Goal: Task Accomplishment & Management: Manage account settings

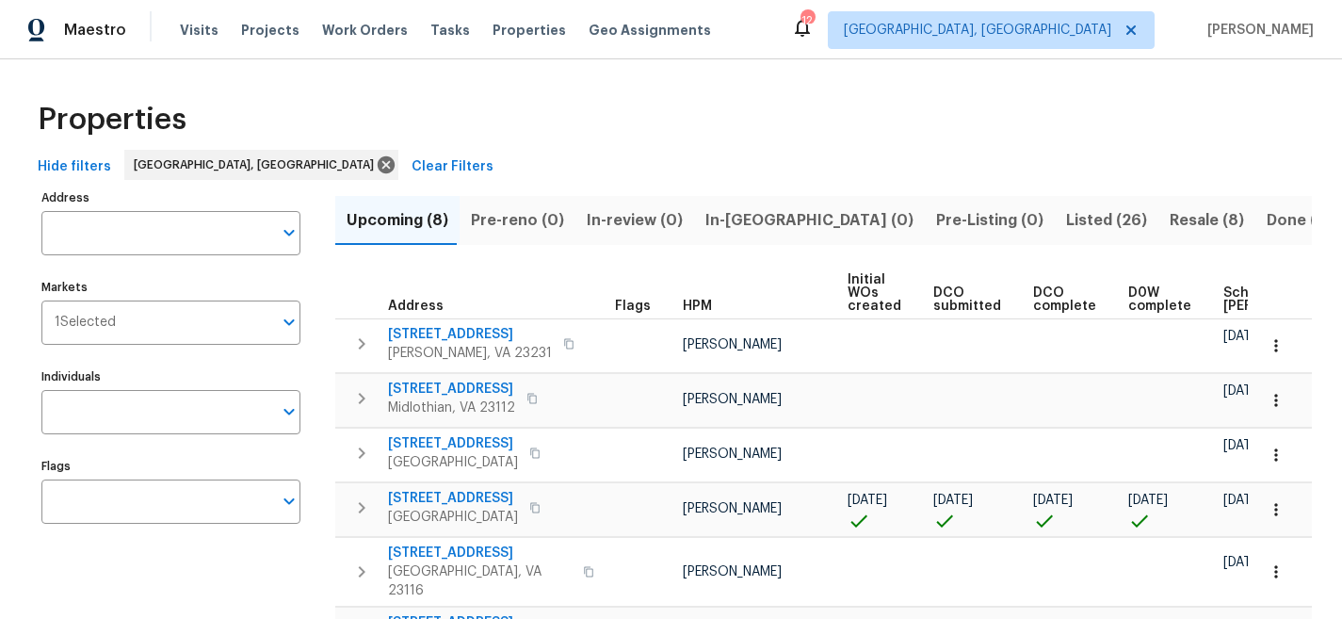
scroll to position [151, 0]
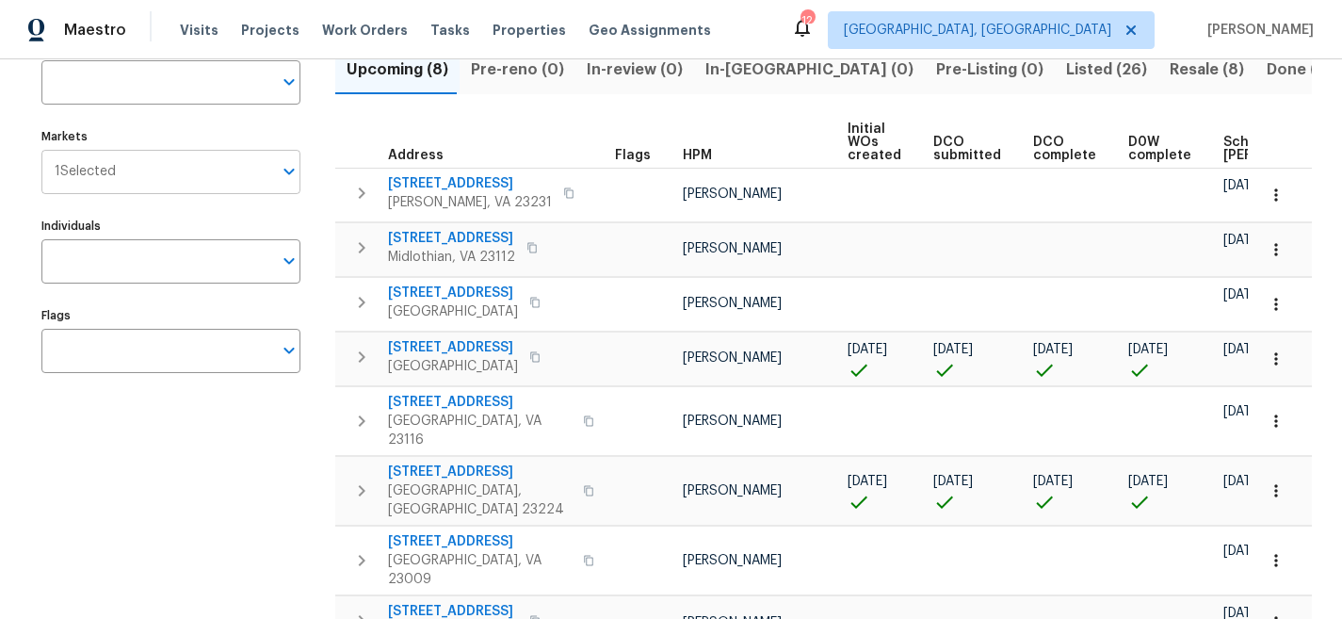
click at [298, 185] on div "1 Selected Markets" at bounding box center [170, 172] width 259 height 44
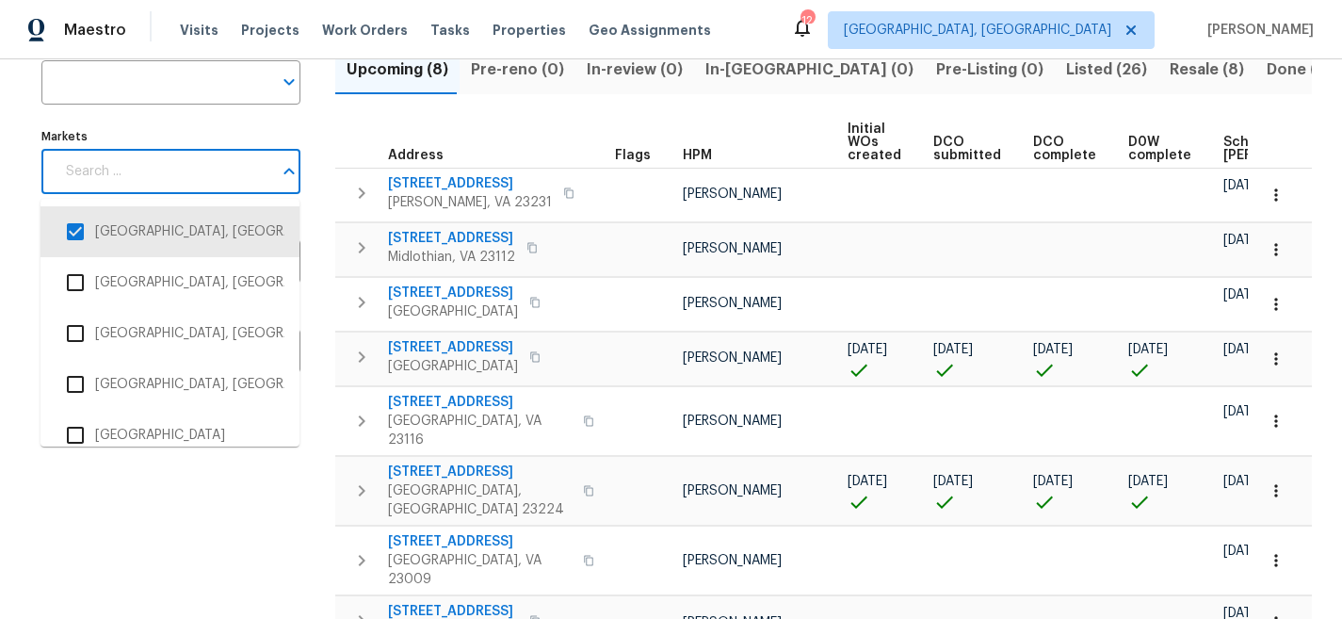
click at [285, 173] on icon "Close" at bounding box center [289, 171] width 10 height 7
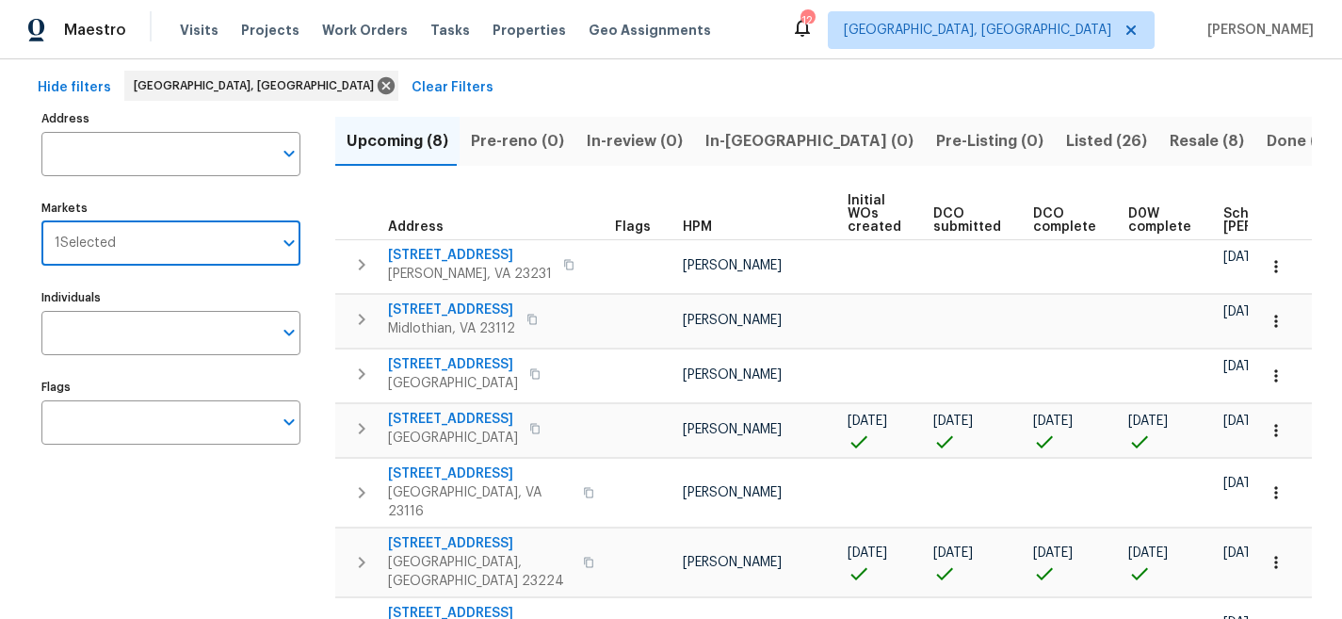
scroll to position [0, 0]
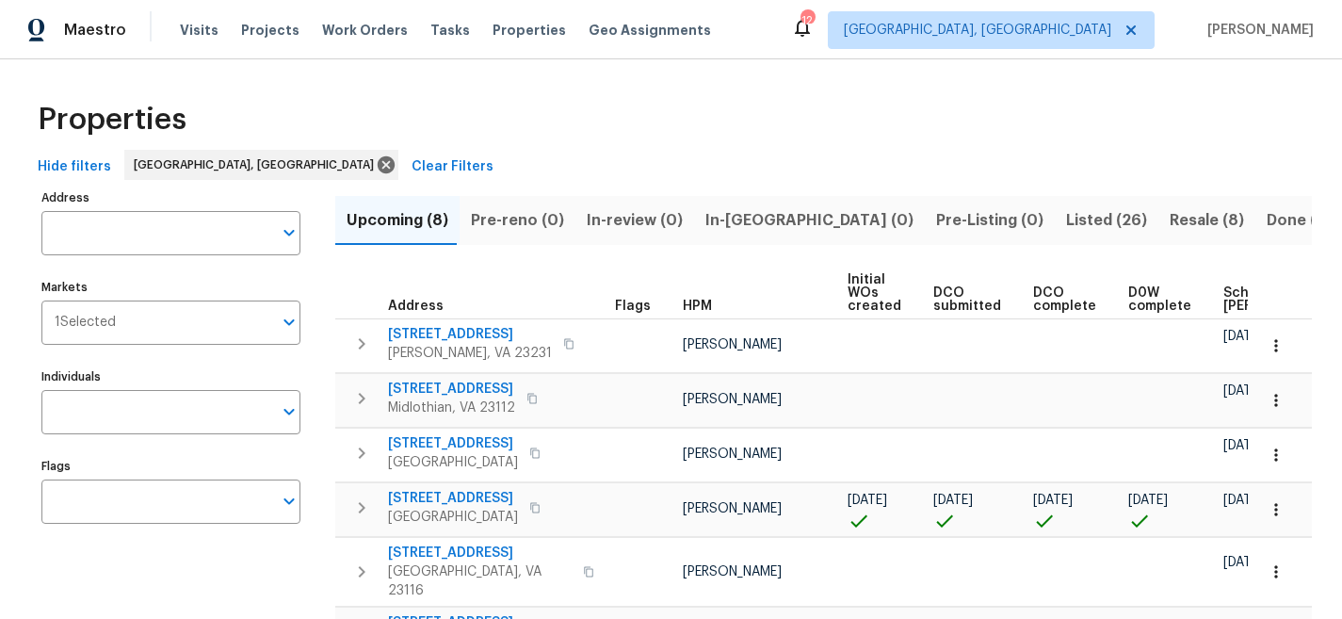
click at [496, 117] on div "Properties" at bounding box center [671, 119] width 1282 height 60
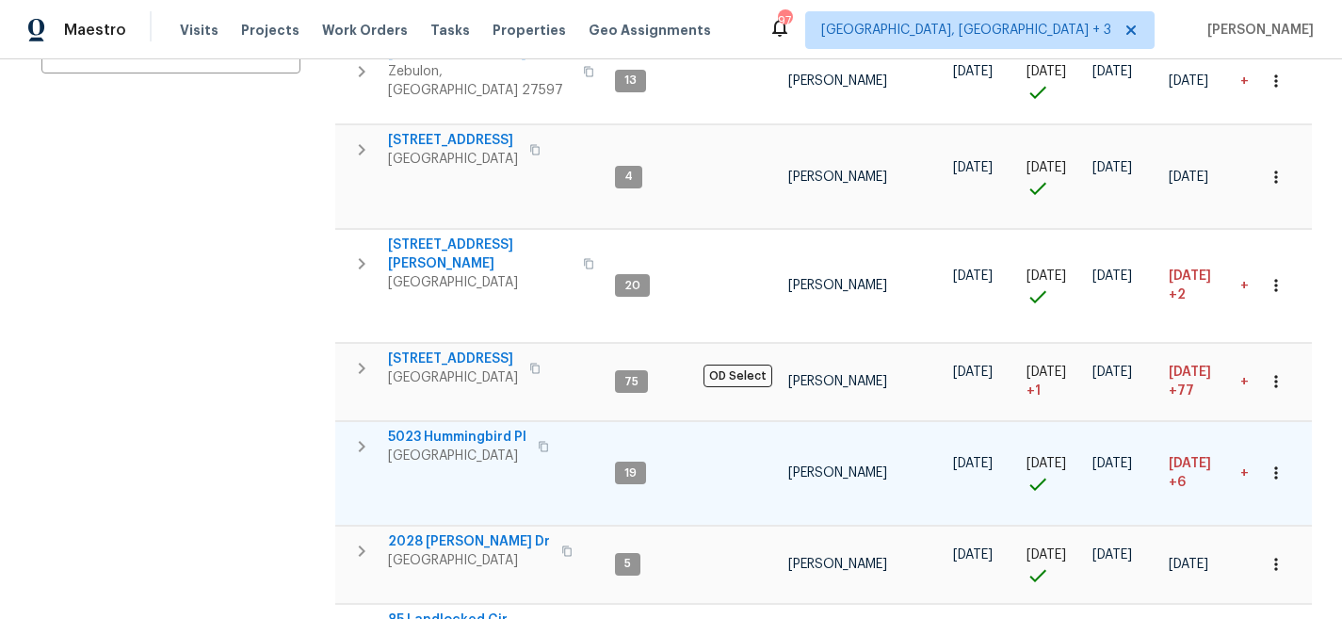
scroll to position [588, 0]
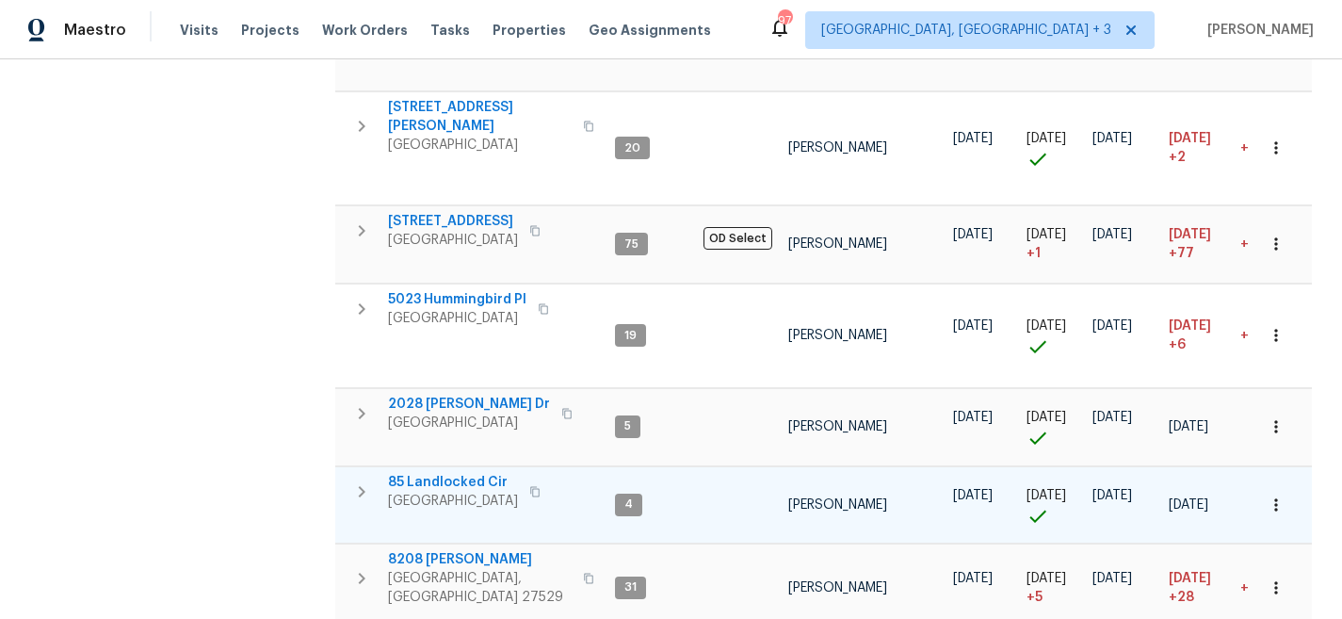
click at [360, 480] on icon "button" at bounding box center [361, 491] width 23 height 23
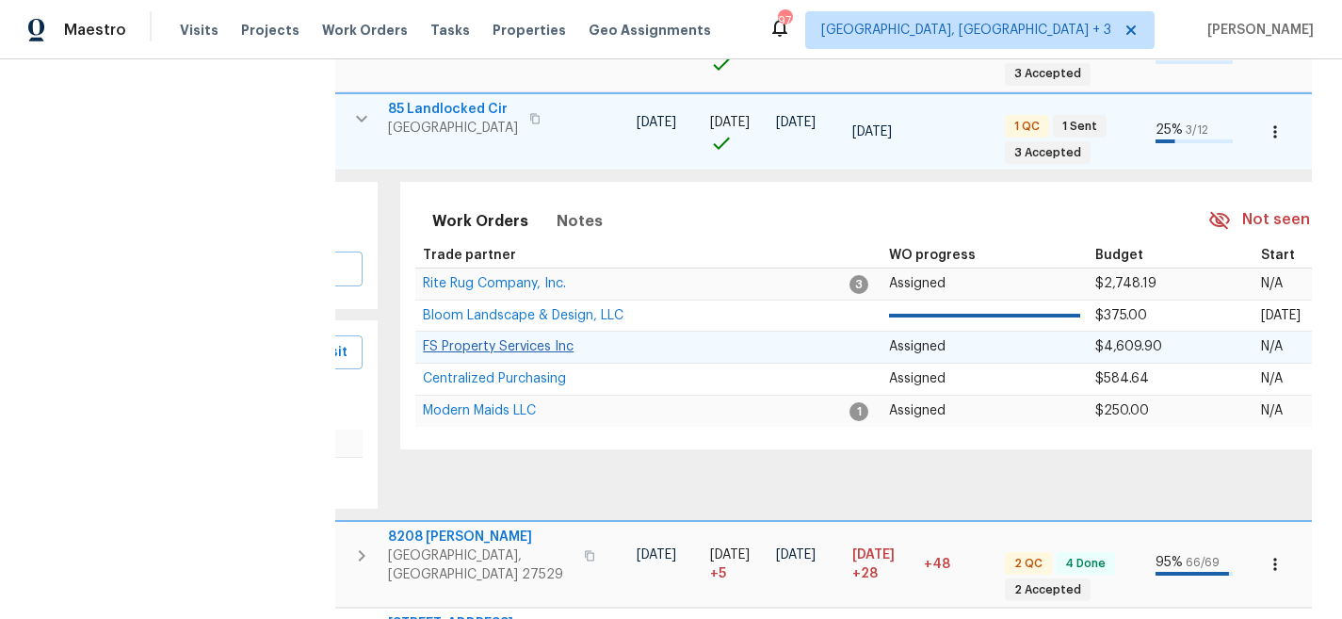
scroll to position [0, 317]
click at [364, 107] on icon "button" at bounding box center [361, 118] width 23 height 23
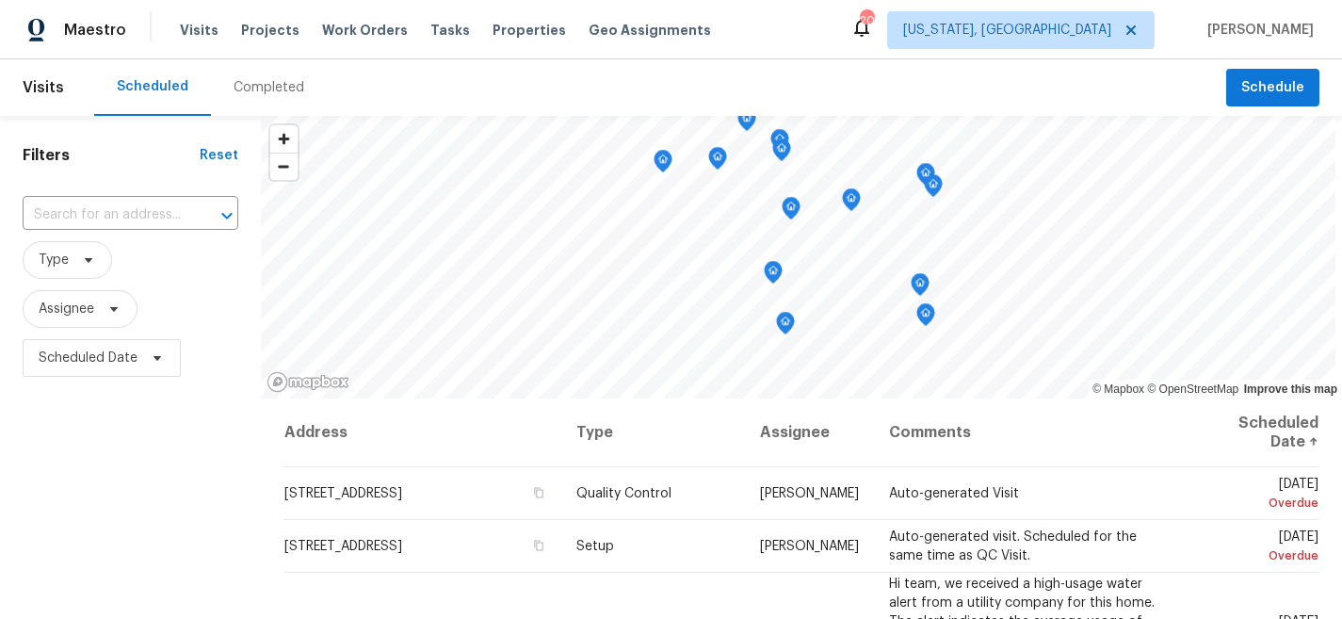
scroll to position [1142, 0]
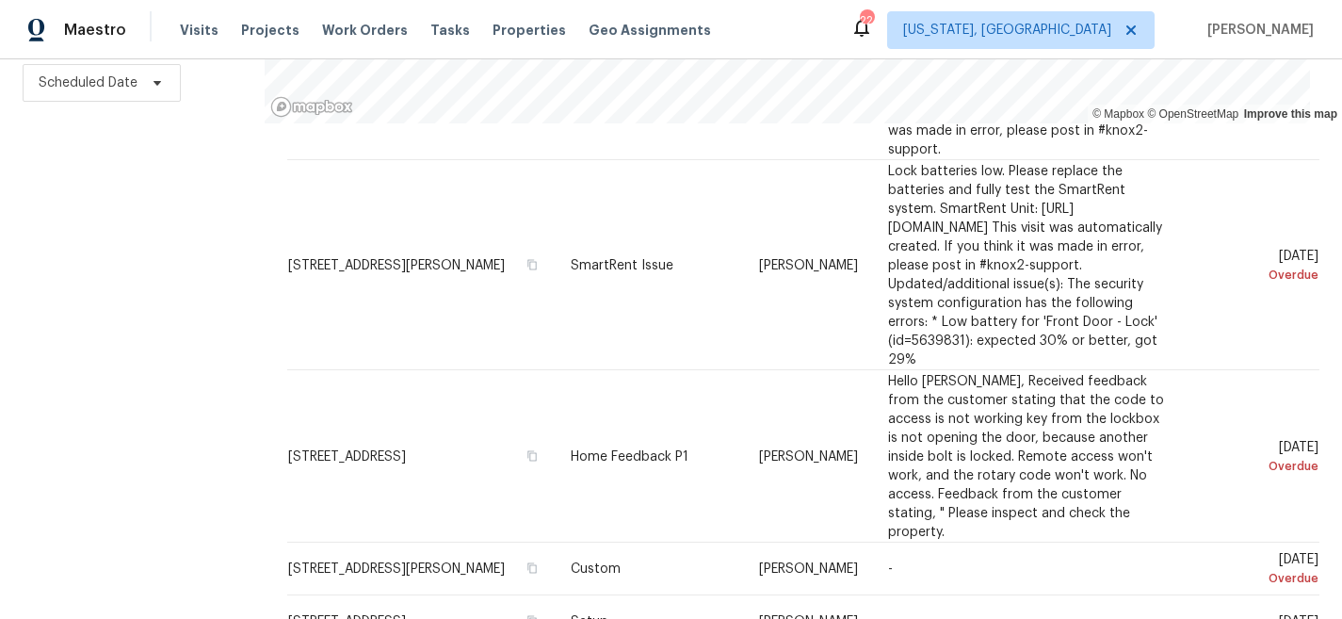
scroll to position [1246, 0]
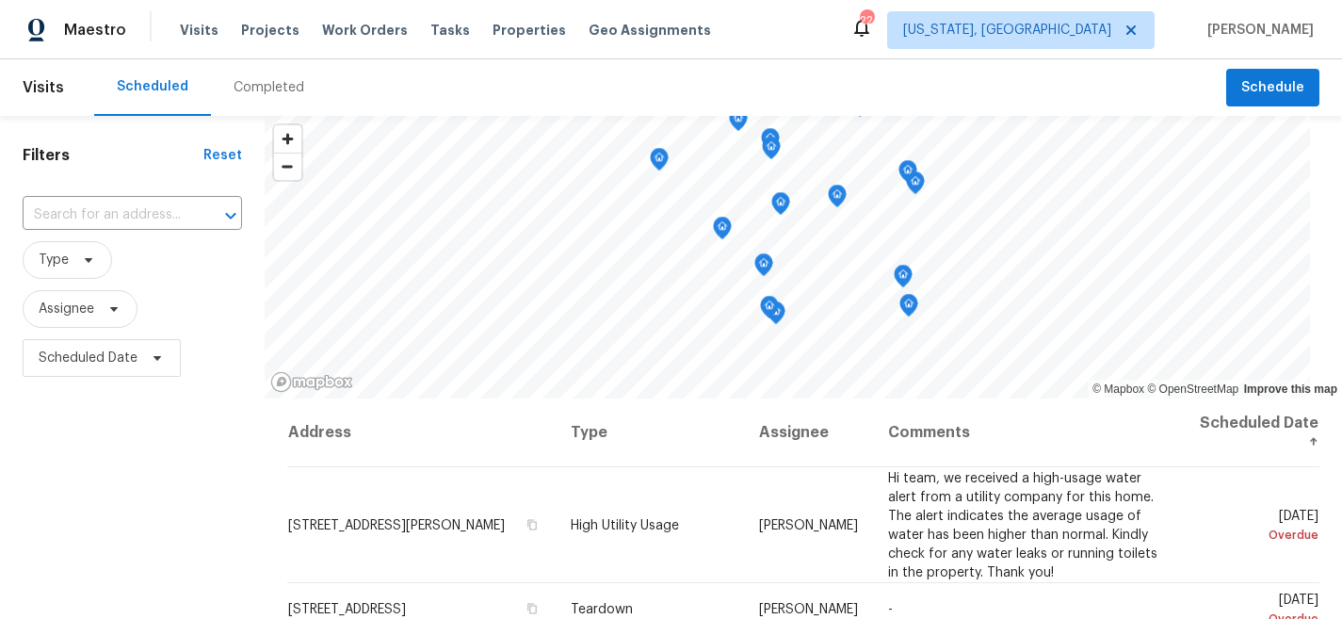
click at [821, 32] on div "Maestro Visits Projects Work Orders Tasks Properties Geo Assignments 22 [US_STA…" at bounding box center [671, 29] width 1342 height 59
click at [853, 19] on div "Maestro Visits Projects Work Orders Tasks Properties Geo Assignments 22 [US_STA…" at bounding box center [671, 29] width 1342 height 59
click at [899, 34] on div "Maestro Visits Projects Work Orders Tasks Properties Geo Assignments 22 Washing…" at bounding box center [671, 29] width 1342 height 59
click at [817, 32] on div "Maestro Visits Projects Work Orders Tasks Properties Geo Assignments 22 Washing…" at bounding box center [671, 29] width 1342 height 59
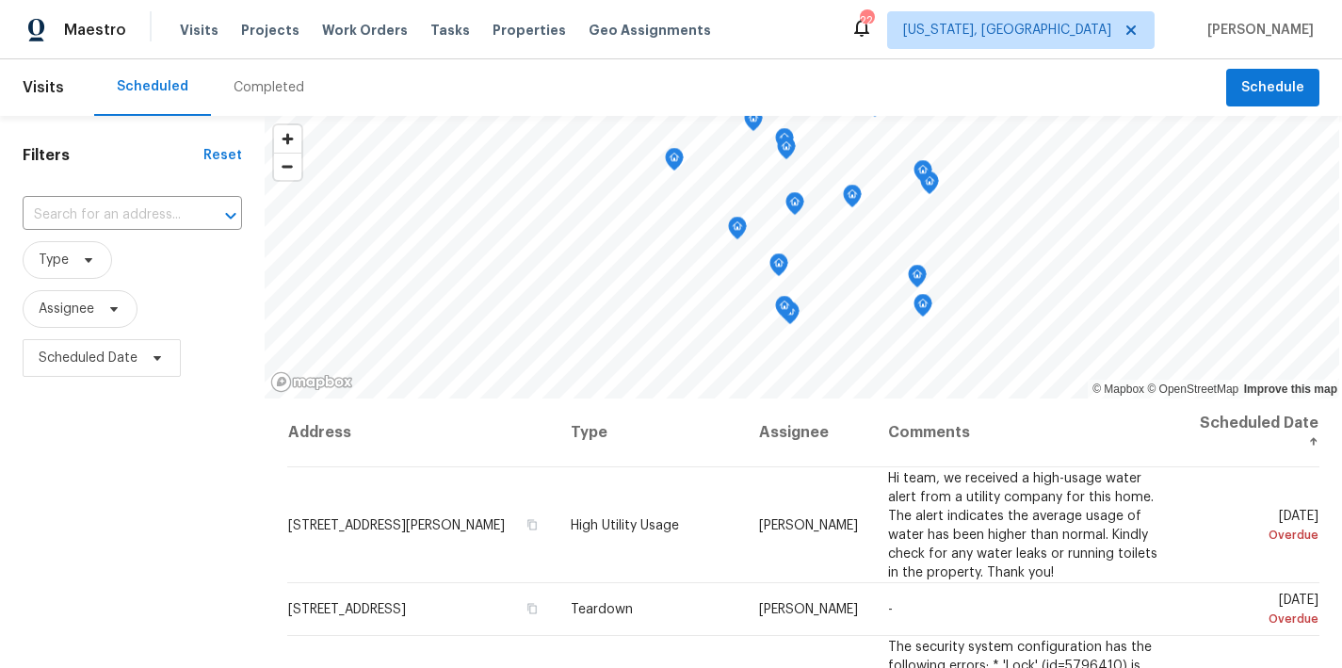
click at [725, 34] on div "Maestro Visits Projects Work Orders Tasks Properties Geo Assignments 22 Washing…" at bounding box center [671, 29] width 1342 height 59
click at [136, 514] on div "Filters Reset ​ Type Assignee Scheduled Date" at bounding box center [132, 524] width 265 height 817
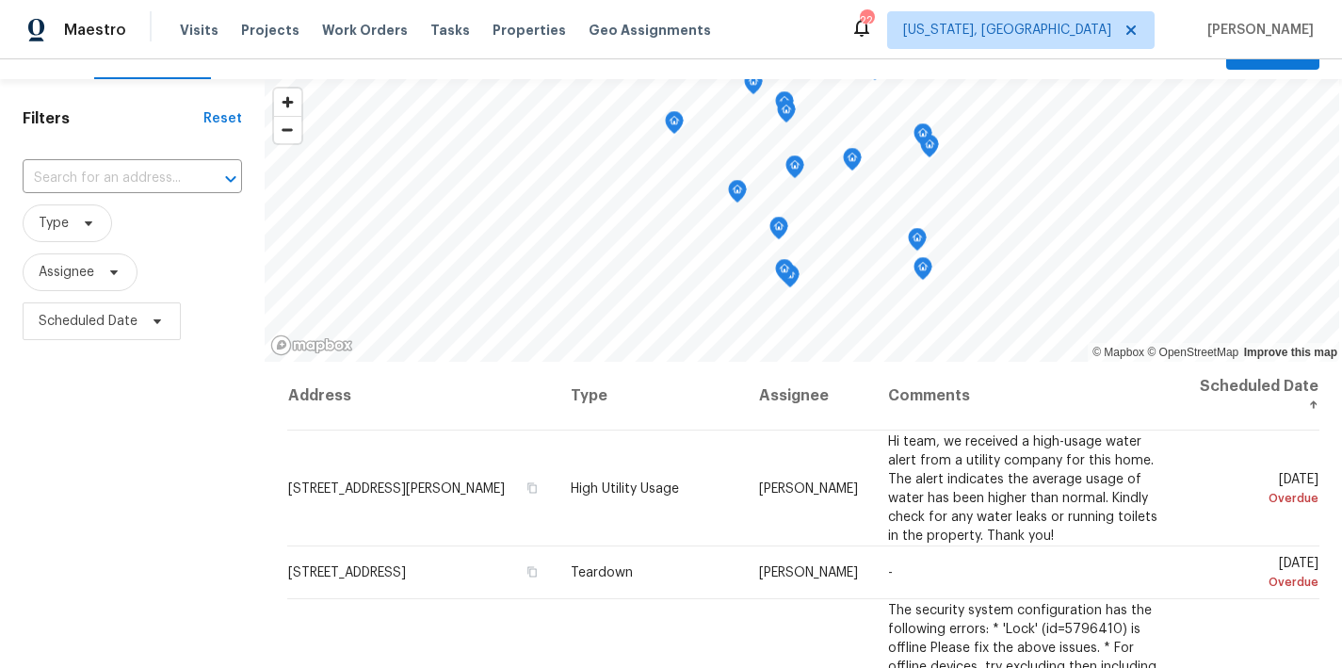
scroll to position [176, 0]
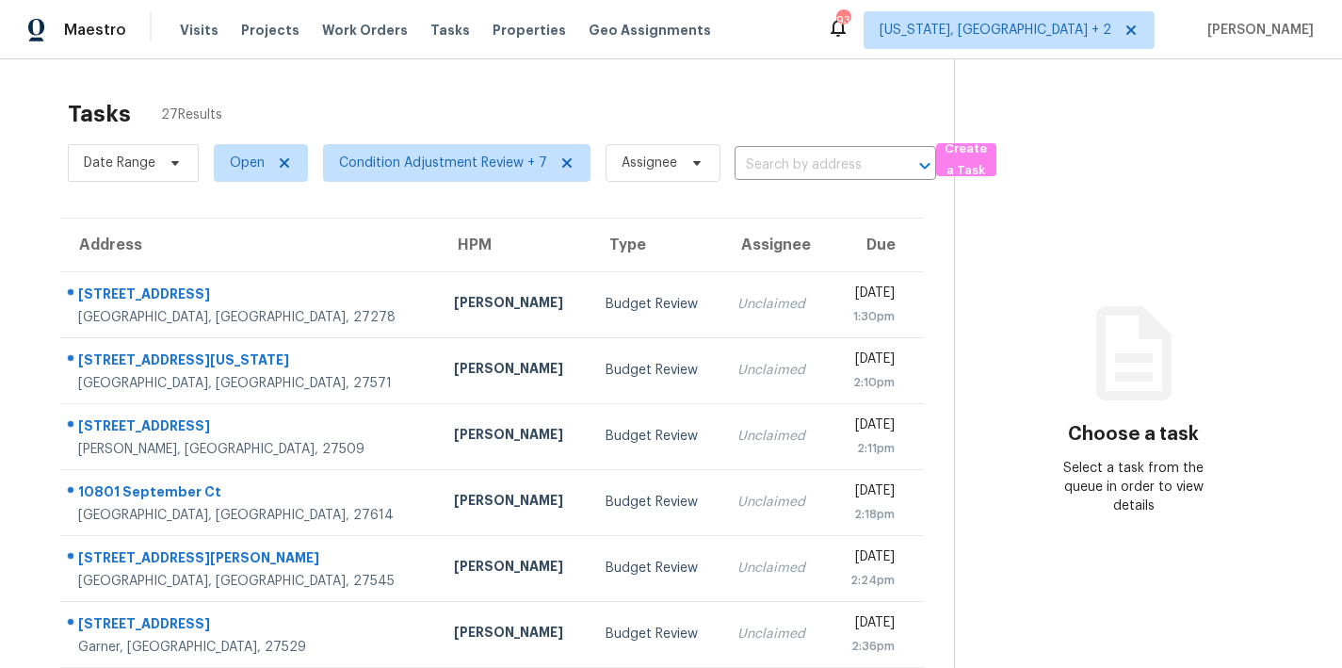
click at [692, 112] on div "Tasks 27 Results" at bounding box center [511, 113] width 886 height 49
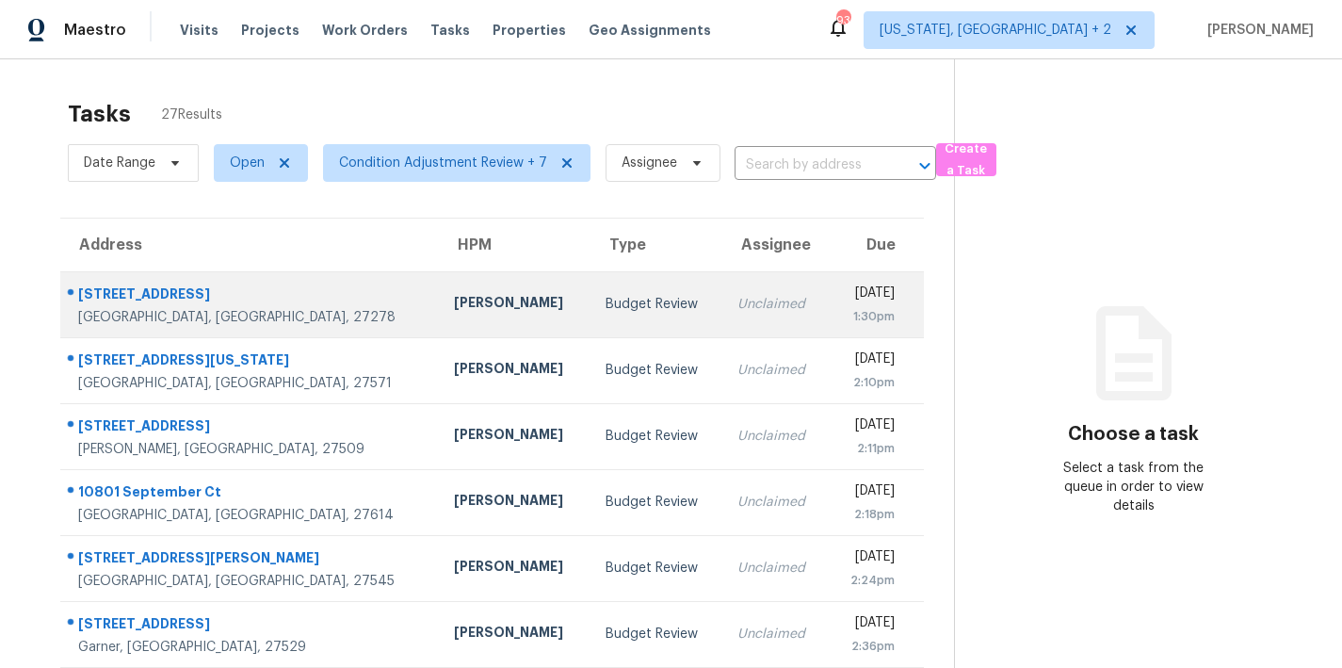
click at [738, 313] on div "Unclaimed" at bounding box center [776, 304] width 76 height 19
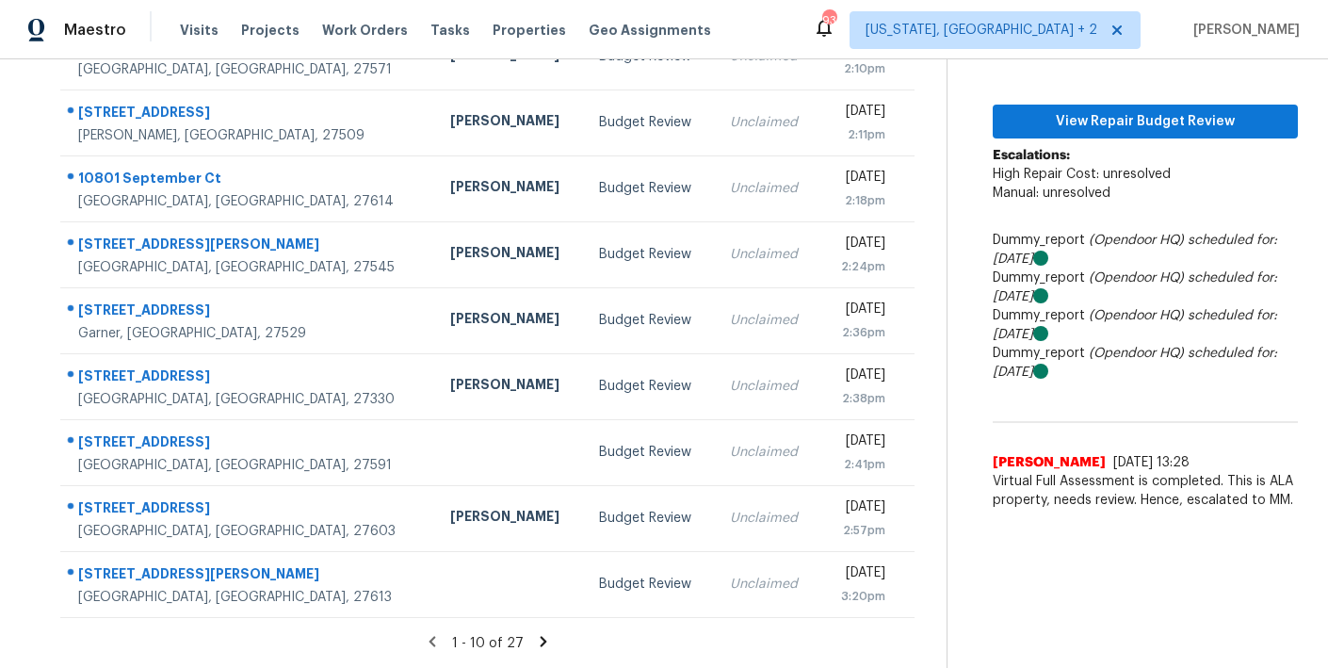
click at [535, 633] on icon at bounding box center [543, 641] width 17 height 17
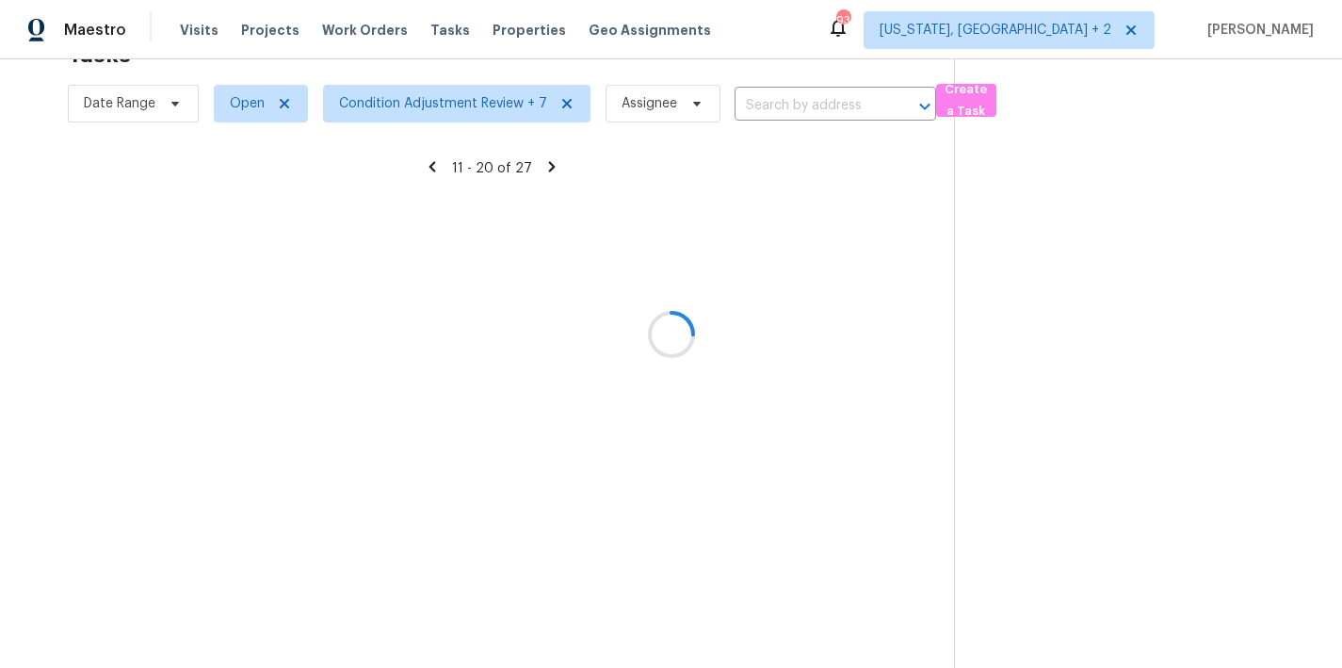
scroll to position [327, 0]
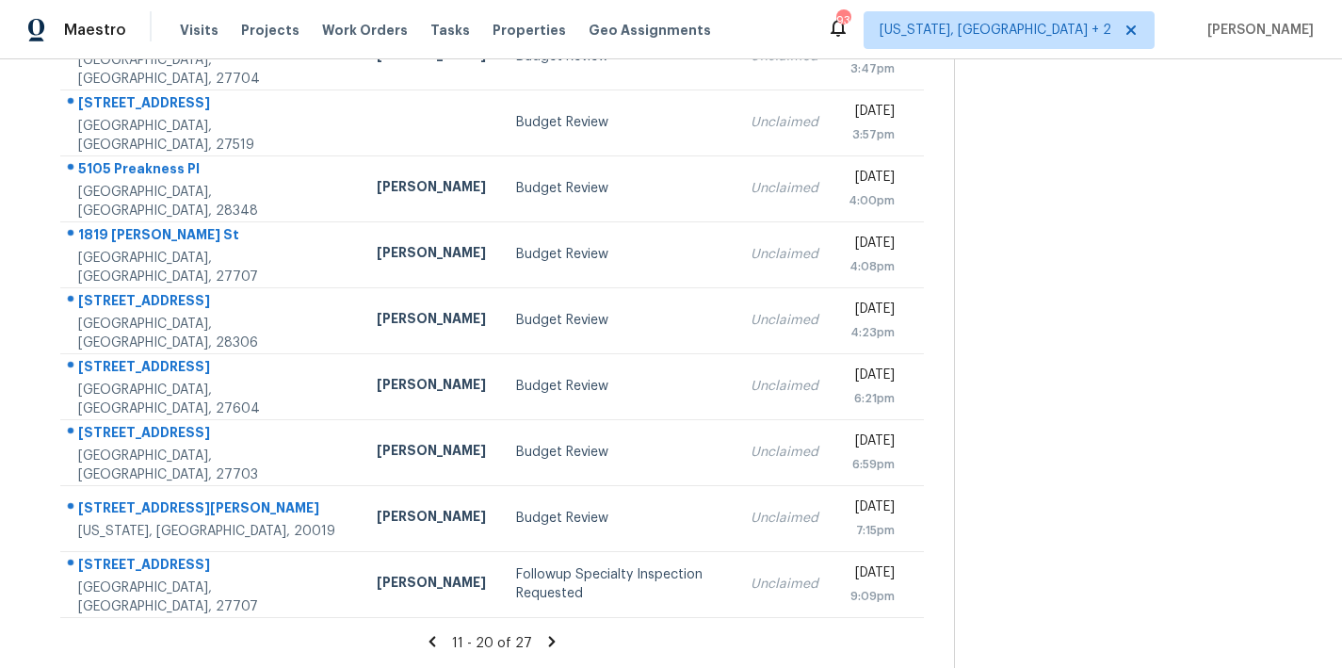
click at [549, 636] on icon at bounding box center [552, 641] width 7 height 10
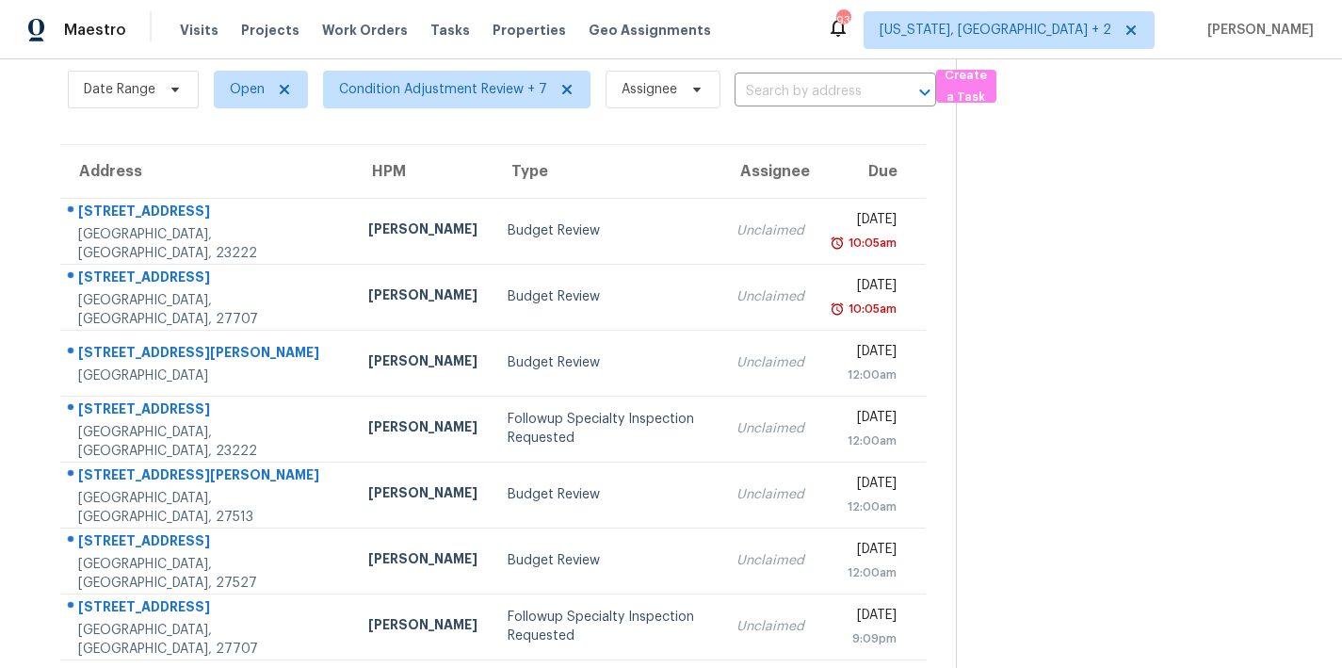
scroll to position [129, 0]
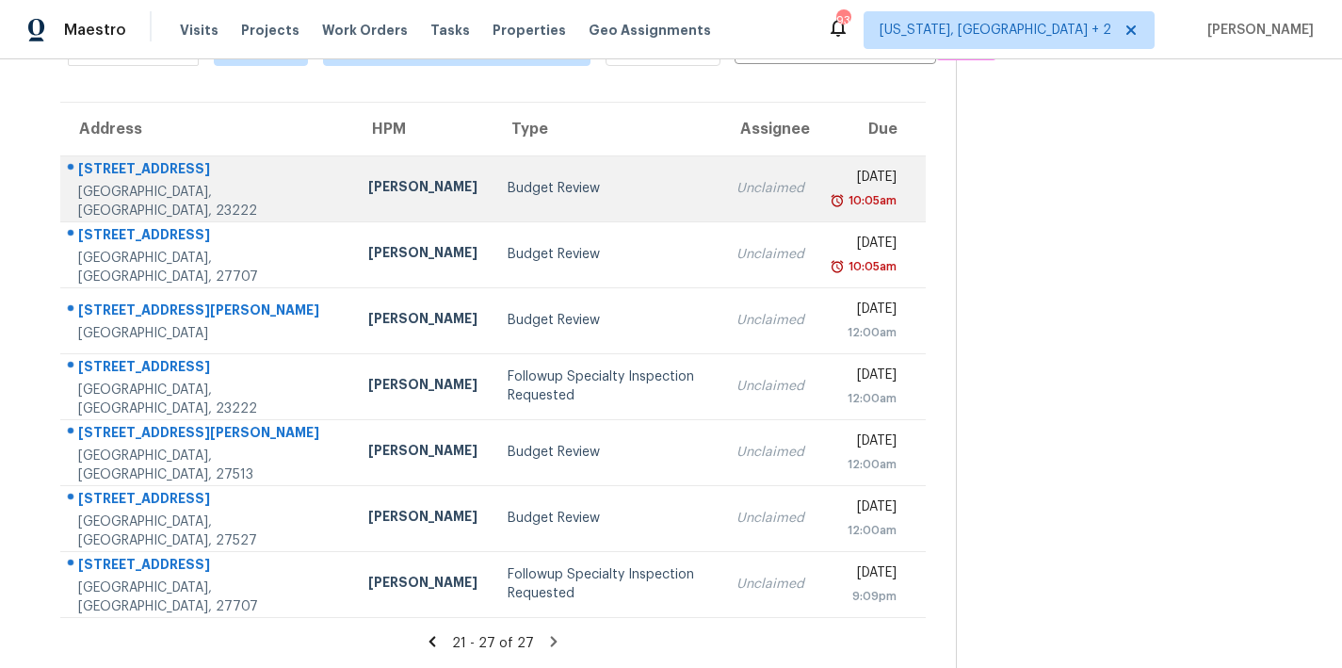
click at [615, 180] on div "Budget Review" at bounding box center [607, 188] width 198 height 19
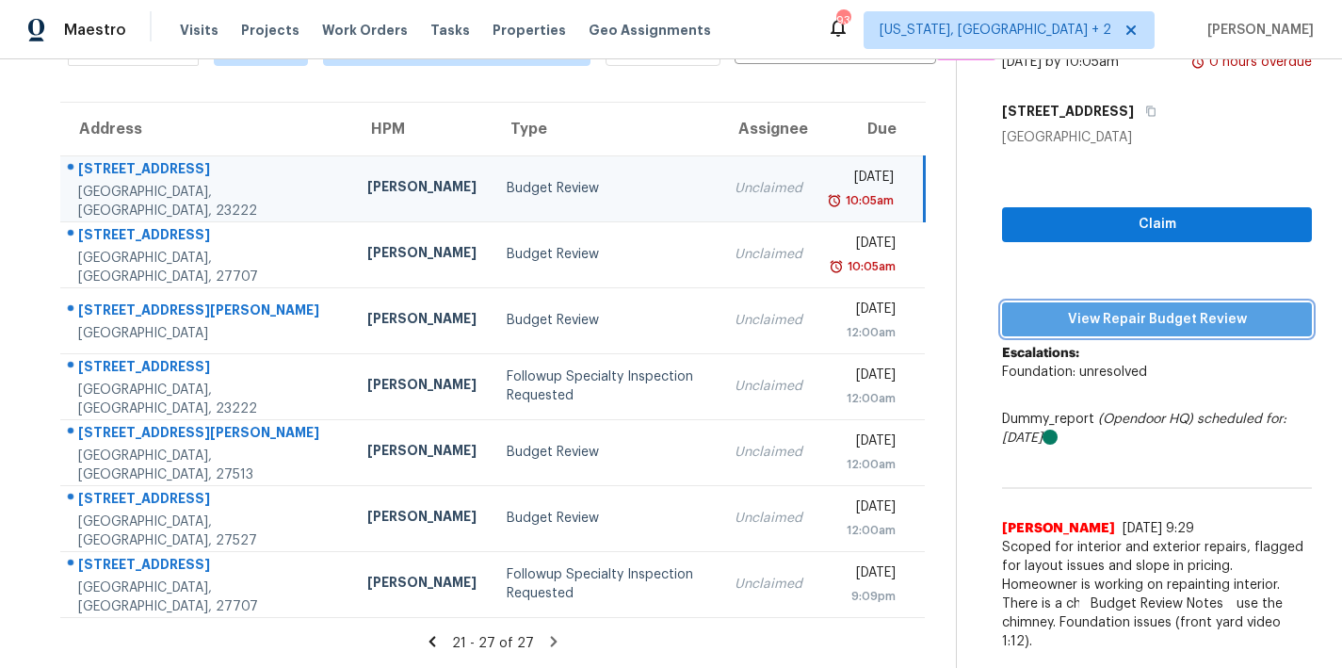
click at [1214, 308] on span "View Repair Budget Review" at bounding box center [1157, 320] width 280 height 24
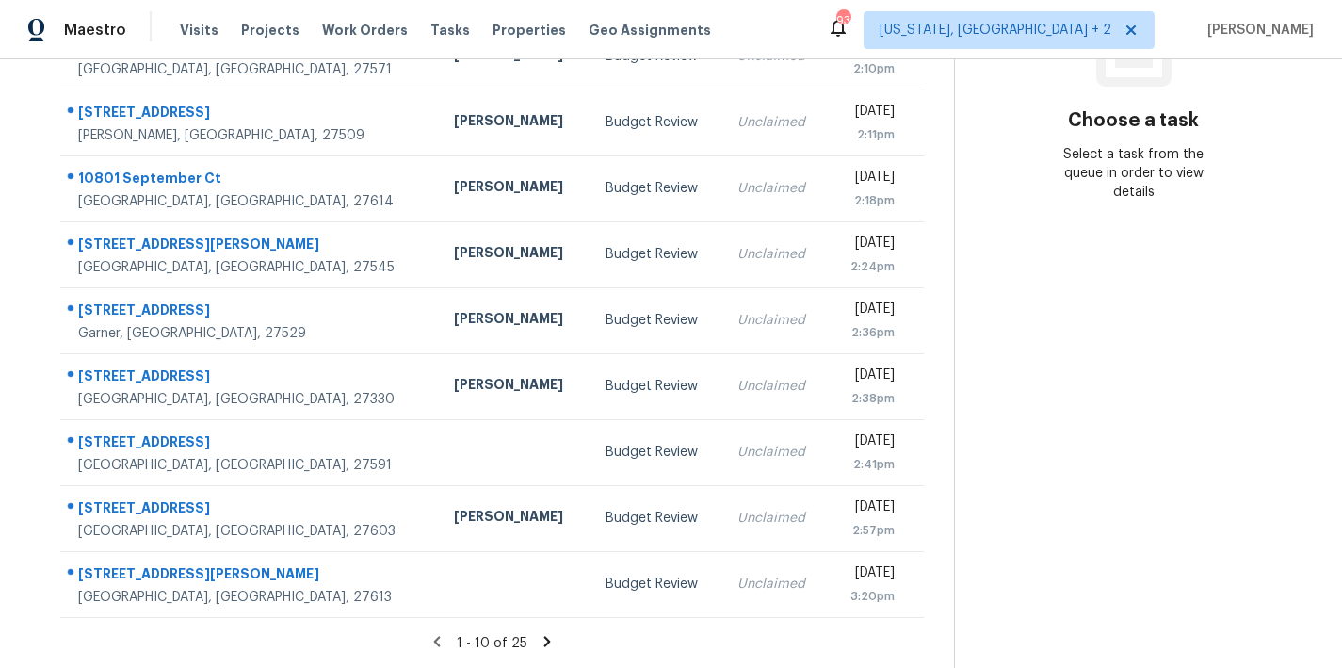
click at [544, 636] on icon at bounding box center [547, 641] width 7 height 10
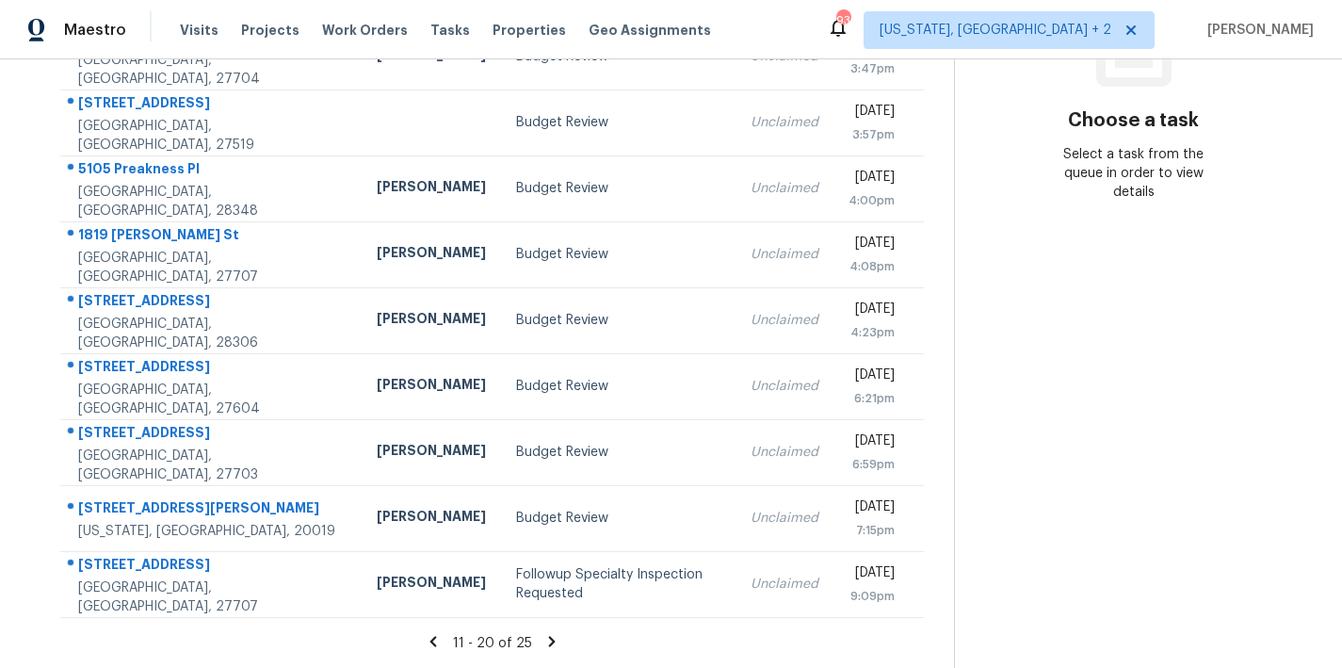
click at [545, 633] on icon at bounding box center [552, 641] width 17 height 17
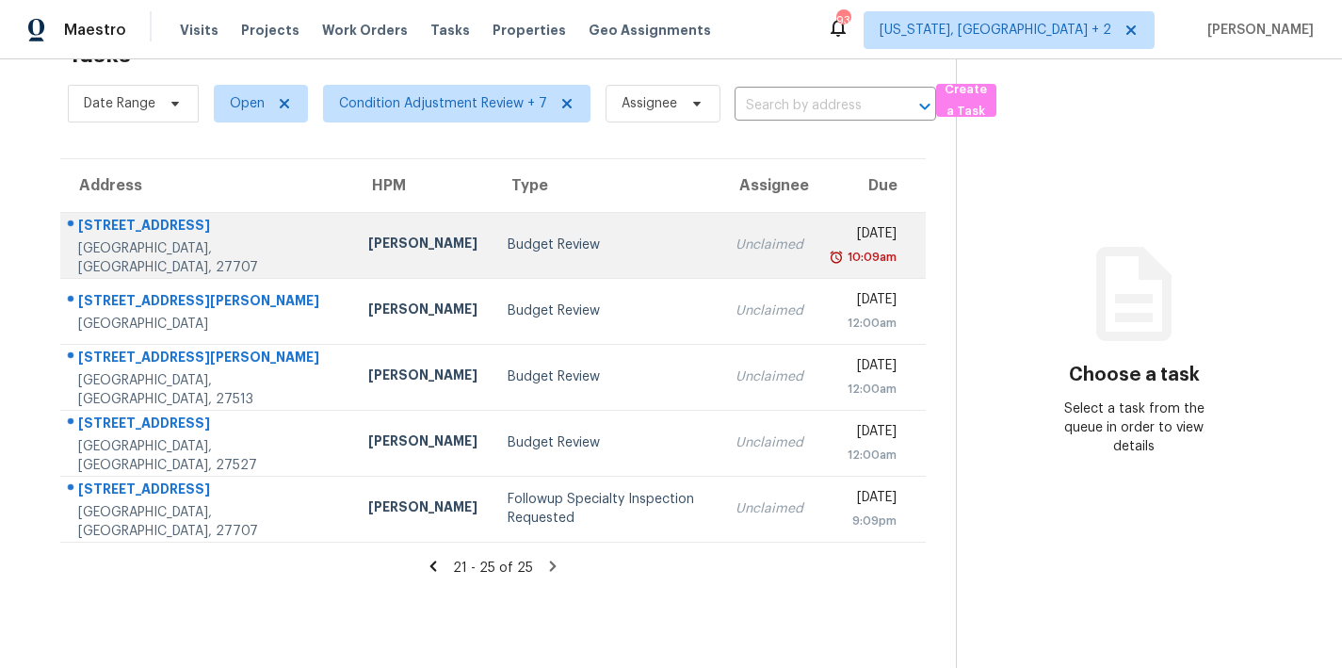
click at [570, 235] on div "Budget Review" at bounding box center [607, 244] width 198 height 19
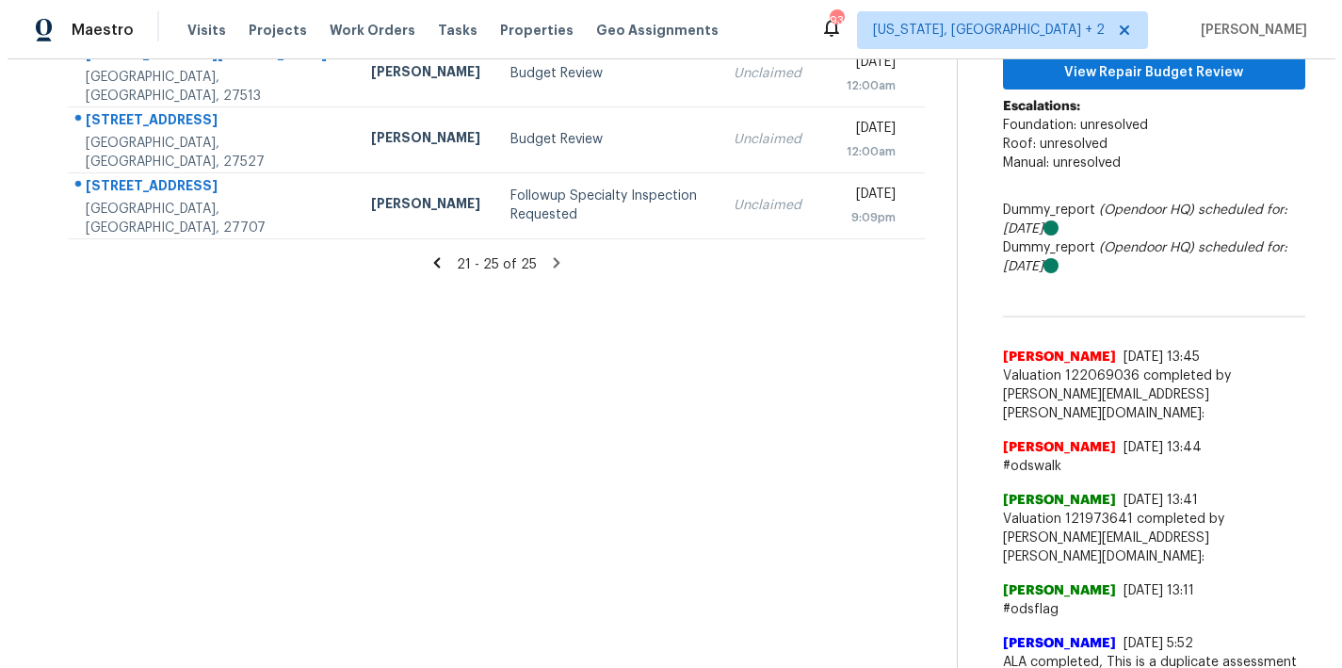
scroll to position [0, 0]
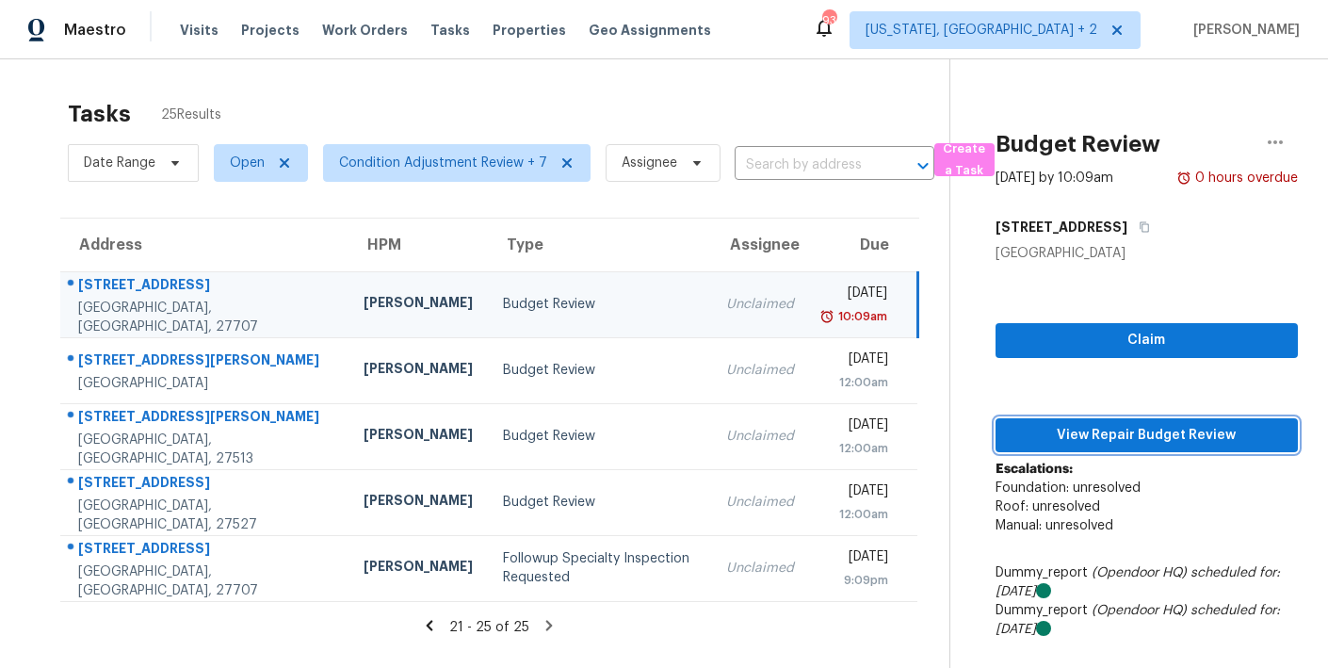
click at [1189, 443] on span "View Repair Budget Review" at bounding box center [1147, 436] width 272 height 24
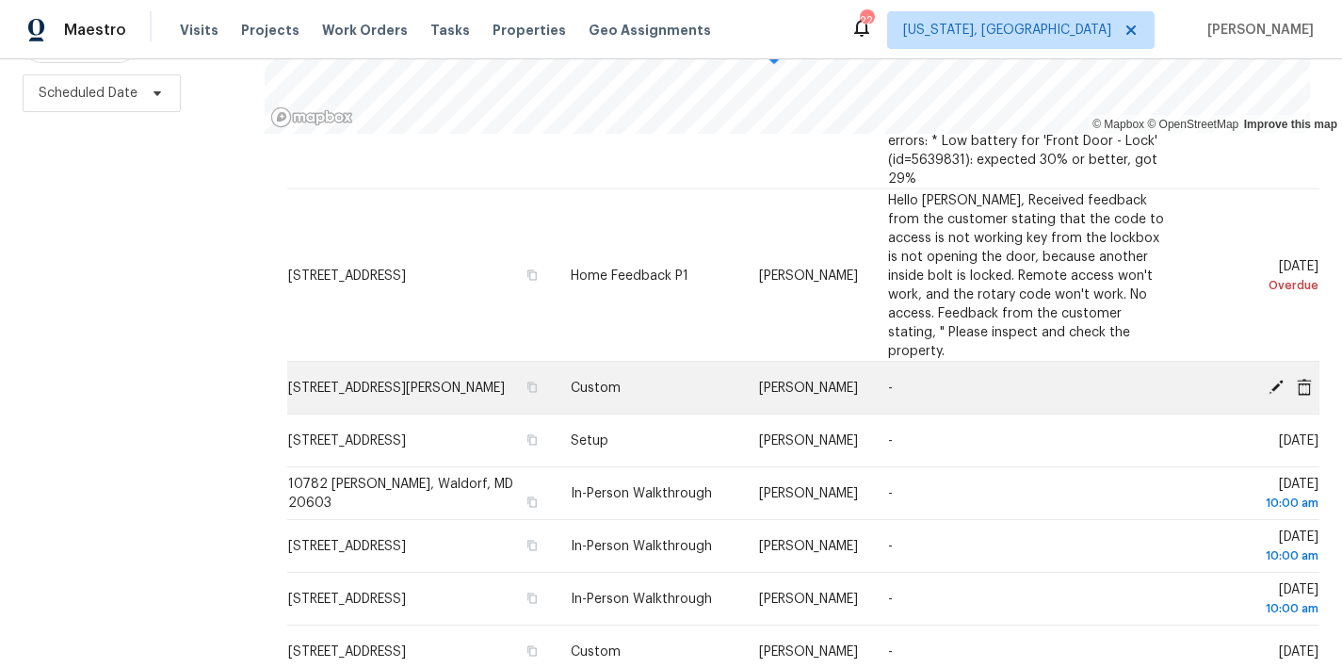
scroll to position [1307, 0]
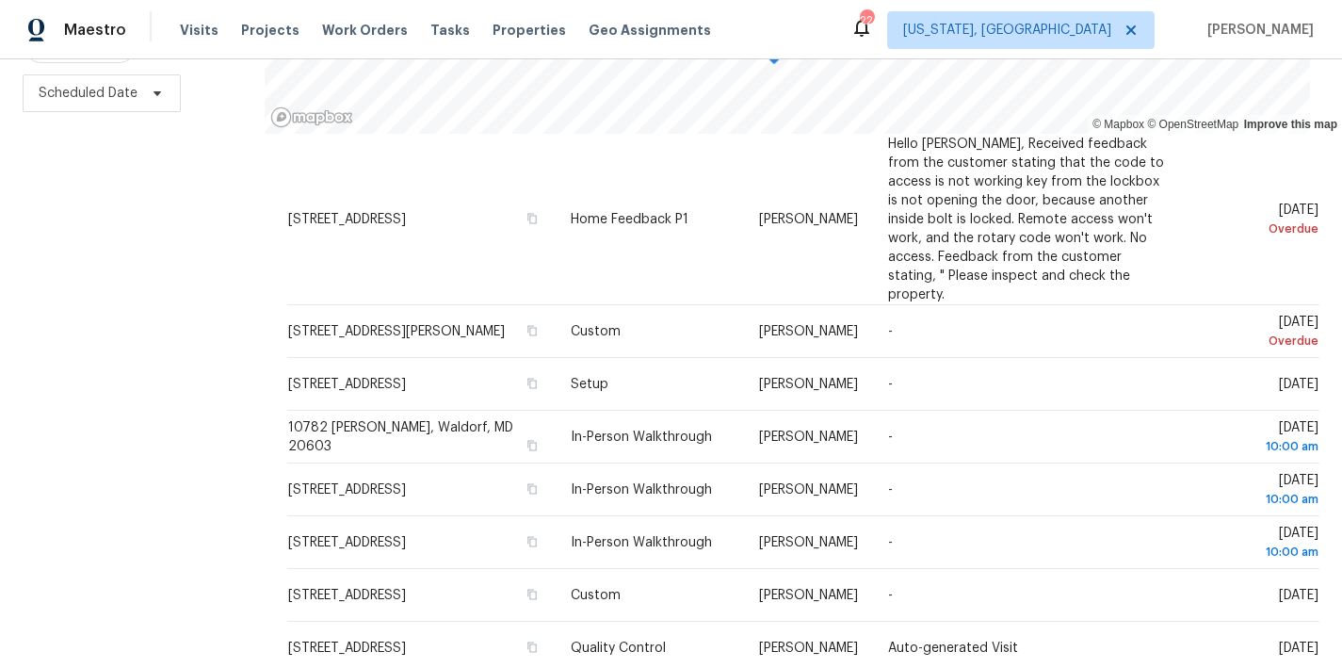
click at [111, 430] on div "Filters Reset ​ Type Assignee Scheduled Date" at bounding box center [132, 259] width 265 height 817
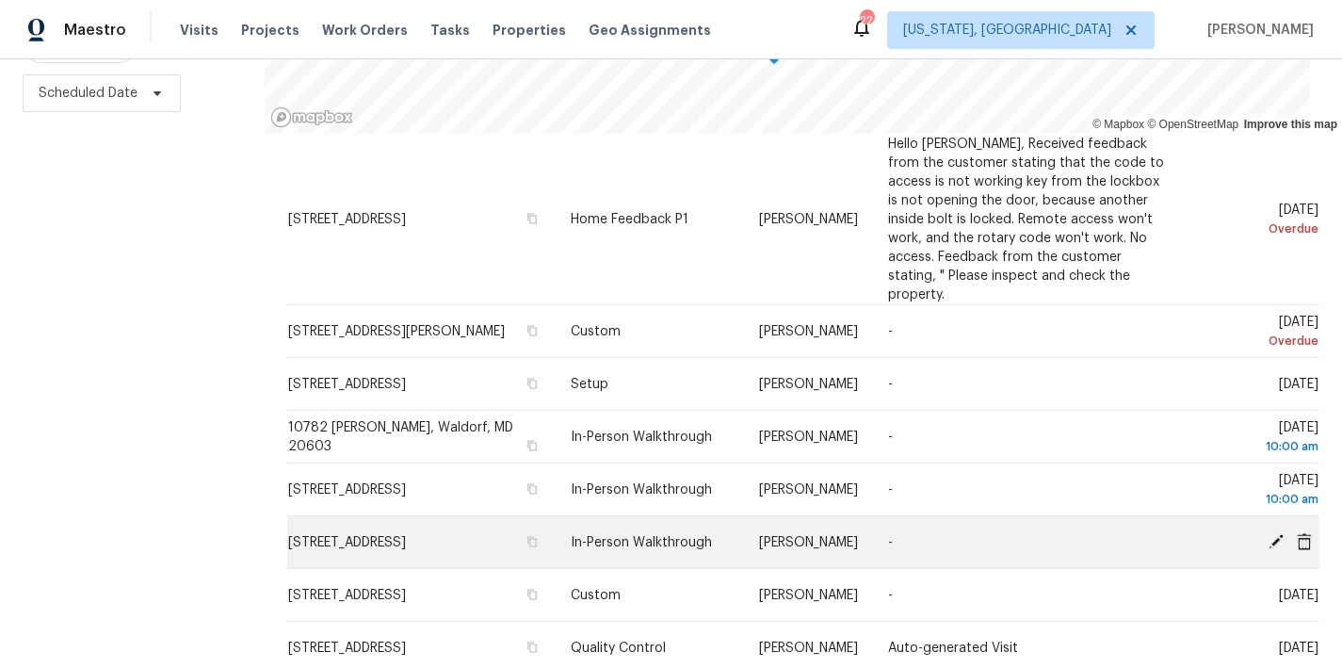
scroll to position [1272, 0]
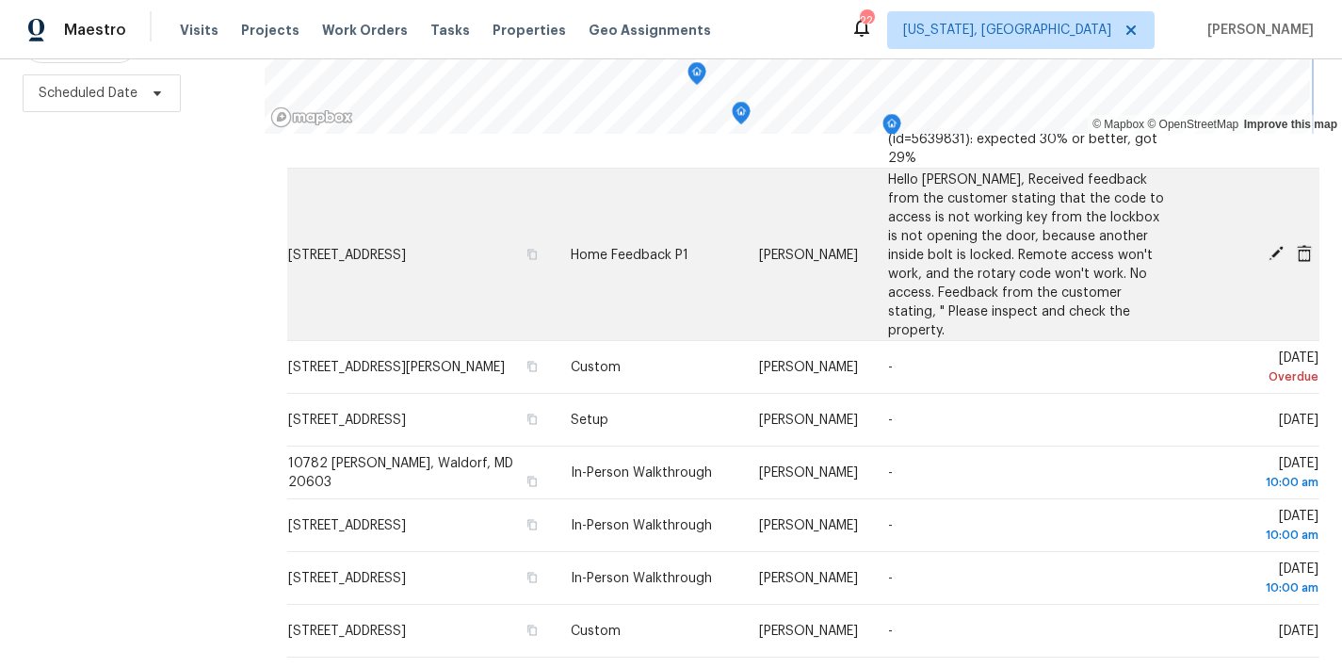
click at [884, 190] on div "© Mapbox © OpenStreetMap Improve this map Address Type Assignee Comments Schedu…" at bounding box center [804, 259] width 1078 height 817
click at [976, 141] on div "© Mapbox © OpenStreetMap Improve this map Address Type Assignee Comments Schedu…" at bounding box center [804, 259] width 1078 height 817
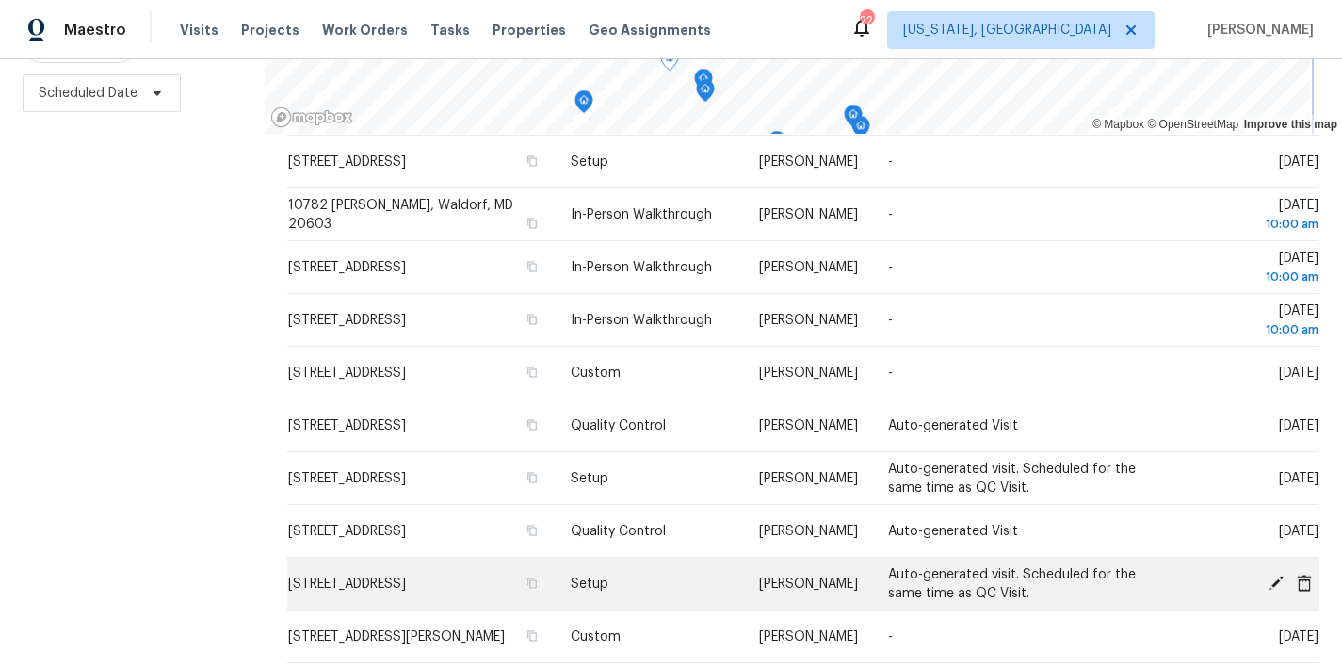
scroll to position [1534, 0]
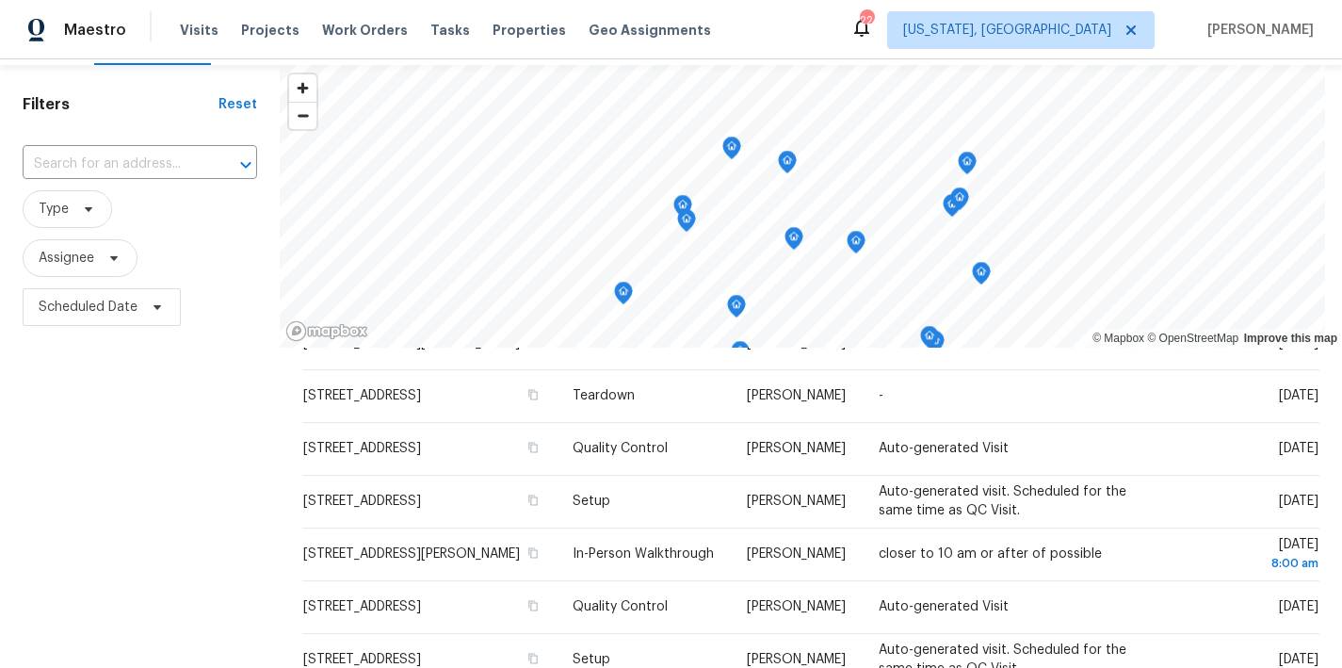
scroll to position [0, 0]
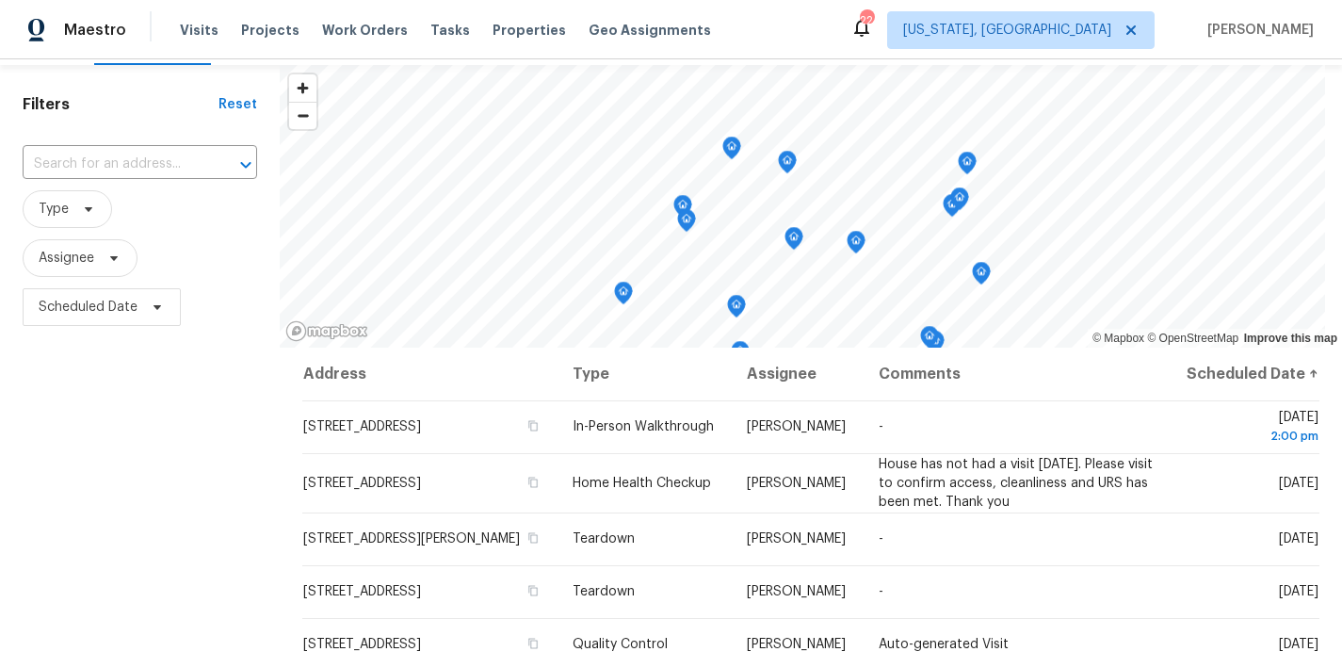
click at [219, 252] on span "Assignee" at bounding box center [140, 258] width 235 height 38
click at [780, 38] on div "Maestro Visits Projects Work Orders Tasks Properties Geo Assignments 22 Washing…" at bounding box center [671, 29] width 1342 height 59
click at [179, 427] on div "Filters Reset ​ Type Assignee Scheduled Date" at bounding box center [140, 473] width 280 height 817
click at [862, 45] on div "Maestro Visits Projects Work Orders Tasks Properties Geo Assignments 22 Washing…" at bounding box center [671, 29] width 1342 height 59
click at [116, 476] on div "Filters Reset ​ Type Assignee Scheduled Date" at bounding box center [140, 473] width 280 height 817
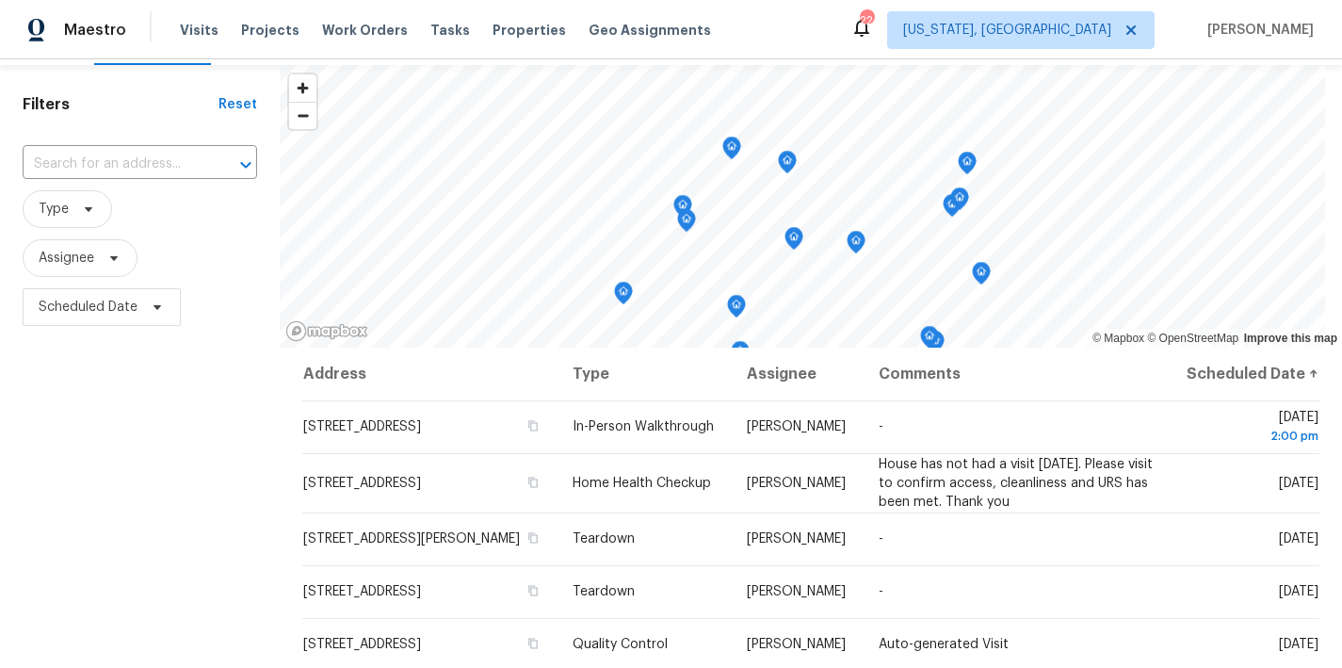
click at [119, 106] on h1 "Filters" at bounding box center [121, 104] width 196 height 19
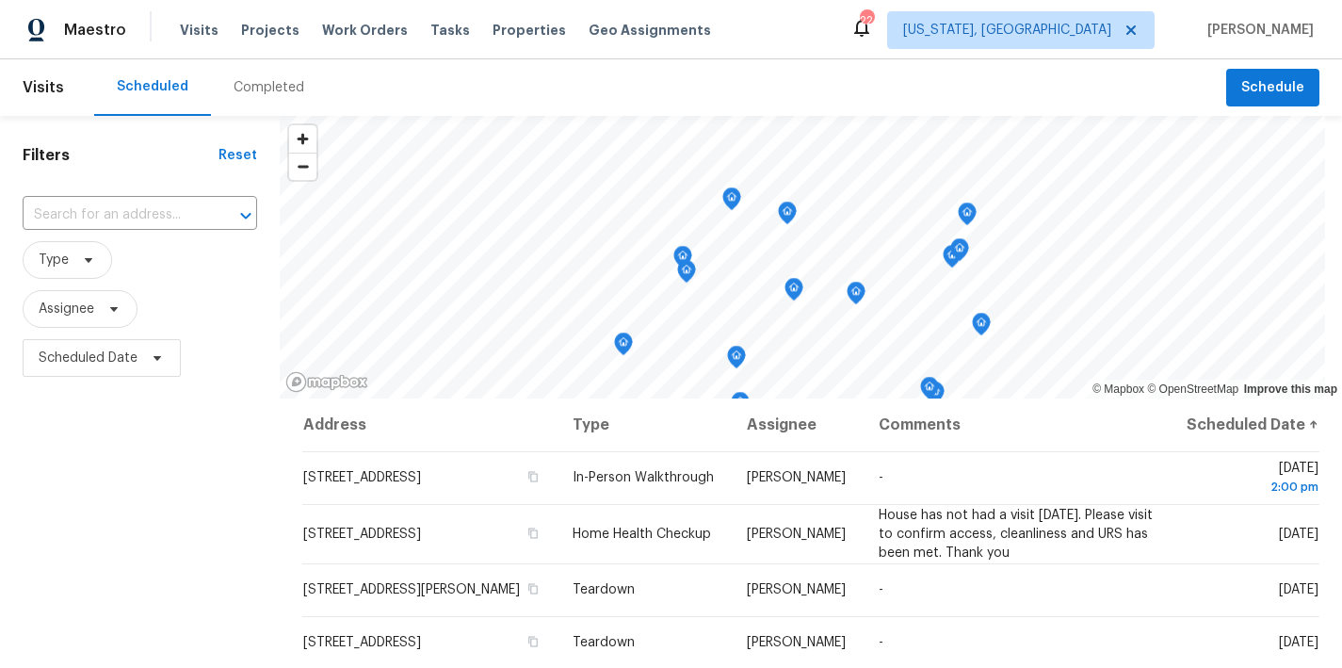
click at [455, 87] on div "Scheduled Completed" at bounding box center [660, 87] width 1132 height 57
click at [188, 524] on div "Filters Reset ​ Type Assignee Scheduled Date" at bounding box center [140, 524] width 280 height 817
click at [142, 549] on div "Filters Reset ​ Type Assignee Scheduled Date" at bounding box center [140, 524] width 280 height 817
click at [563, 92] on div "Scheduled Completed" at bounding box center [660, 87] width 1132 height 57
drag, startPoint x: 170, startPoint y: 519, endPoint x: 159, endPoint y: 501, distance: 20.7
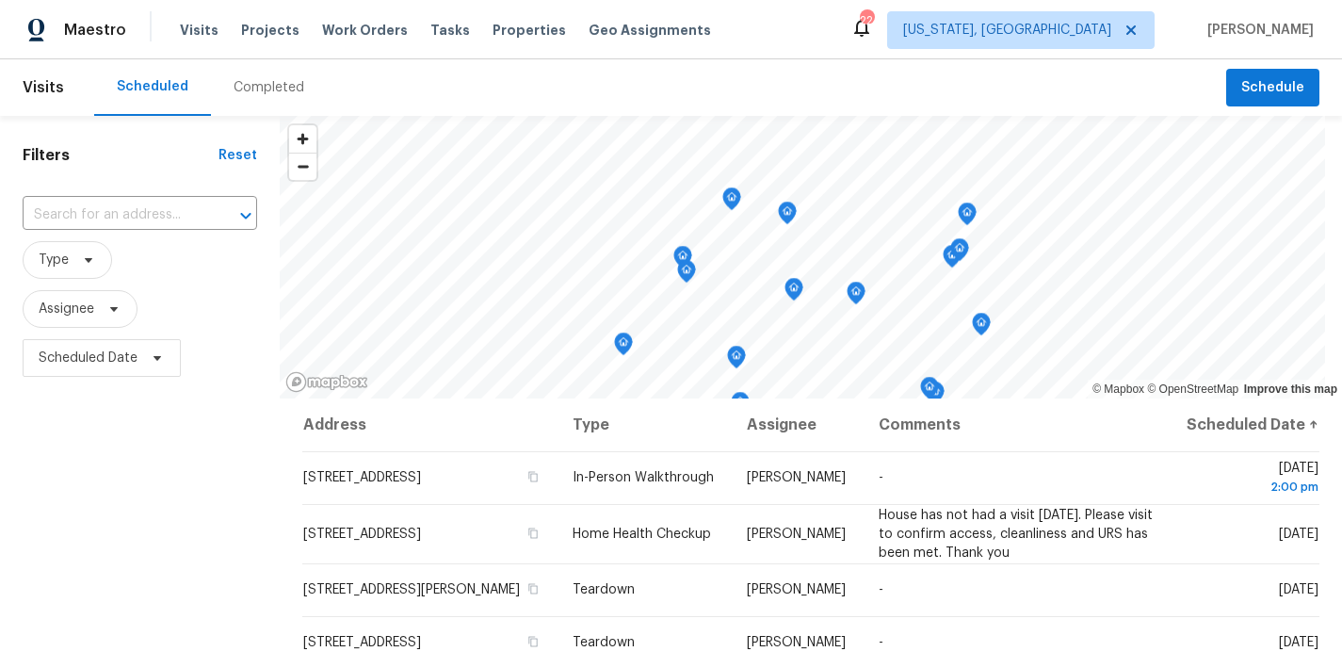
click at [169, 515] on div "Filters Reset ​ Type Assignee Scheduled Date" at bounding box center [140, 524] width 280 height 817
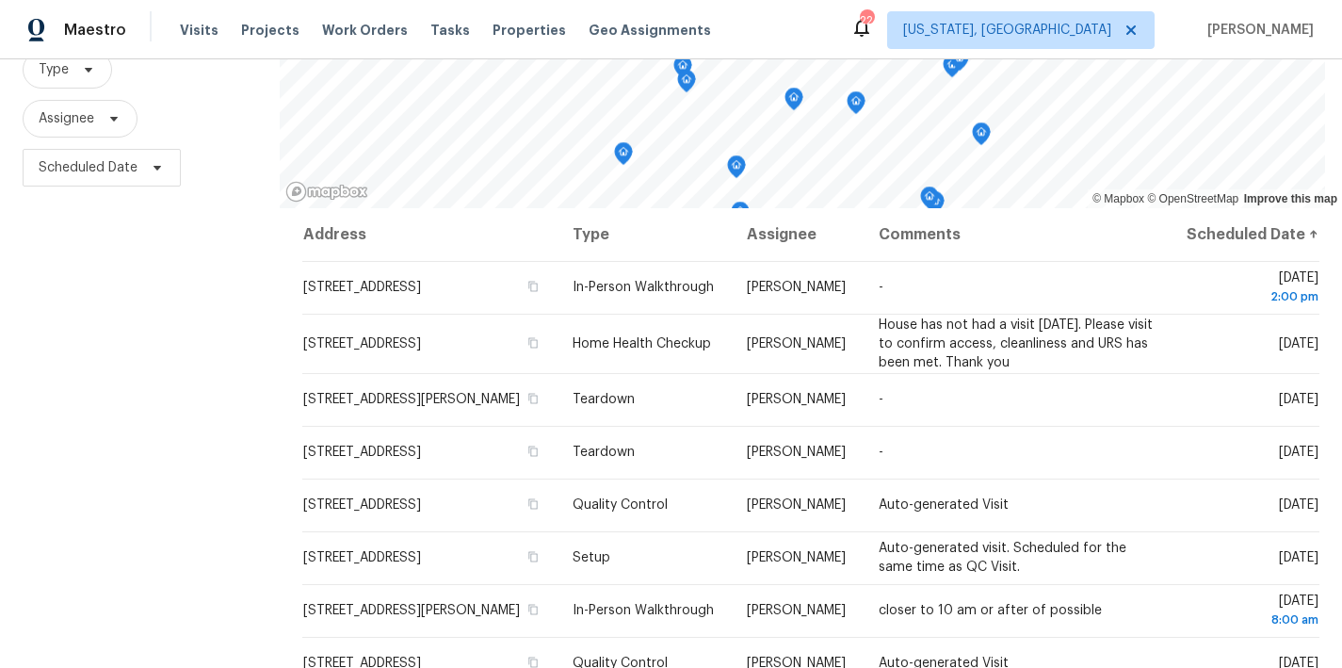
scroll to position [279, 0]
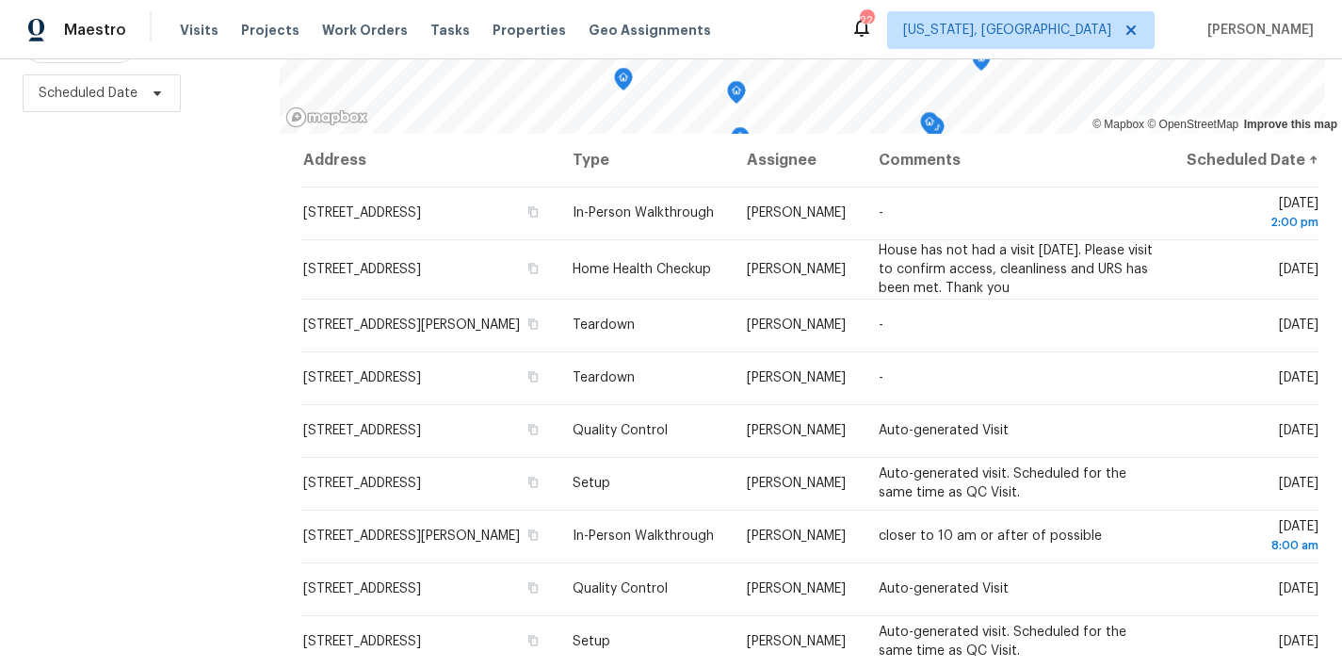
click at [898, 24] on div "Maestro Visits Projects Work Orders Tasks Properties Geo Assignments 22 Washing…" at bounding box center [671, 29] width 1342 height 59
click at [187, 310] on div "Filters Reset ​ Type Assignee Scheduled Date" at bounding box center [140, 259] width 280 height 817
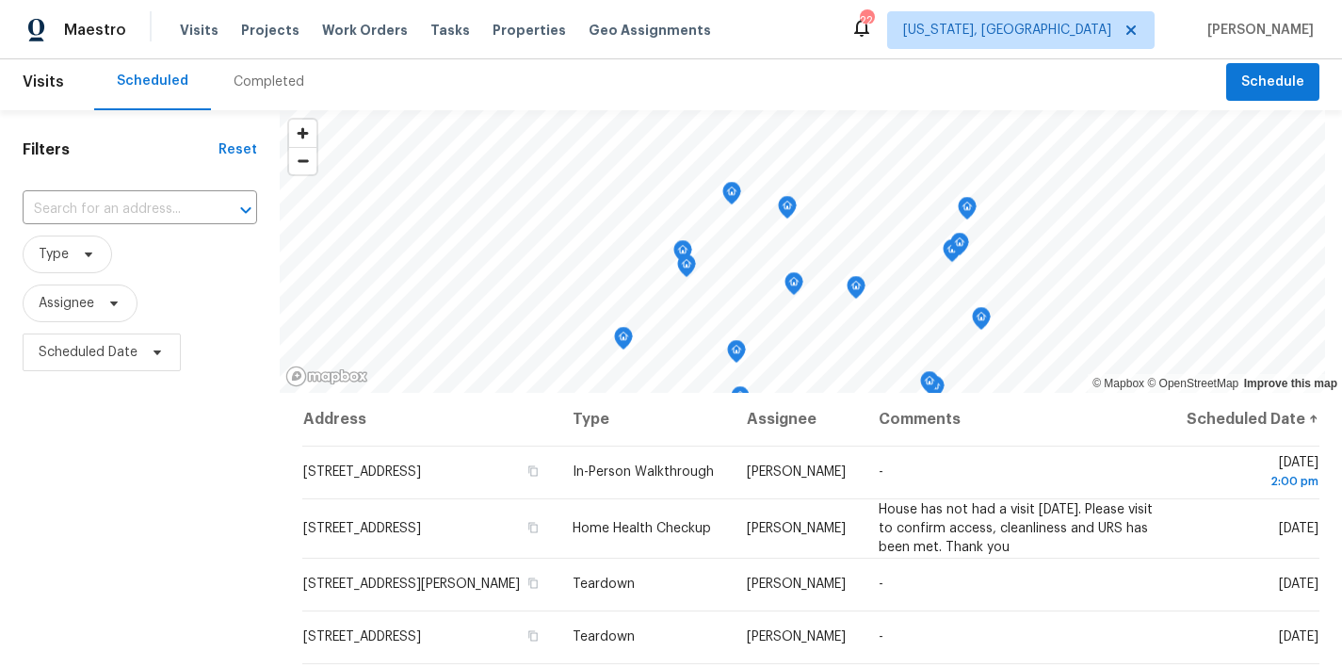
scroll to position [0, 0]
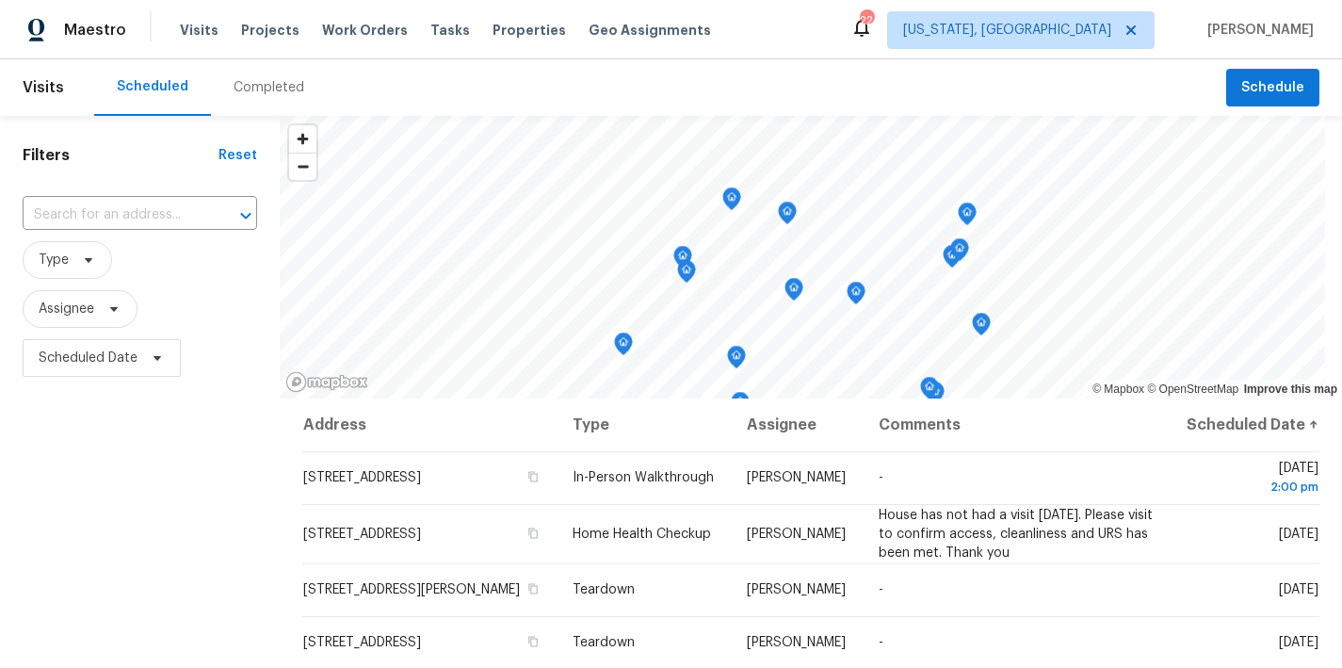
click at [594, 76] on div "Scheduled Completed" at bounding box center [660, 87] width 1132 height 57
click at [847, 36] on div "Maestro Visits Projects Work Orders Tasks Properties Geo Assignments 22 Washing…" at bounding box center [671, 29] width 1342 height 59
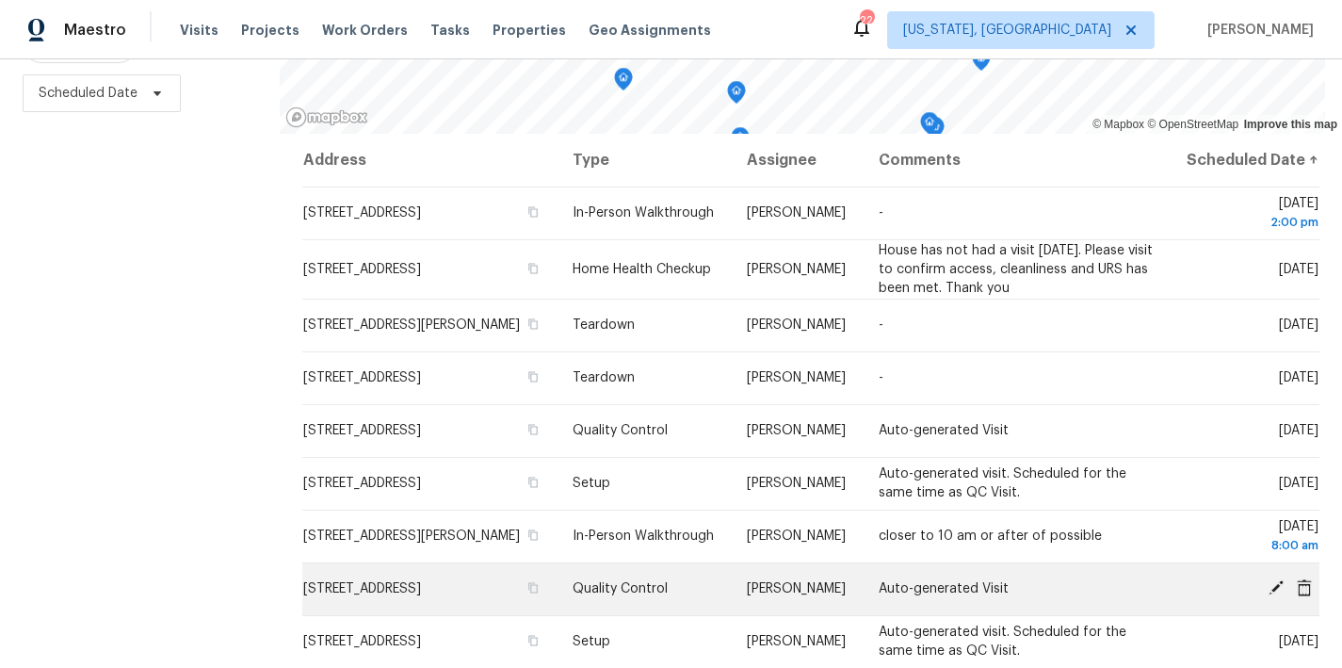
scroll to position [646, 0]
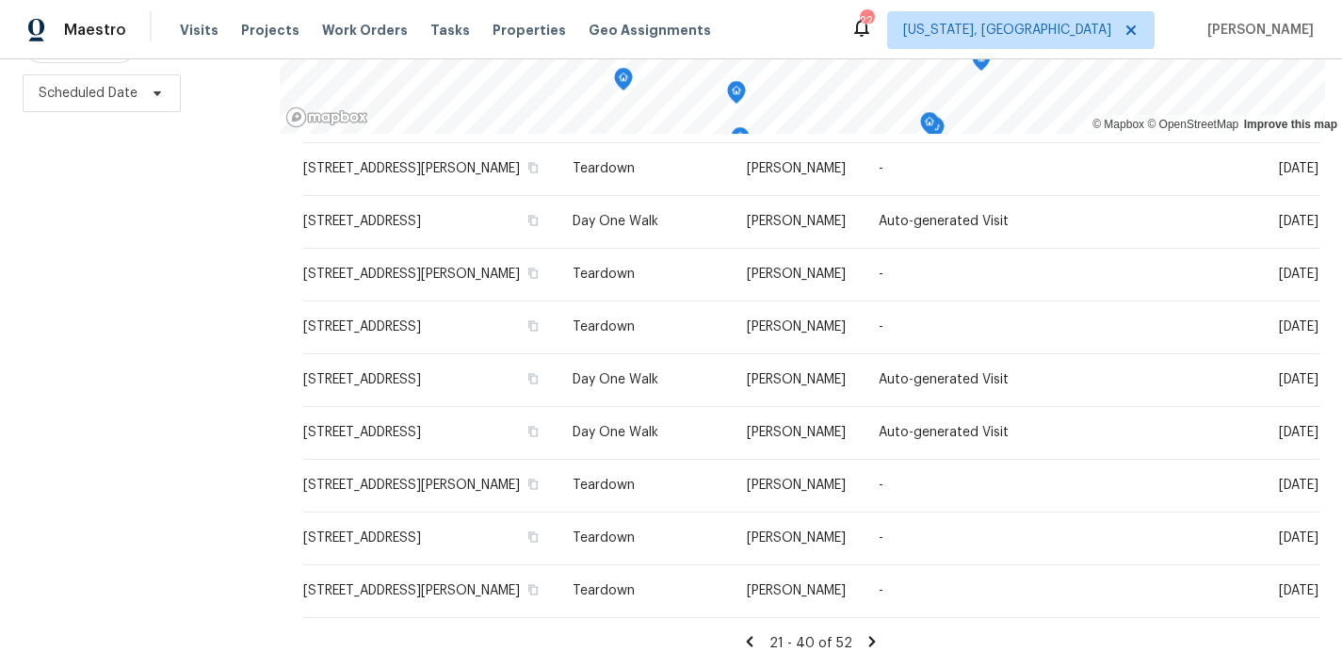
click at [741, 635] on icon at bounding box center [749, 641] width 17 height 17
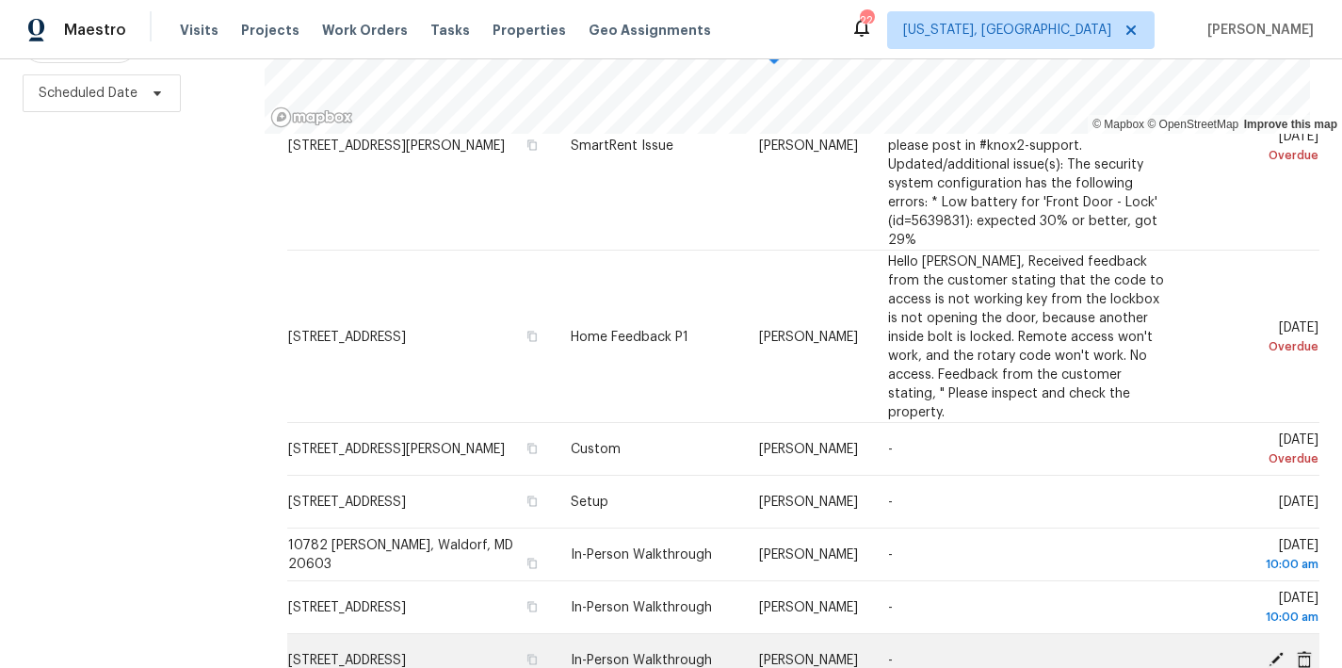
scroll to position [1342, 0]
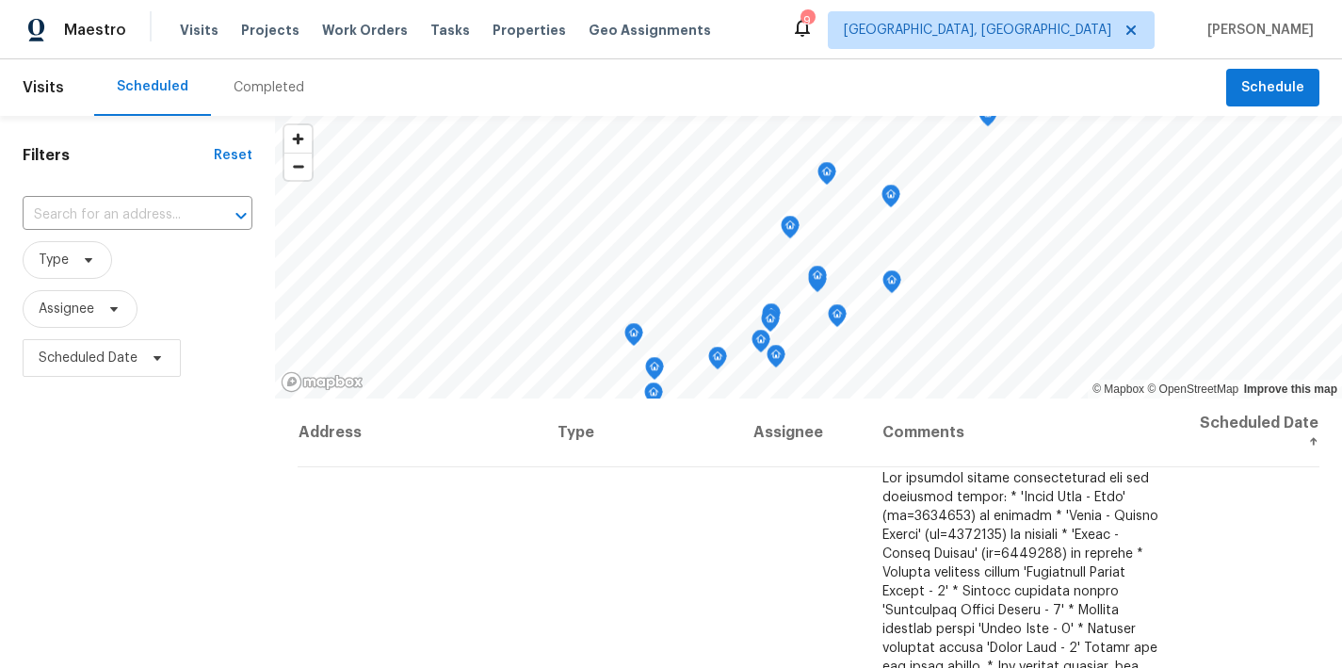
click at [593, 94] on div "Scheduled Completed" at bounding box center [660, 87] width 1132 height 57
click at [805, 81] on div "Scheduled Completed" at bounding box center [660, 87] width 1132 height 57
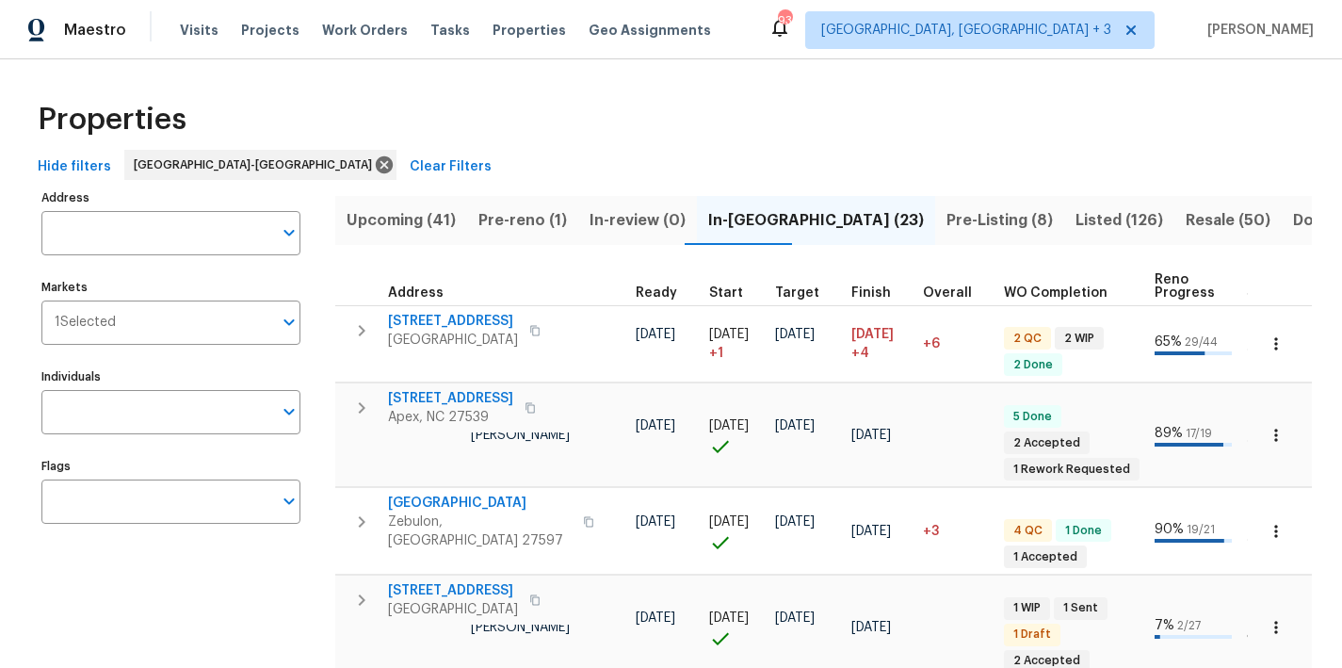
click at [588, 111] on div "Properties" at bounding box center [671, 119] width 1282 height 60
click at [947, 217] on span "Pre-Listing (8)" at bounding box center [1000, 220] width 106 height 26
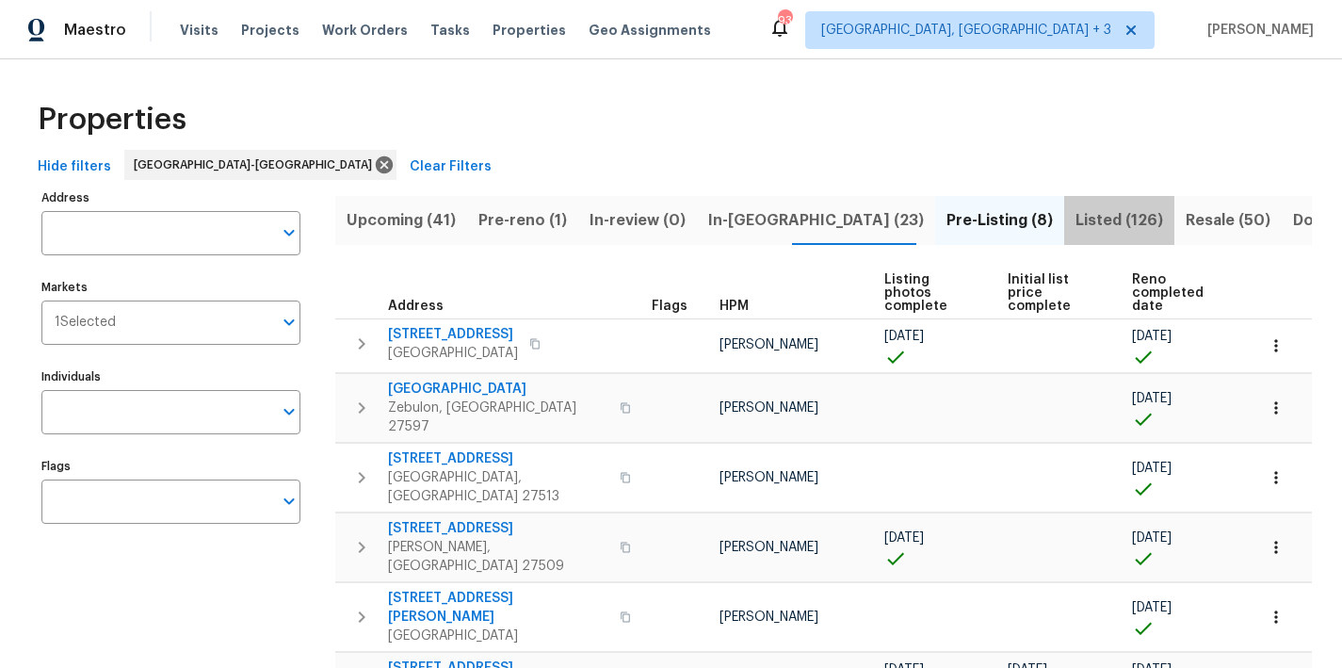
click at [1076, 227] on span "Listed (126)" at bounding box center [1120, 220] width 88 height 26
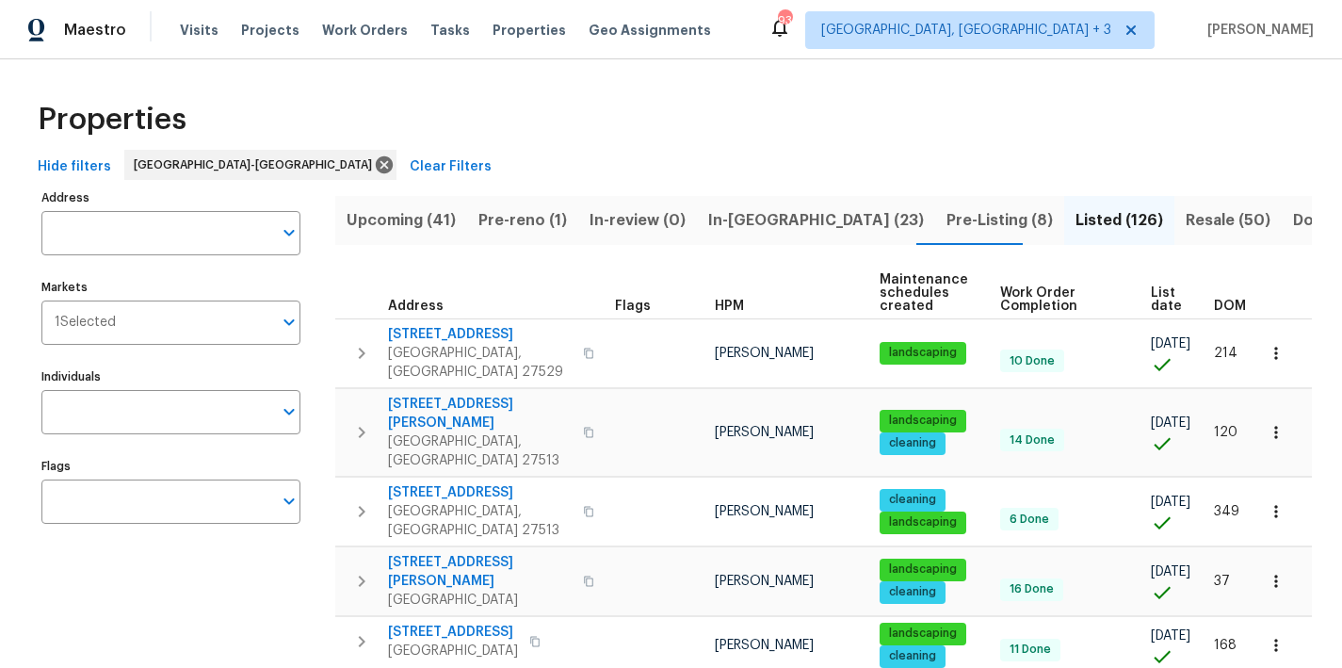
scroll to position [0, 37]
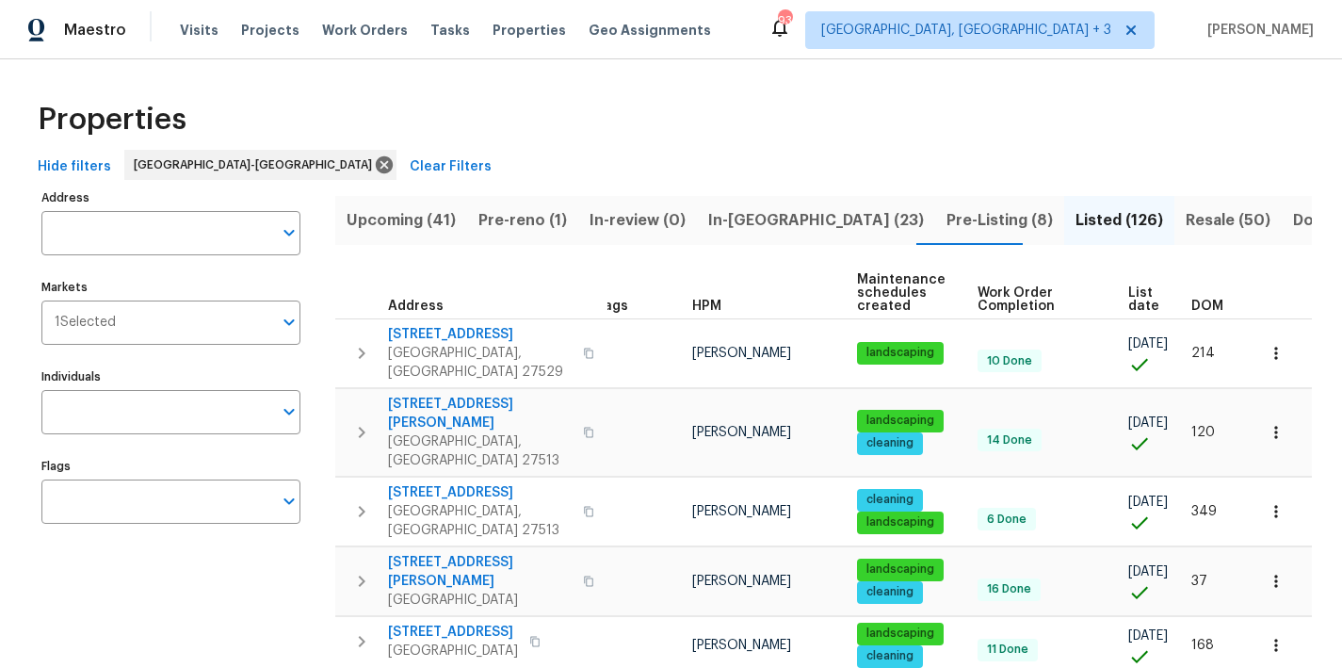
click at [1193, 303] on span "DOM" at bounding box center [1208, 306] width 32 height 13
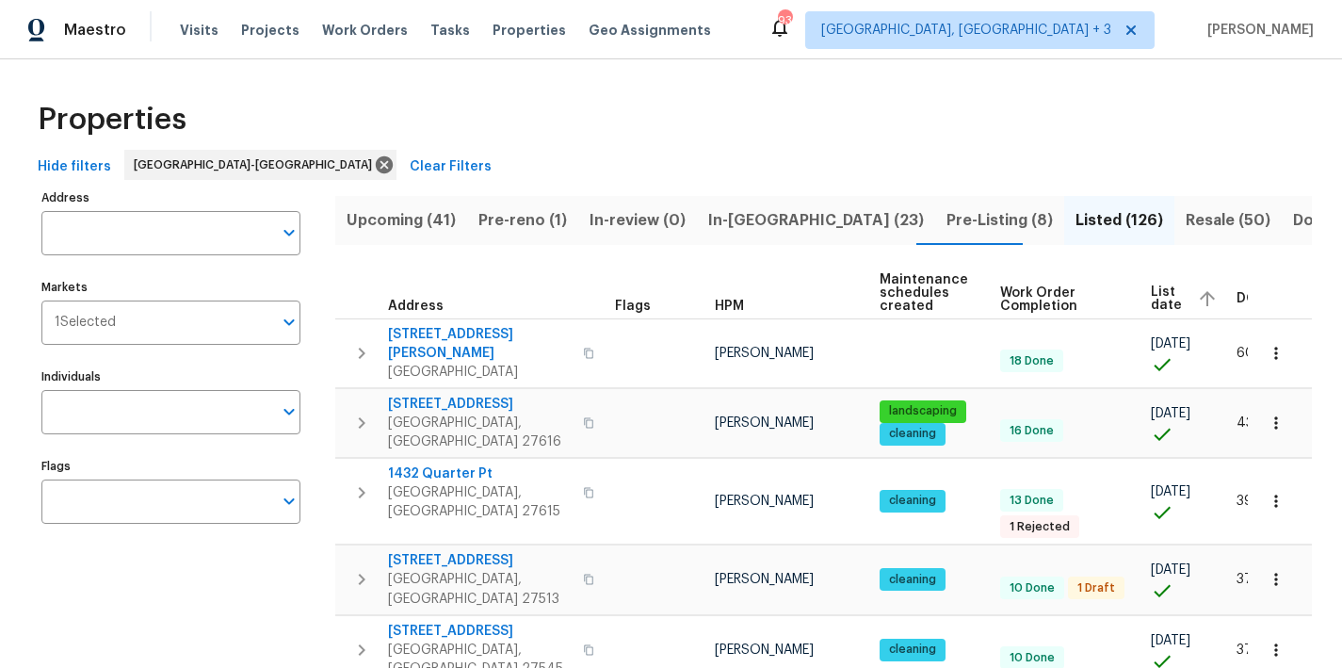
scroll to position [0, 70]
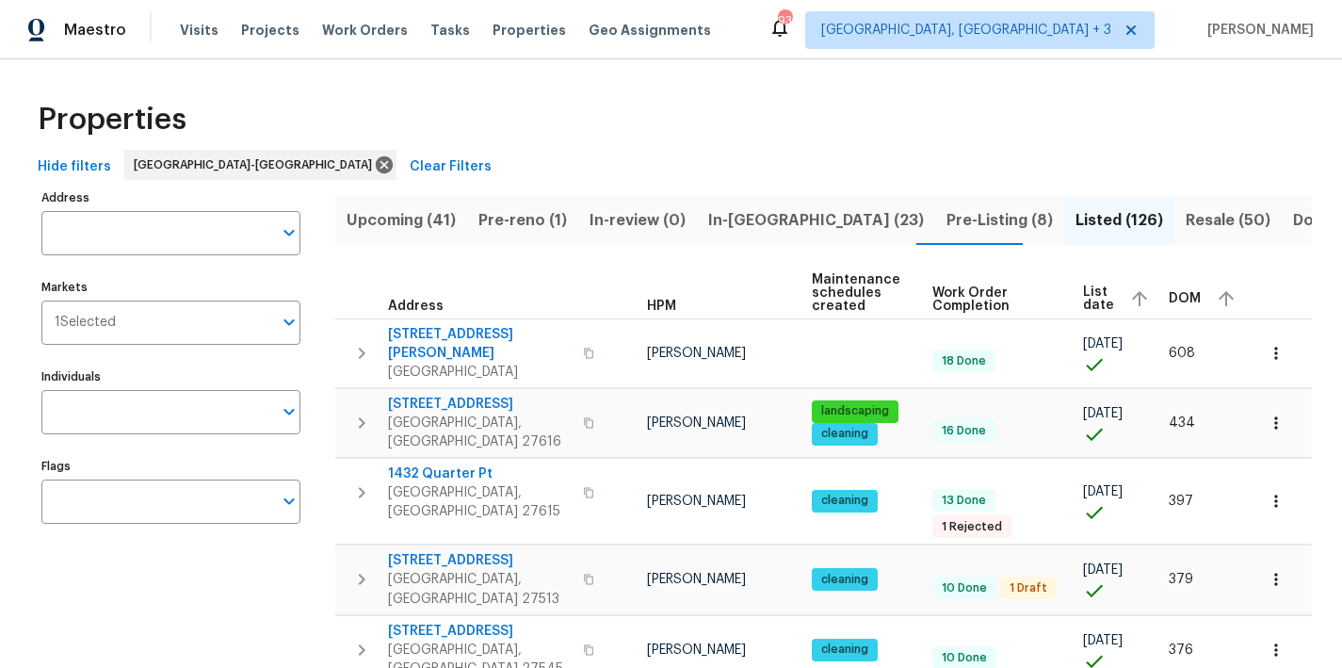
click at [1170, 296] on span "DOM" at bounding box center [1185, 298] width 32 height 13
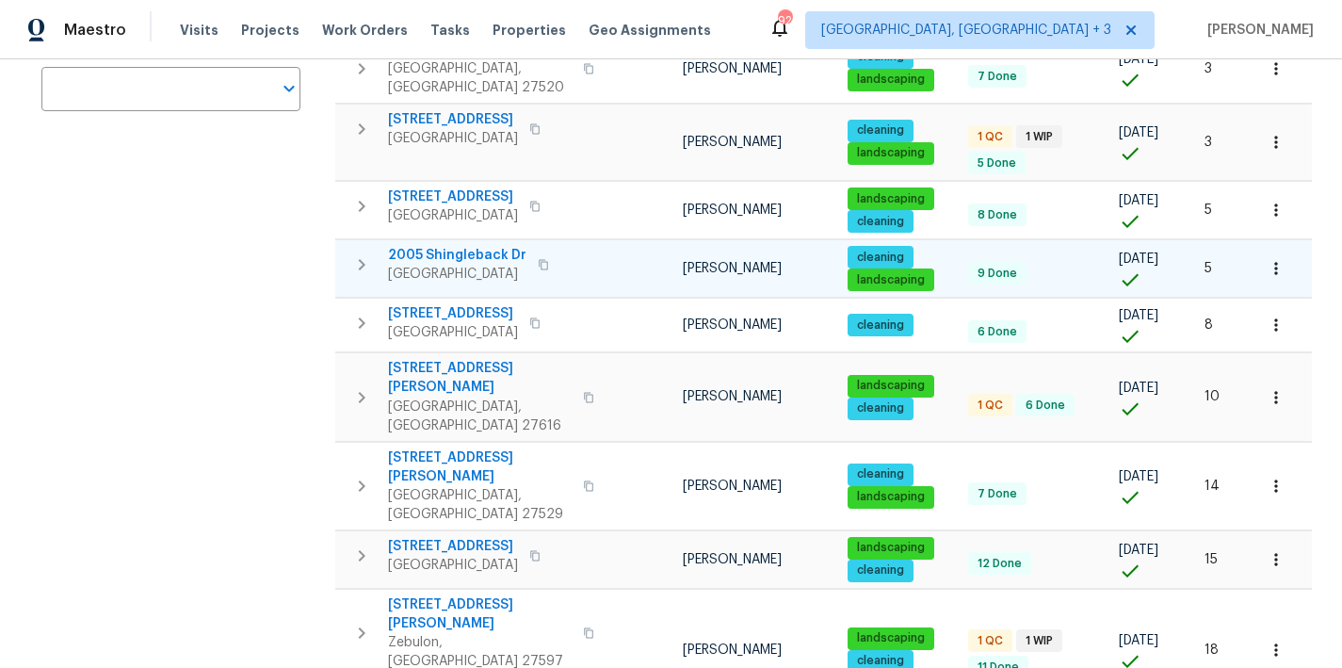
scroll to position [421, 0]
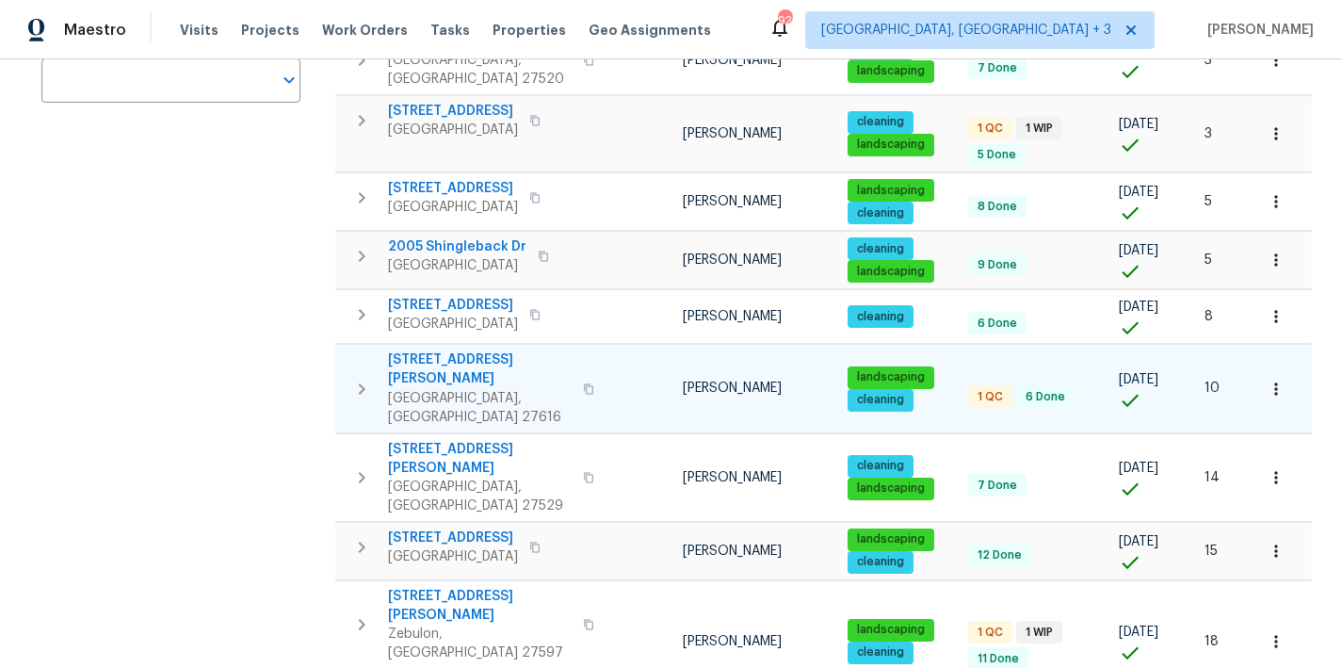
click at [357, 378] on icon "button" at bounding box center [361, 389] width 23 height 23
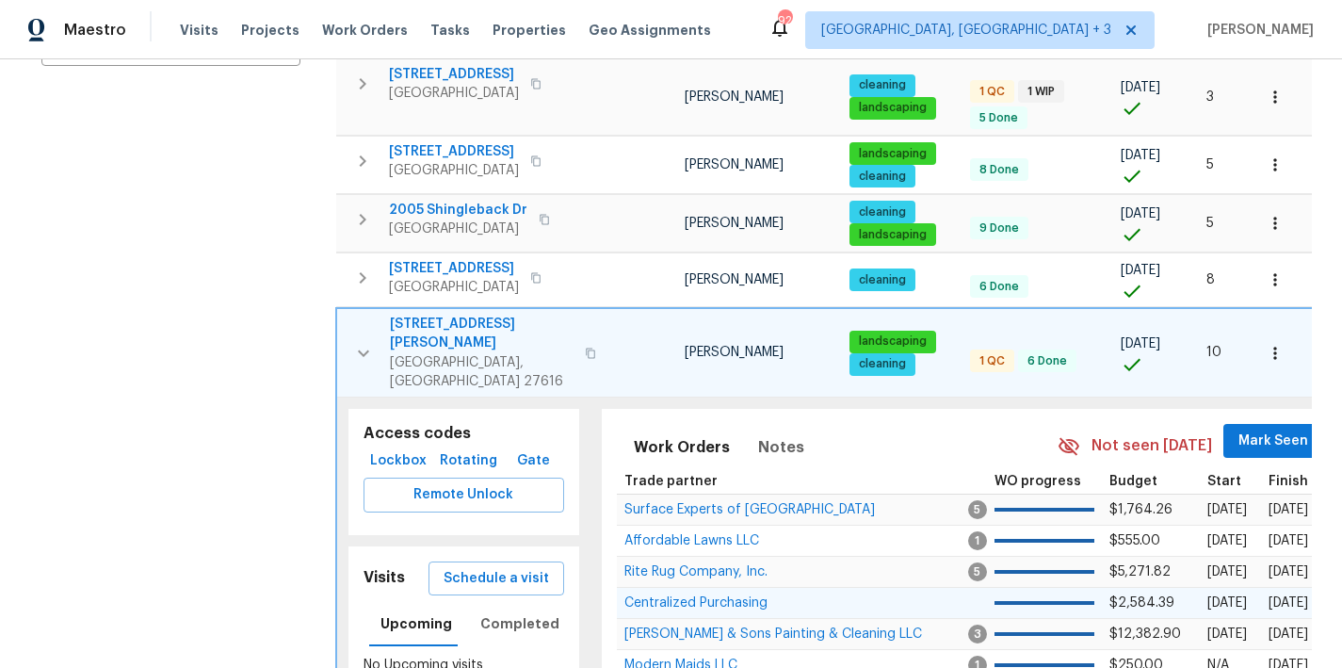
scroll to position [609, 0]
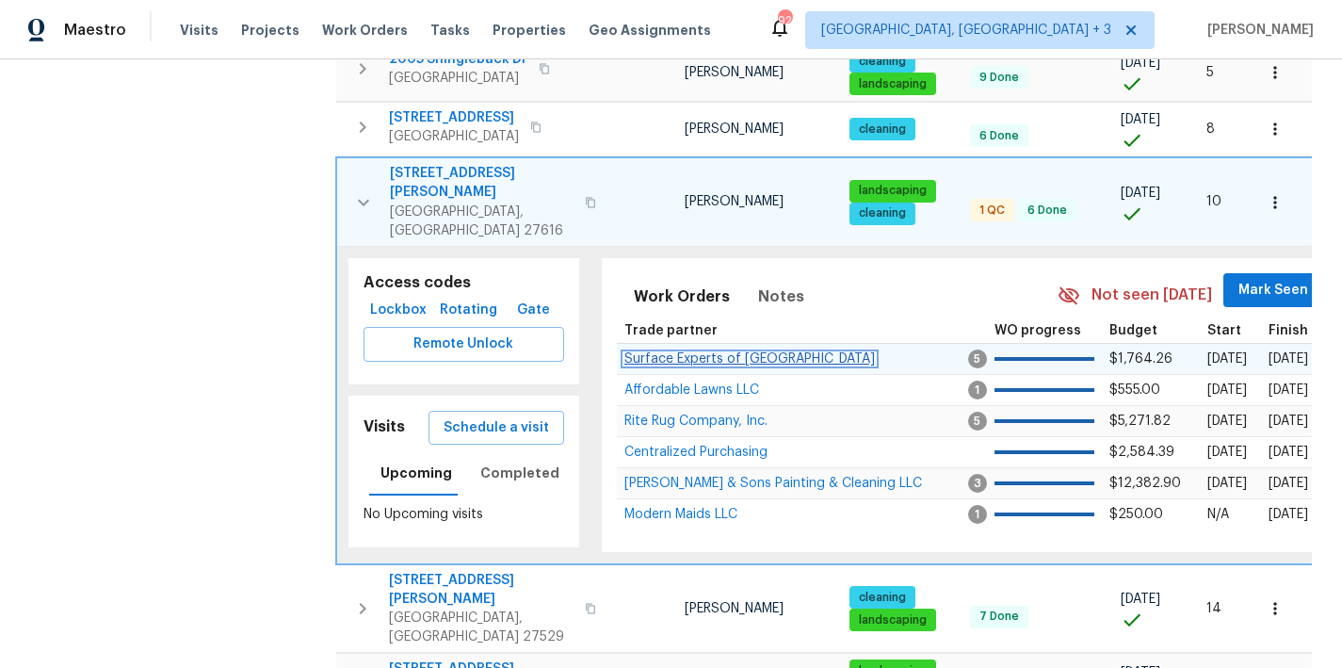
click at [658, 352] on span "Surface Experts of [GEOGRAPHIC_DATA]" at bounding box center [750, 358] width 251 height 13
click at [749, 27] on div "Maestro Visits Projects Work Orders Tasks Properties Geo Assignments 90 Greenvi…" at bounding box center [671, 29] width 1342 height 59
click at [351, 164] on button "button" at bounding box center [364, 201] width 38 height 75
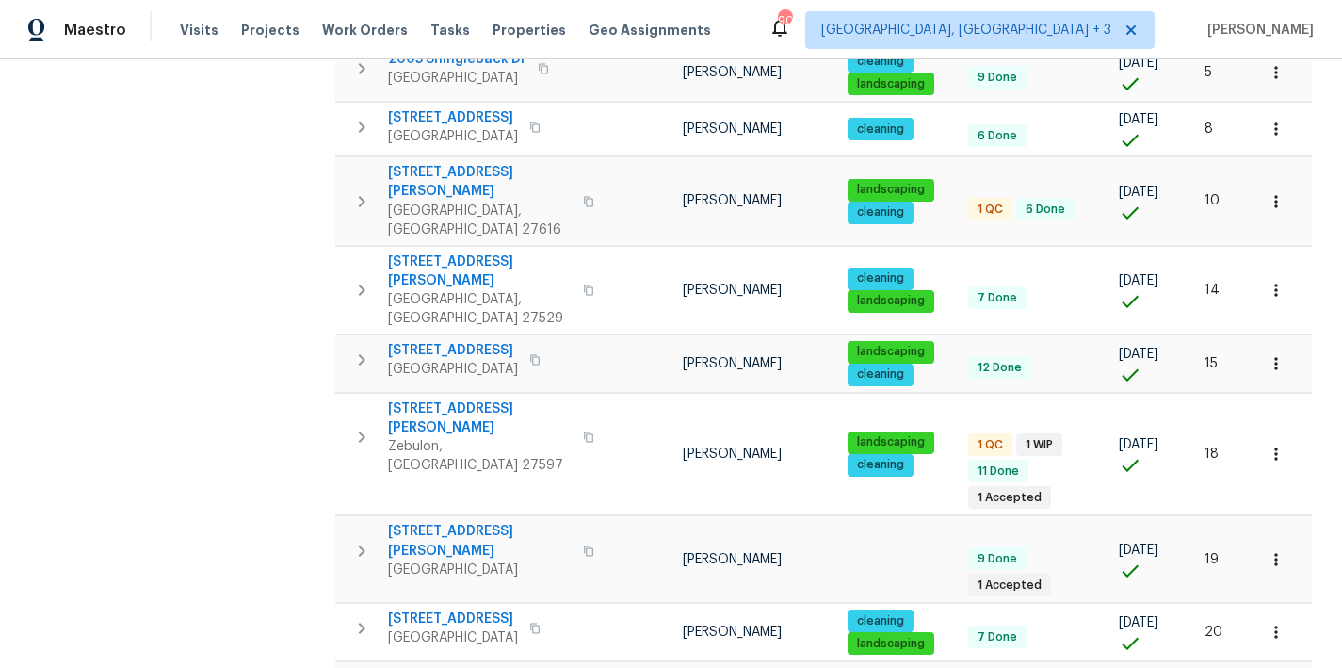
click at [855, 29] on div "Maestro Visits Projects Work Orders Tasks Properties Geo Assignments 90 Greenvi…" at bounding box center [671, 29] width 1342 height 59
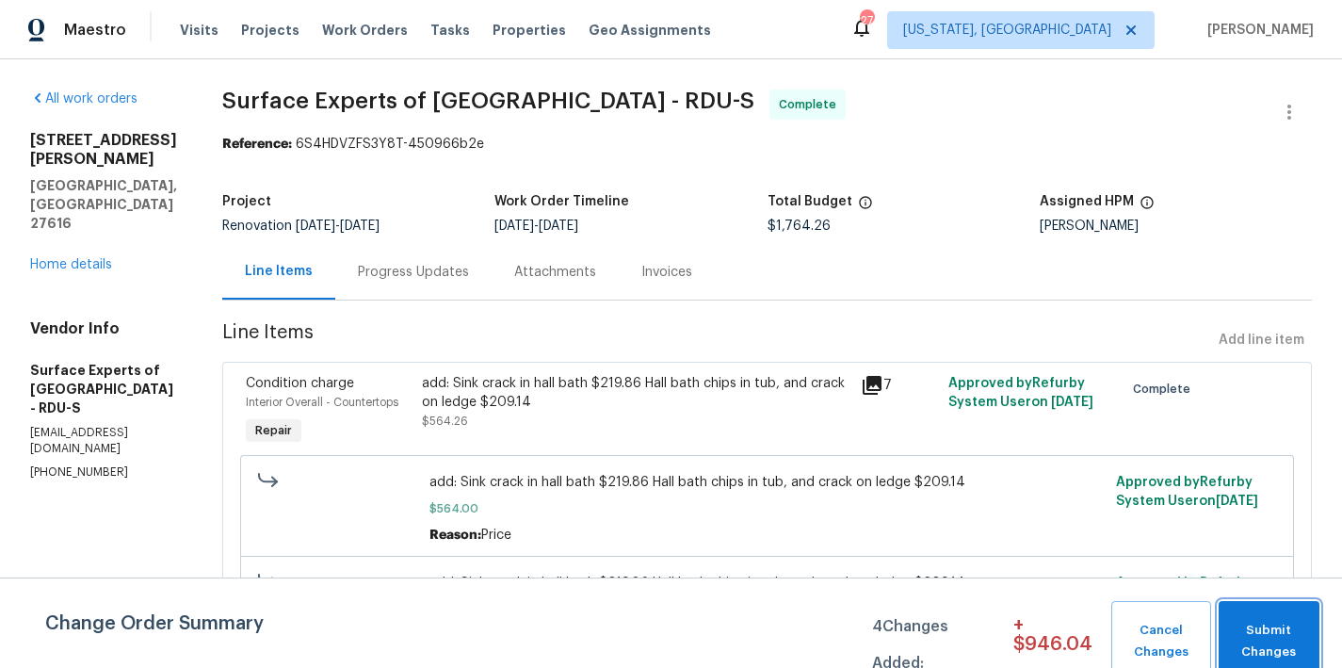
click at [1278, 640] on span "Submit Changes" at bounding box center [1269, 641] width 82 height 43
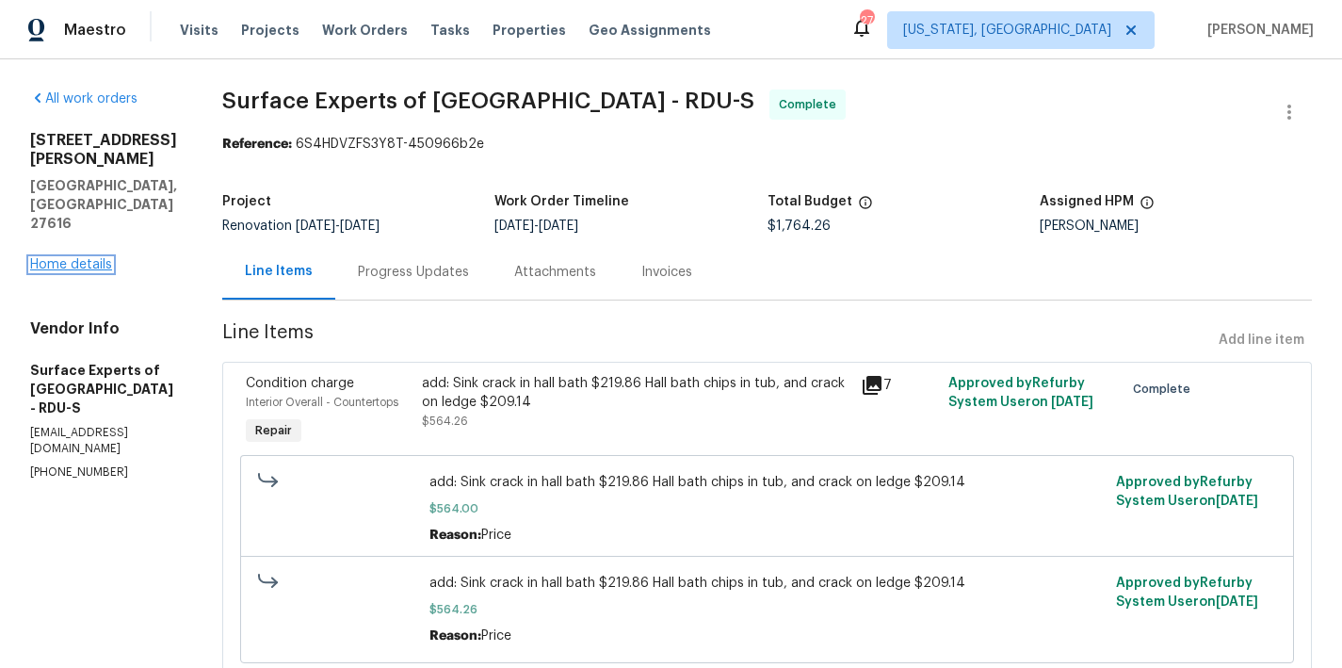
click at [50, 258] on link "Home details" at bounding box center [71, 264] width 82 height 13
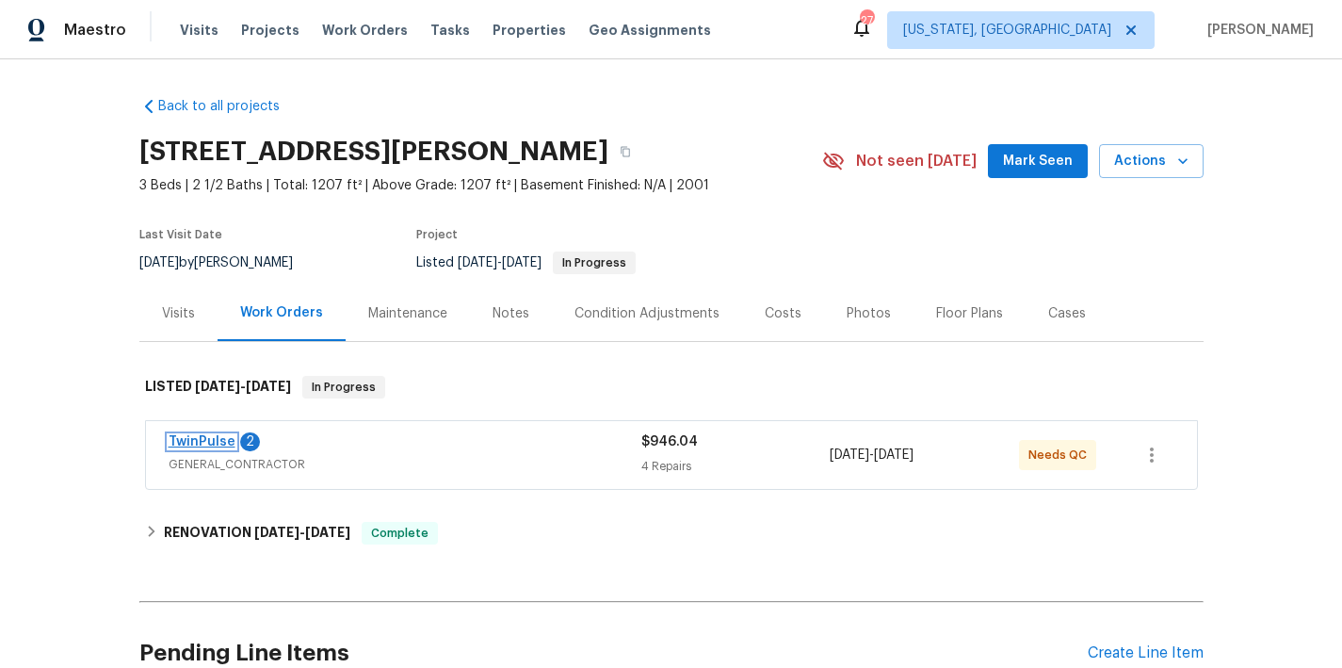
click at [182, 444] on link "TwinPulse" at bounding box center [202, 441] width 67 height 13
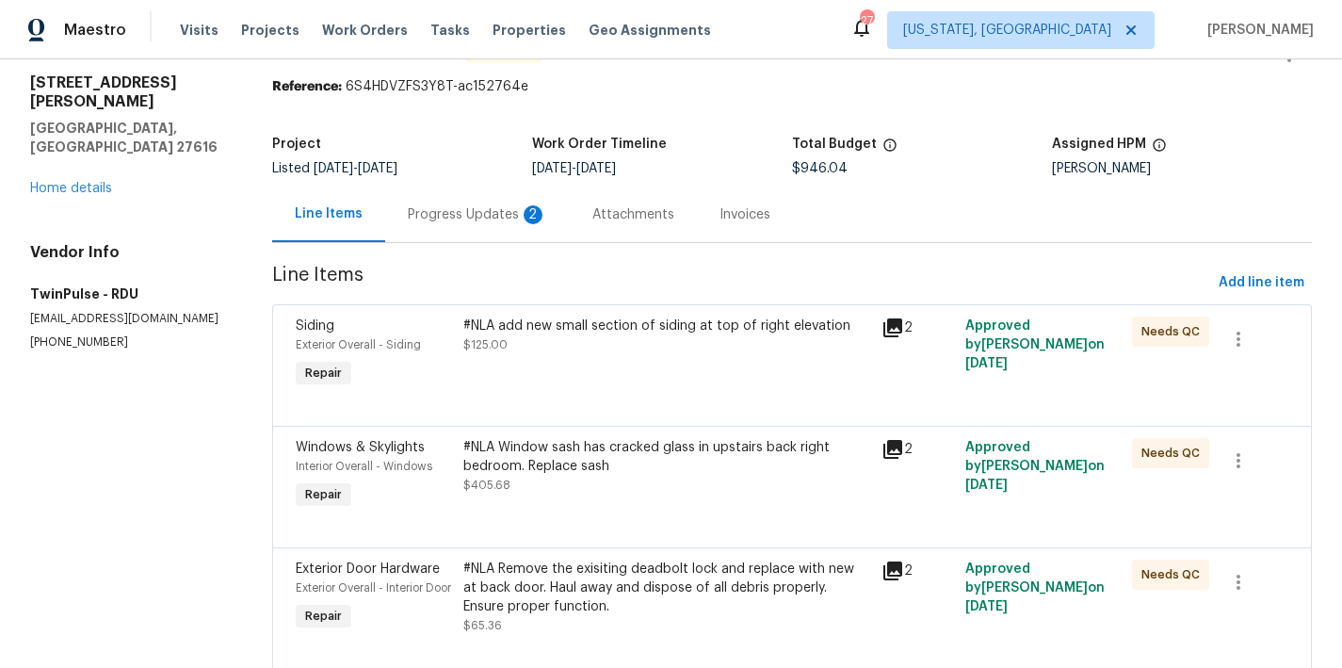
scroll to position [138, 0]
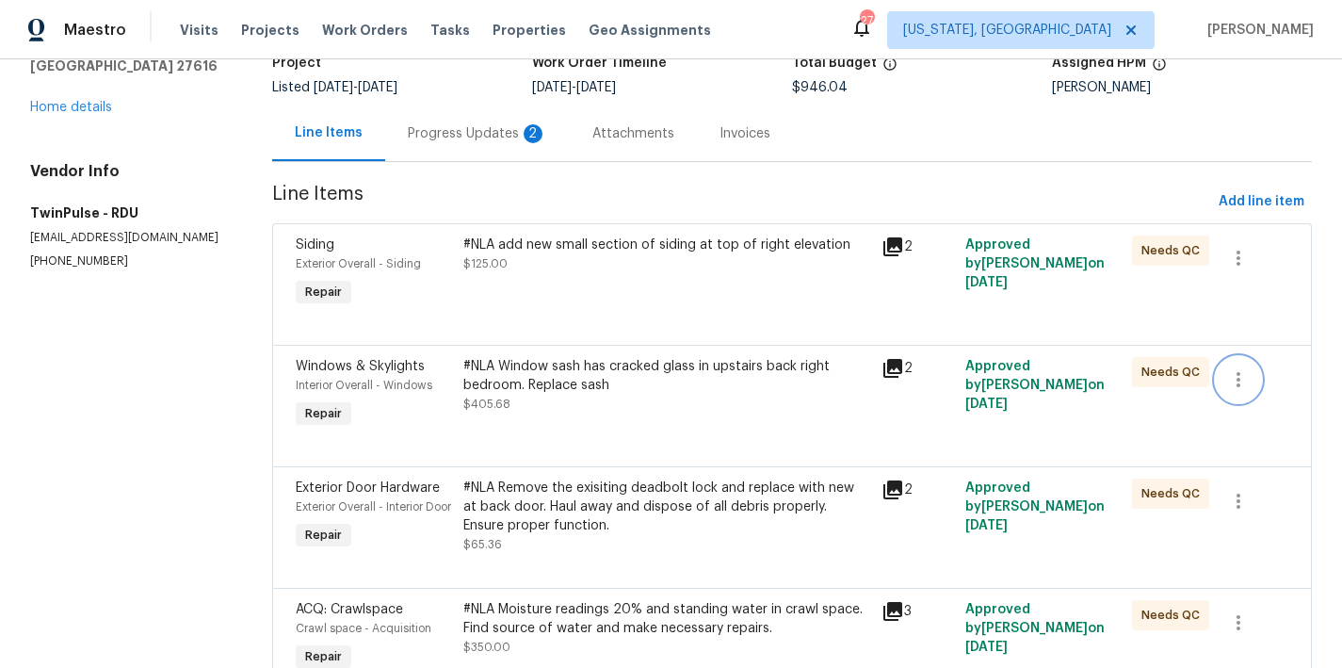
click at [1227, 375] on icon "button" at bounding box center [1238, 379] width 23 height 23
click at [557, 377] on div at bounding box center [671, 334] width 1342 height 668
click at [557, 377] on div "#NLA Window sash has cracked glass in upstairs back right bedroom. Replace sash" at bounding box center [666, 376] width 407 height 38
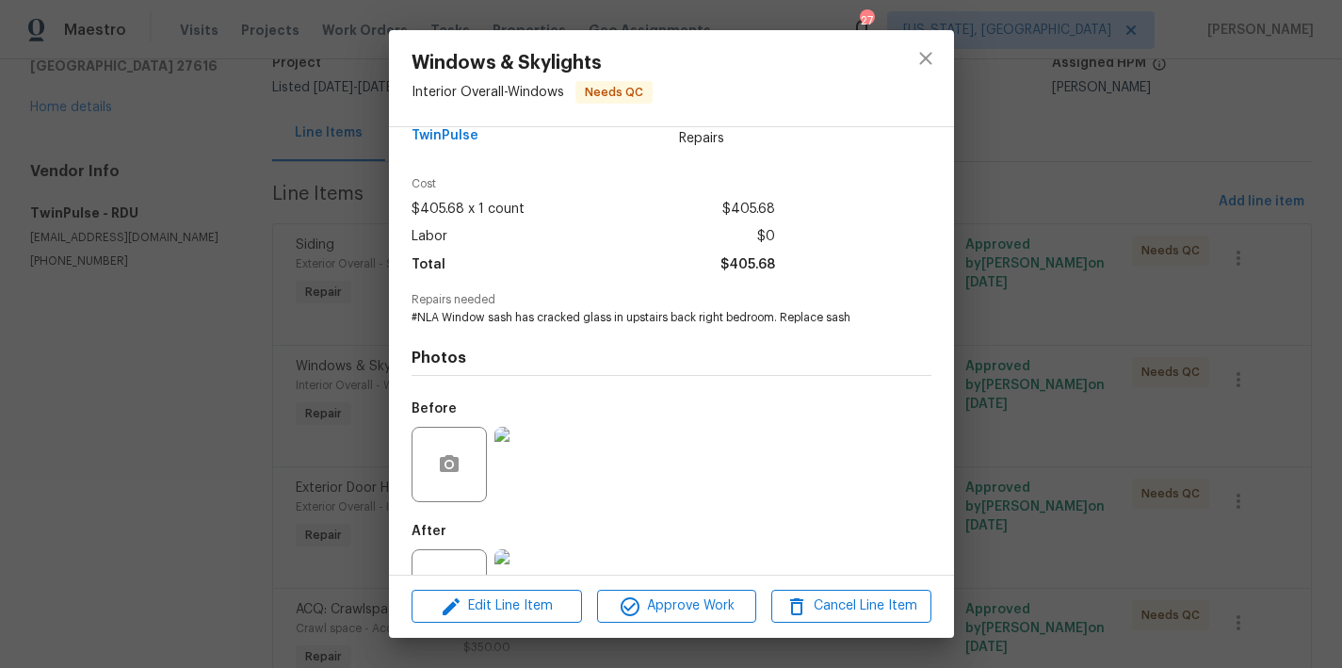
scroll to position [106, 0]
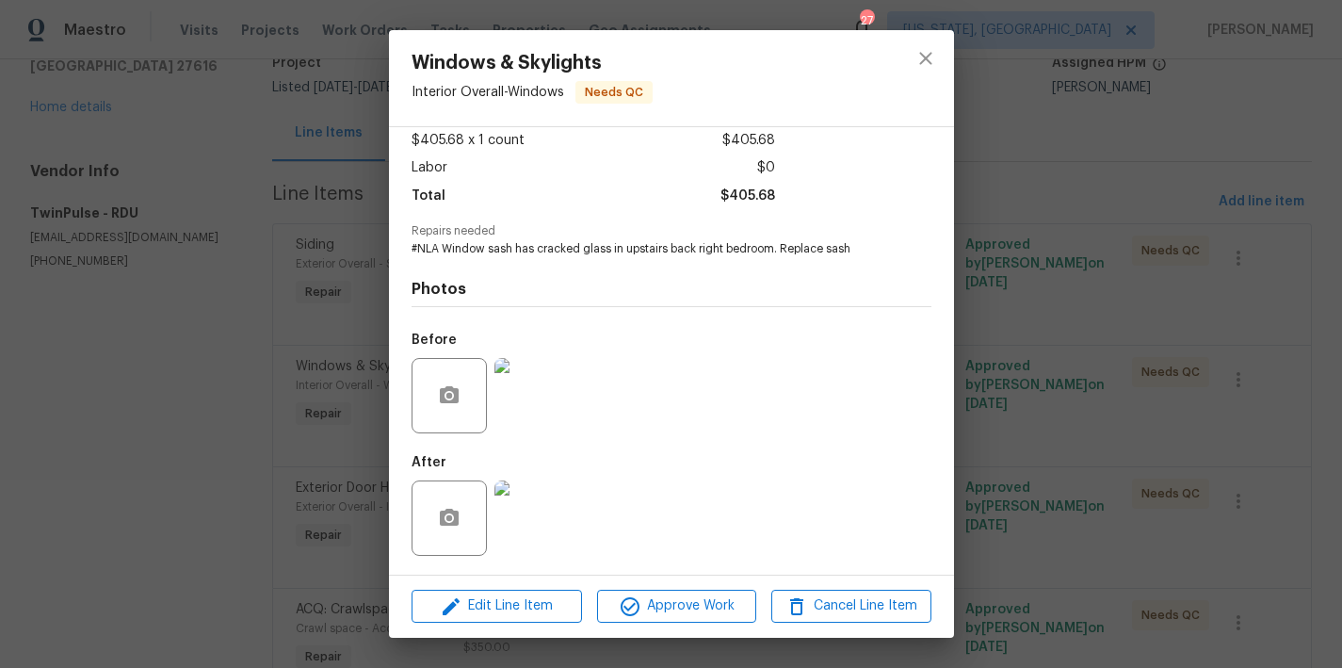
click at [535, 508] on img at bounding box center [532, 517] width 75 height 75
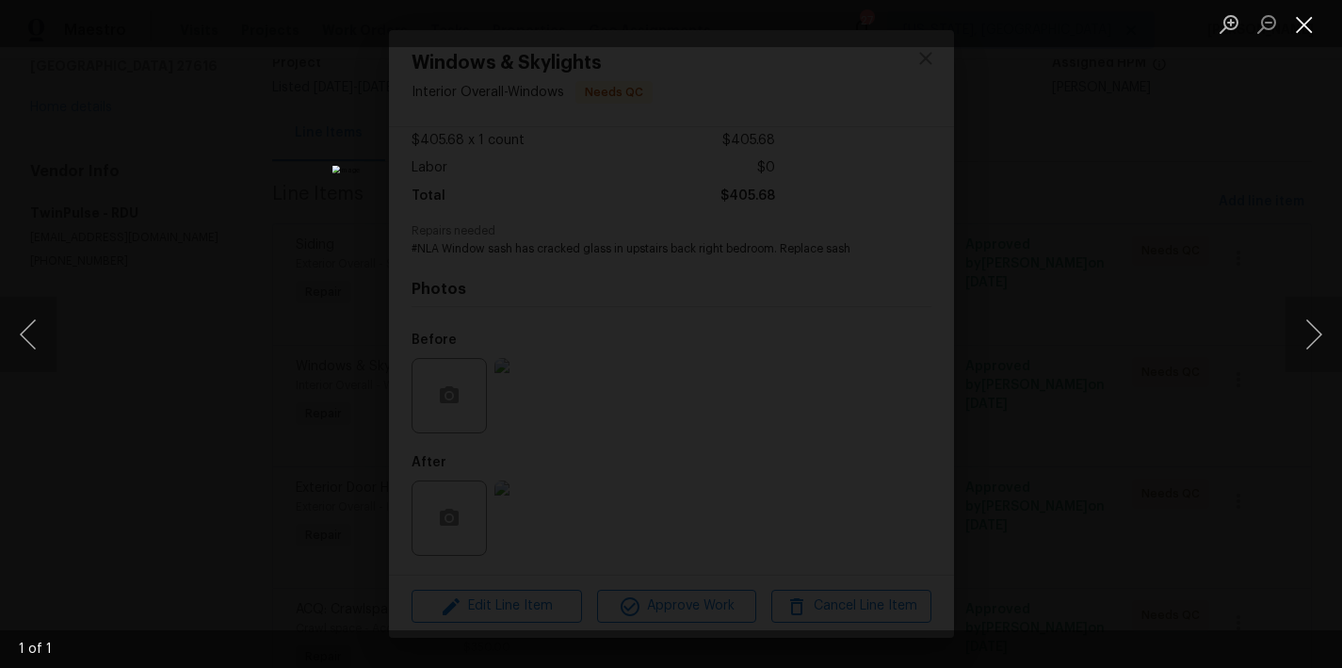
click at [1306, 23] on button "Close lightbox" at bounding box center [1305, 24] width 38 height 33
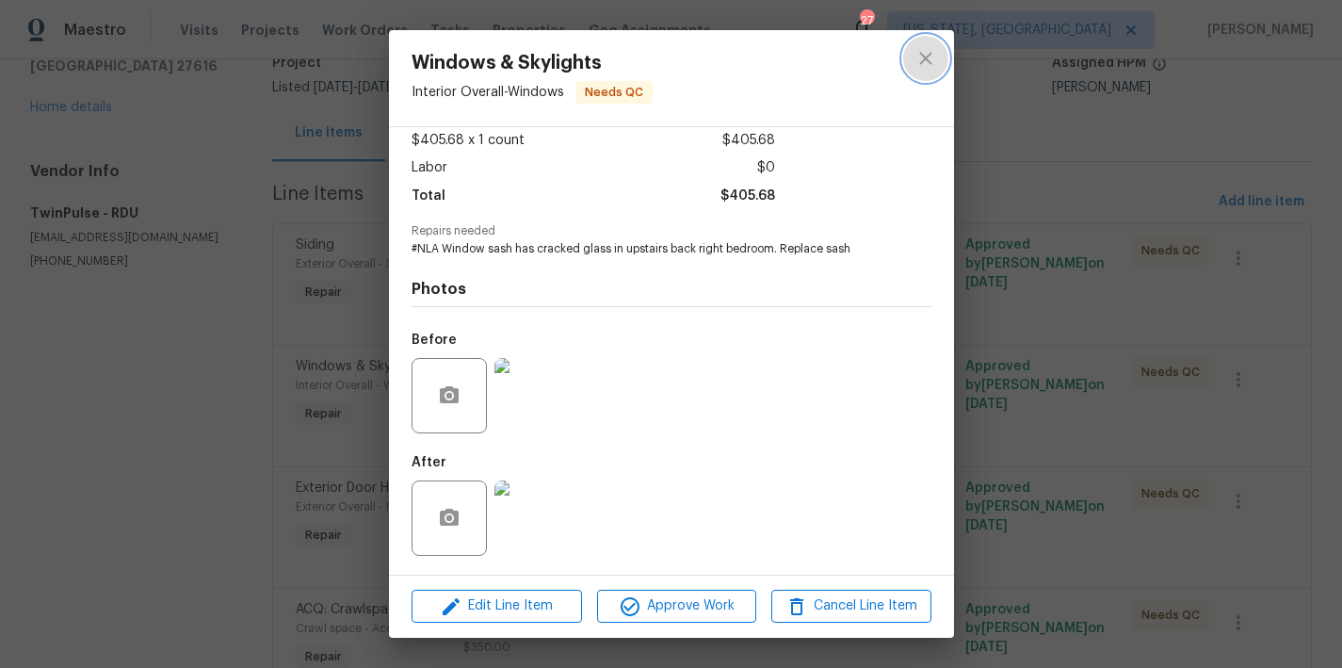
click at [928, 57] on icon "close" at bounding box center [925, 58] width 12 height 12
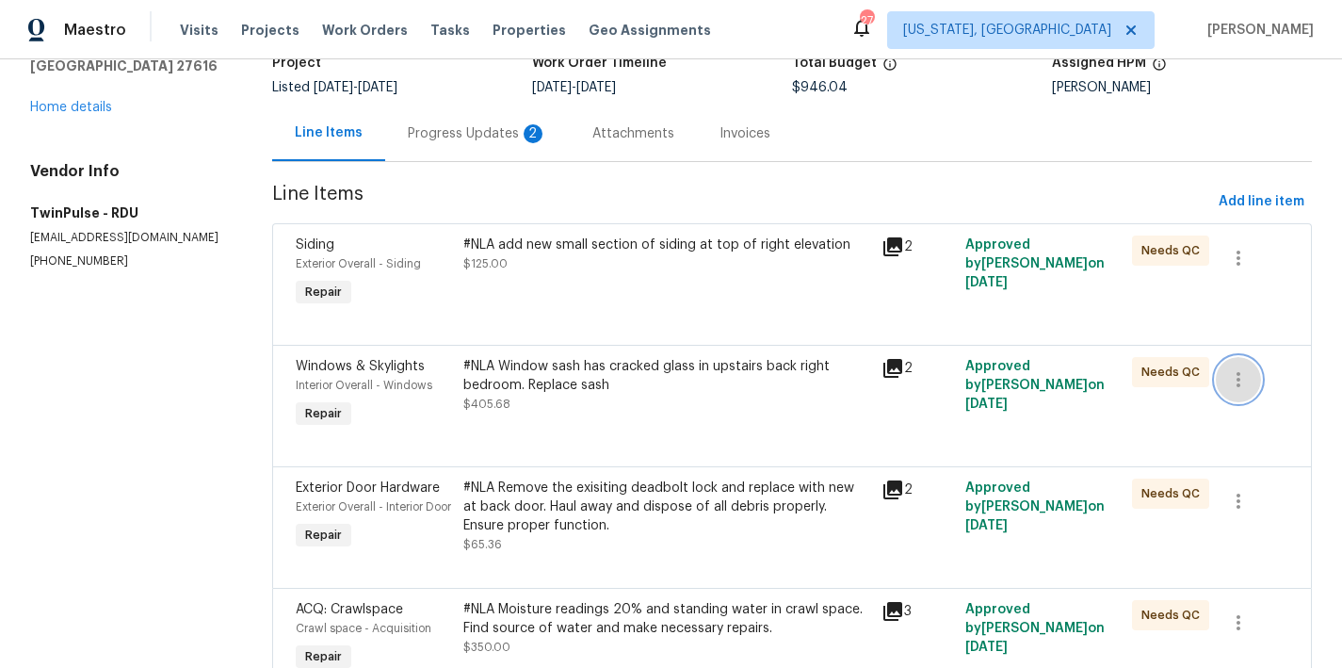
click at [1227, 373] on icon "button" at bounding box center [1238, 379] width 23 height 23
click at [1231, 383] on li "Cancel" at bounding box center [1239, 380] width 73 height 31
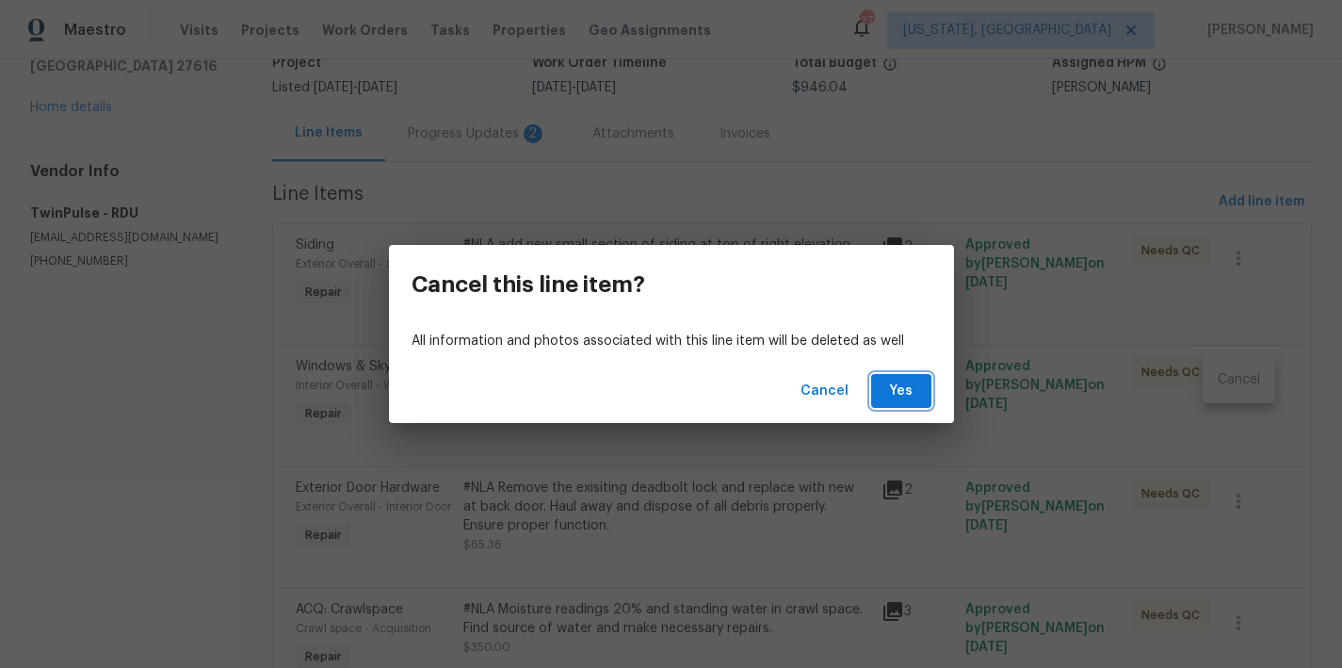
click at [881, 393] on button "Yes" at bounding box center [901, 391] width 60 height 35
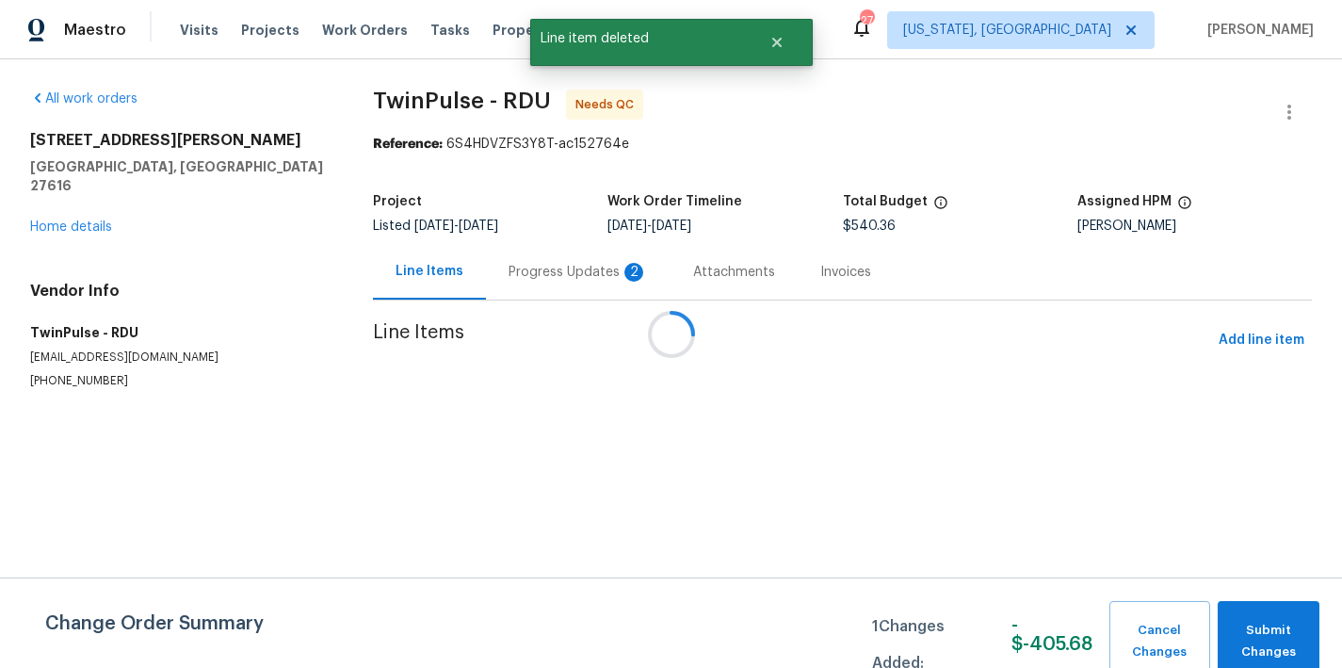
scroll to position [0, 0]
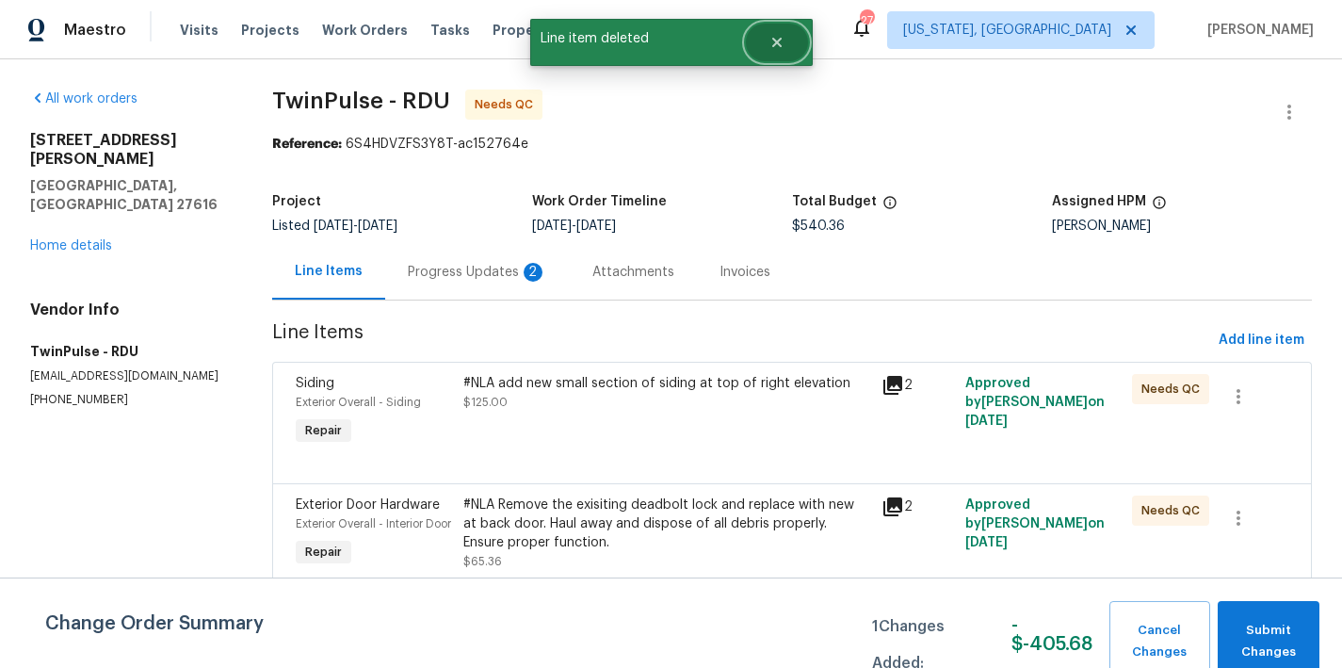
click at [774, 42] on icon "Close" at bounding box center [775, 42] width 9 height 9
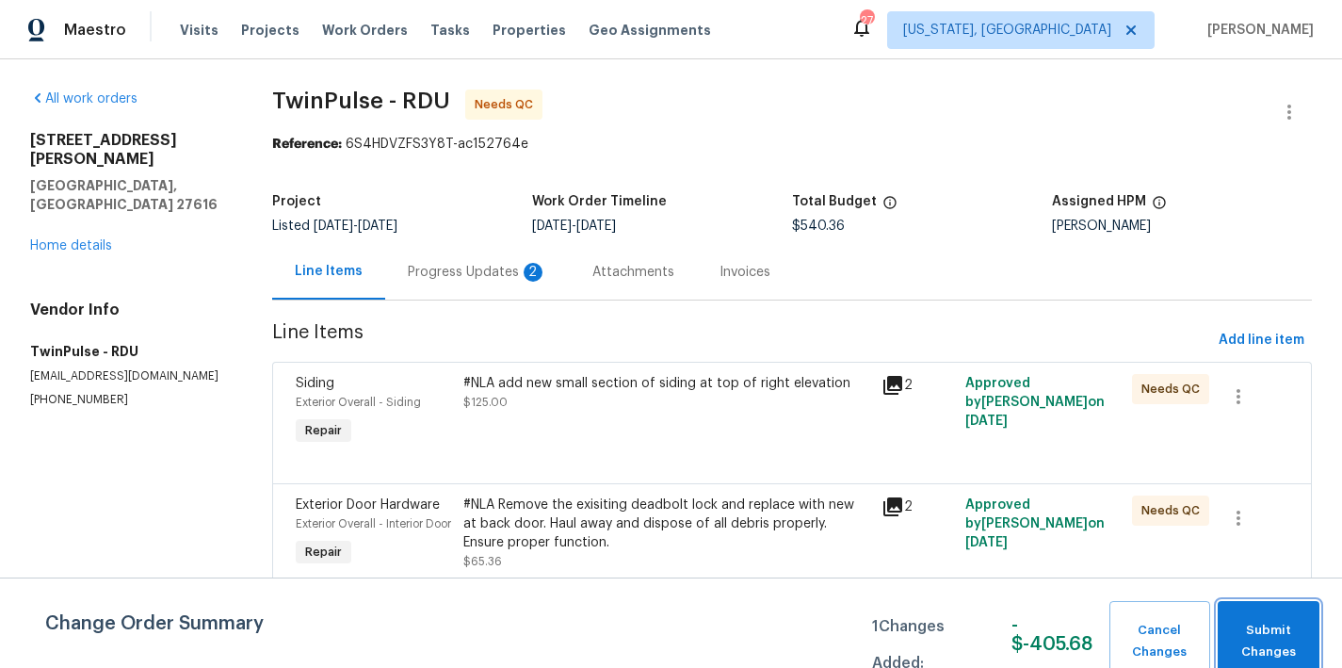
click at [1293, 646] on span "Submit Changes" at bounding box center [1269, 641] width 84 height 43
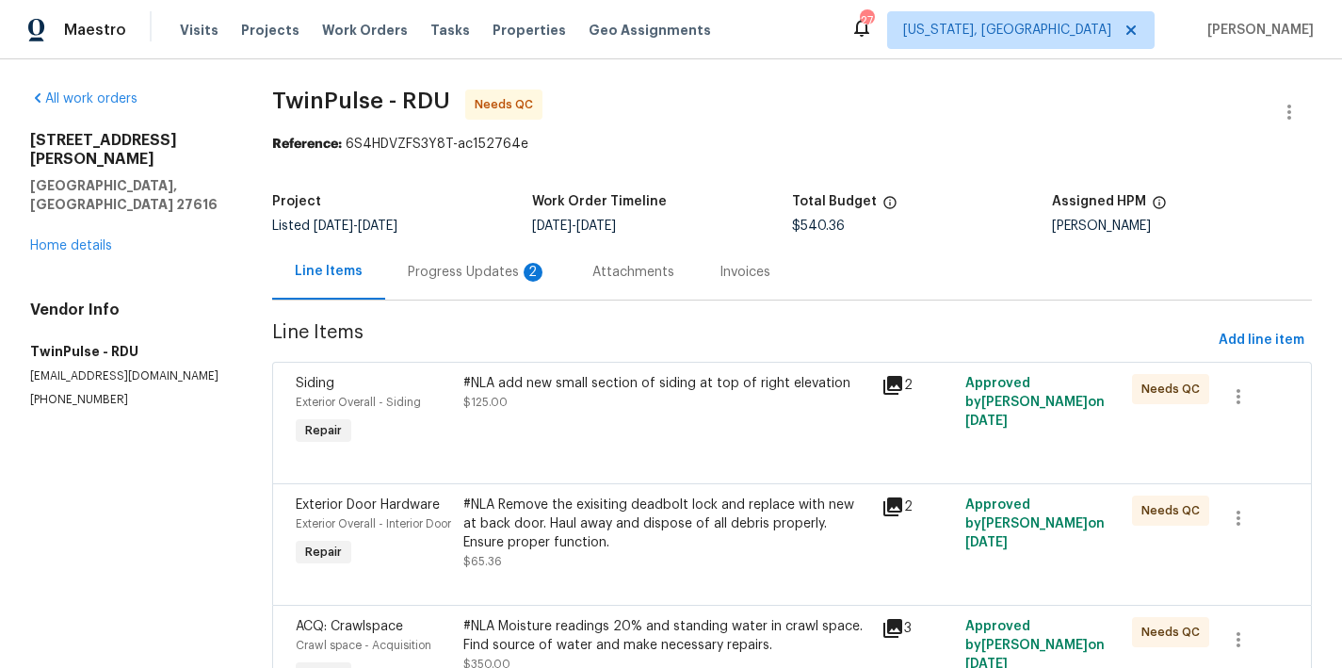
click at [1168, 138] on div "Reference: 6S4HDVZFS3Y8T-ac152764e" at bounding box center [792, 144] width 1040 height 19
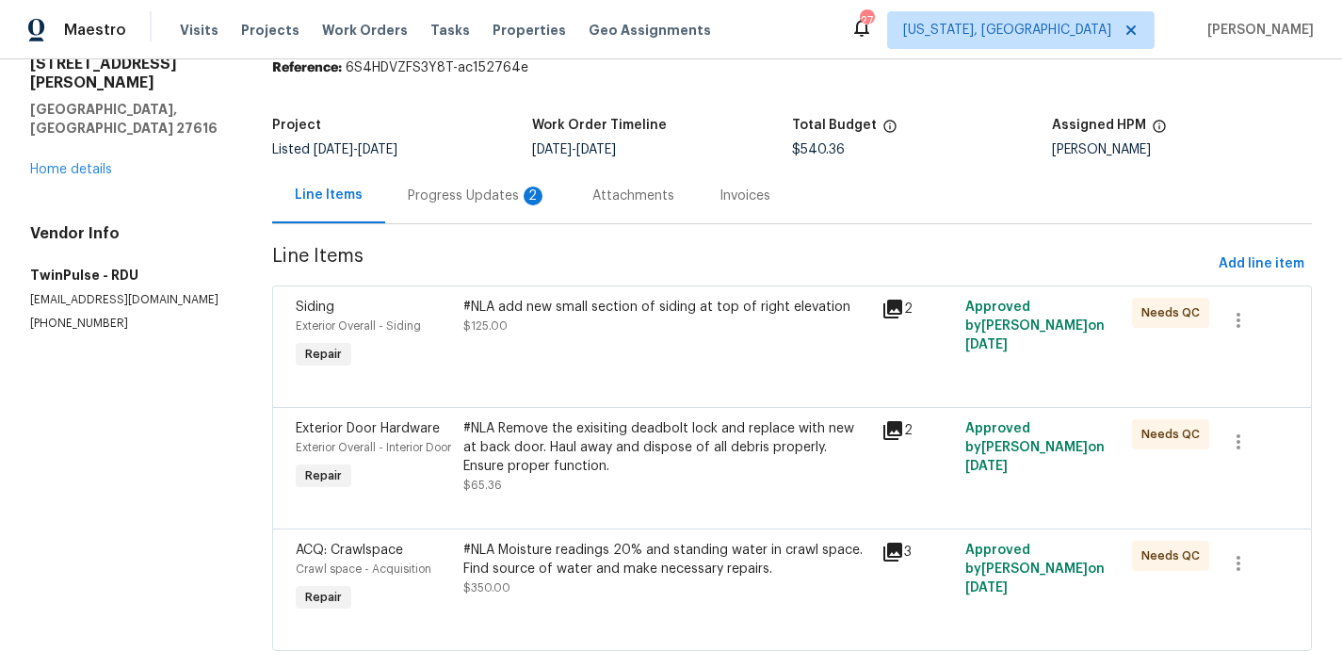
scroll to position [147, 0]
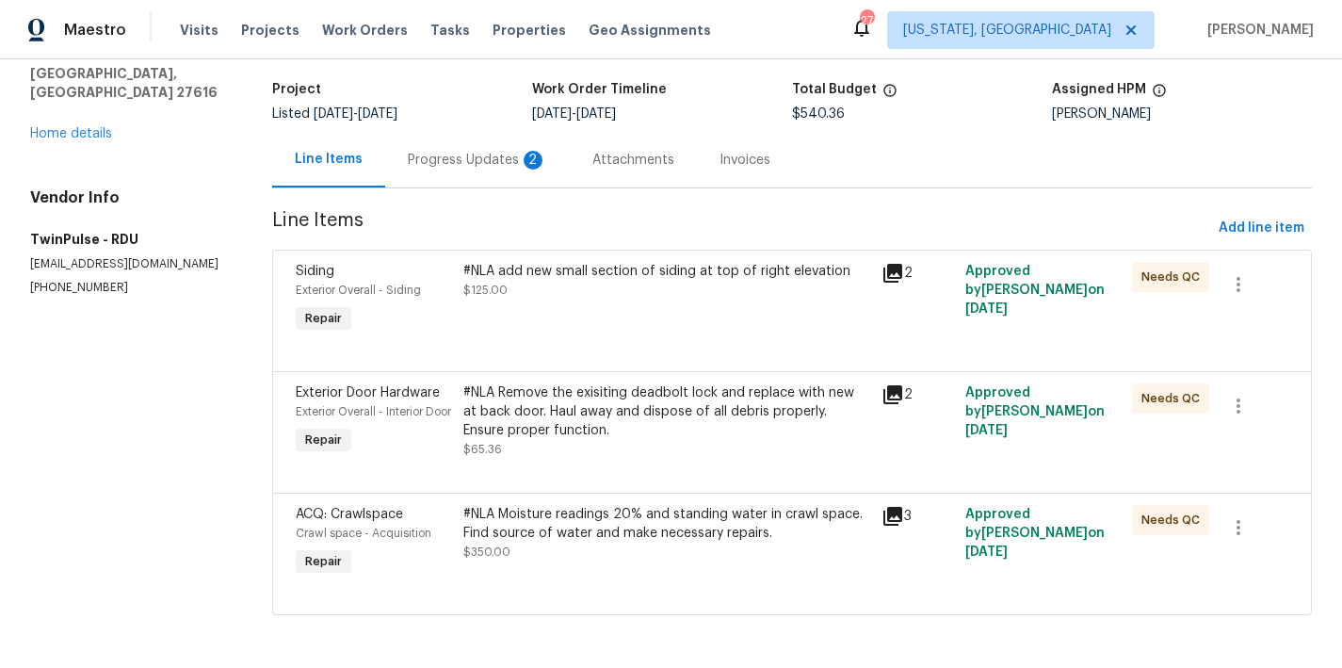
click at [719, 508] on div "#NLA Moisture readings 20% and standing water in crawl space. Find source of wa…" at bounding box center [666, 524] width 407 height 38
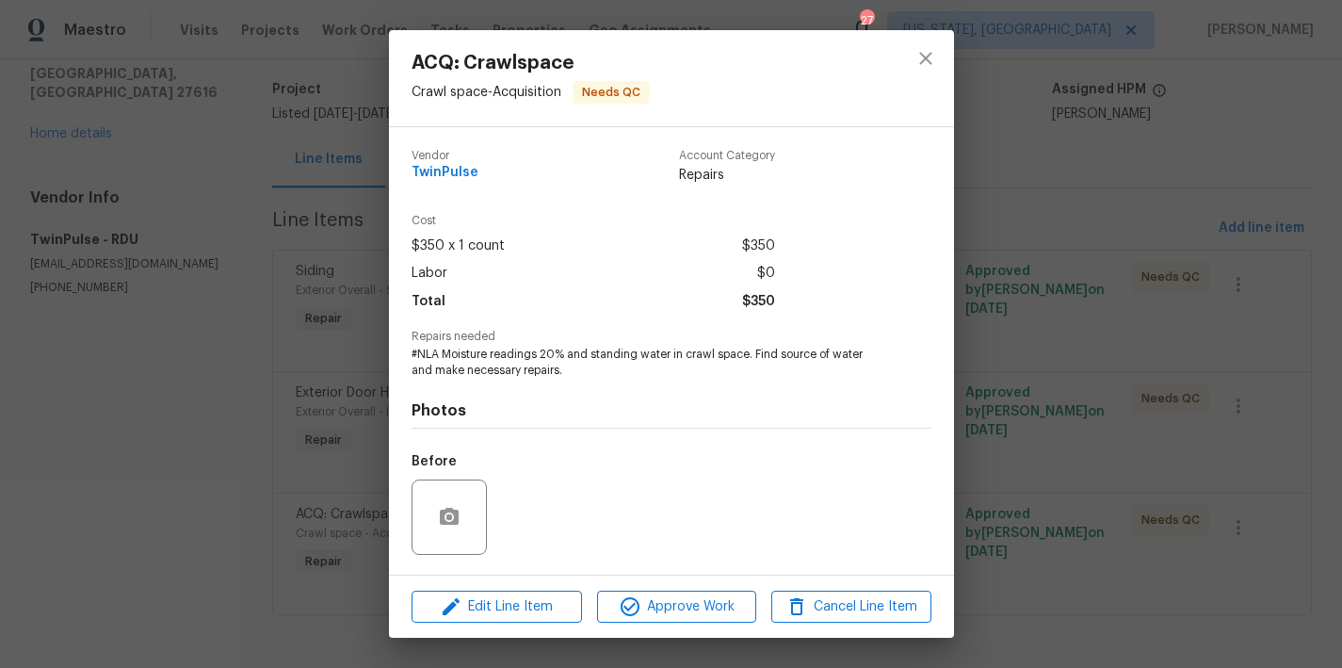
scroll to position [122, 0]
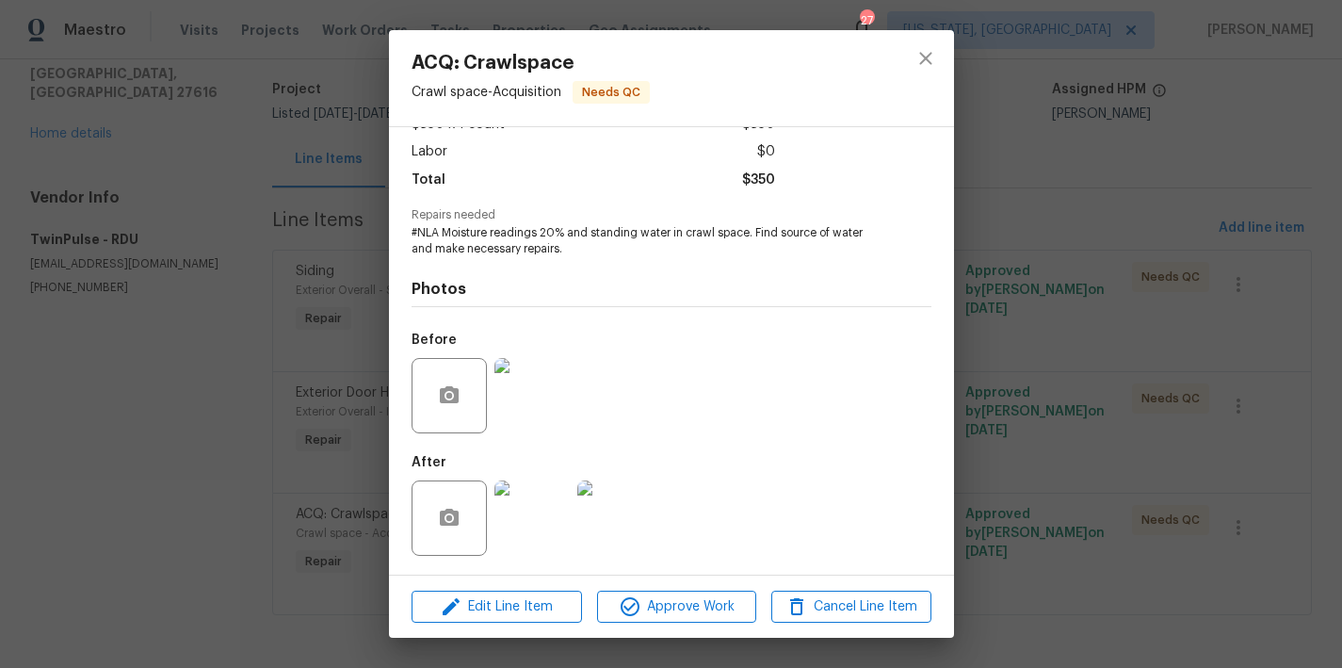
click at [541, 504] on img at bounding box center [532, 517] width 75 height 75
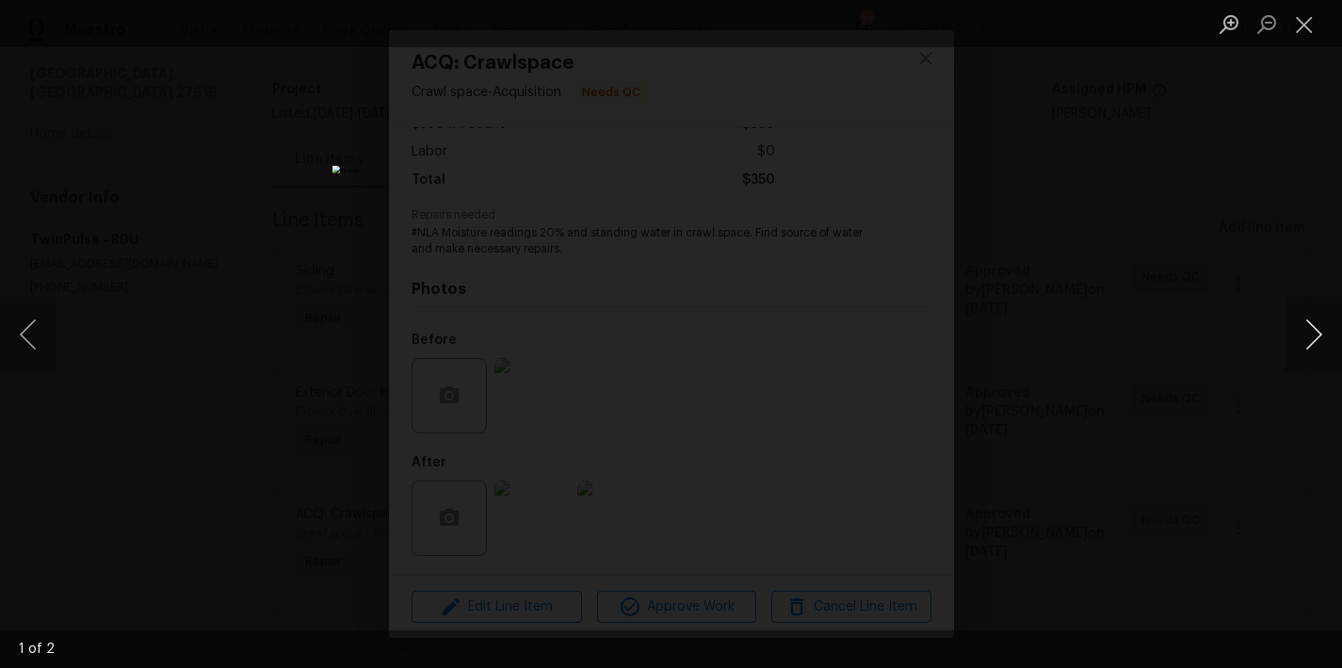
click at [1311, 330] on button "Next image" at bounding box center [1314, 334] width 57 height 75
click at [1307, 22] on button "Close lightbox" at bounding box center [1305, 24] width 38 height 33
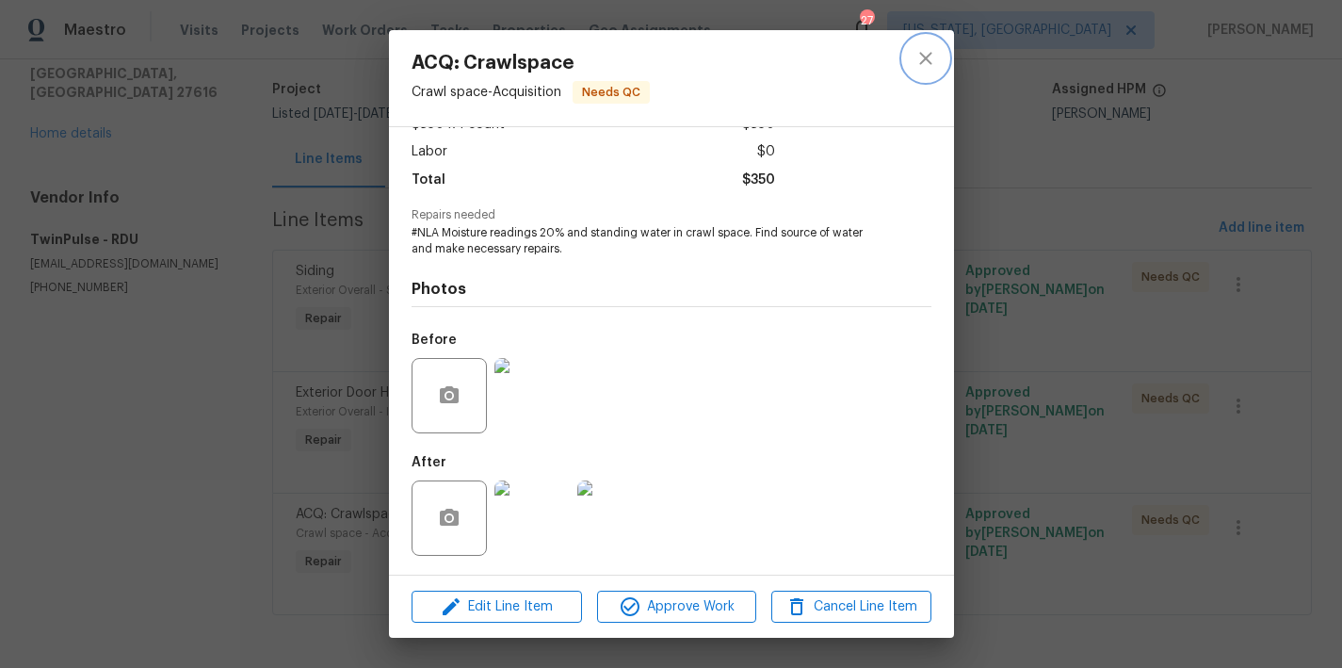
click at [919, 48] on icon "close" at bounding box center [926, 58] width 23 height 23
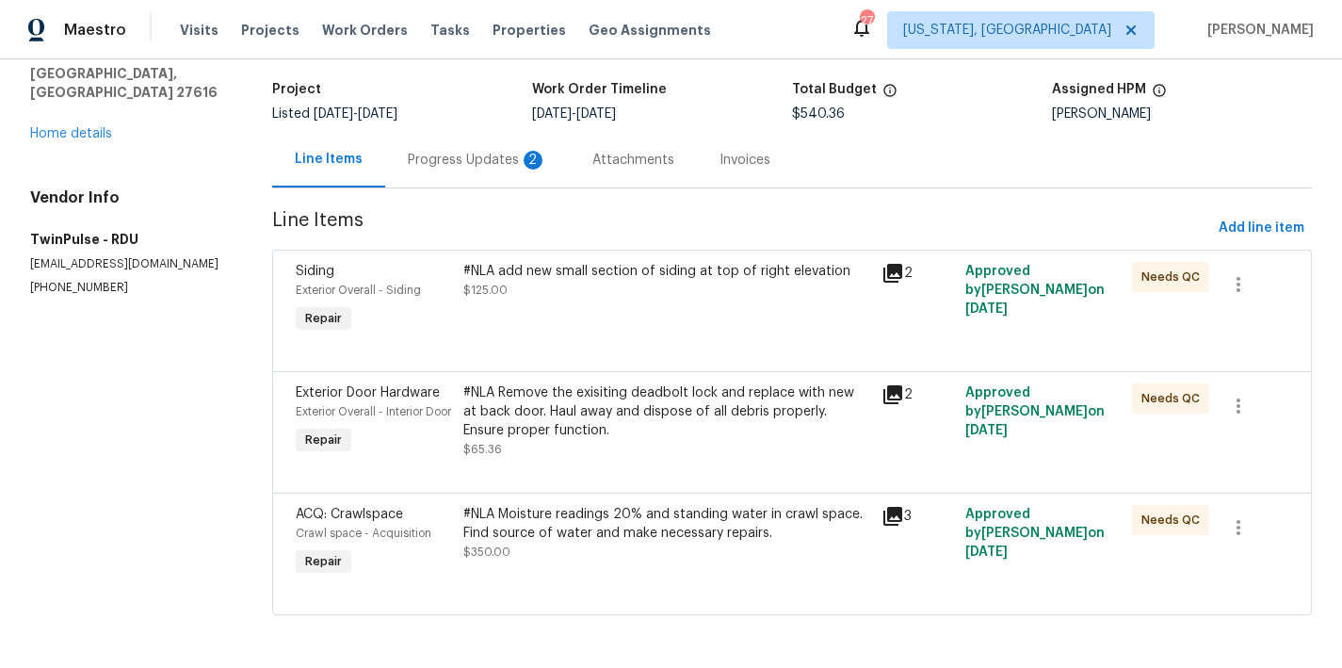
click at [612, 383] on div "#NLA Remove the exisiting deadbolt lock and replace with new at back door. Haul…" at bounding box center [666, 411] width 407 height 57
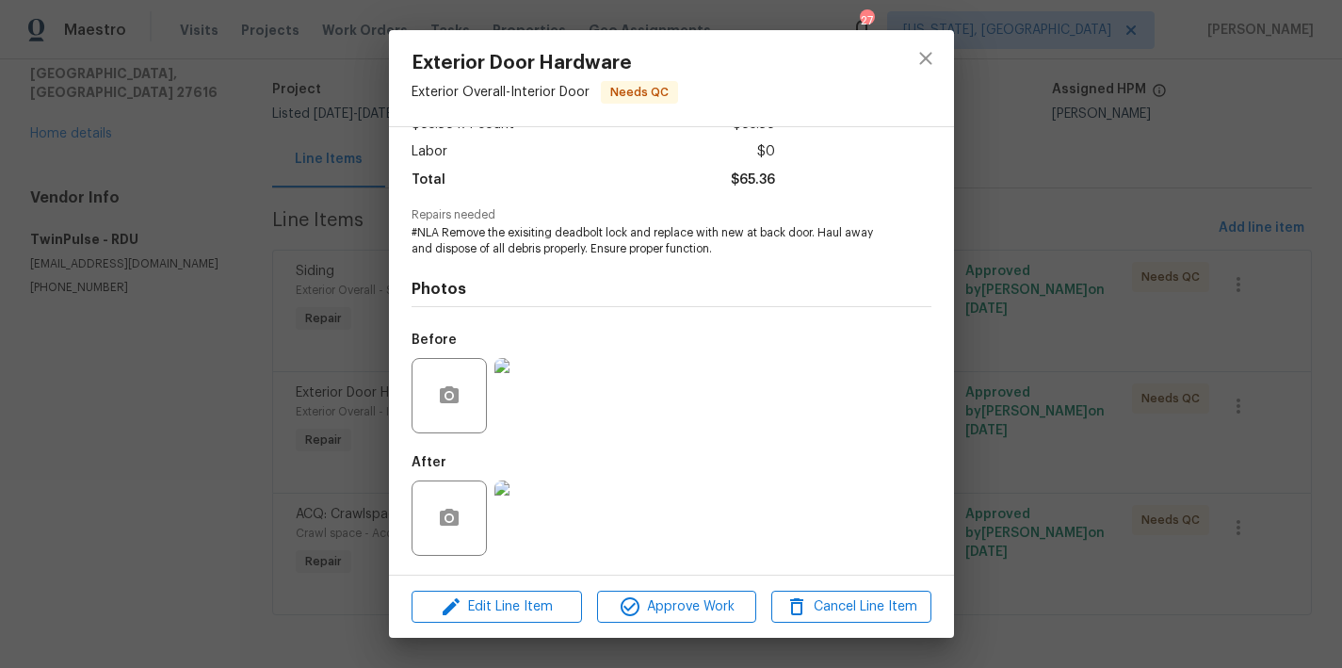
click at [536, 538] on img at bounding box center [532, 517] width 75 height 75
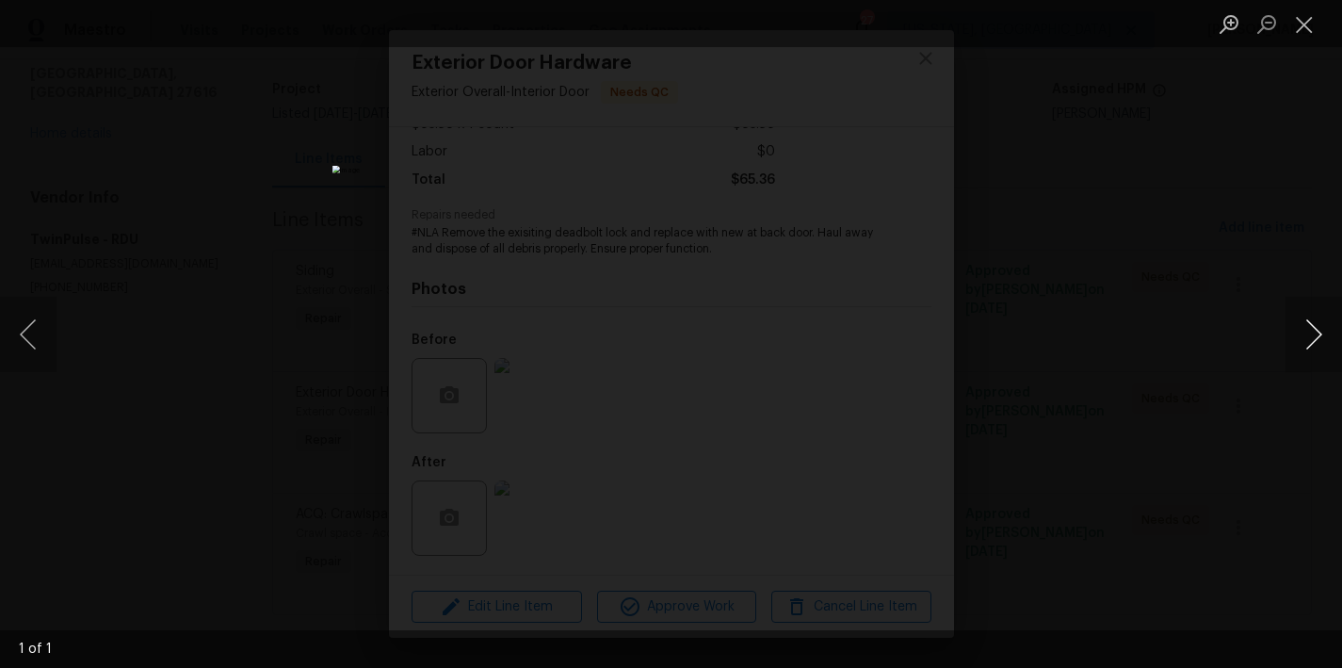
click at [1310, 325] on button "Next image" at bounding box center [1314, 334] width 57 height 75
click at [1304, 21] on button "Close lightbox" at bounding box center [1305, 24] width 38 height 33
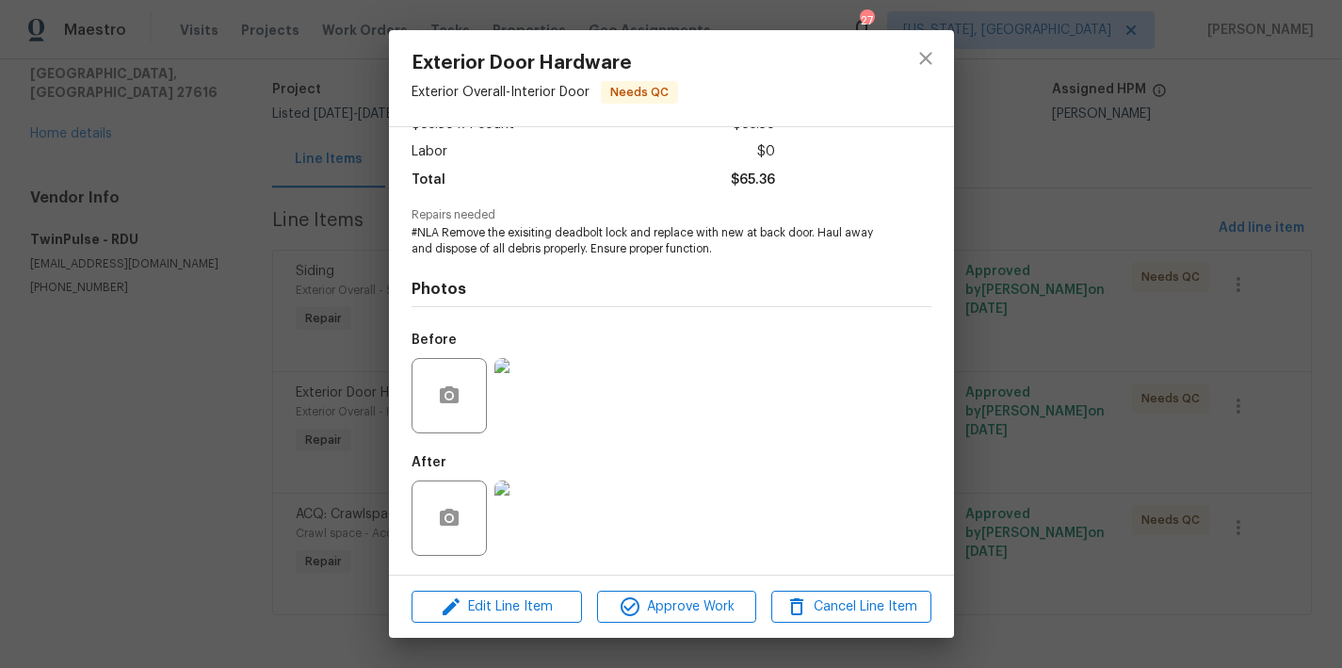
click at [544, 511] on img at bounding box center [532, 517] width 75 height 75
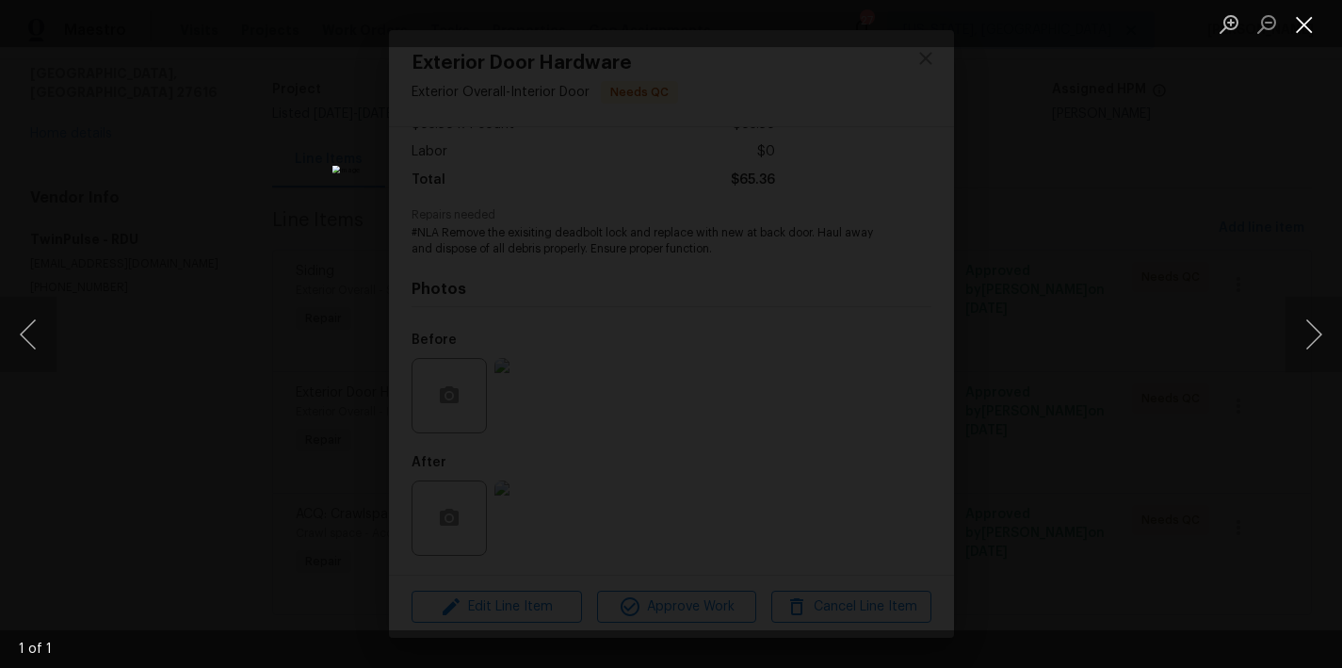
click at [1315, 18] on button "Close lightbox" at bounding box center [1305, 24] width 38 height 33
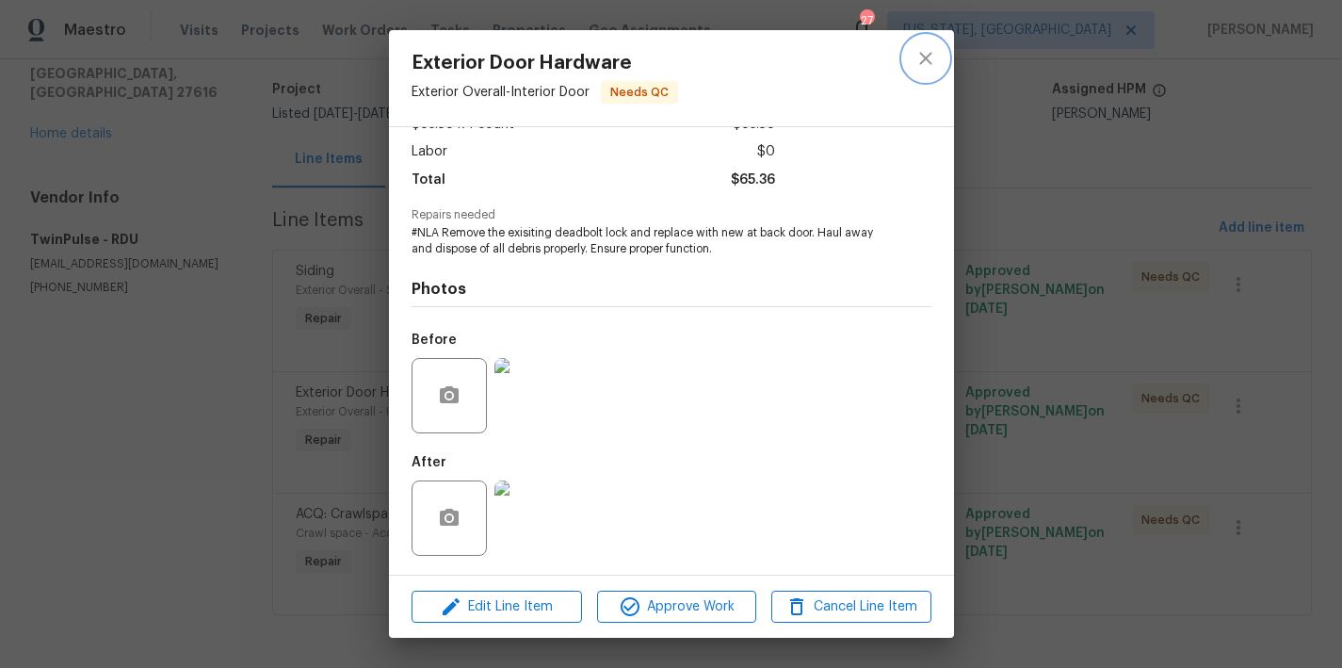
click at [917, 58] on icon "close" at bounding box center [926, 58] width 23 height 23
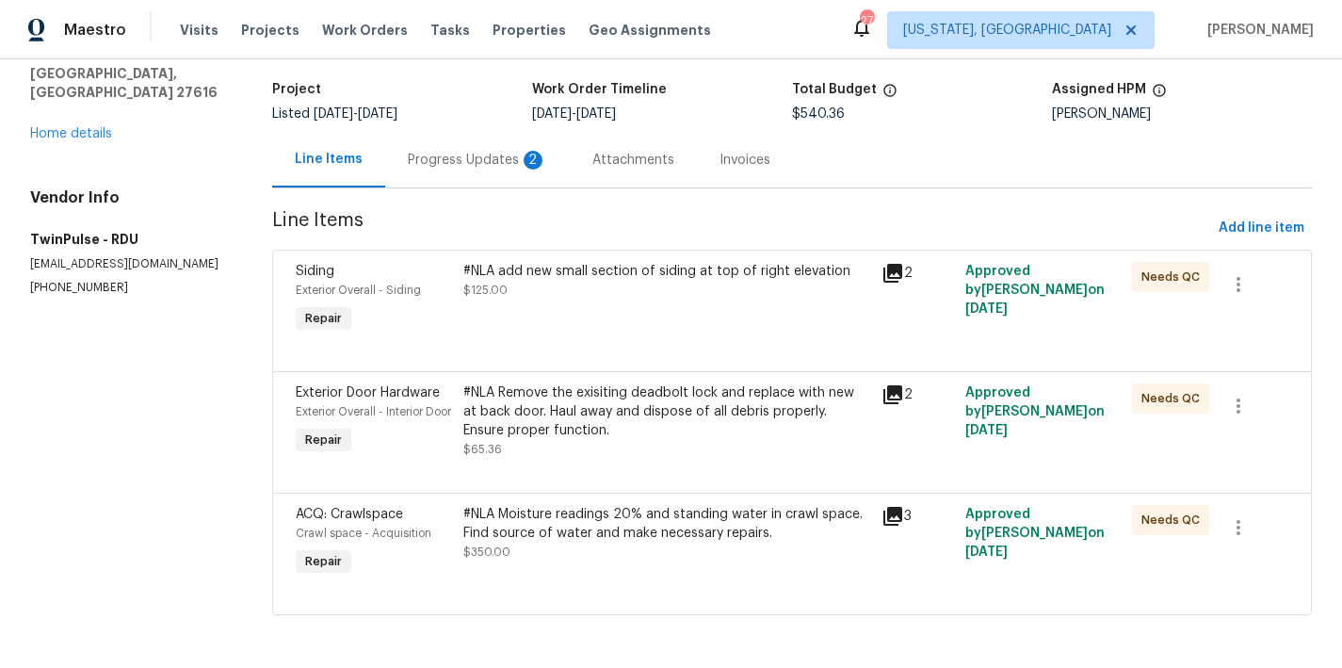
click at [661, 262] on div "#NLA add new small section of siding at top of right elevation" at bounding box center [666, 271] width 407 height 19
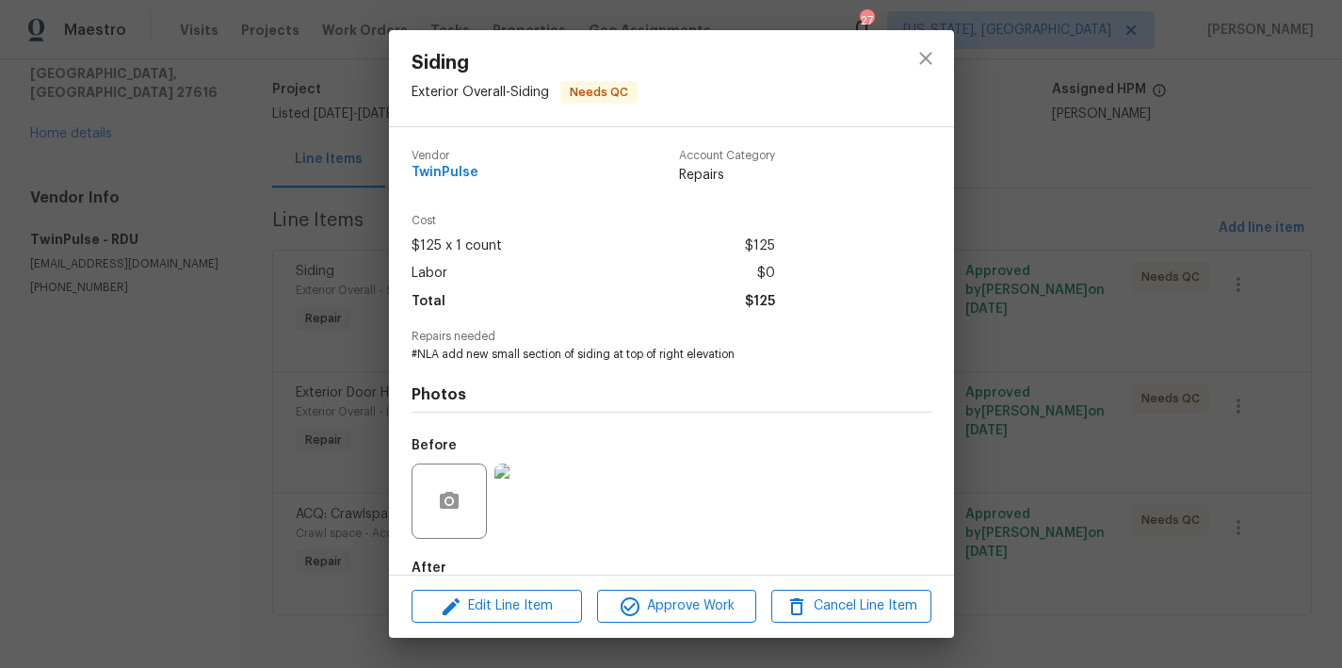
scroll to position [106, 0]
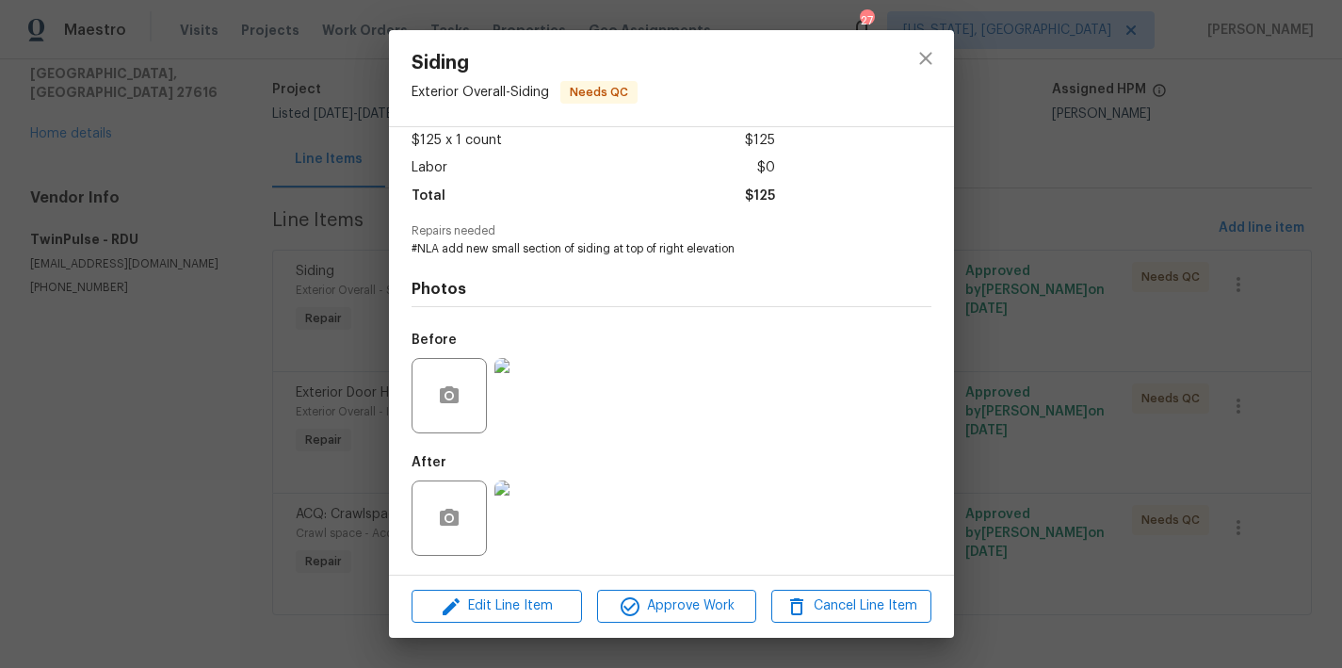
click at [518, 553] on img at bounding box center [532, 517] width 75 height 75
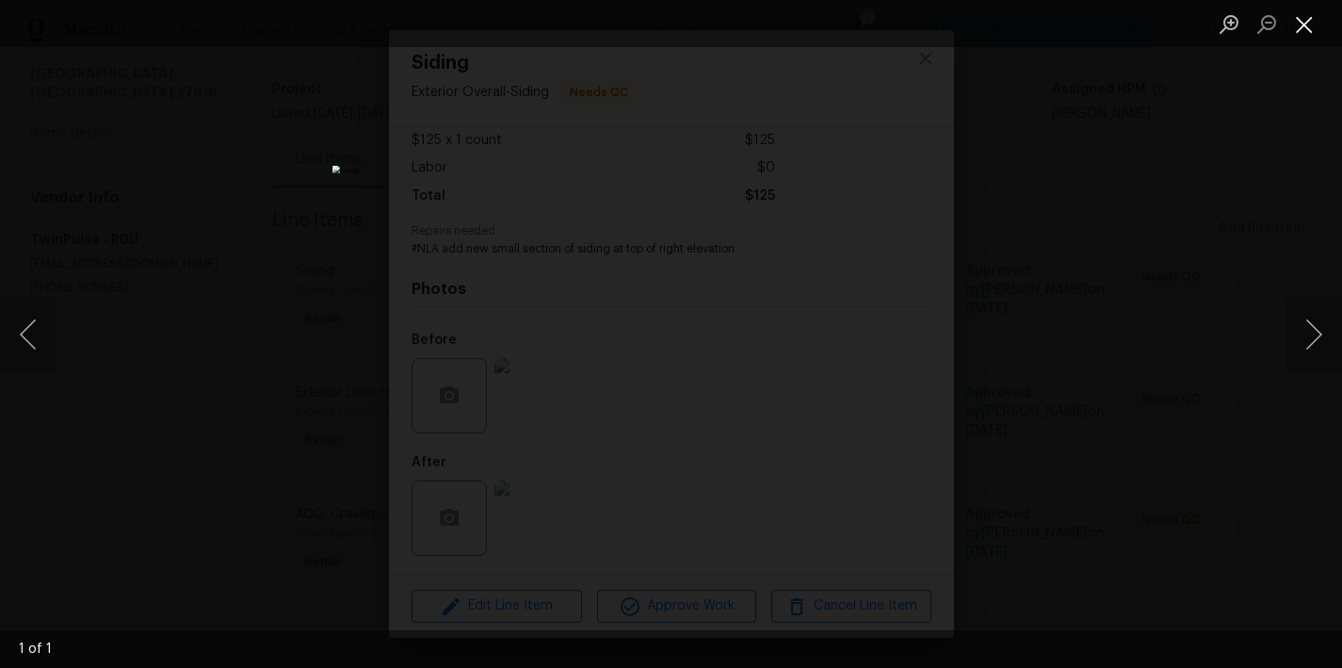
click at [1311, 26] on button "Close lightbox" at bounding box center [1305, 24] width 38 height 33
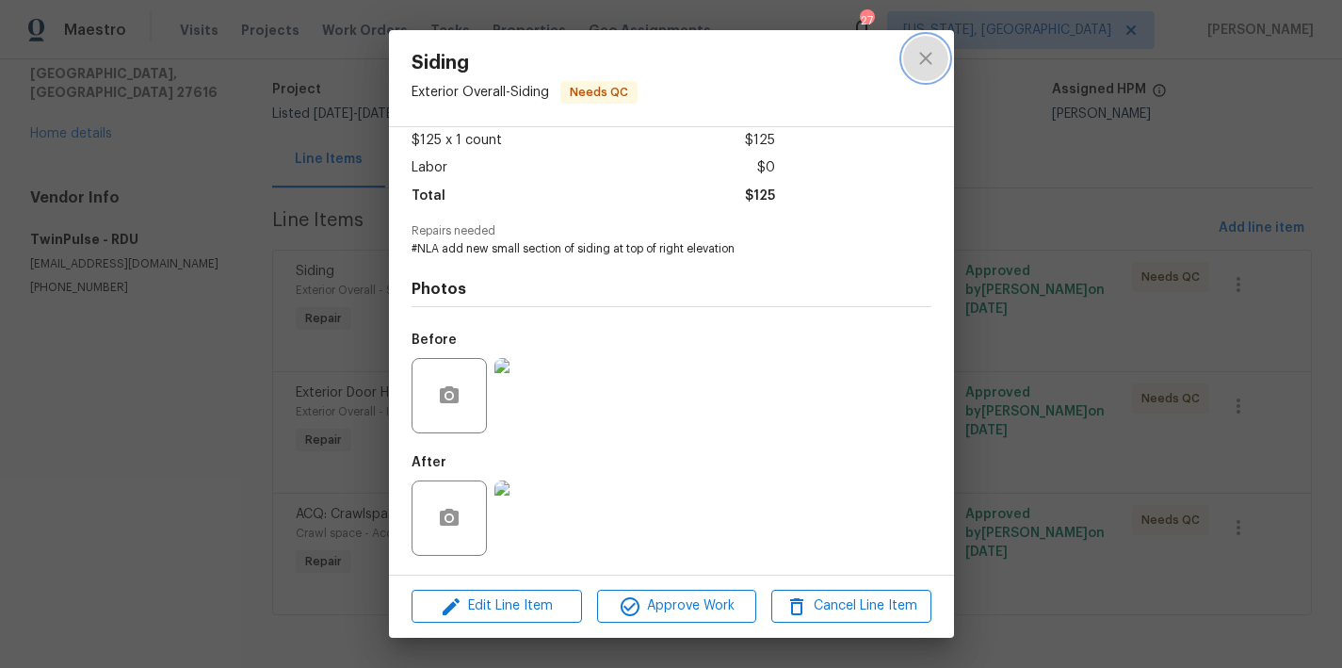
click at [927, 56] on icon "close" at bounding box center [925, 58] width 12 height 12
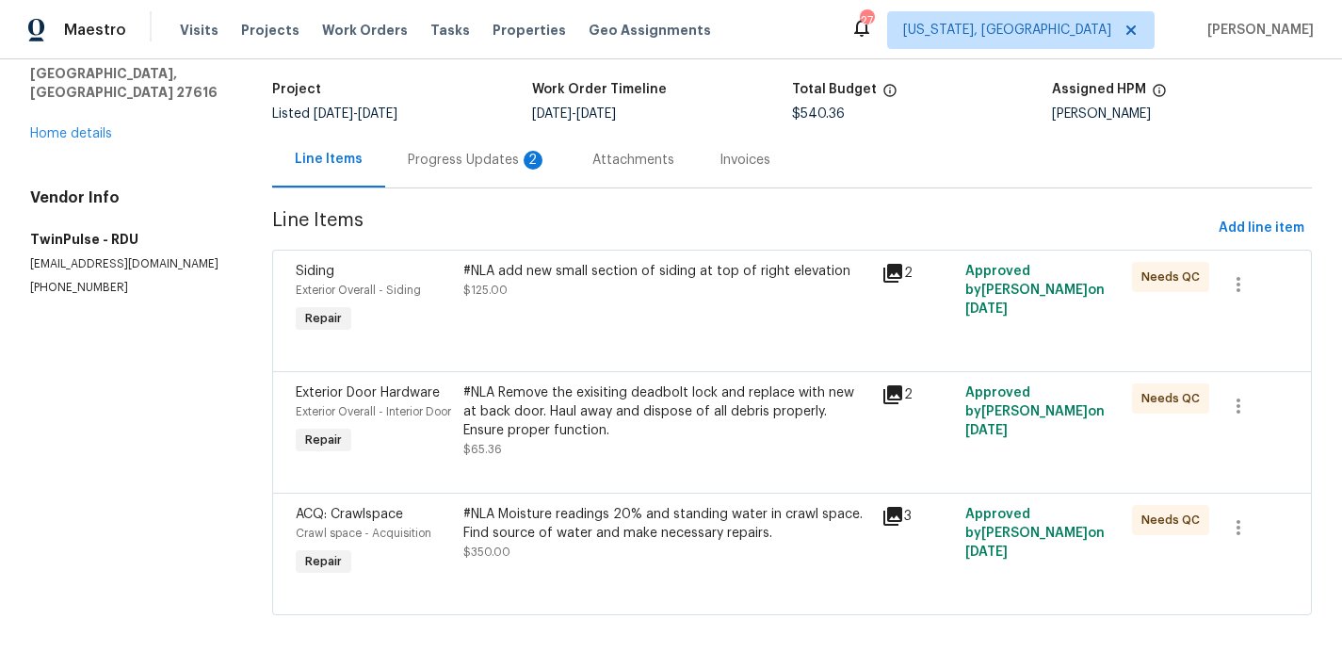
click at [873, 28] on div "Maestro Visits Projects Work Orders Tasks Properties Geo Assignments 27 Washing…" at bounding box center [671, 29] width 1342 height 59
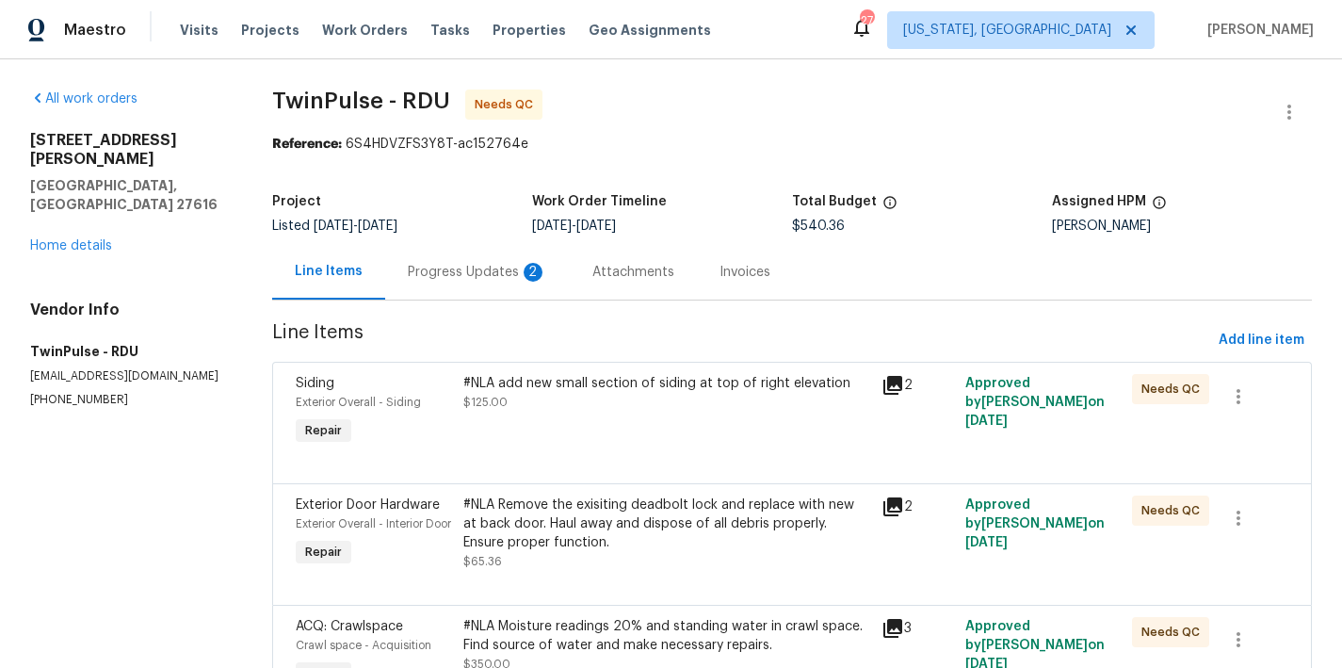
click at [759, 135] on div "Reference: 6S4HDVZFS3Y8T-ac152764e" at bounding box center [792, 144] width 1040 height 19
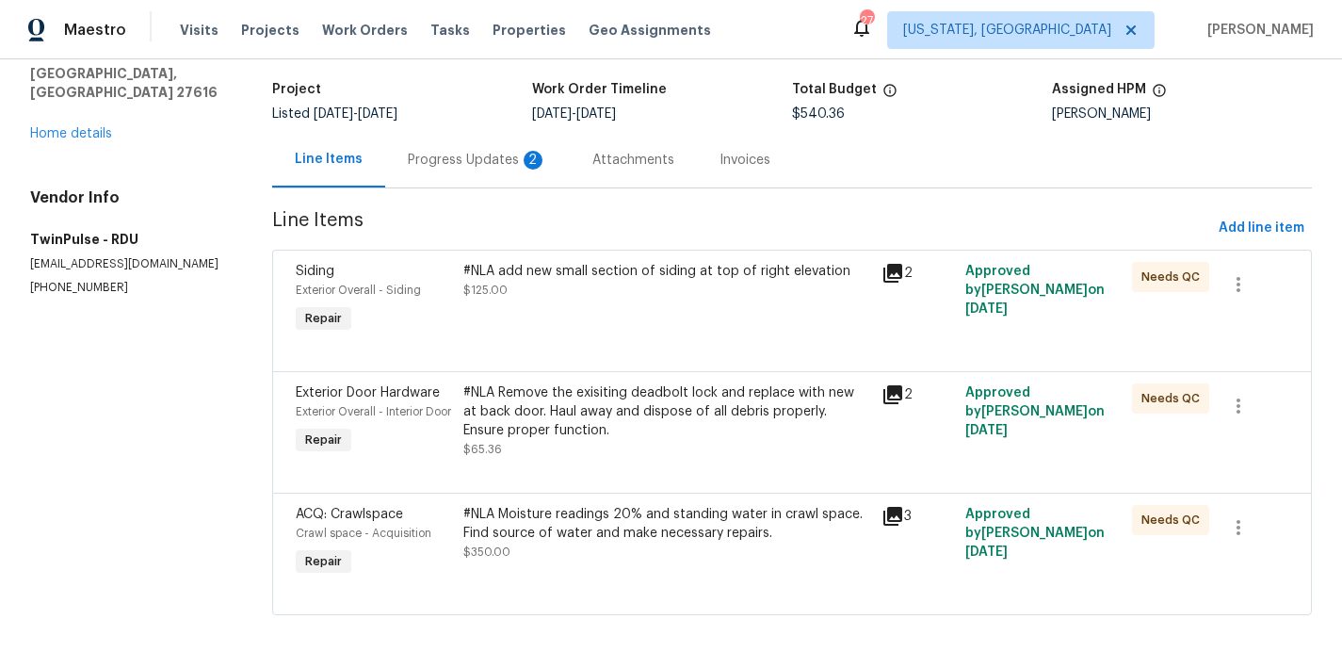
scroll to position [147, 0]
click at [451, 151] on div "Progress Updates 2" at bounding box center [477, 160] width 139 height 19
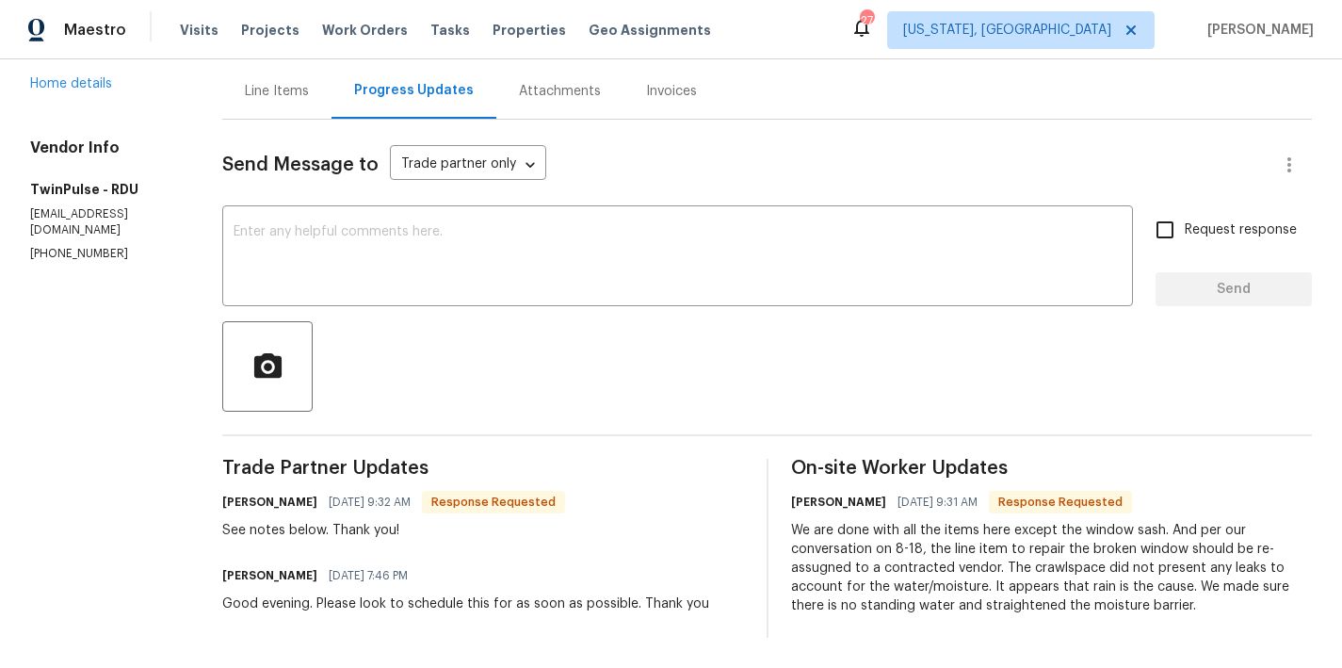
scroll to position [195, 0]
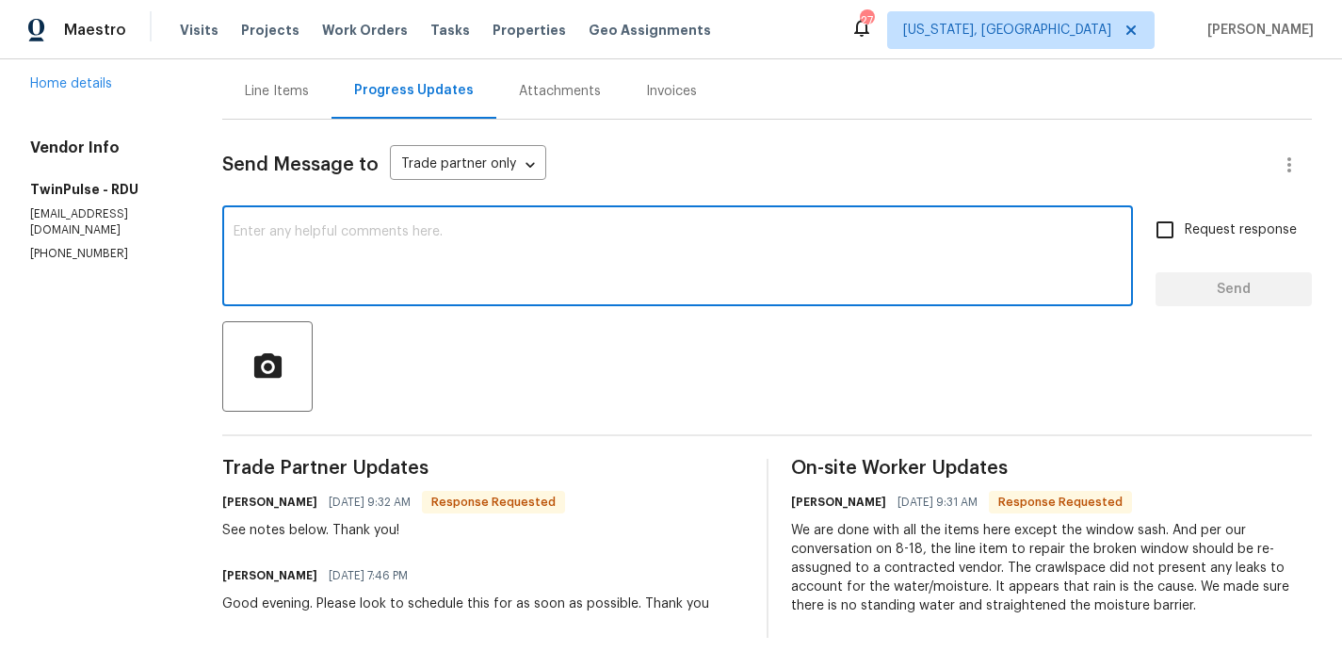
click at [374, 232] on textarea at bounding box center [678, 258] width 888 height 66
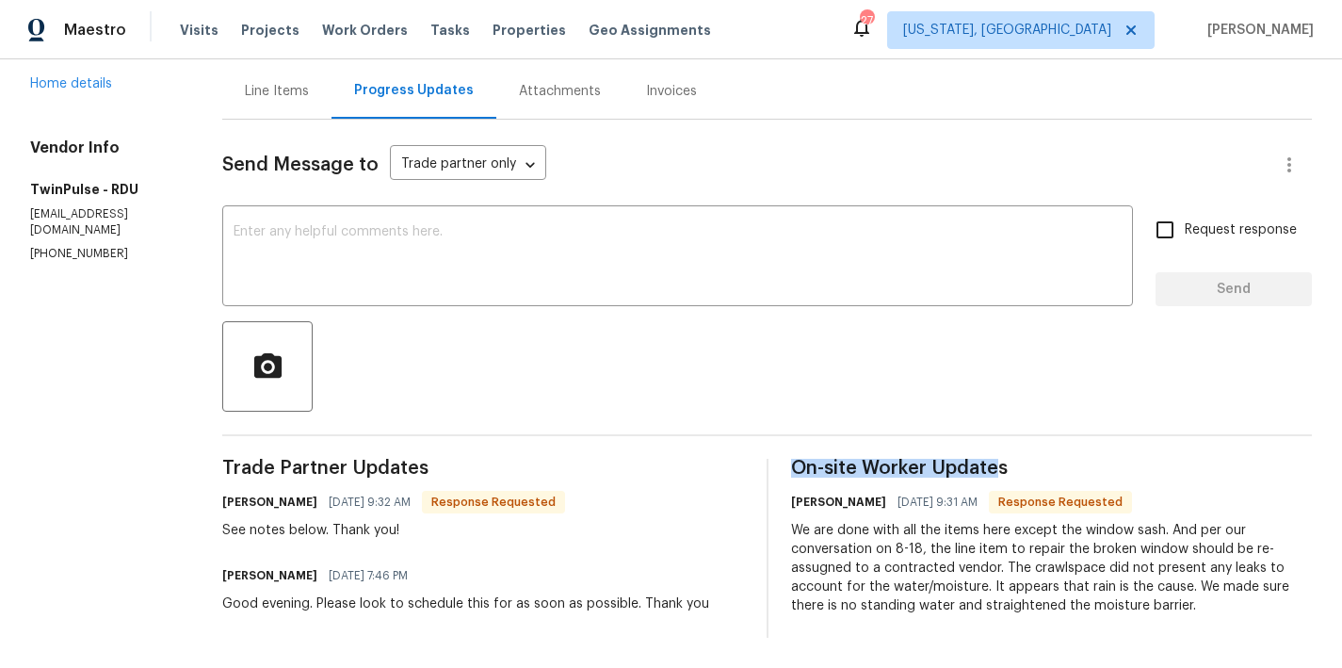
drag, startPoint x: 783, startPoint y: 452, endPoint x: 987, endPoint y: 455, distance: 204.4
click at [987, 459] on span "On-site Worker Updates" at bounding box center [1052, 468] width 522 height 19
click at [908, 533] on div "We are done with all the items here except the window sash. And per our convers…" at bounding box center [1052, 568] width 522 height 94
click at [881, 86] on div "Line Items Progress Updates Attachments Invoices" at bounding box center [767, 91] width 1090 height 57
click at [849, 31] on div "Maestro Visits Projects Work Orders Tasks Properties Geo Assignments 27 Washing…" at bounding box center [671, 29] width 1342 height 59
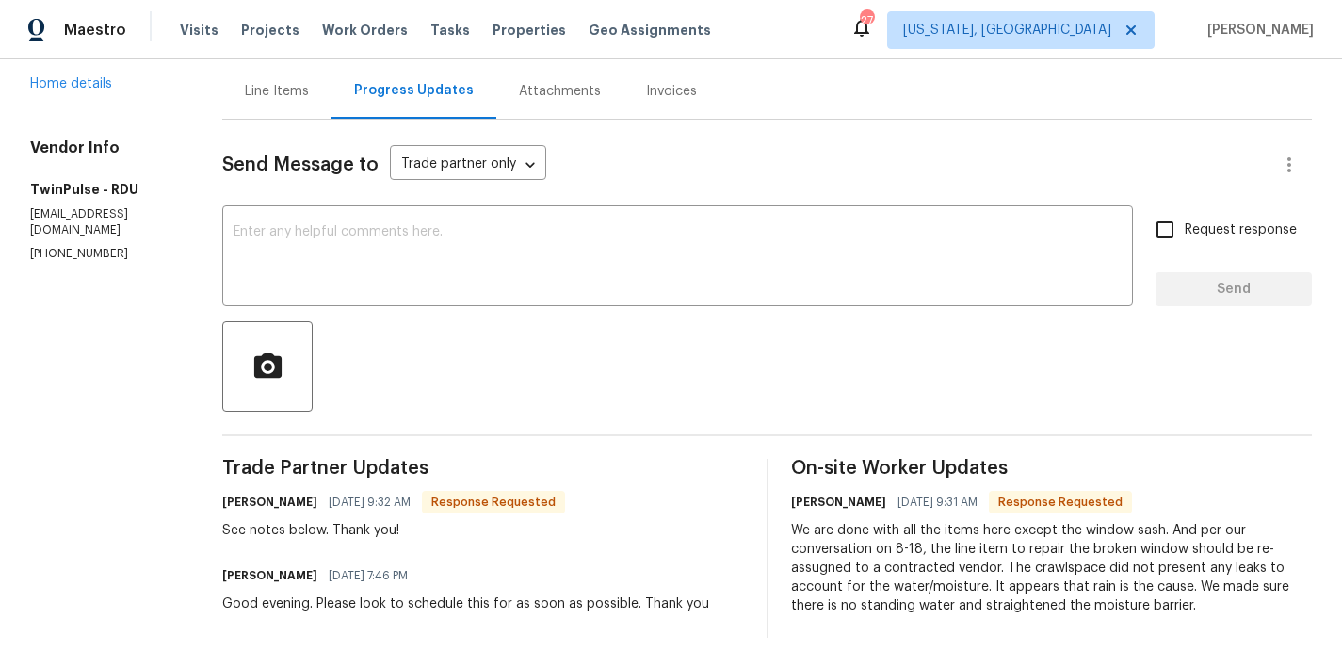
click at [88, 436] on section "All work orders 4420 Archibald Way Raleigh, NC 27616 Home details Vendor Info T…" at bounding box center [103, 273] width 147 height 729
click at [734, 142] on div "Send Message to Trade partner only Trade partner only ​" at bounding box center [744, 164] width 1045 height 45
click at [720, 170] on div "Send Message to Trade partner only Trade partner only ​" at bounding box center [744, 164] width 1045 height 45
click at [786, 92] on div "Line Items Progress Updates Attachments Invoices" at bounding box center [767, 91] width 1090 height 57
click at [178, 309] on div "All work orders 4420 Archibald Way Raleigh, NC 27616 Home details Vendor Info T…" at bounding box center [671, 272] width 1342 height 789
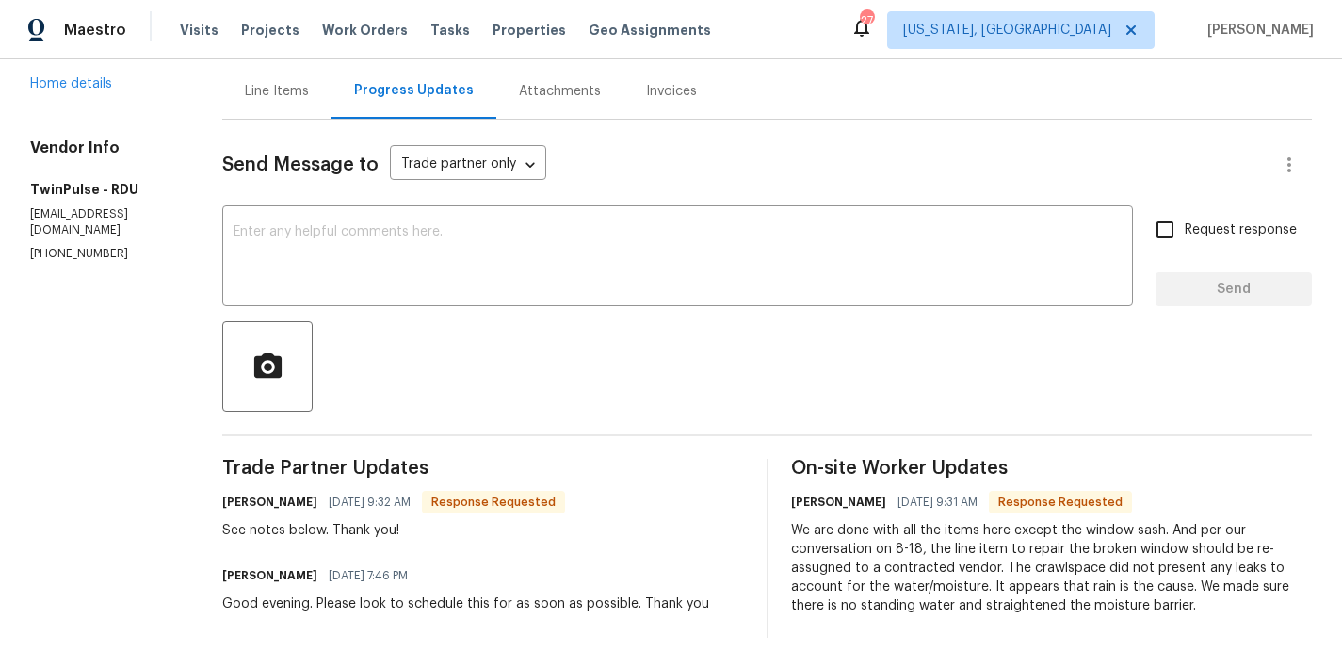
click at [178, 309] on div "All work orders 4420 Archibald Way Raleigh, NC 27616 Home details Vendor Info T…" at bounding box center [671, 272] width 1342 height 789
click at [810, 166] on div "Send Message to Trade partner only Trade partner only ​" at bounding box center [744, 164] width 1045 height 45
click at [823, 77] on div "Line Items Progress Updates Attachments Invoices" at bounding box center [767, 91] width 1090 height 57
click at [837, 15] on div "Maestro Visits Projects Work Orders Tasks Properties Geo Assignments 27 Washing…" at bounding box center [671, 29] width 1342 height 59
click at [809, 35] on div "Maestro Visits Projects Work Orders Tasks Properties Geo Assignments 27 Washing…" at bounding box center [671, 29] width 1342 height 59
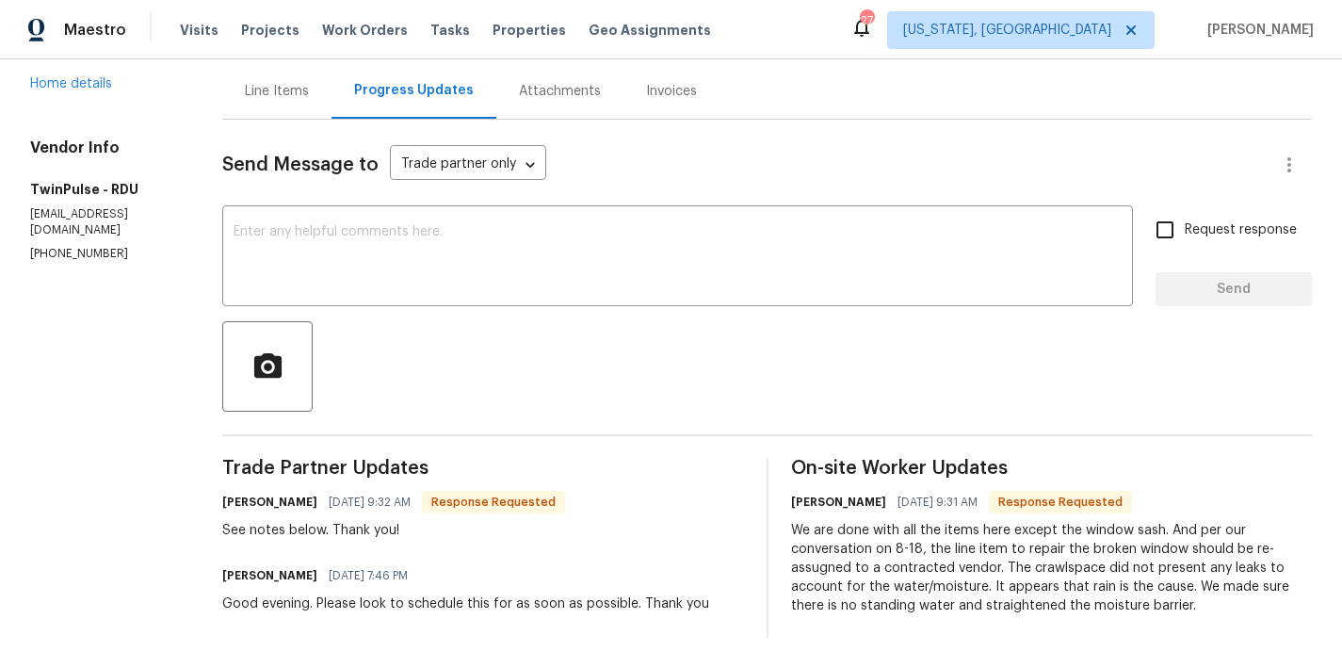
click at [110, 365] on section "All work orders 4420 Archibald Way Raleigh, NC 27616 Home details Vendor Info T…" at bounding box center [103, 273] width 147 height 729
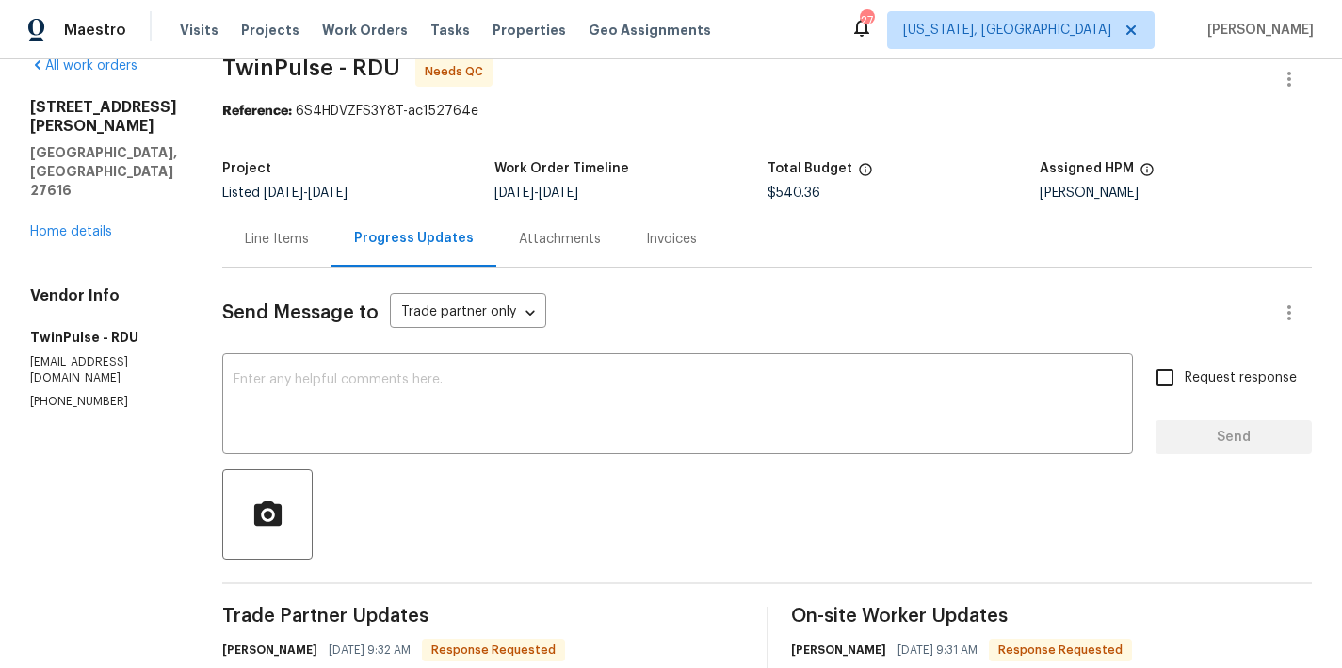
scroll to position [0, 0]
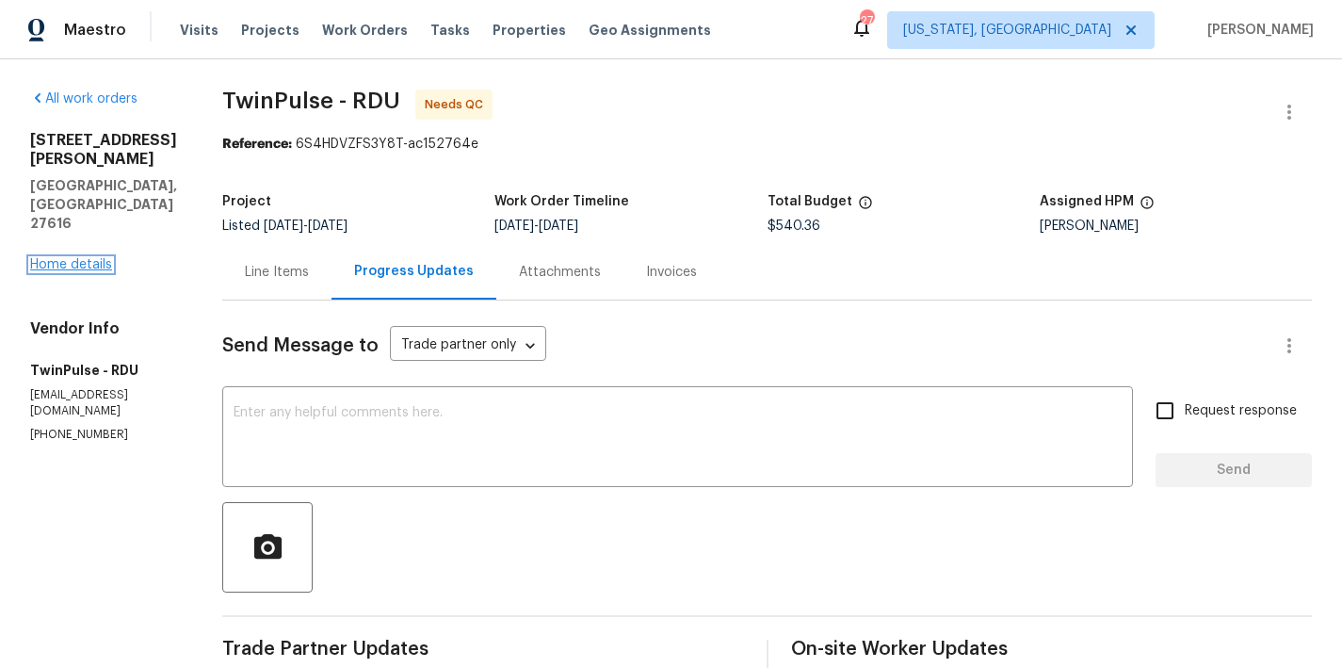
click at [62, 258] on link "Home details" at bounding box center [71, 264] width 82 height 13
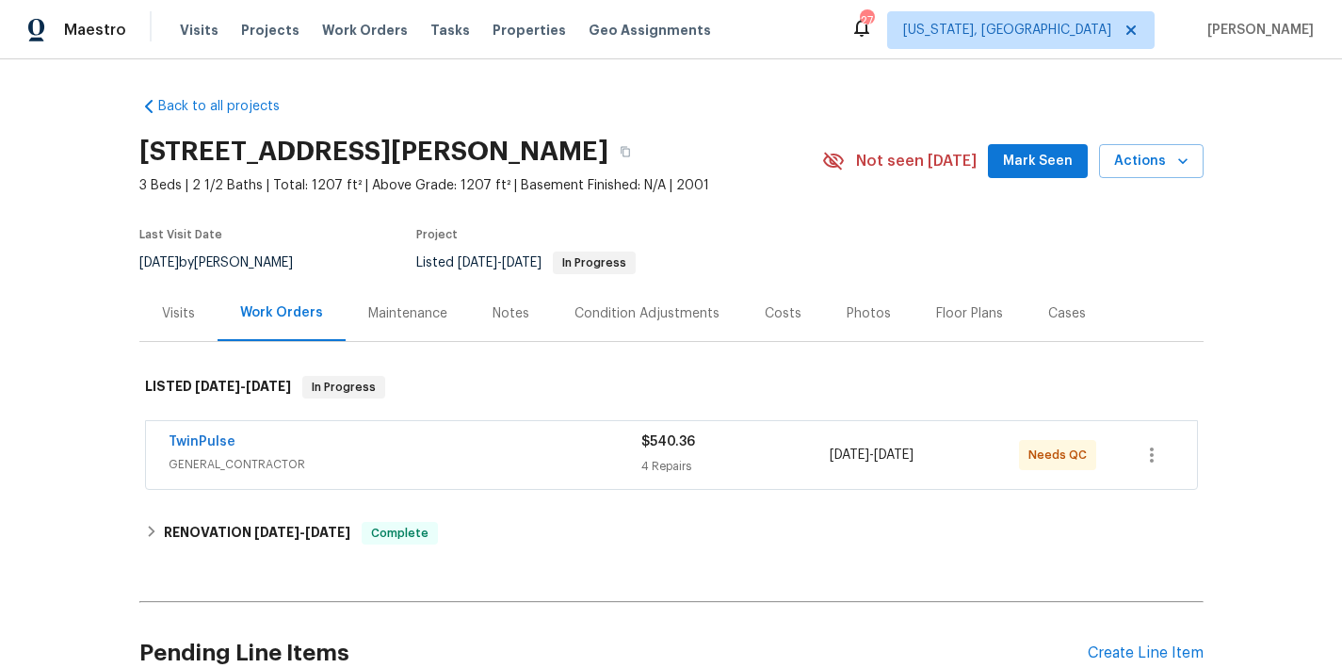
drag, startPoint x: 832, startPoint y: 36, endPoint x: 745, endPoint y: 141, distance: 136.5
click at [832, 36] on div "Maestro Visits Projects Work Orders Tasks Properties Geo Assignments 27 Washing…" at bounding box center [671, 29] width 1342 height 59
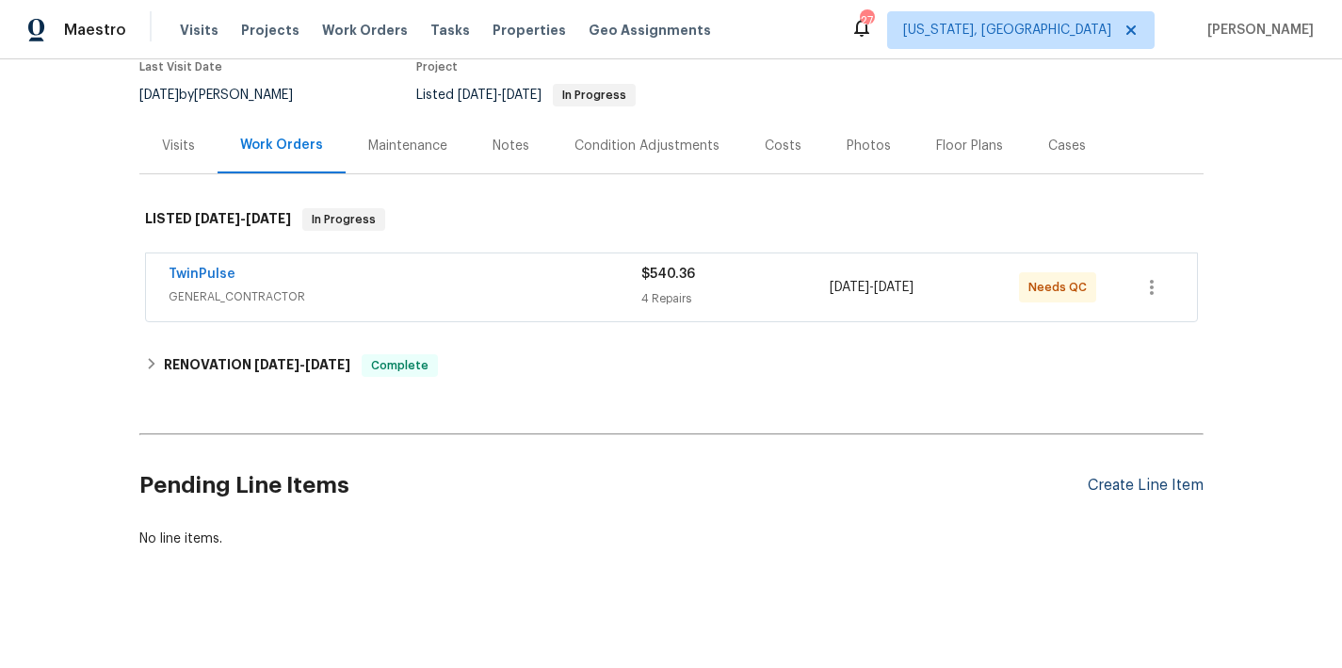
click at [1166, 489] on div "Create Line Item" at bounding box center [1146, 486] width 116 height 18
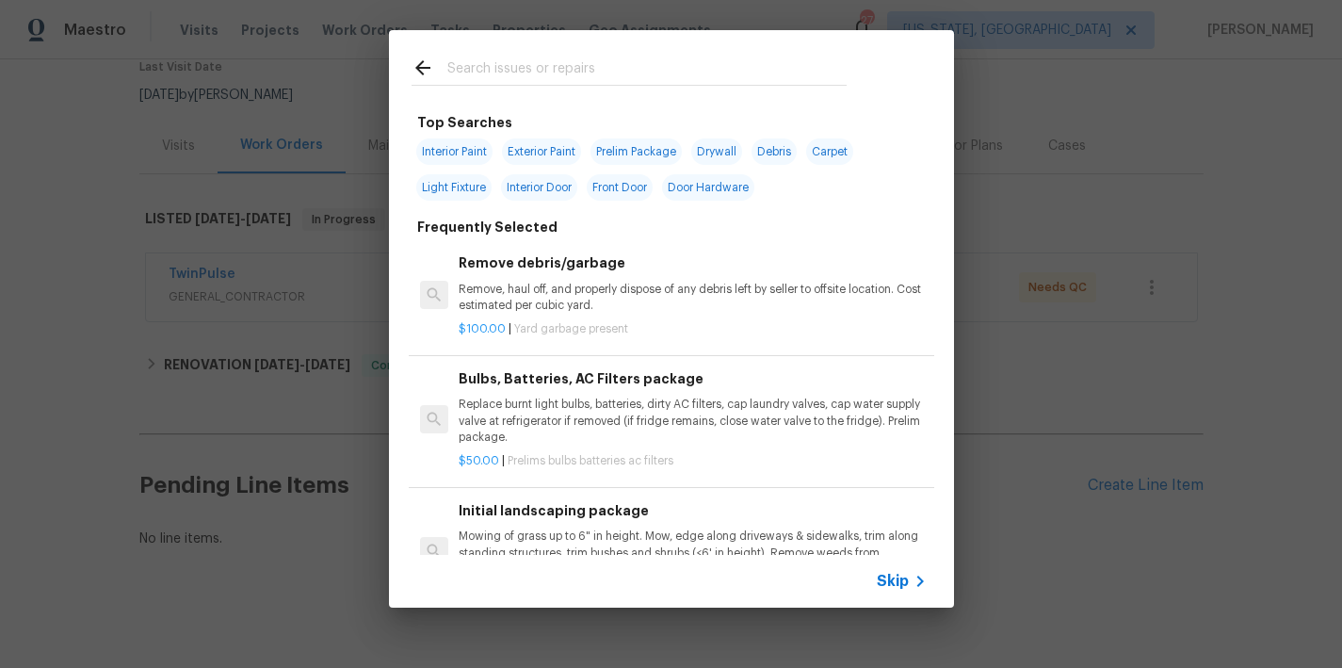
click at [548, 68] on input "text" at bounding box center [646, 71] width 399 height 28
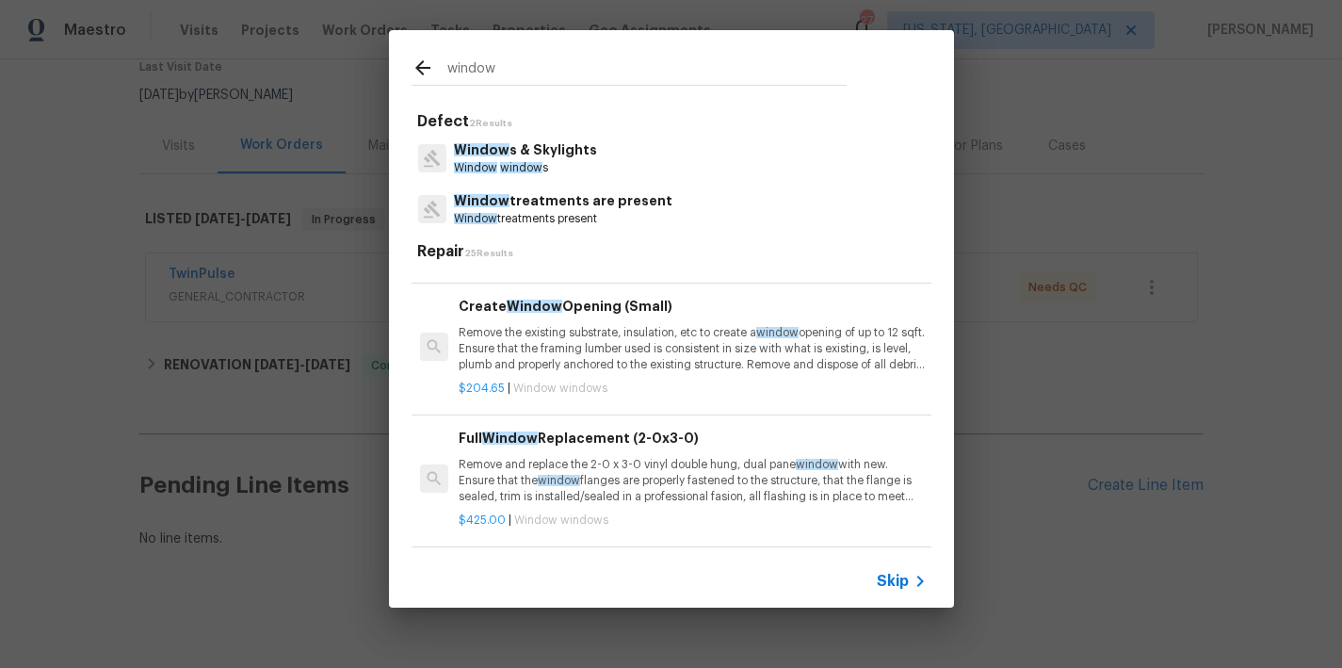
scroll to position [638, 0]
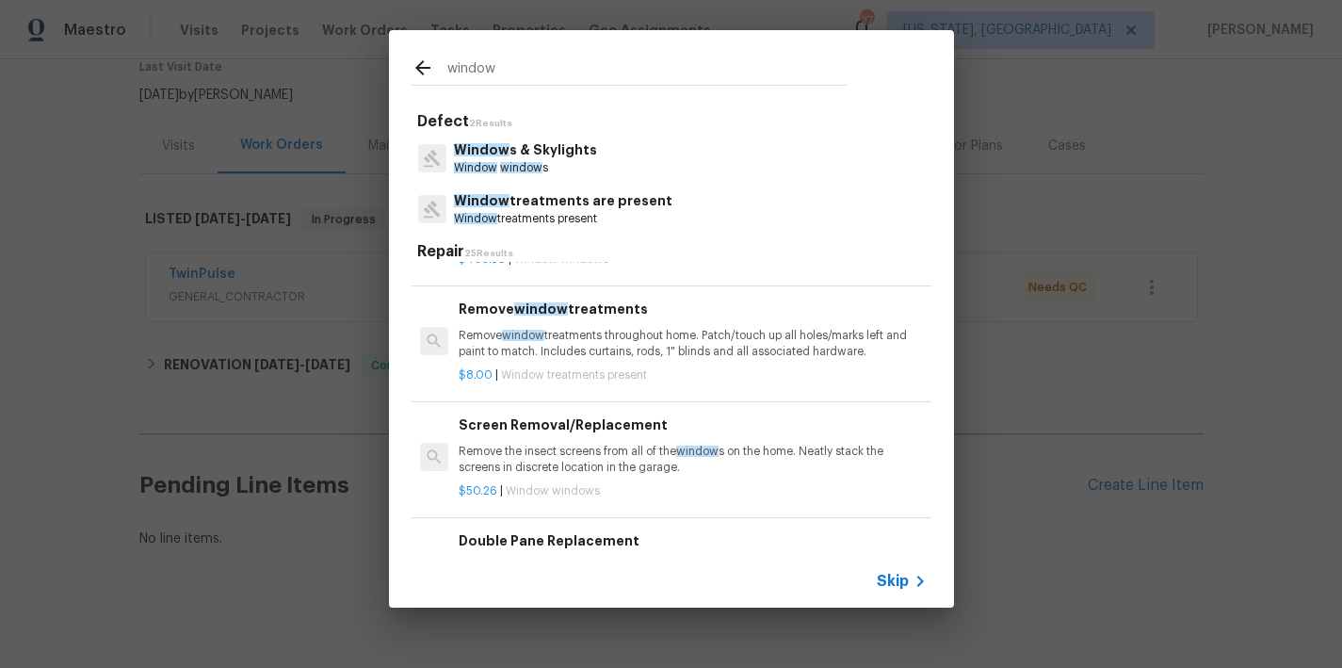
type input "window"
click at [505, 156] on p "Window s & Skylights" at bounding box center [525, 150] width 143 height 20
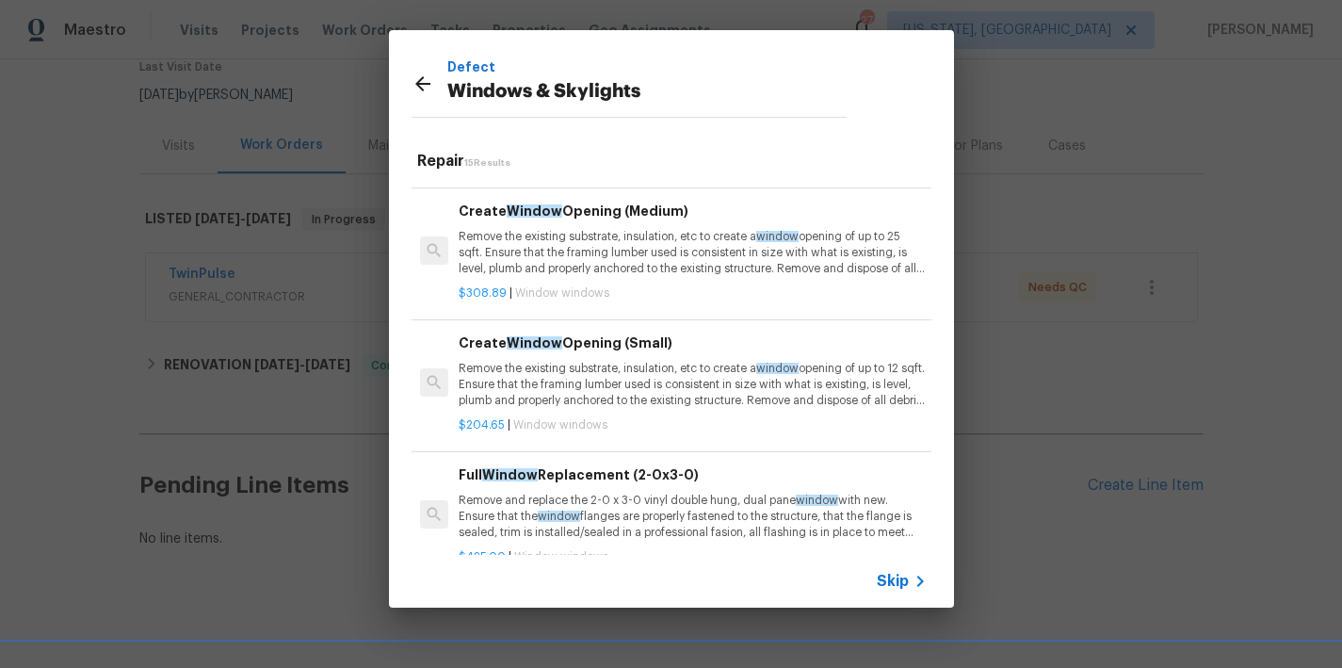
scroll to position [0, 0]
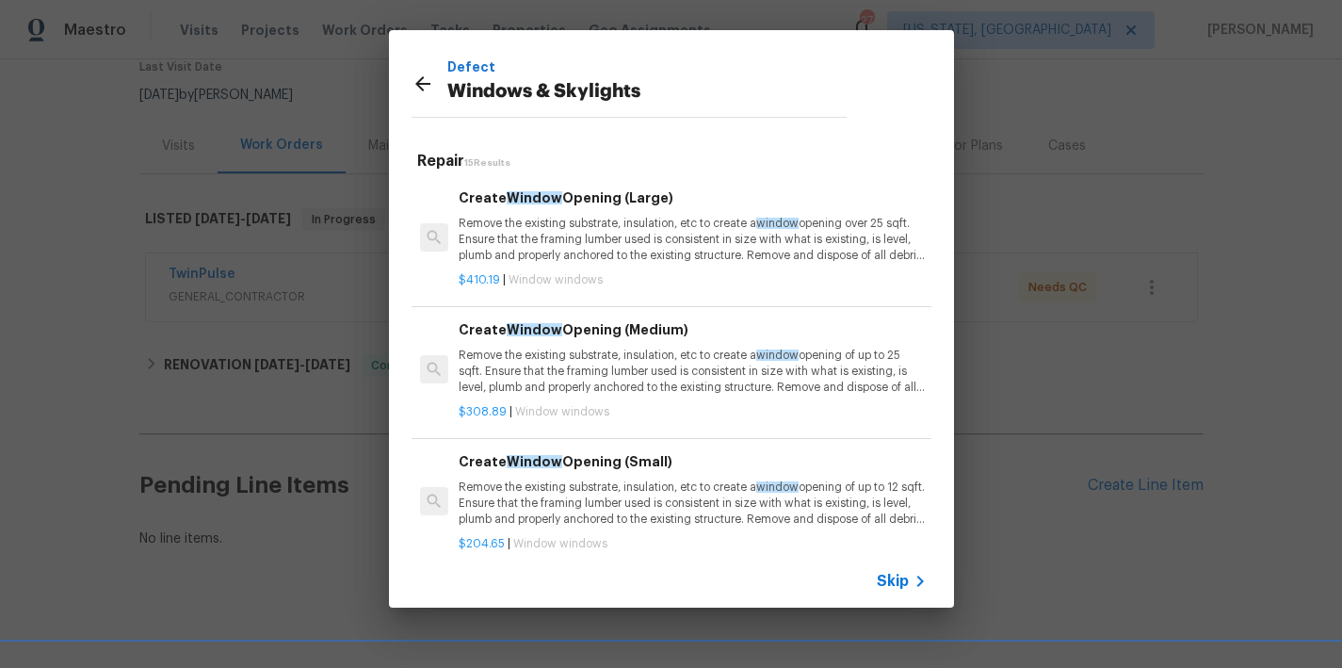
click at [706, 81] on p "Windows & Skylights" at bounding box center [646, 92] width 399 height 30
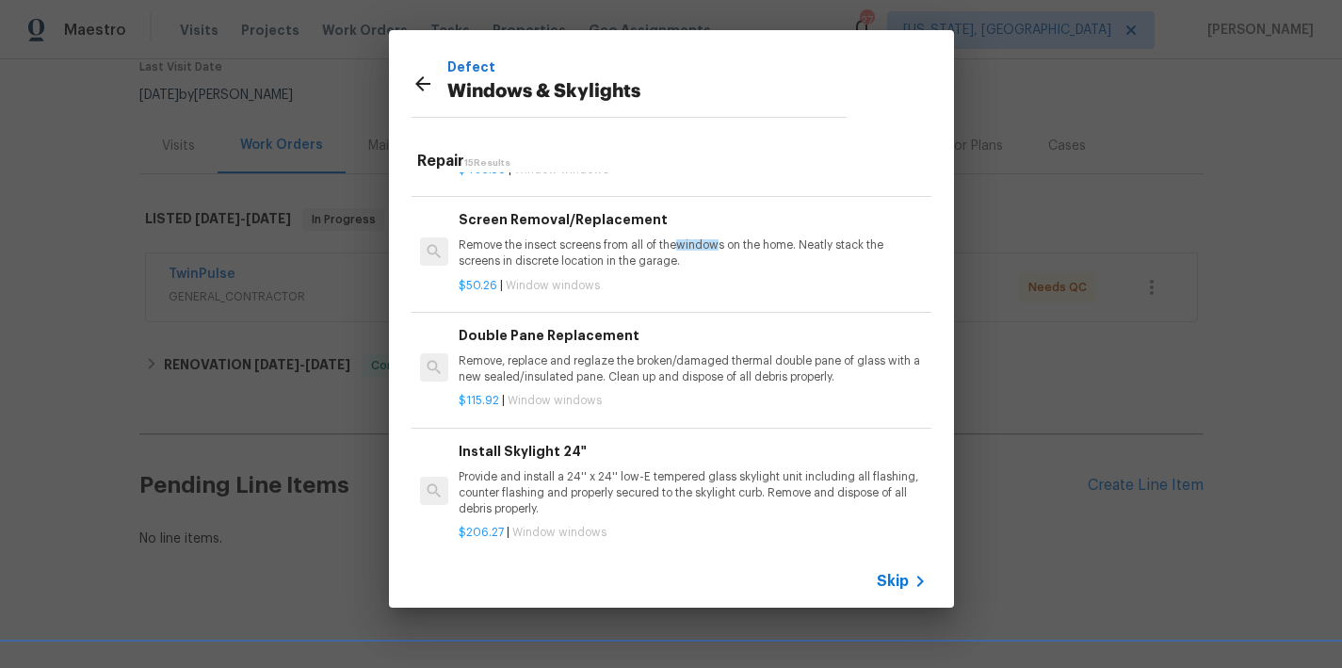
scroll to position [641, 0]
click at [657, 364] on p "Remove, replace and reglaze the broken/damaged thermal double pane of glass wit…" at bounding box center [692, 366] width 467 height 32
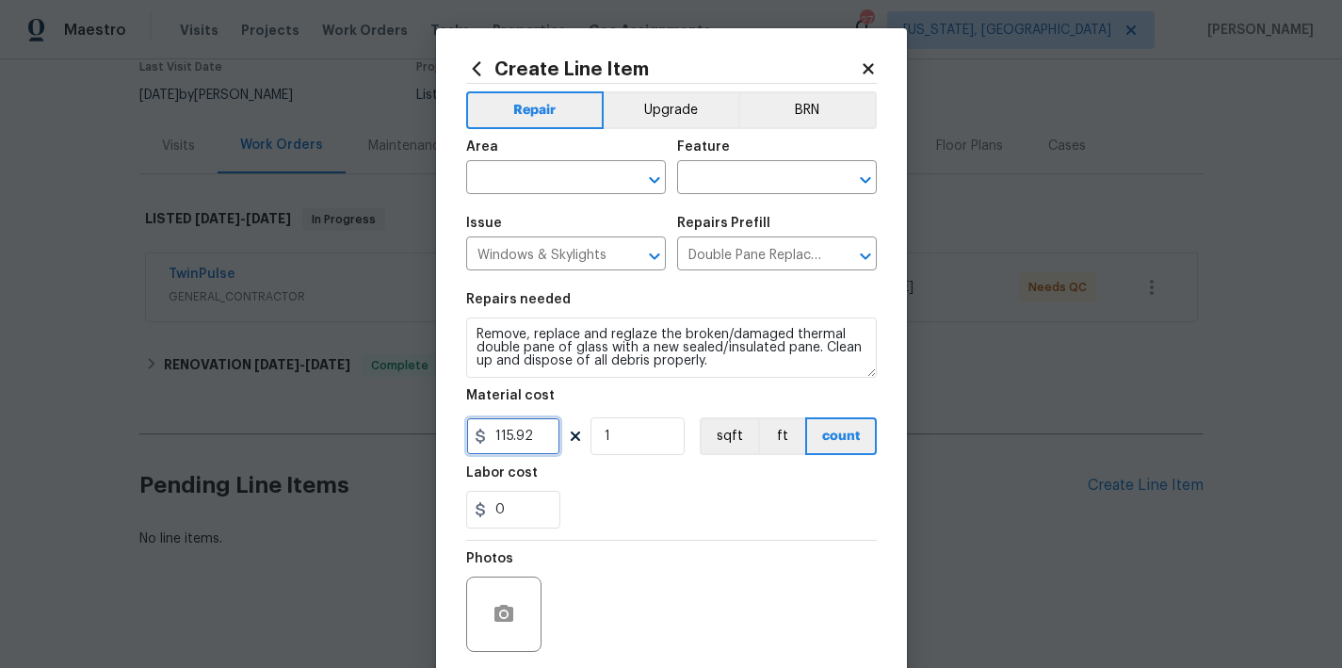
click at [521, 436] on input "115.92" at bounding box center [513, 436] width 94 height 38
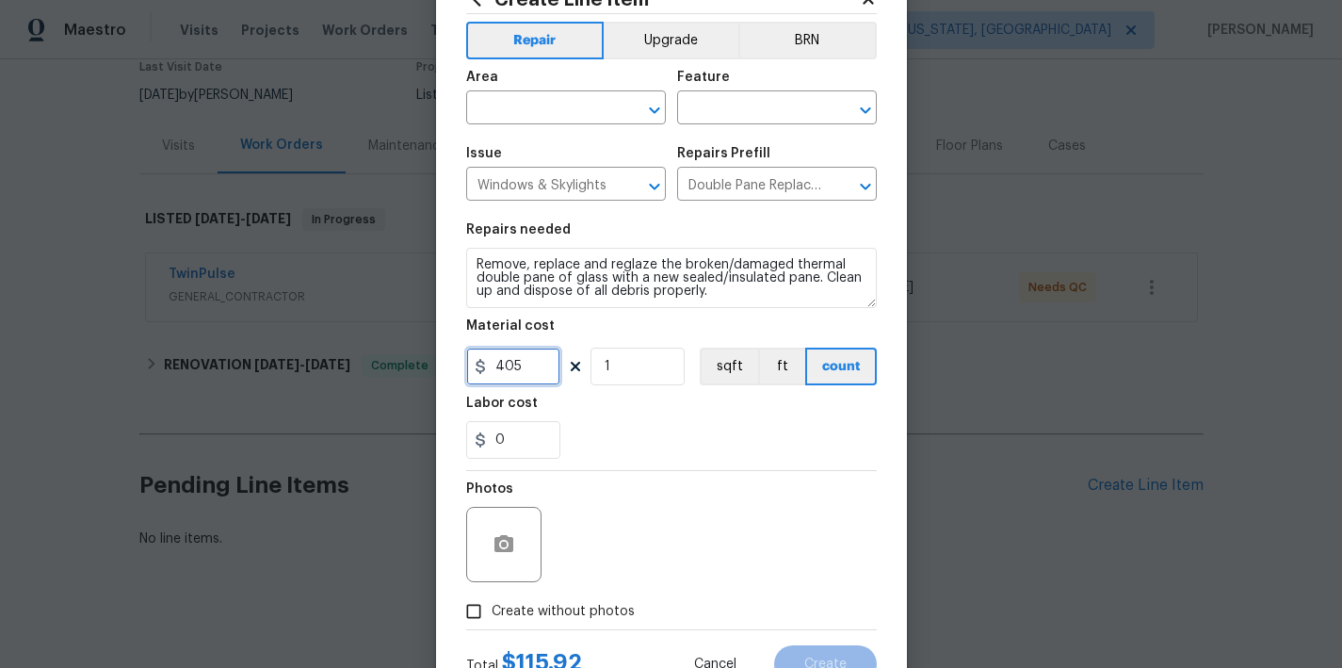
scroll to position [144, 0]
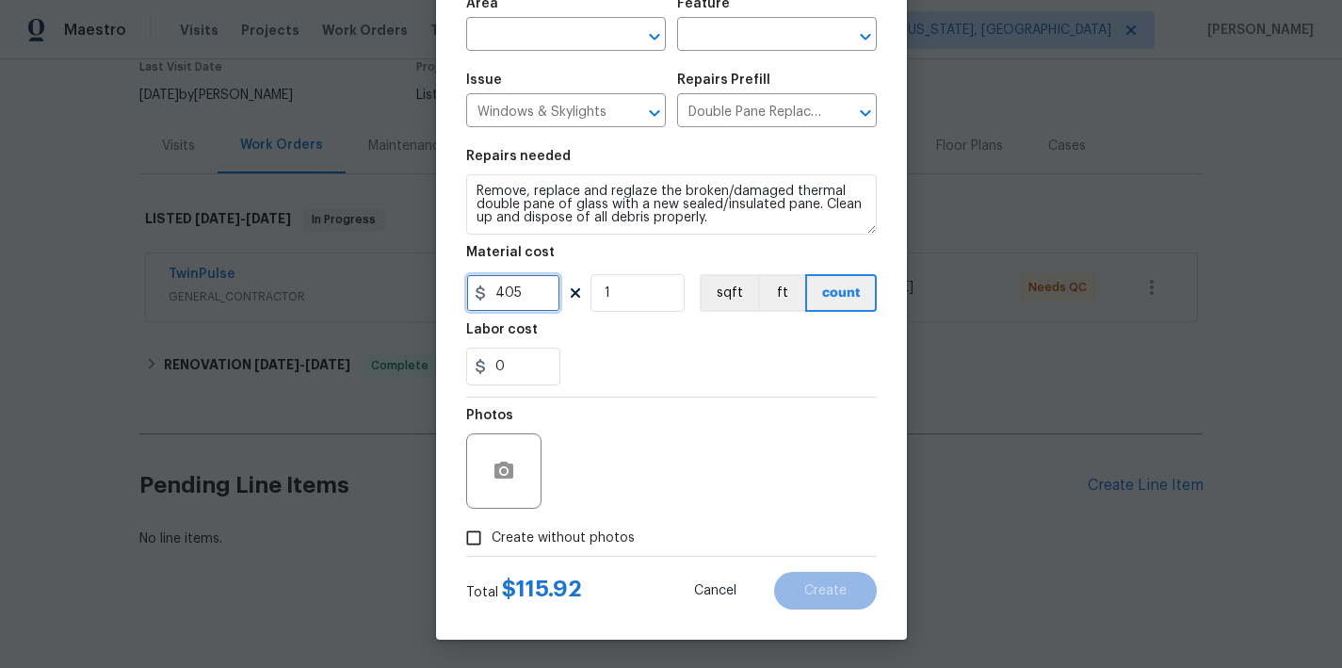
type input "405"
click at [524, 544] on span "Create without photos" at bounding box center [563, 538] width 143 height 20
click at [492, 544] on input "Create without photos" at bounding box center [474, 538] width 36 height 36
checkbox input "true"
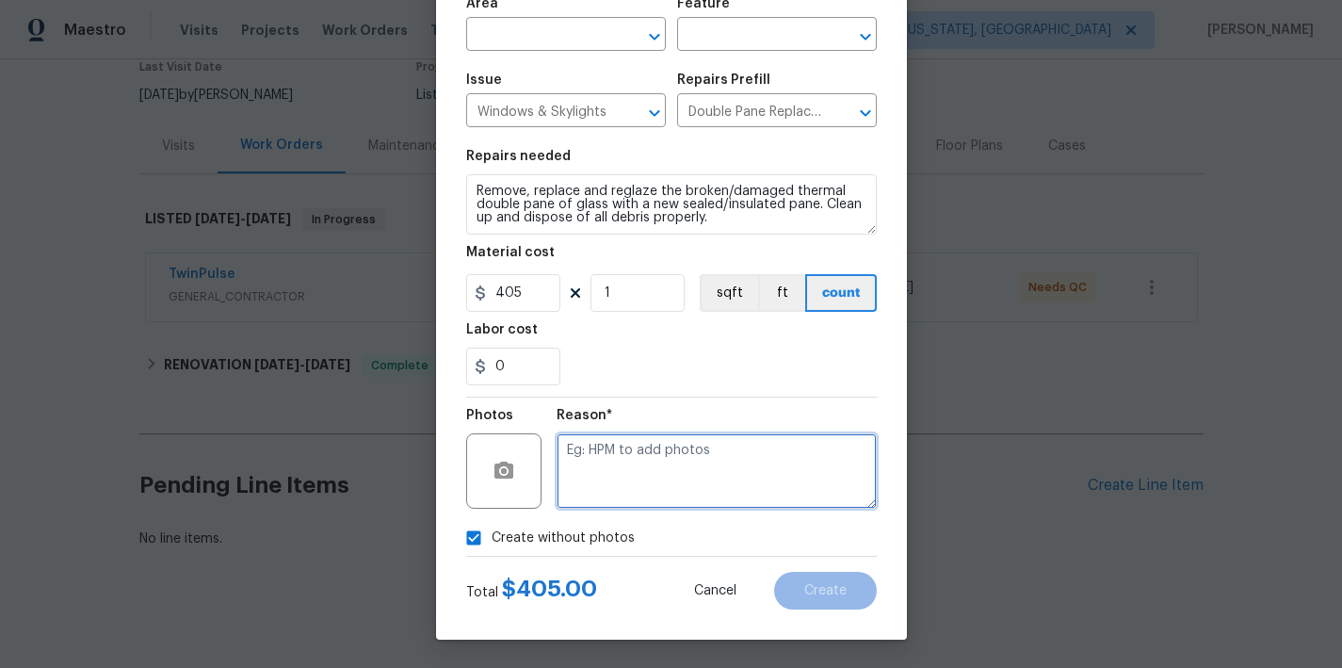
click at [641, 464] on textarea at bounding box center [717, 470] width 320 height 75
type textarea "none"
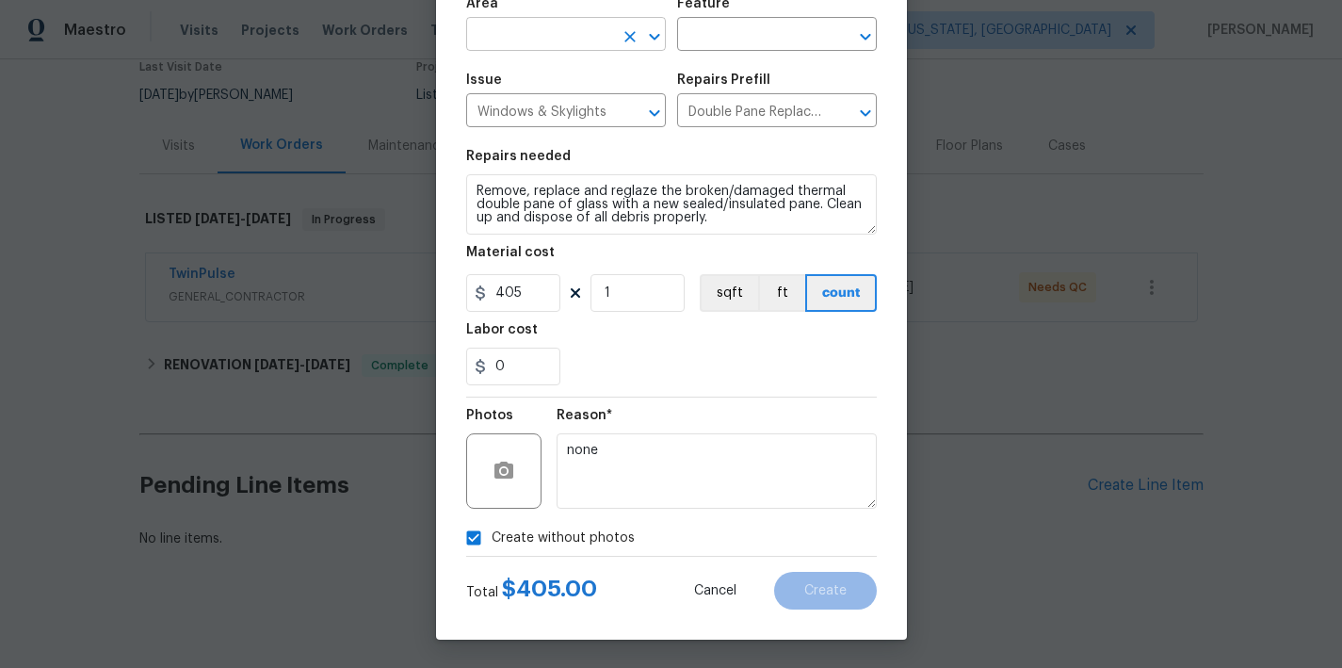
click at [501, 41] on input "text" at bounding box center [539, 36] width 147 height 29
click at [527, 106] on li "Interior Overall" at bounding box center [559, 108] width 200 height 31
type input "Interior Overall"
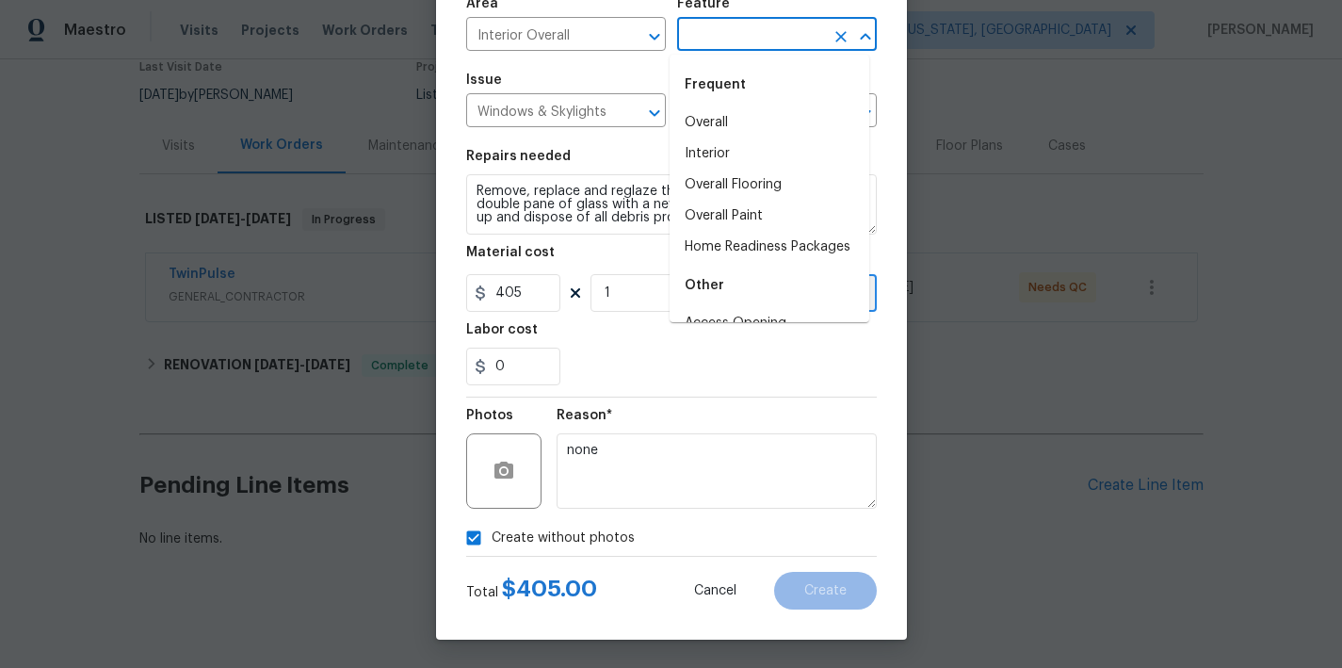
click at [763, 31] on input "text" at bounding box center [750, 36] width 147 height 29
click at [698, 151] on li "Interior" at bounding box center [770, 153] width 200 height 31
type input "Interior"
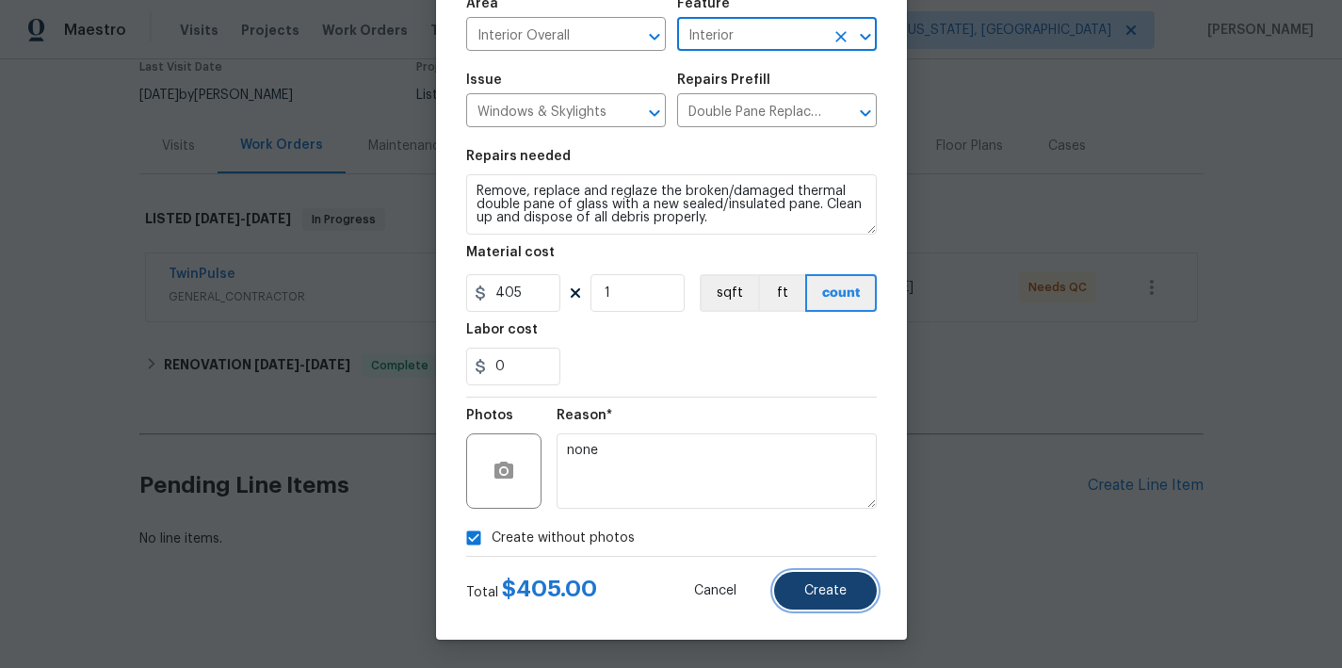
click at [815, 588] on span "Create" at bounding box center [825, 591] width 42 height 14
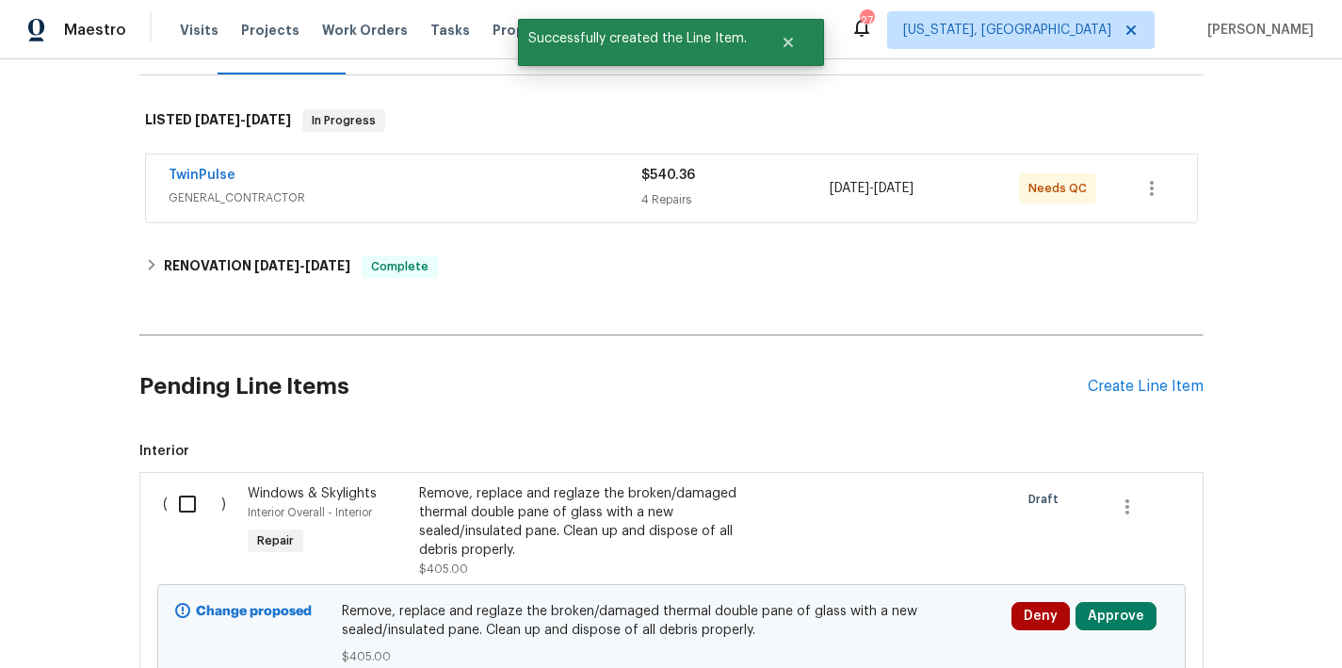
scroll to position [344, 0]
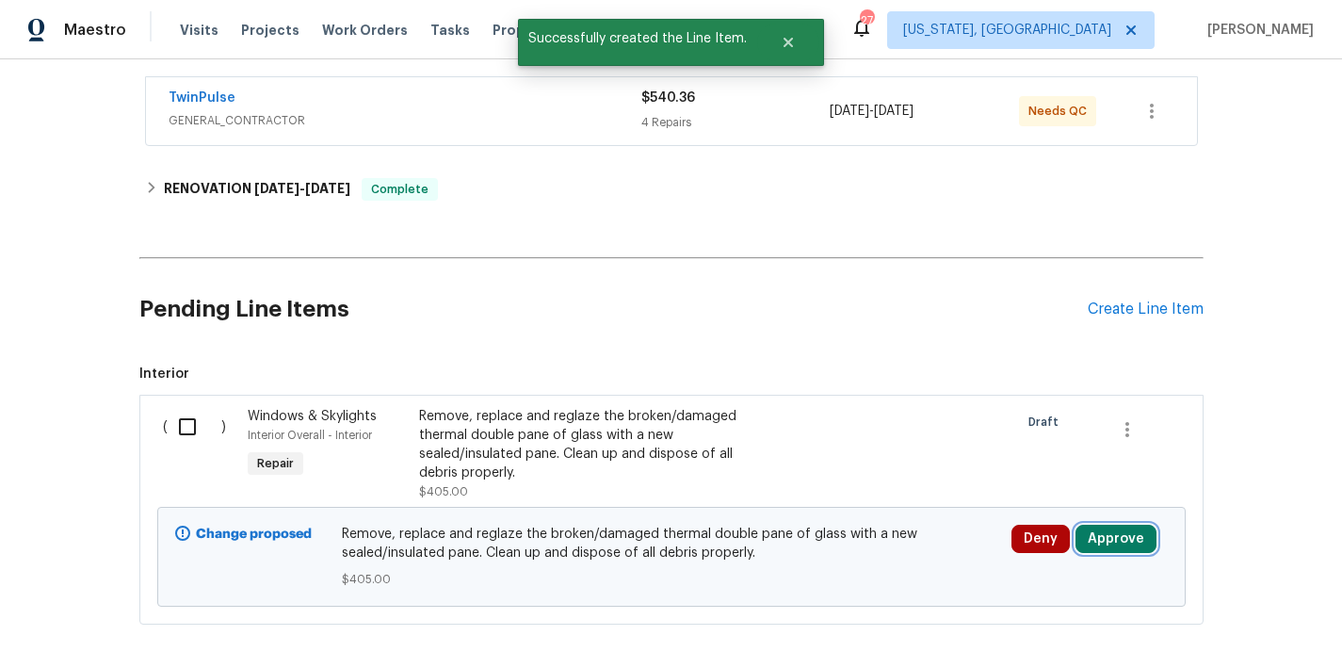
click at [1127, 544] on button "Approve" at bounding box center [1116, 539] width 81 height 28
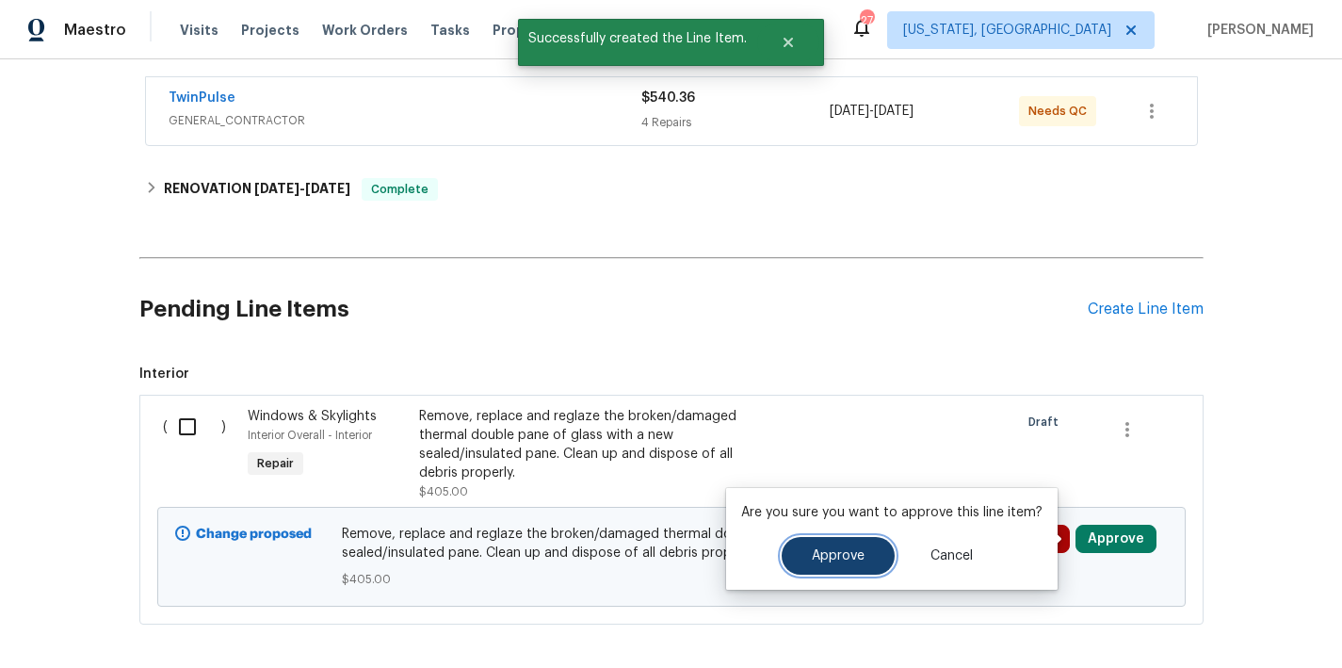
click at [835, 560] on span "Approve" at bounding box center [838, 556] width 53 height 14
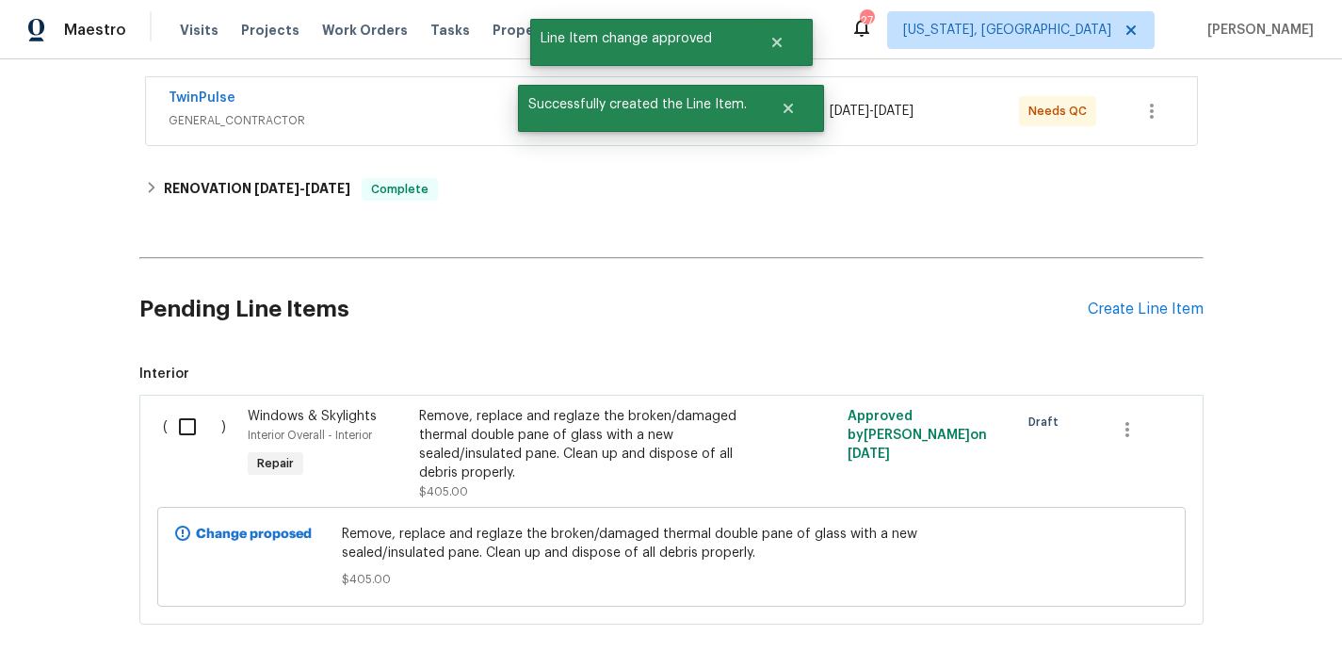
click at [773, 326] on h2 "Pending Line Items" at bounding box center [613, 310] width 949 height 88
click at [185, 431] on input "checkbox" at bounding box center [195, 427] width 54 height 40
checkbox input "true"
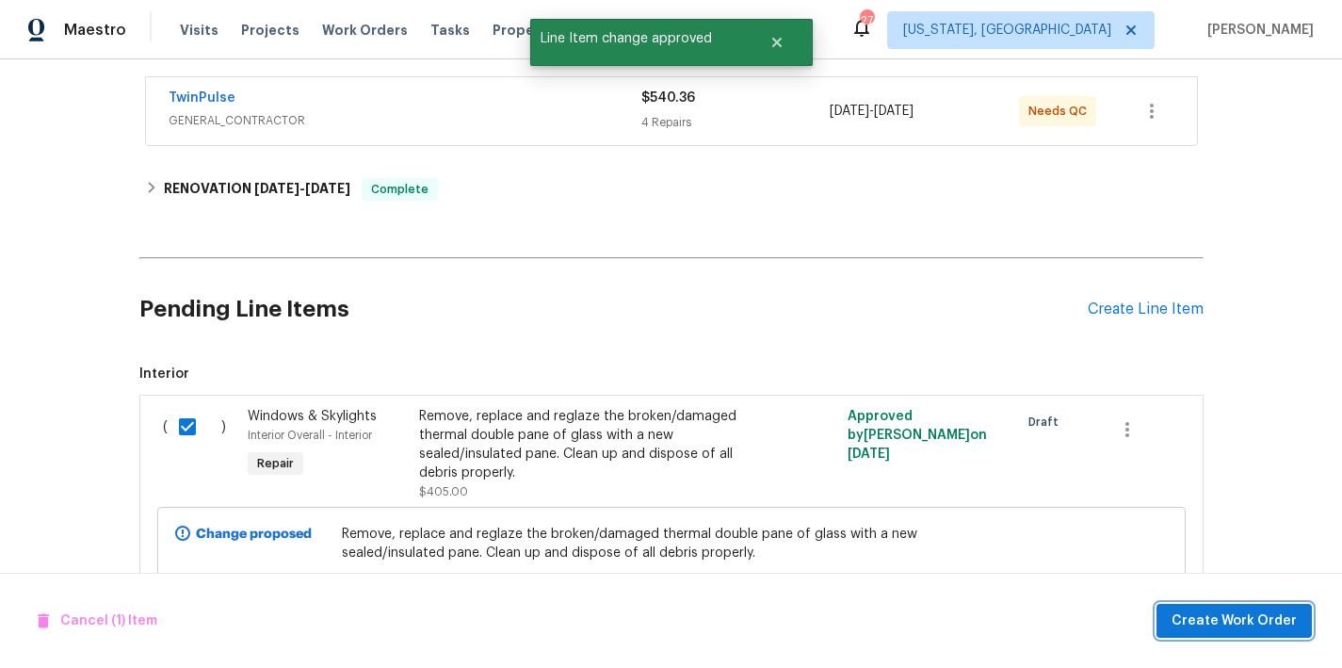
click at [1240, 618] on span "Create Work Order" at bounding box center [1234, 621] width 125 height 24
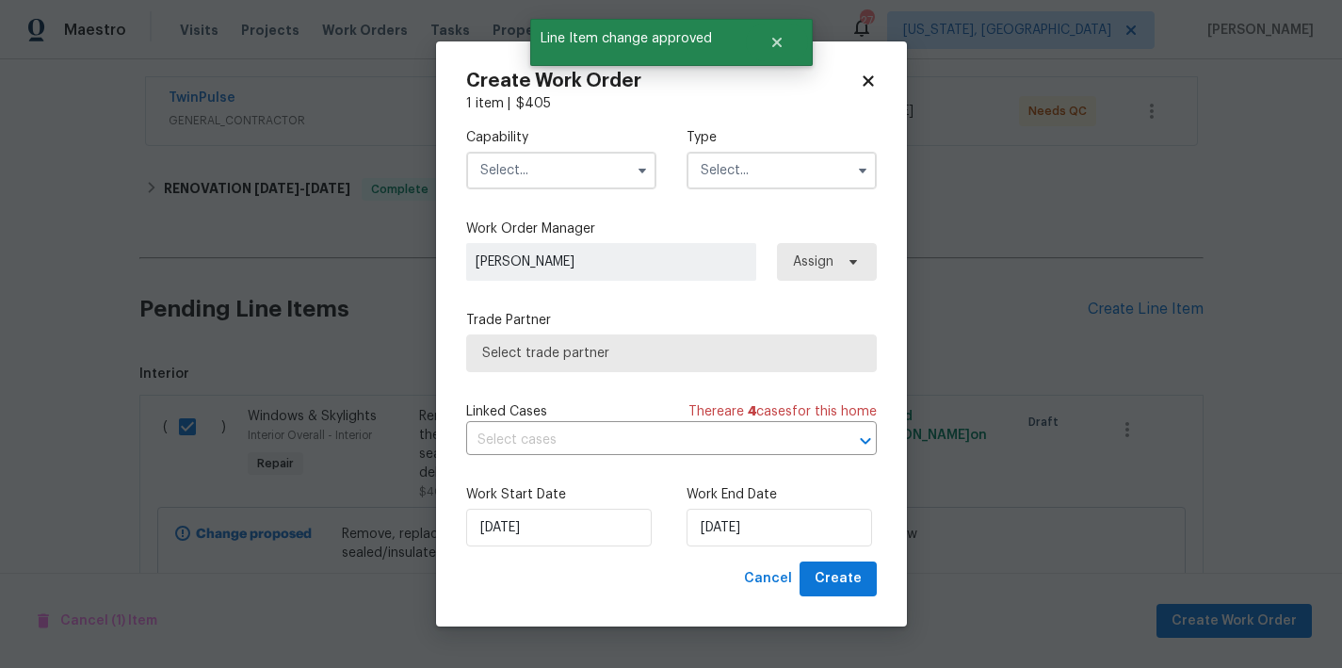
click at [548, 178] on input "text" at bounding box center [561, 171] width 190 height 38
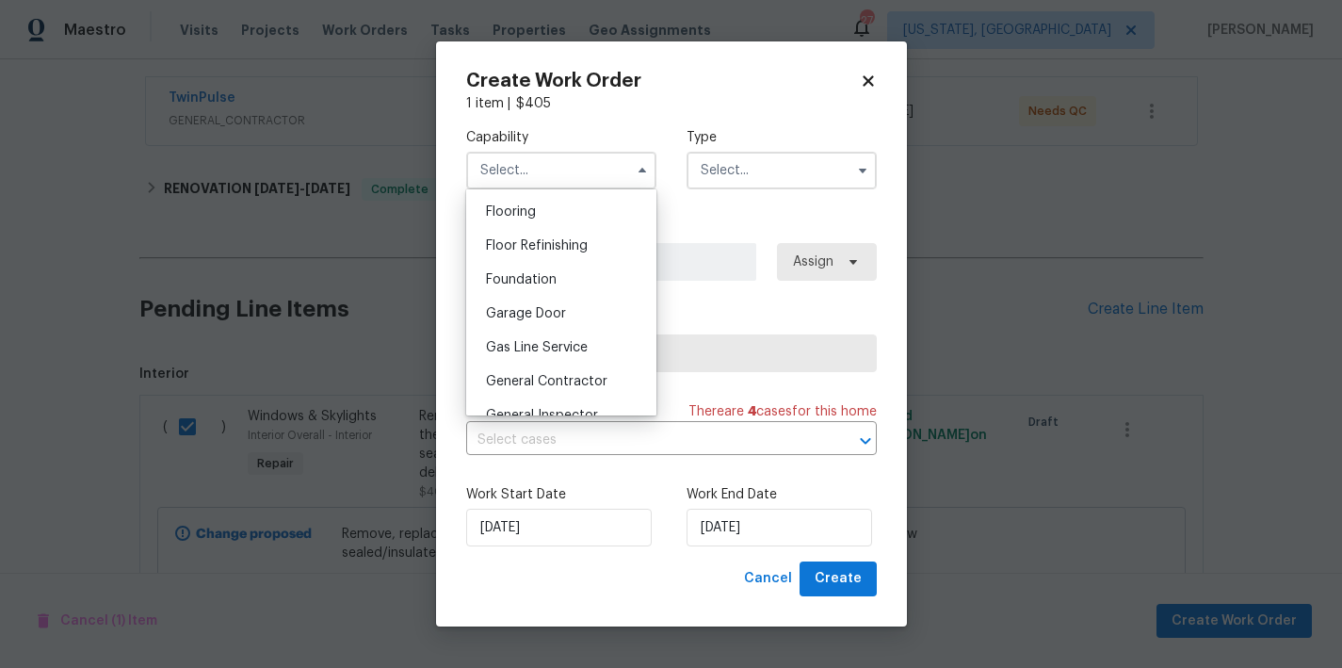
scroll to position [891, 0]
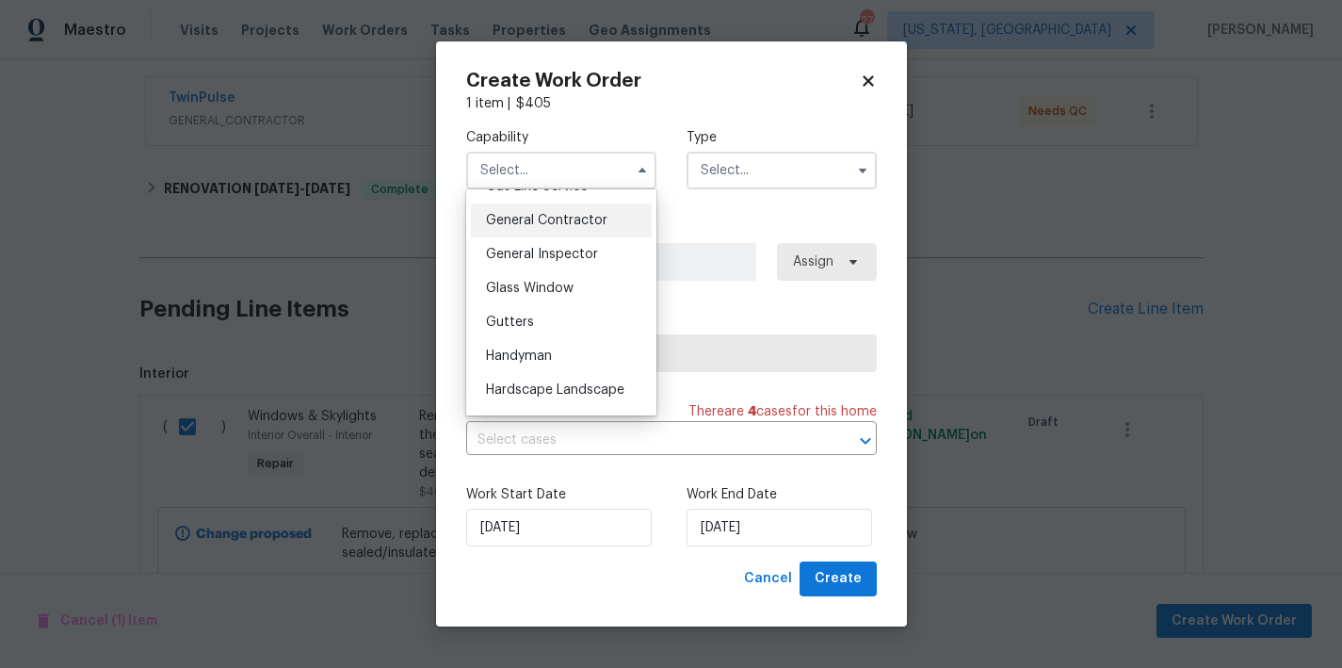
click at [563, 232] on div "General Contractor" at bounding box center [561, 220] width 181 height 34
type input "General Contractor"
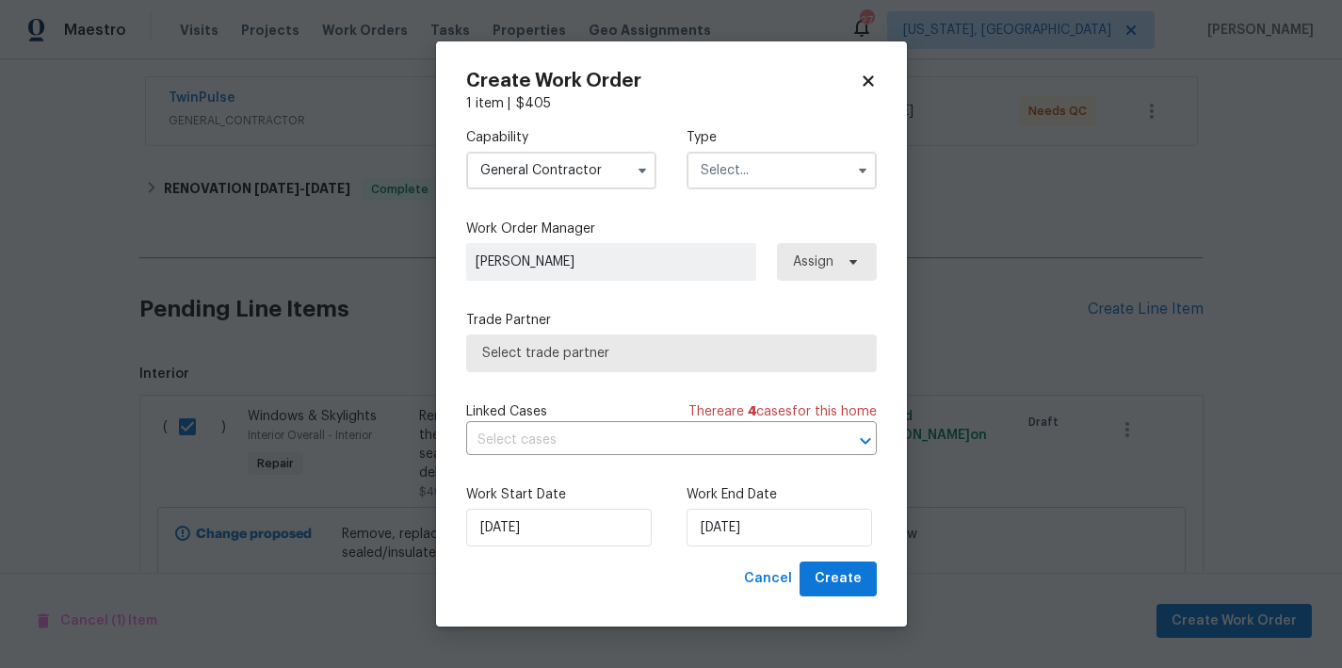
click at [739, 174] on input "text" at bounding box center [782, 171] width 190 height 38
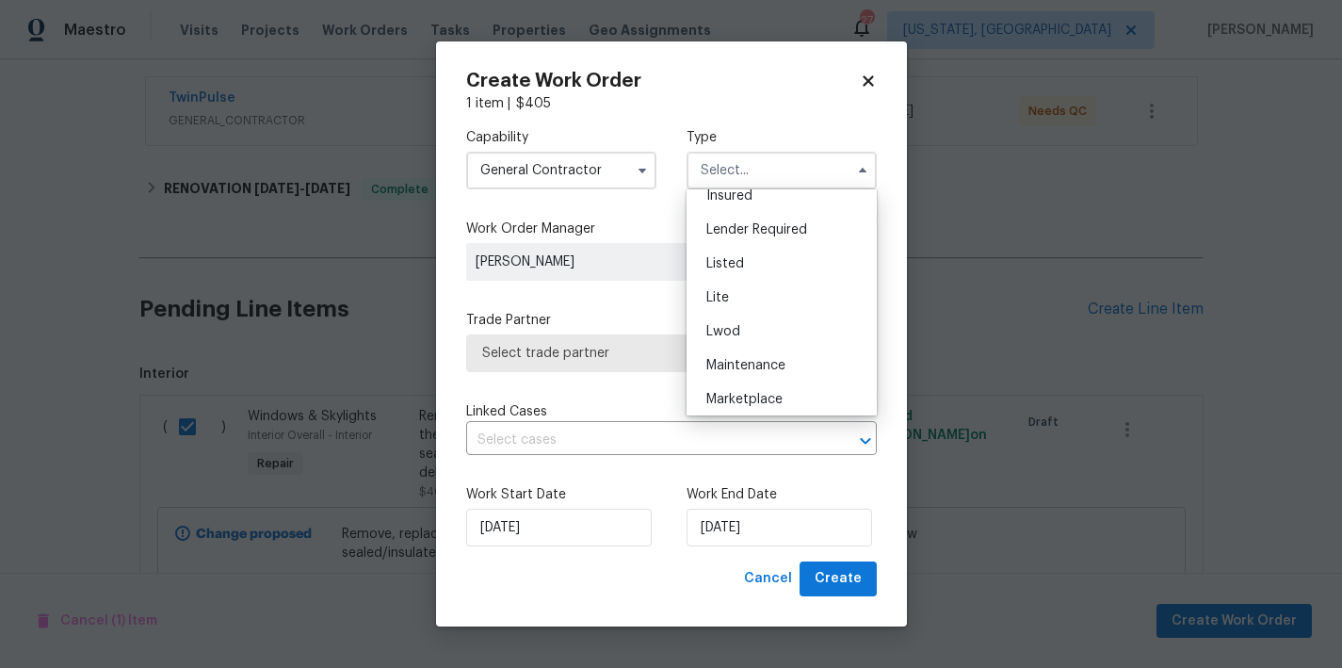
scroll to position [112, 0]
click at [735, 209] on div "Incident" at bounding box center [781, 201] width 181 height 34
type input "Incident"
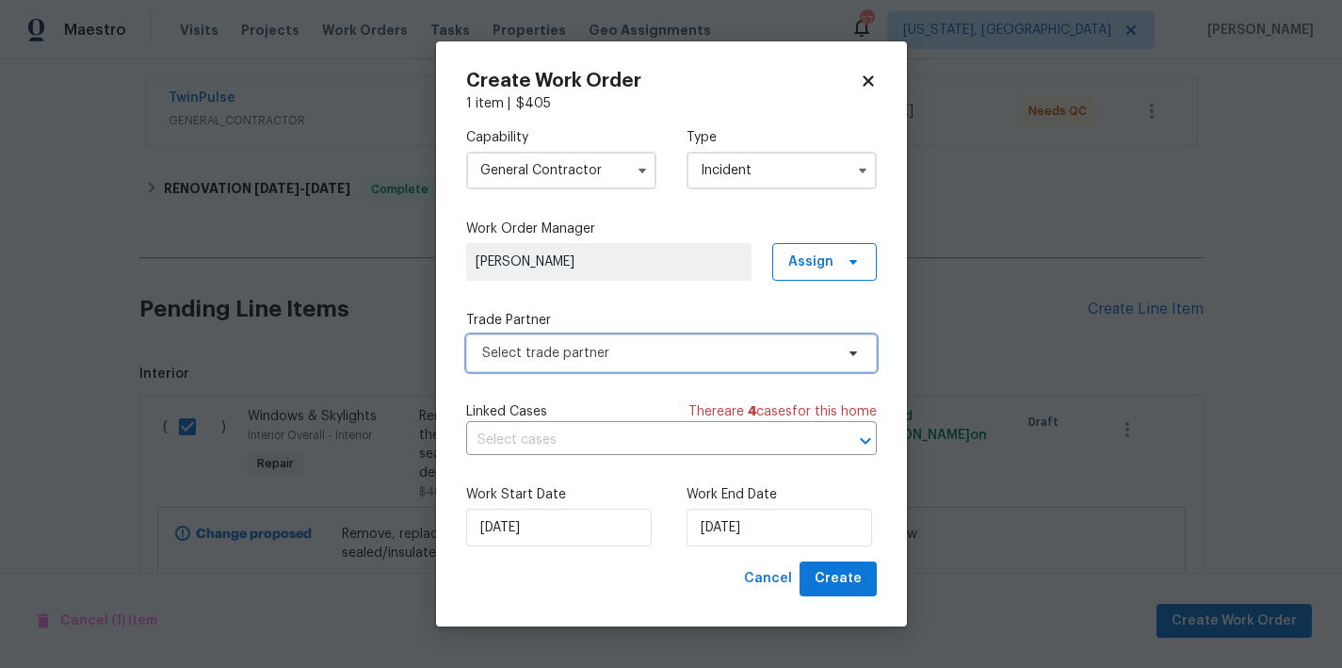
click at [515, 365] on span "Select trade partner" at bounding box center [671, 353] width 411 height 38
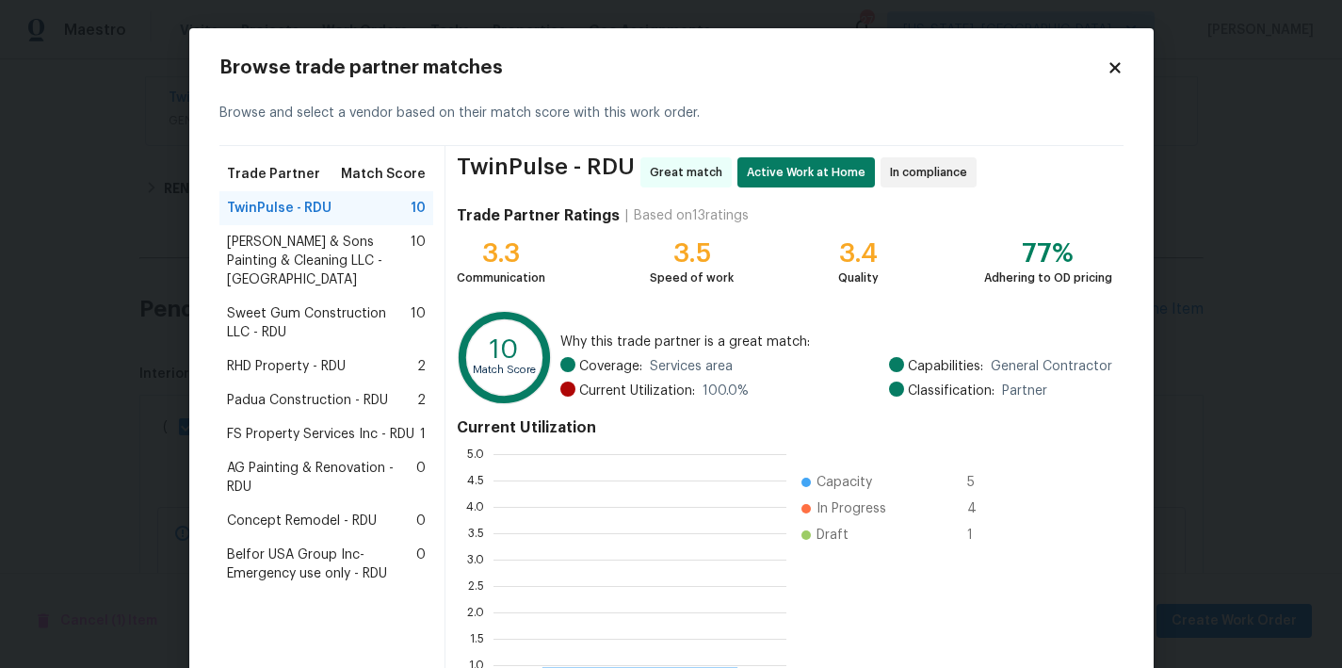
scroll to position [250, 279]
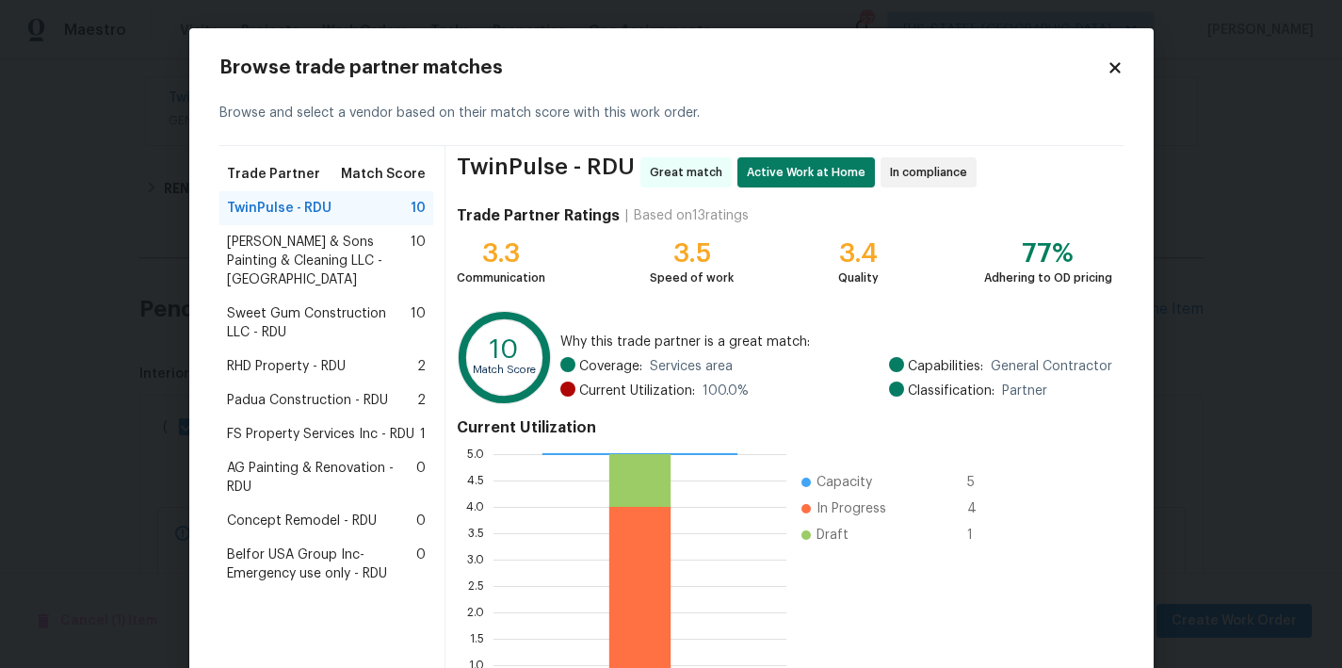
click at [312, 511] on span "Concept Remodel - RDU" at bounding box center [302, 520] width 150 height 19
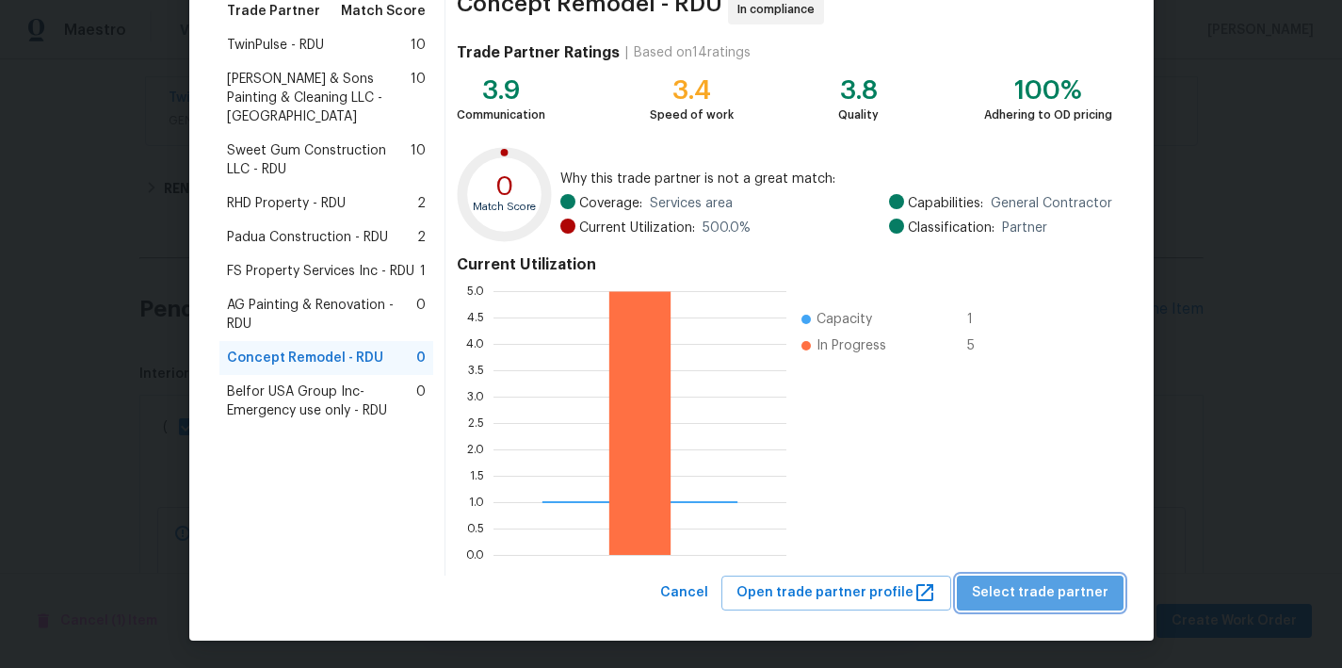
click at [1070, 593] on span "Select trade partner" at bounding box center [1040, 593] width 137 height 24
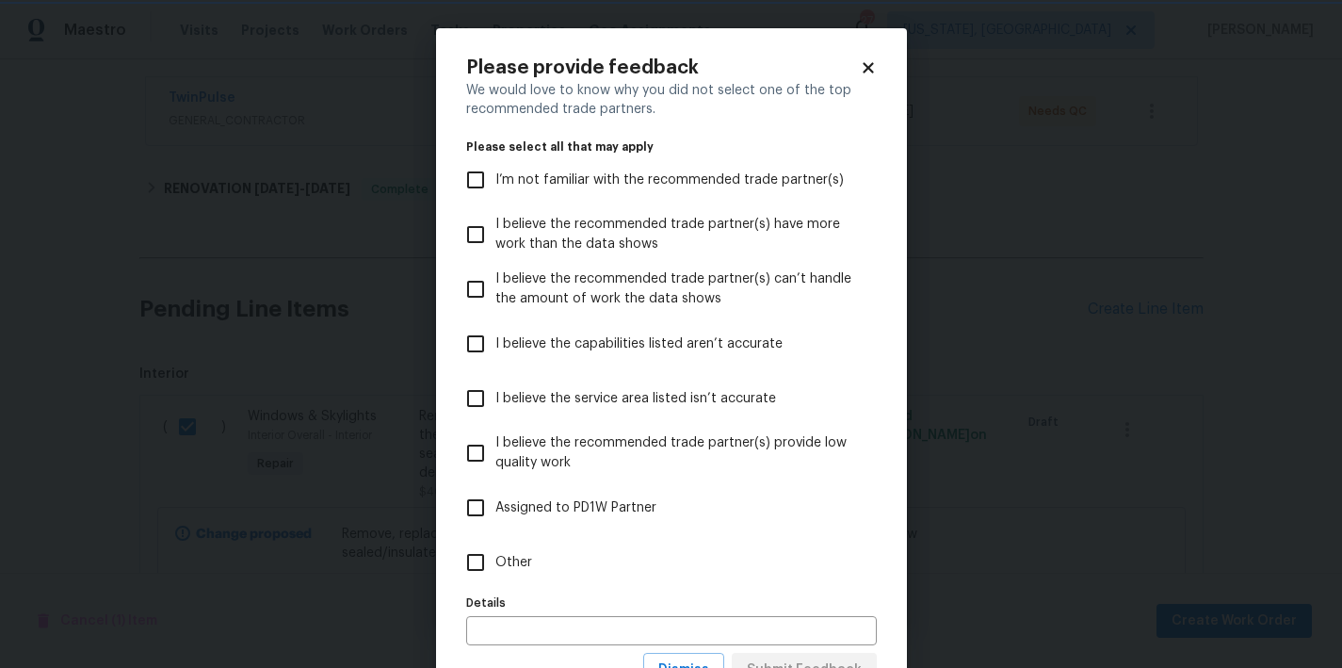
scroll to position [0, 0]
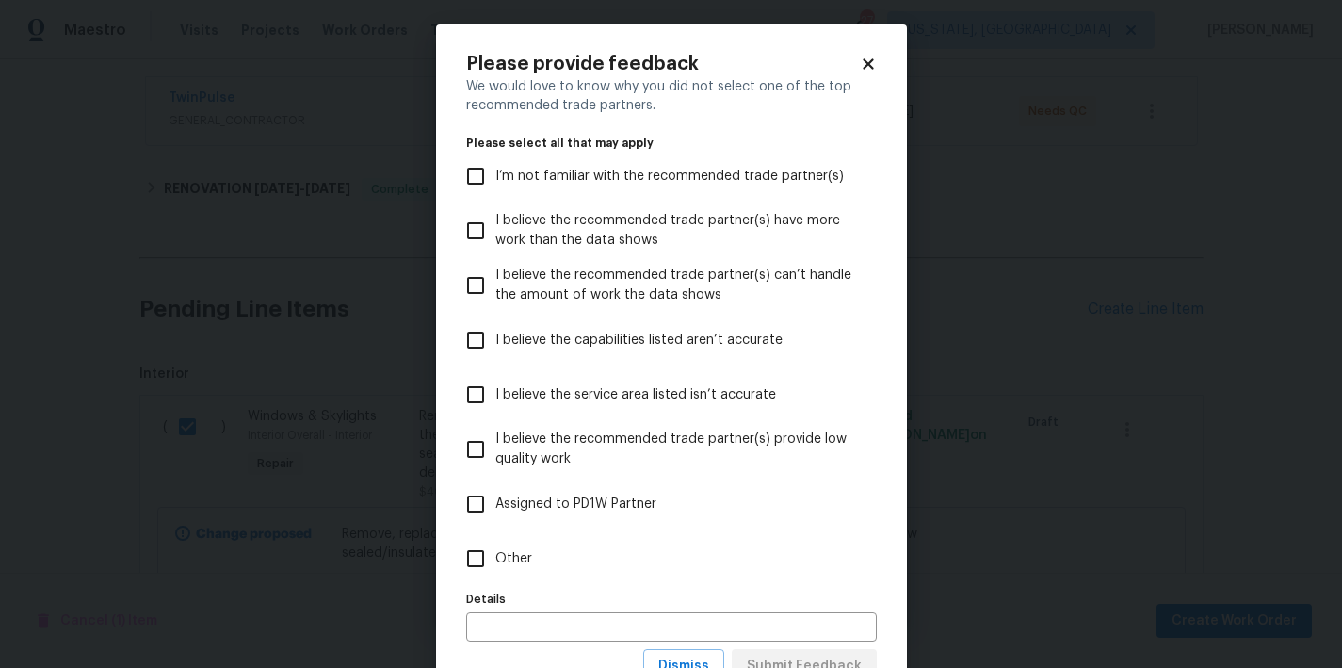
click at [463, 560] on input "Other" at bounding box center [476, 559] width 40 height 40
checkbox input "true"
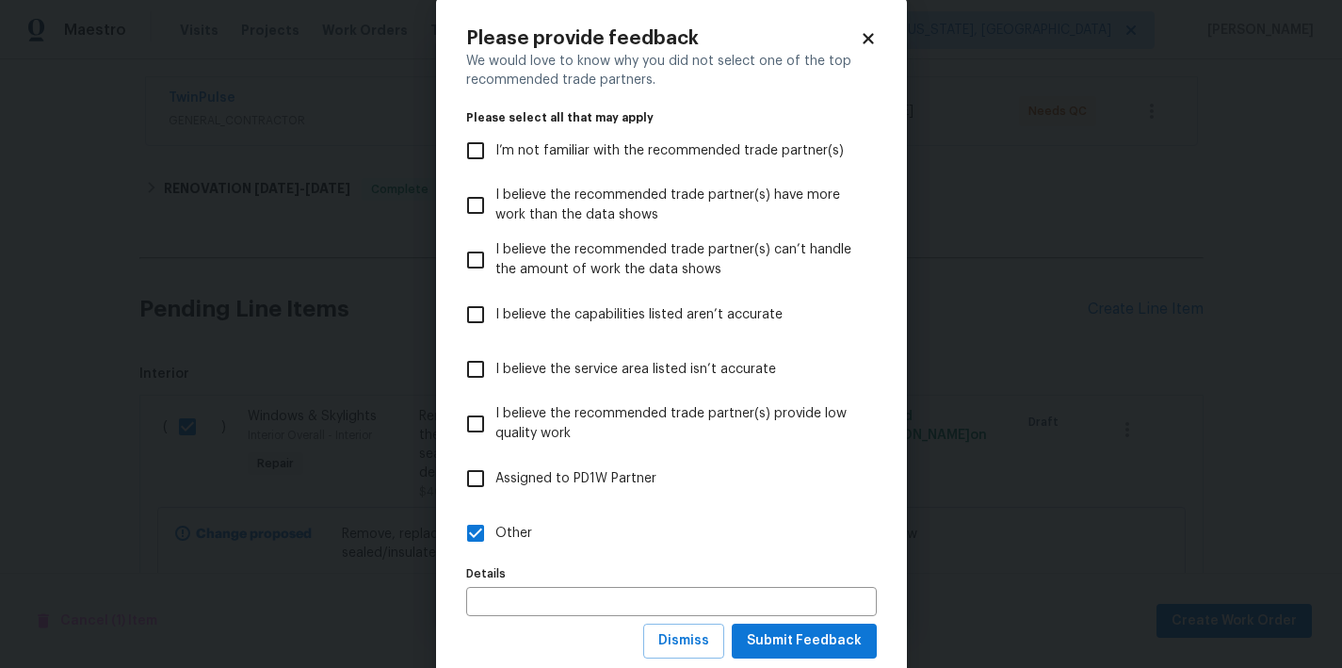
scroll to position [78, 0]
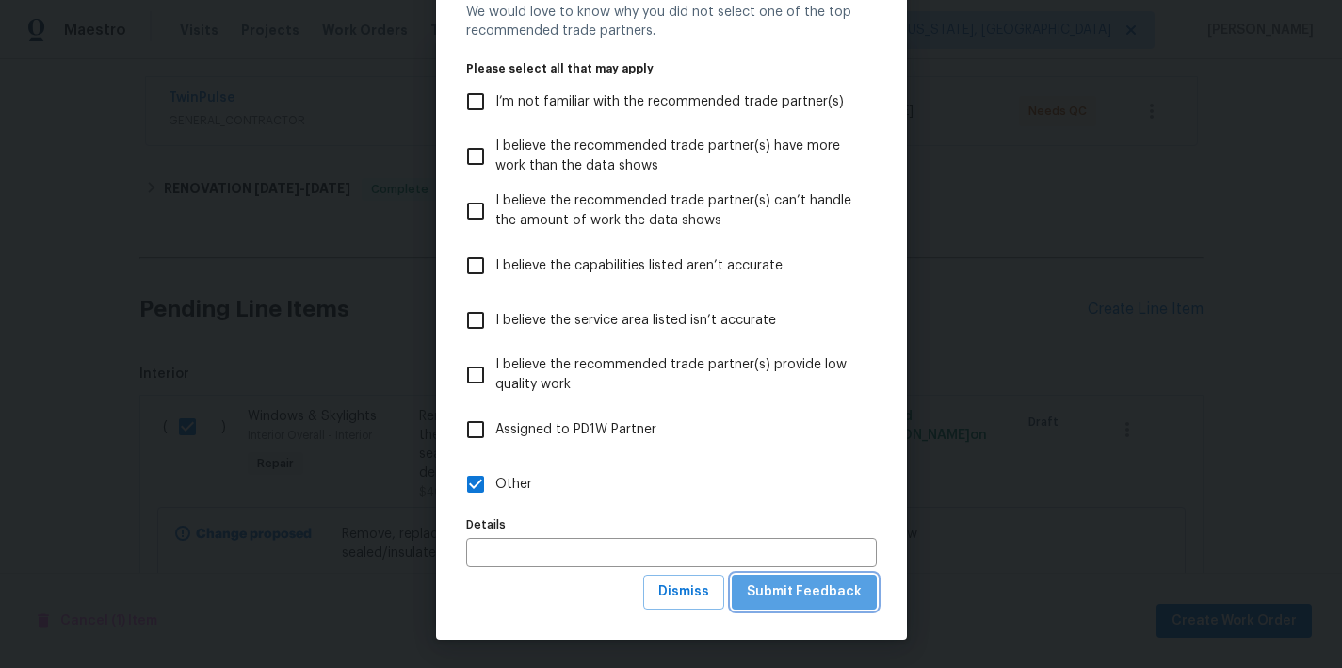
click at [807, 594] on span "Submit Feedback" at bounding box center [804, 592] width 115 height 24
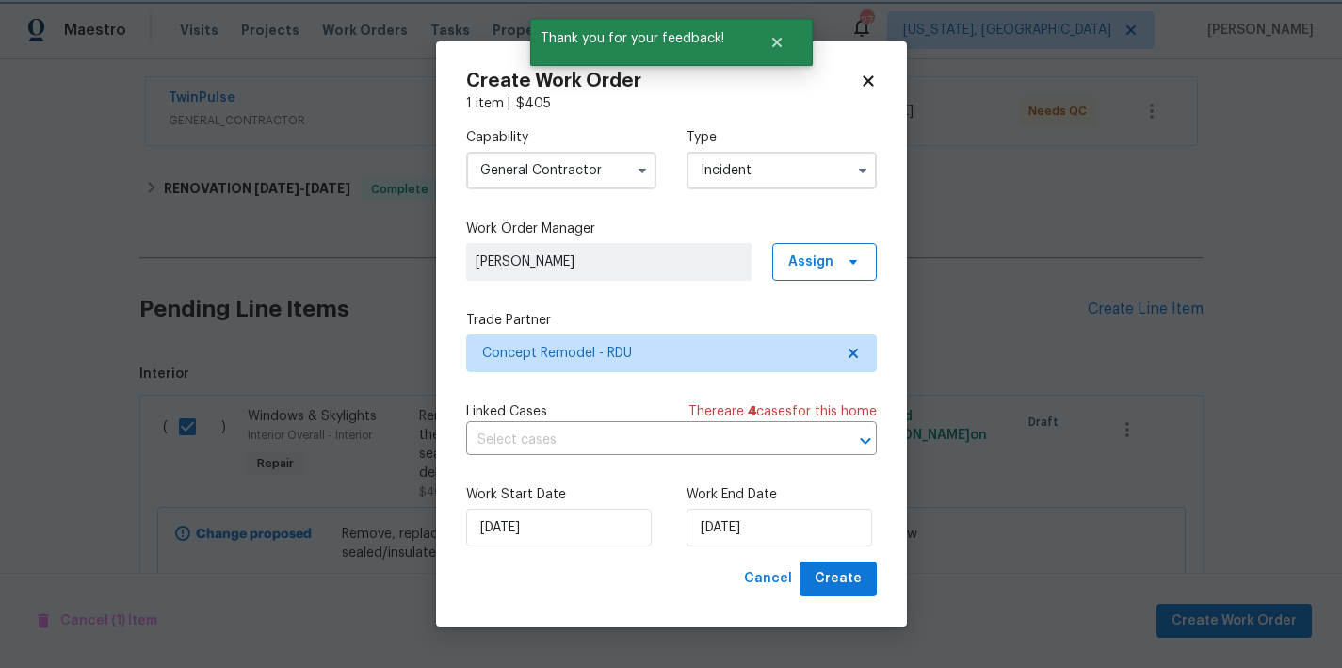
scroll to position [0, 0]
click at [747, 549] on div "Work Start Date 8/19/2025 Work End Date 8/19/2025" at bounding box center [671, 515] width 411 height 91
click at [744, 530] on input "8/19/2025" at bounding box center [780, 528] width 186 height 38
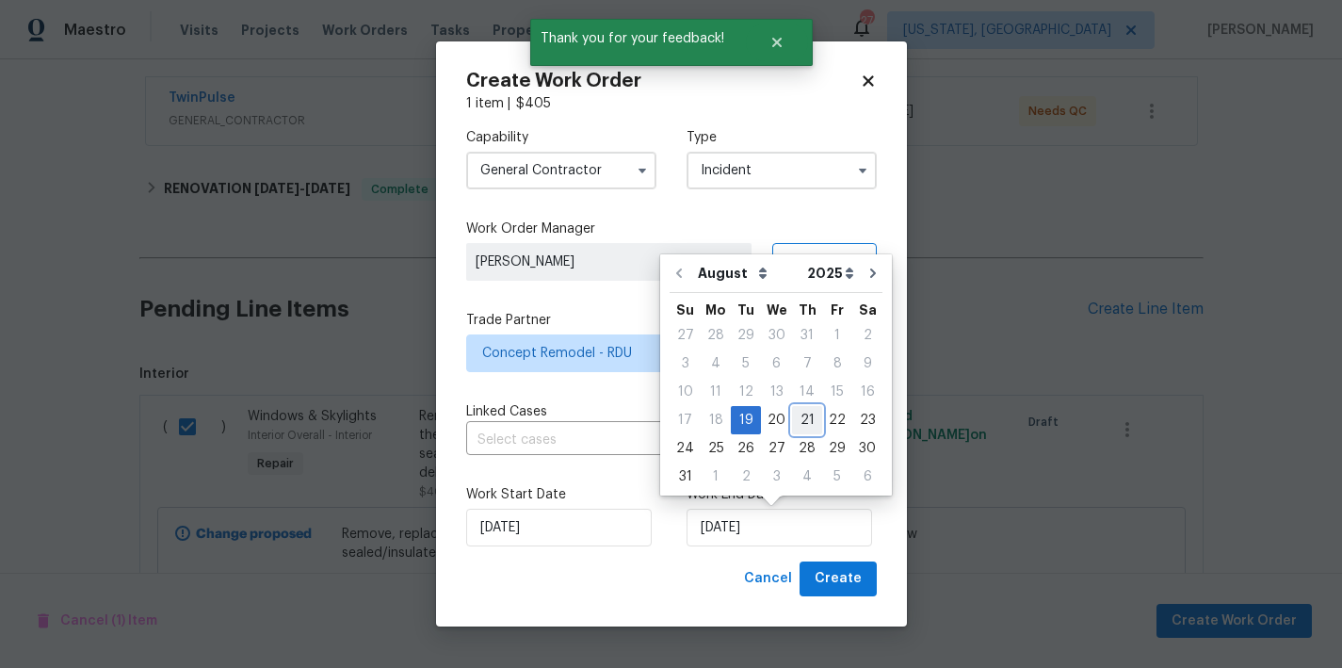
click at [801, 417] on div "21" at bounding box center [807, 420] width 30 height 26
type input "8/21/2025"
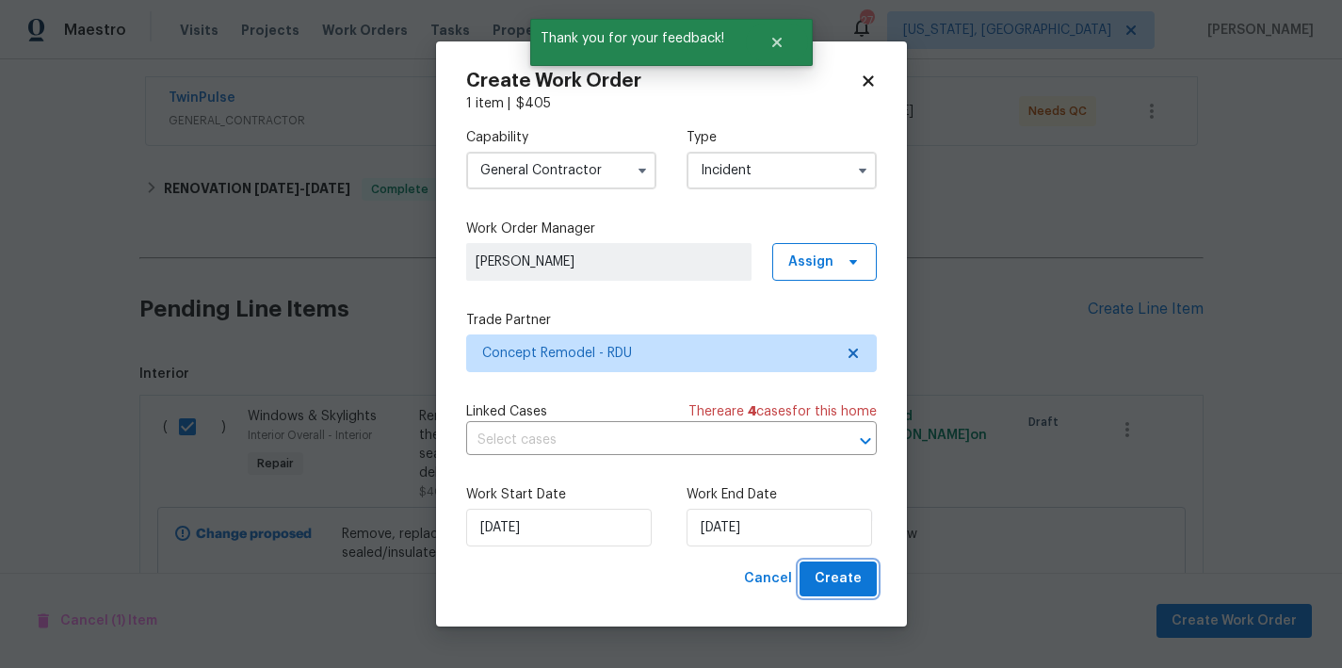
click at [853, 580] on span "Create" at bounding box center [838, 579] width 47 height 24
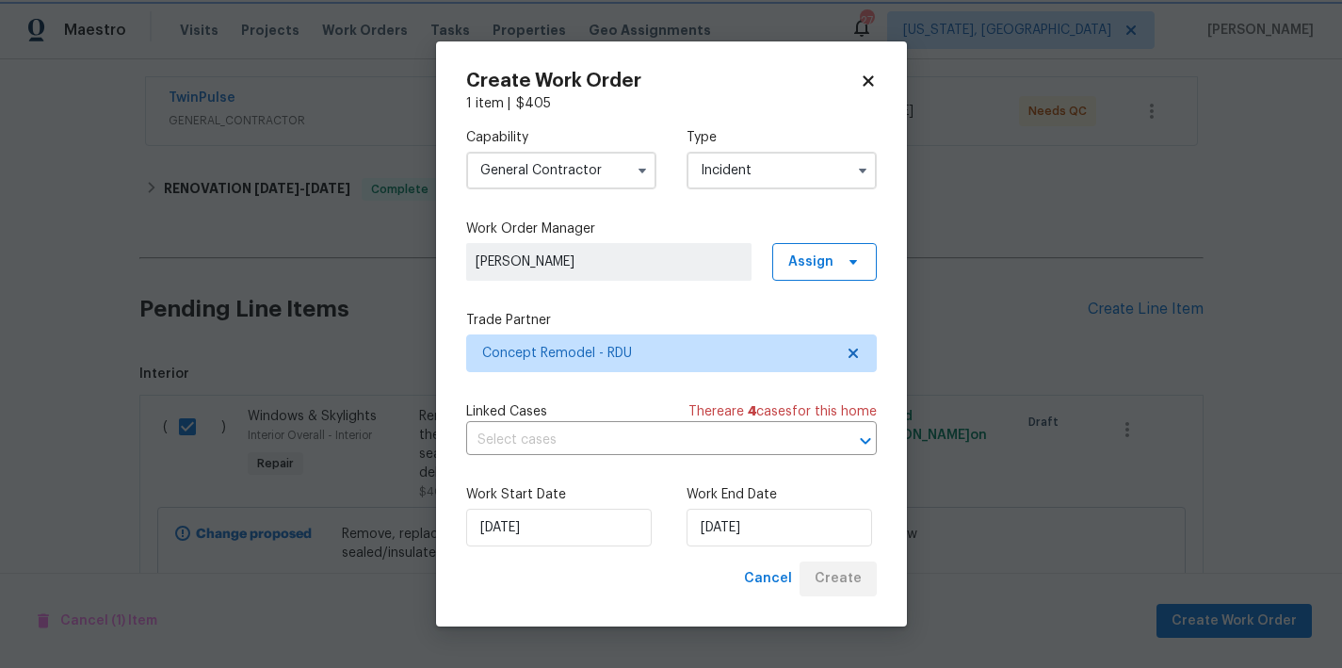
checkbox input "false"
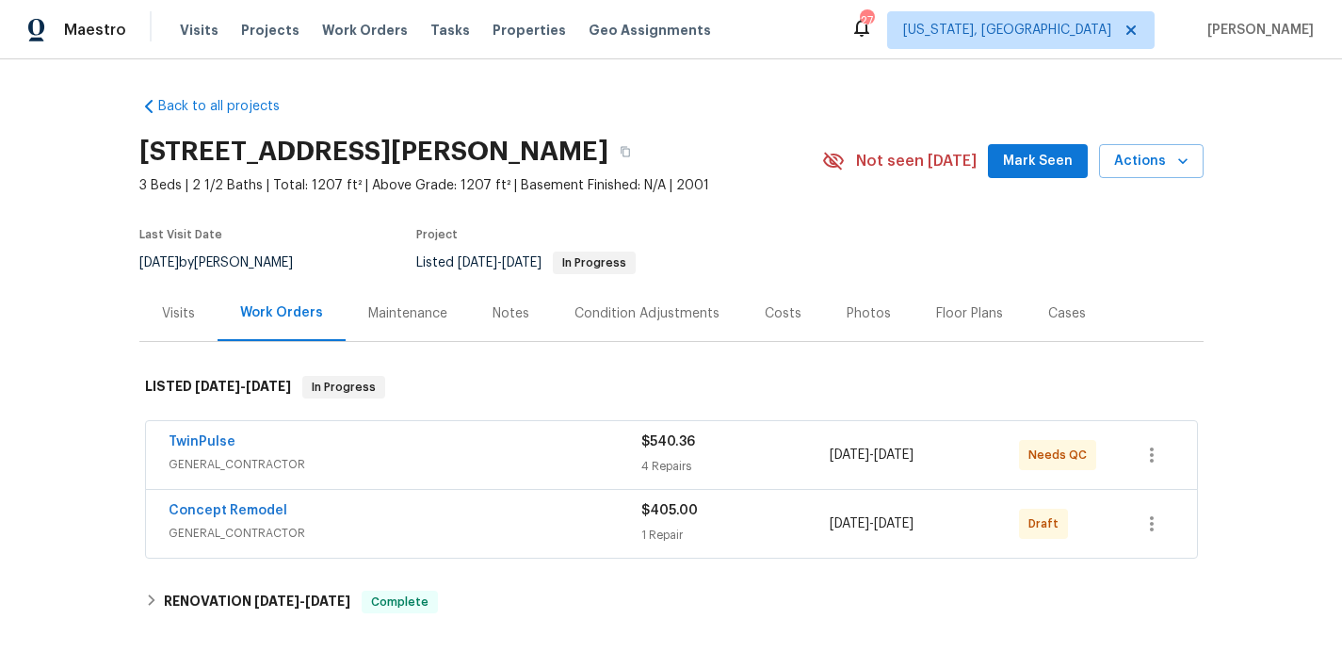
click at [740, 88] on div "Back to all projects 4420 Archibald Way, Raleigh, NC 27616 3 Beds | 2 1/2 Baths…" at bounding box center [671, 441] width 1064 height 718
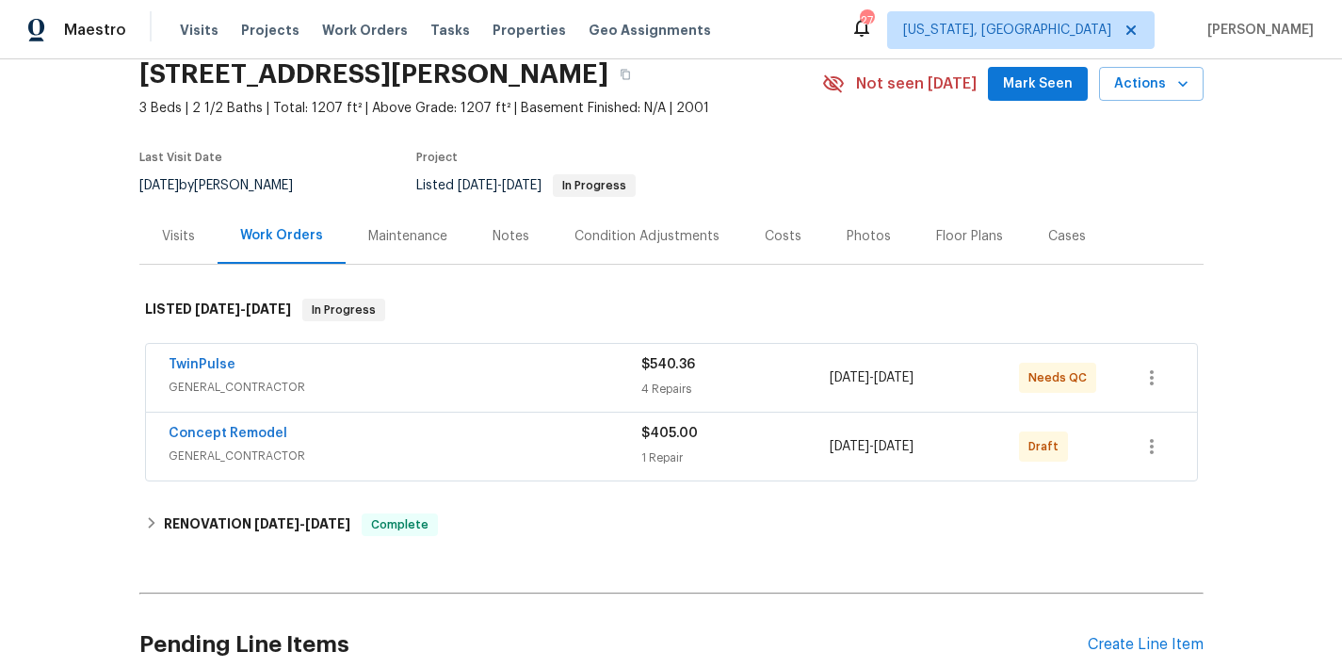
scroll to position [179, 0]
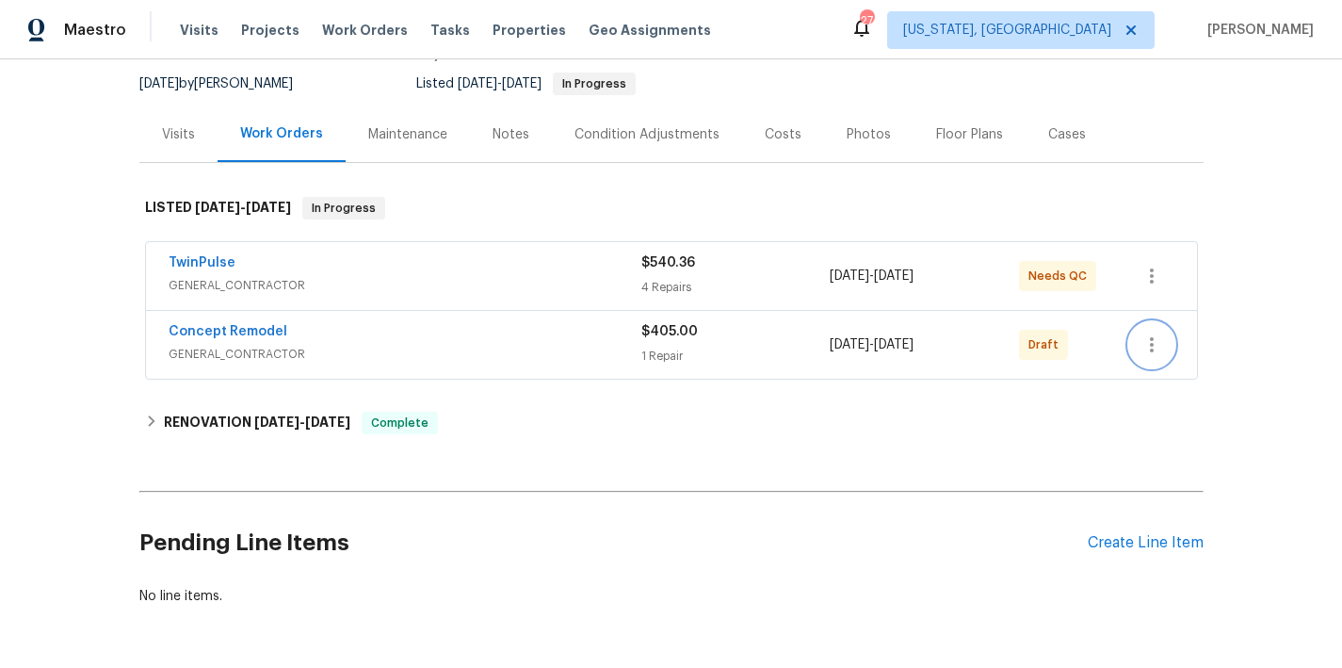
click at [1143, 333] on icon "button" at bounding box center [1152, 344] width 23 height 23
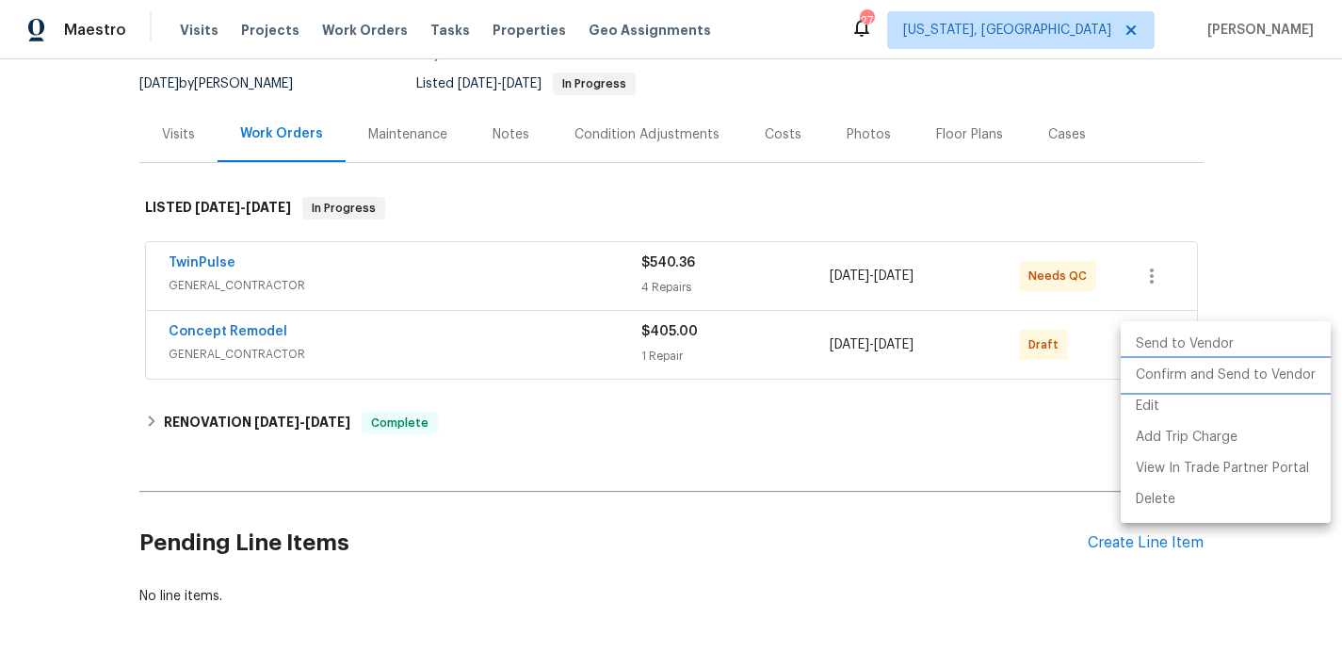
click at [1169, 383] on li "Confirm and Send to Vendor" at bounding box center [1226, 375] width 210 height 31
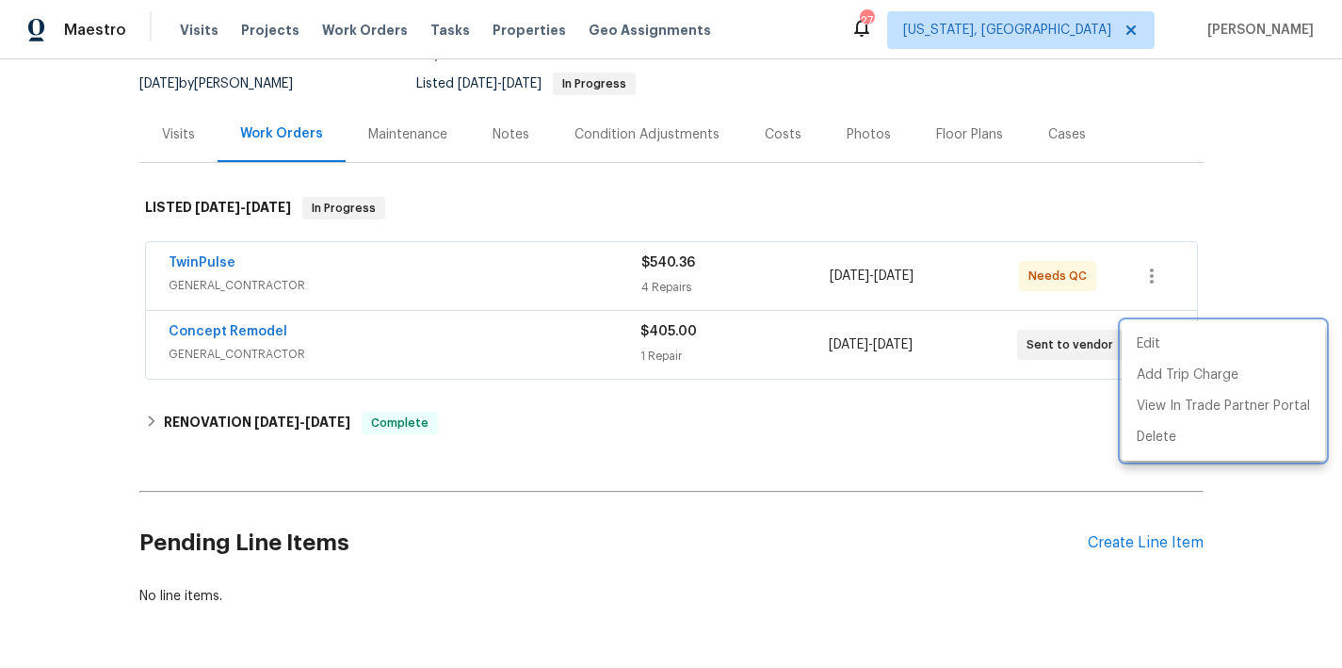
click at [1264, 165] on div at bounding box center [671, 334] width 1342 height 668
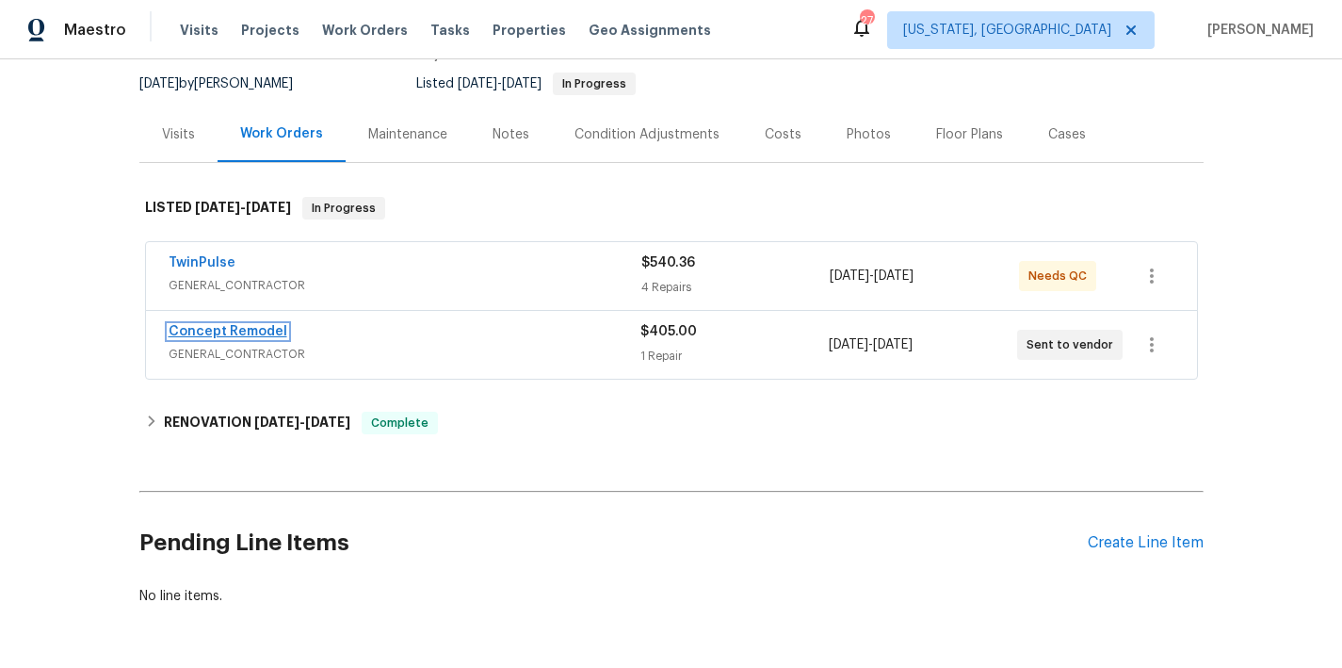
click at [202, 330] on link "Concept Remodel" at bounding box center [228, 331] width 119 height 13
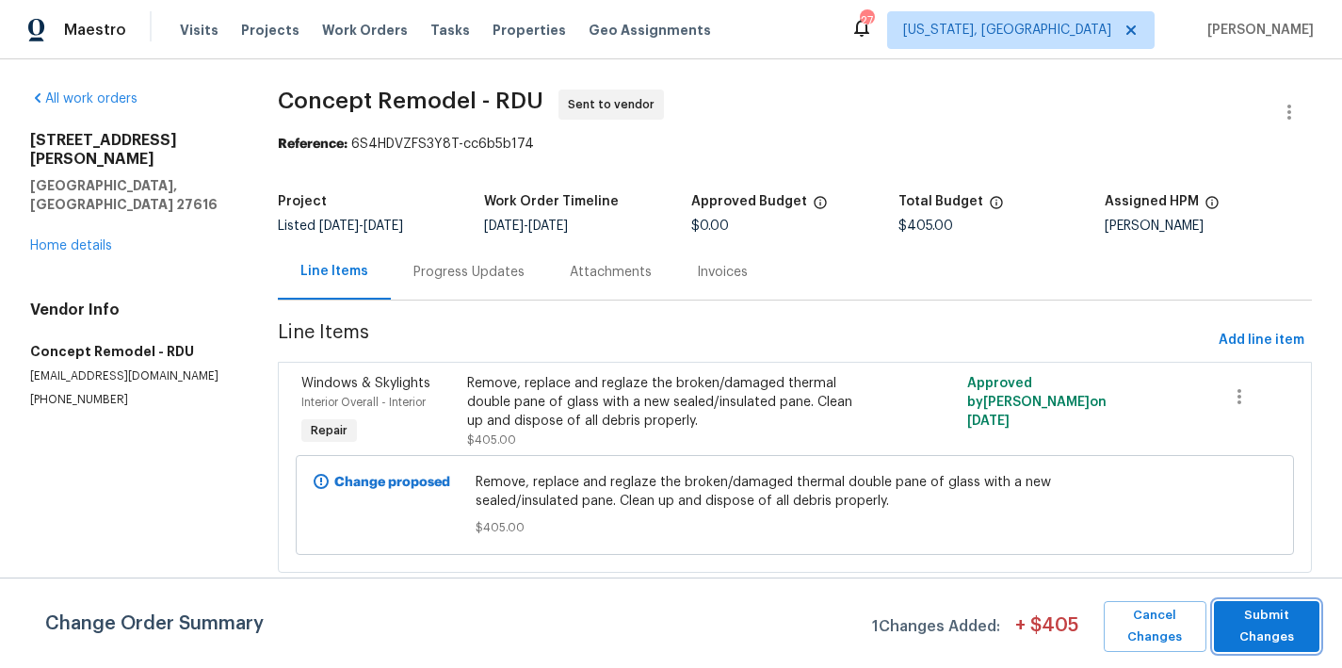
click at [1242, 617] on span "Submit Changes" at bounding box center [1267, 626] width 87 height 43
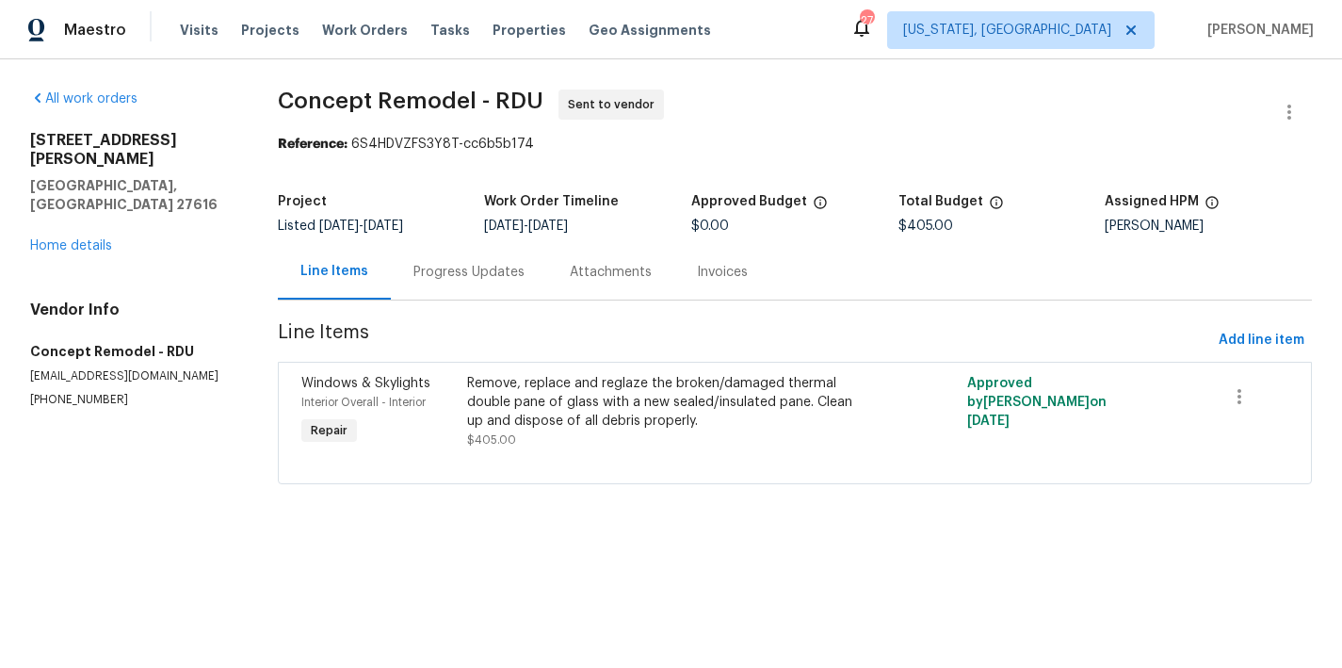
click at [676, 407] on div "Remove, replace and reglaze the broken/damaged thermal double pane of glass wit…" at bounding box center [669, 402] width 405 height 57
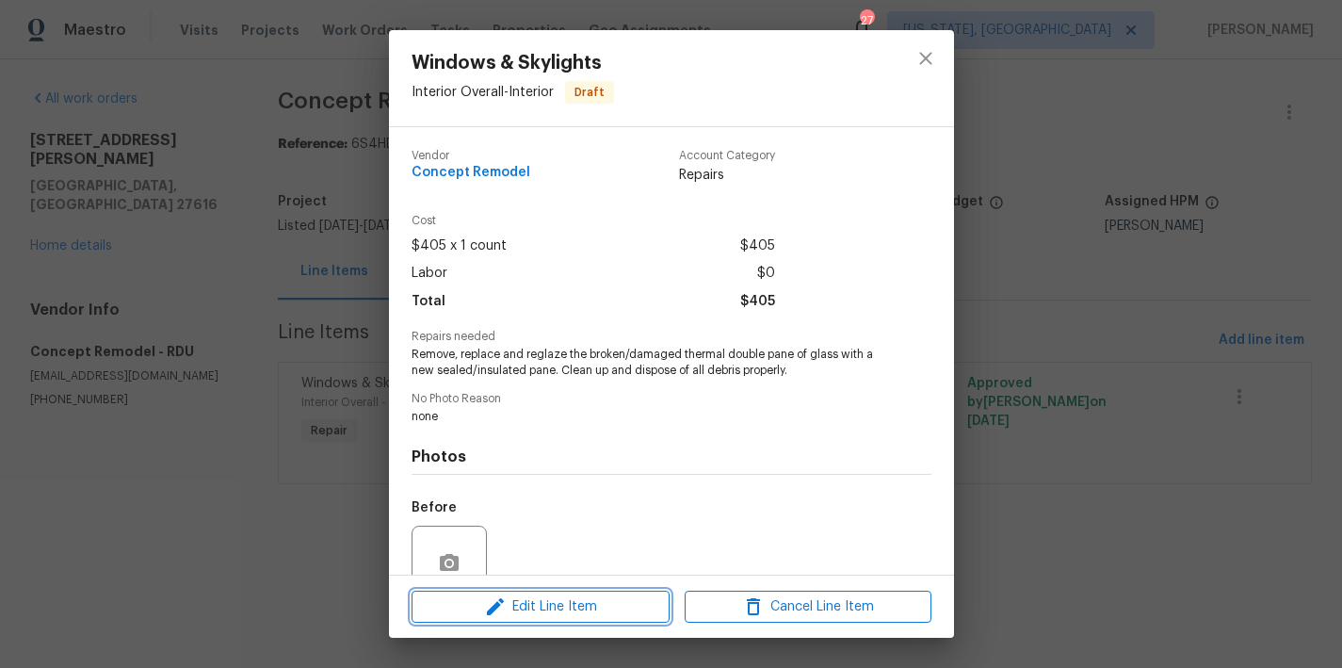
click at [511, 608] on span "Edit Line Item" at bounding box center [540, 607] width 247 height 24
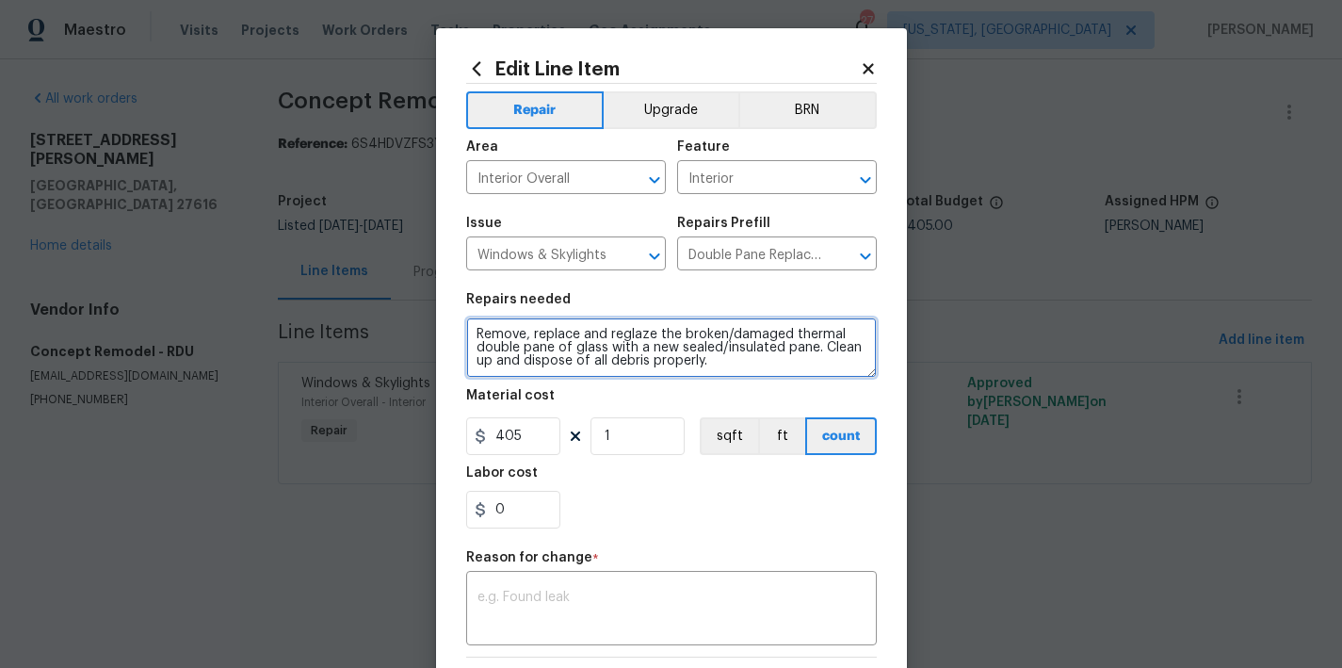
click at [466, 338] on textarea "Remove, replace and reglaze the broken/damaged thermal double pane of glass wit…" at bounding box center [671, 347] width 411 height 60
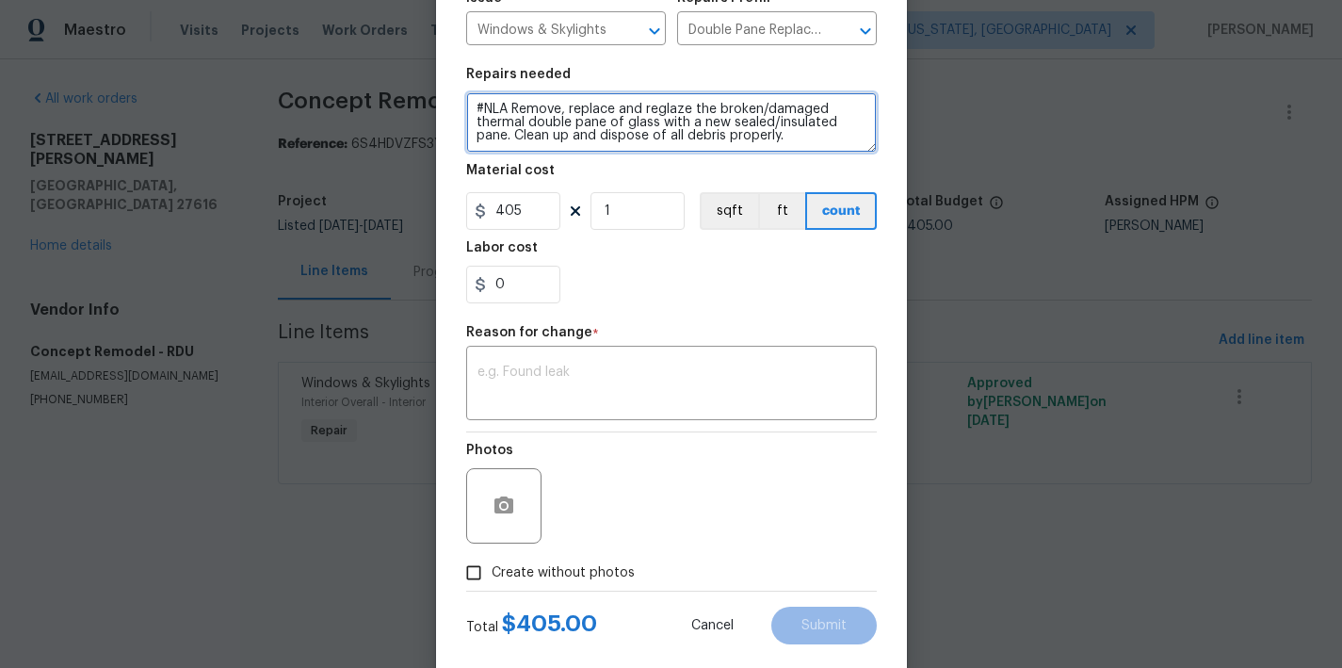
scroll to position [261, 0]
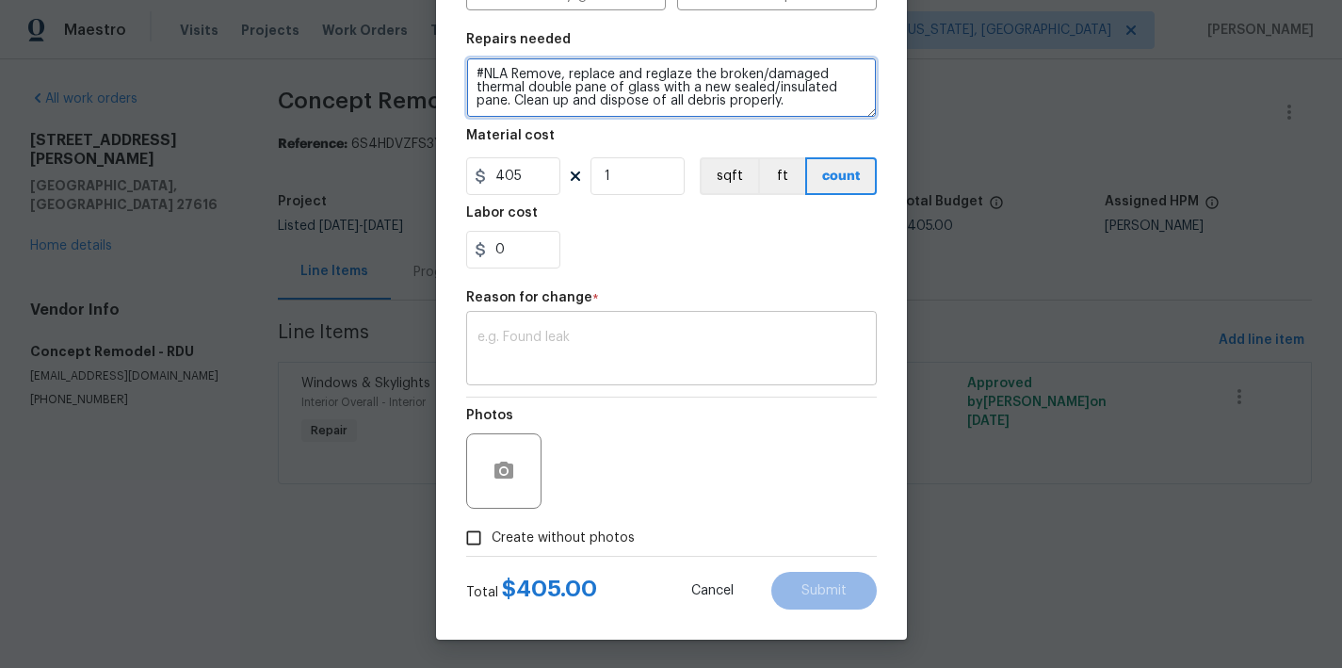
type textarea "#NLA Remove, replace and reglaze the broken/damaged thermal double pane of glas…"
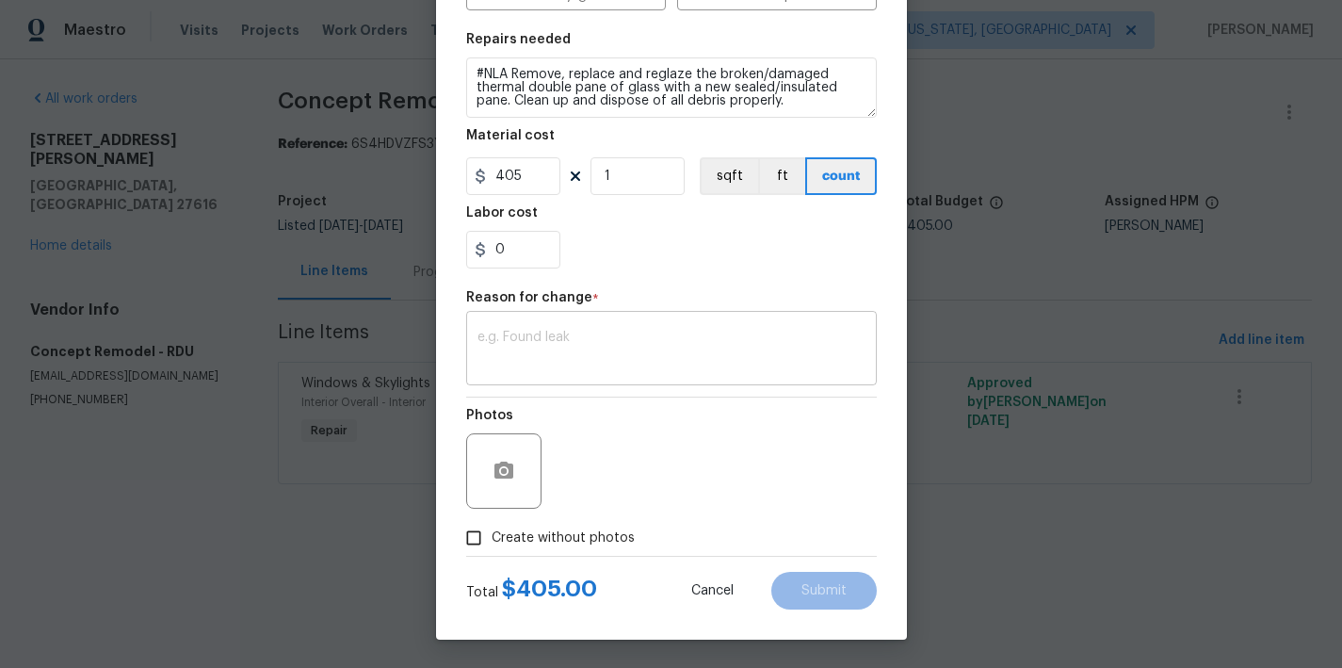
click at [684, 358] on textarea at bounding box center [672, 351] width 388 height 40
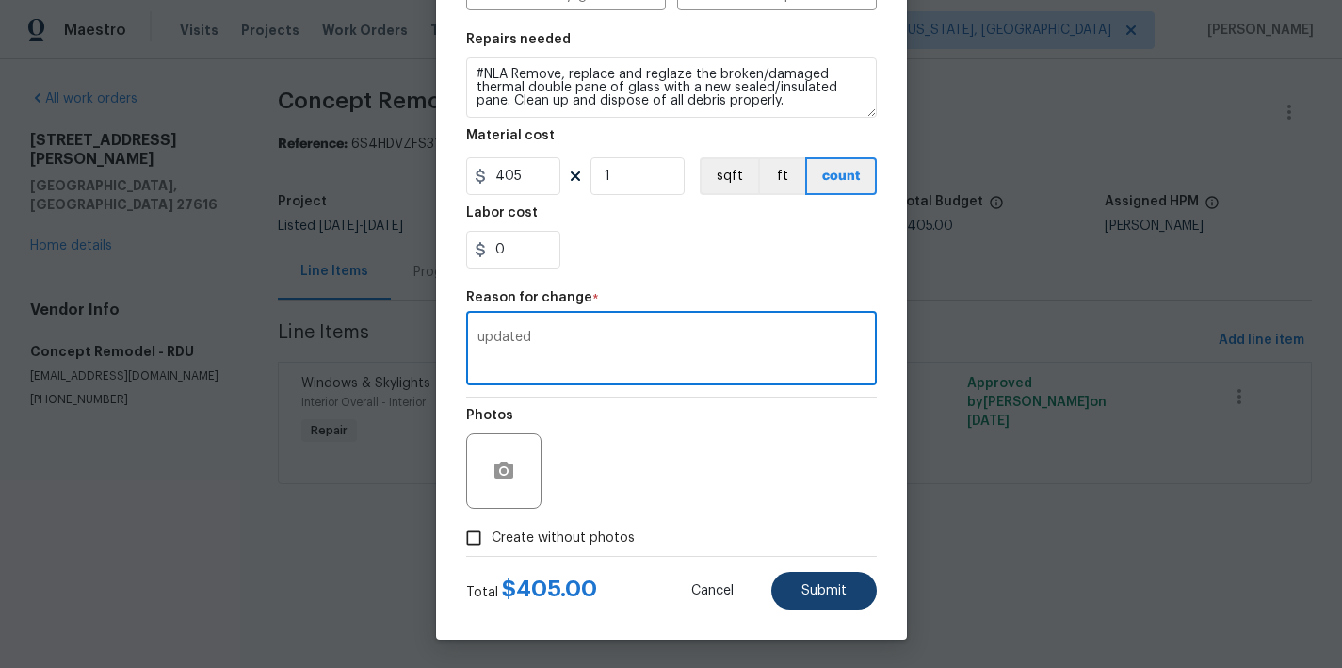
type textarea "updated"
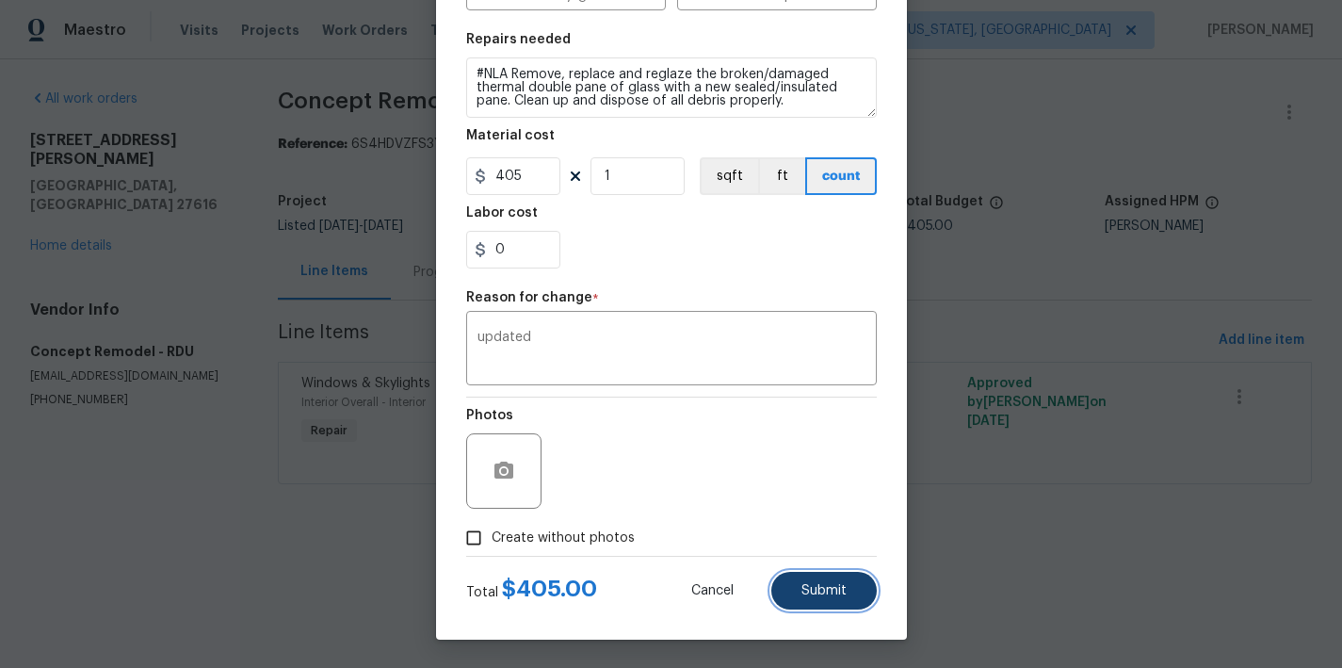
click at [844, 584] on button "Submit" at bounding box center [824, 591] width 106 height 38
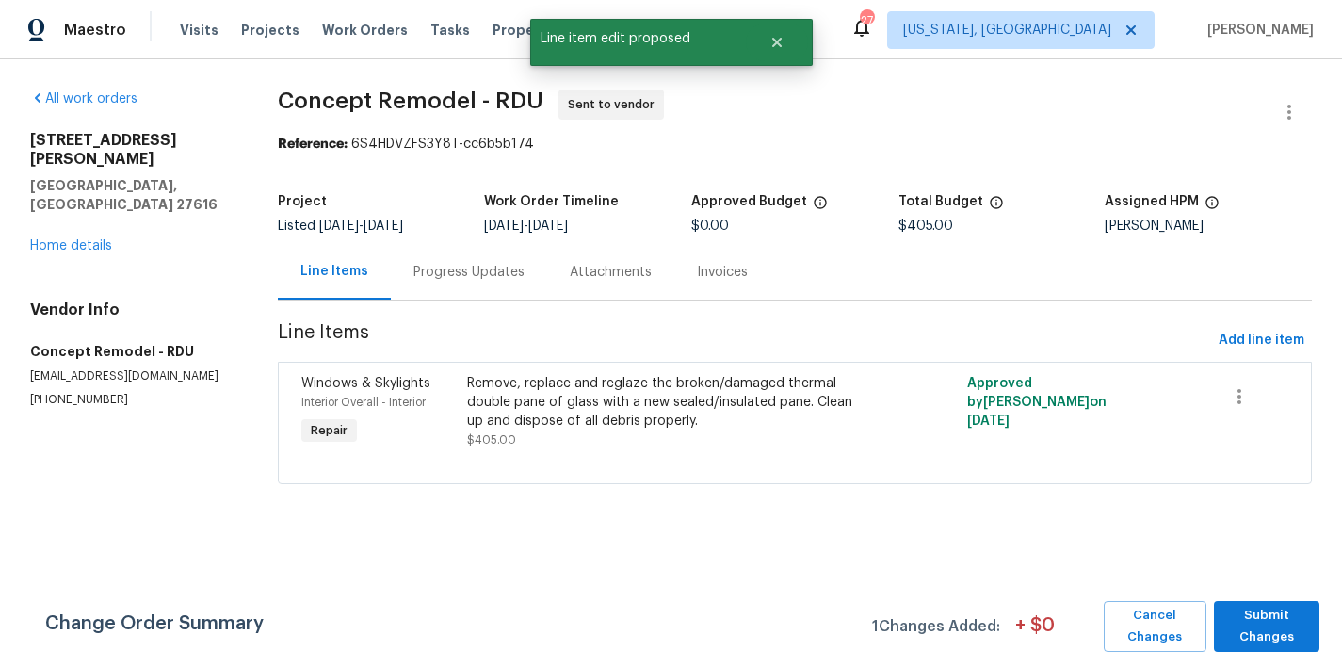
scroll to position [0, 0]
click at [1284, 634] on span "Submit Changes" at bounding box center [1267, 626] width 87 height 43
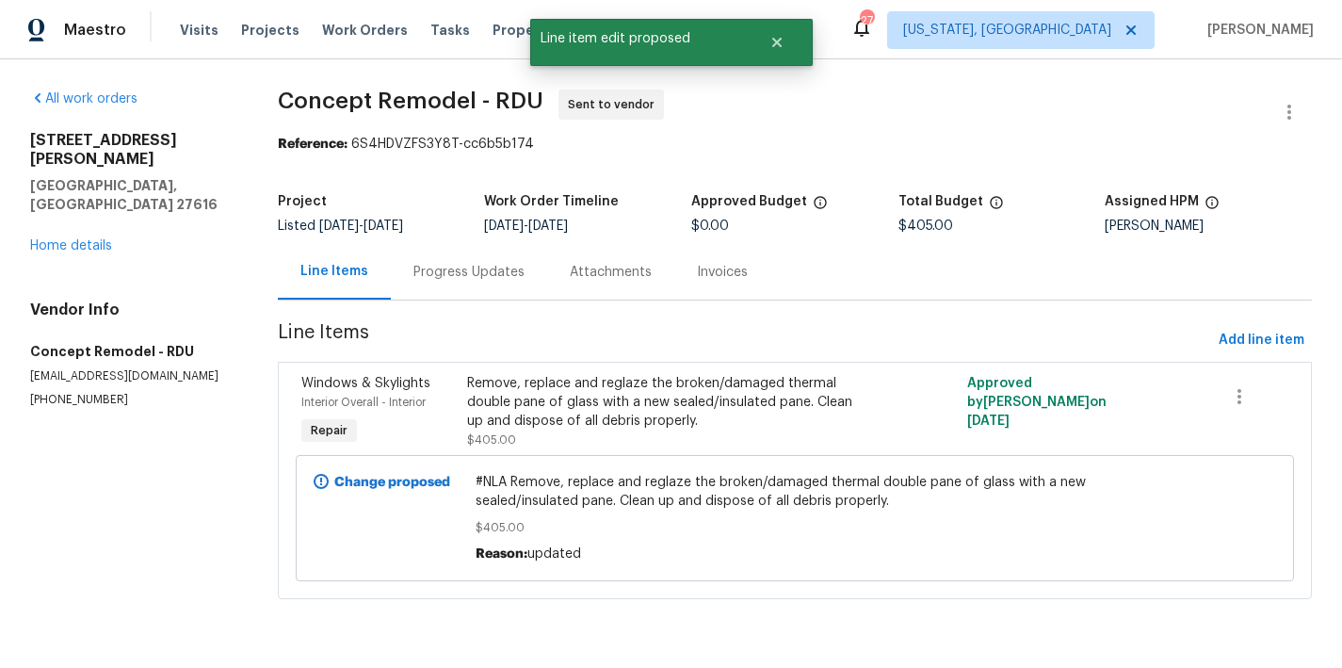
click at [690, 399] on div "Remove, replace and reglaze the broken/damaged thermal double pane of glass wit…" at bounding box center [669, 402] width 405 height 57
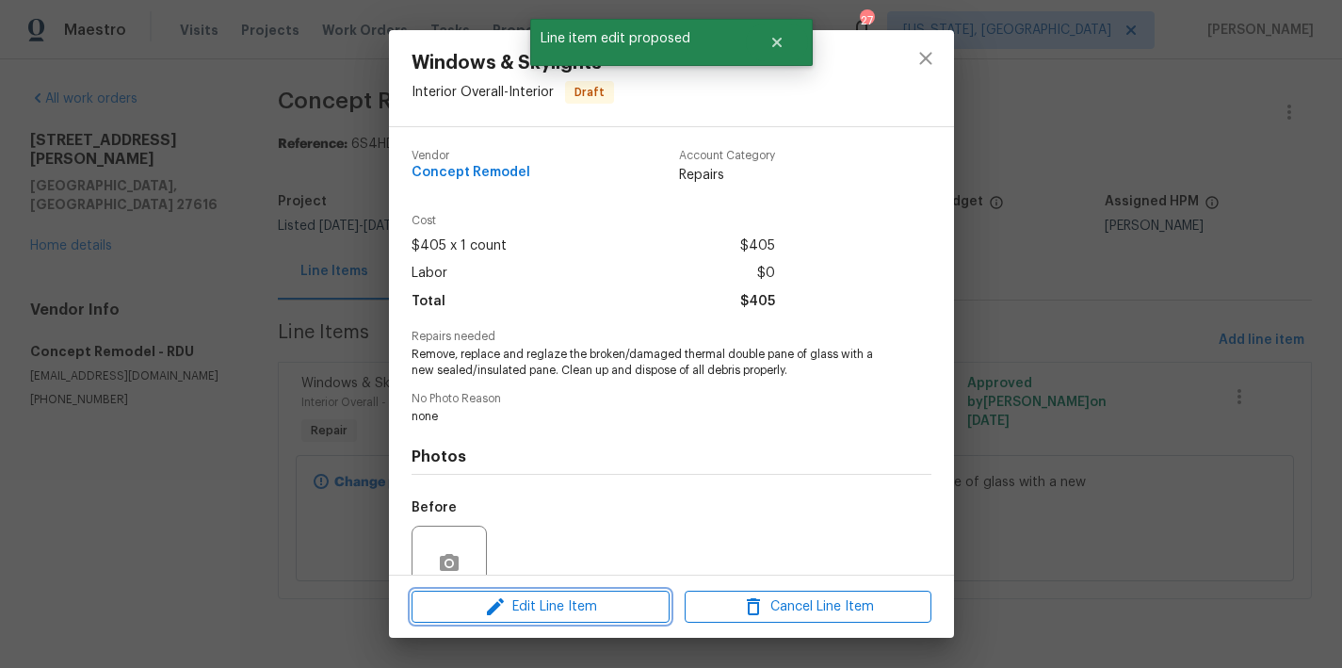
click at [515, 603] on span "Edit Line Item" at bounding box center [540, 607] width 247 height 24
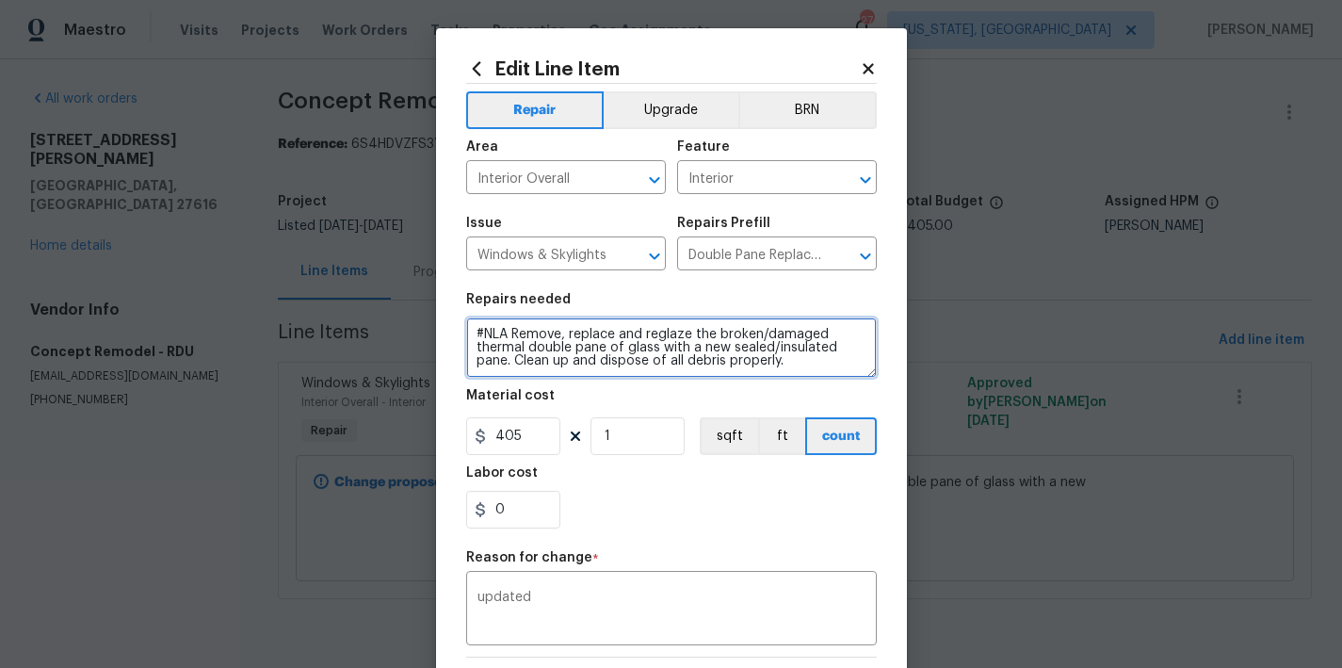
click at [648, 349] on textarea "#NLA Remove, replace and reglaze the broken/damaged thermal double pane of glas…" at bounding box center [671, 347] width 411 height 60
type textarea "#NLA Remove, replace and reglaze the broken/damaged thermal double pane of glas…"
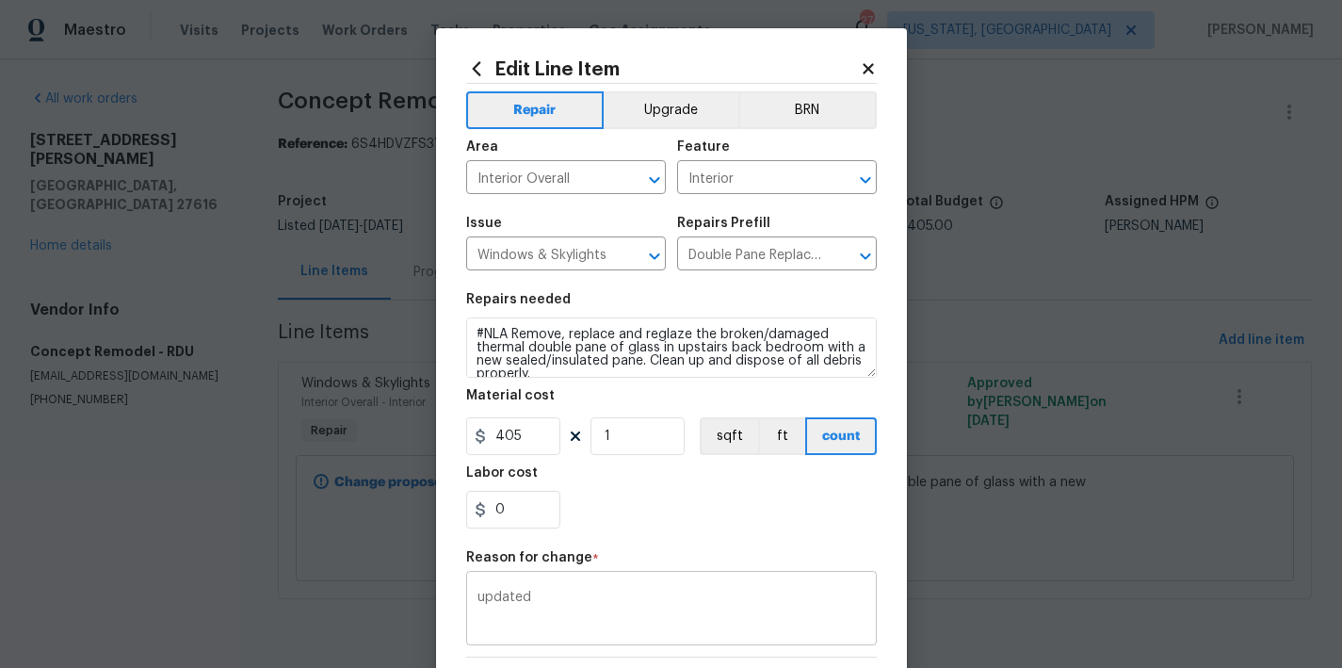
click at [627, 611] on textarea "updated" at bounding box center [672, 611] width 388 height 40
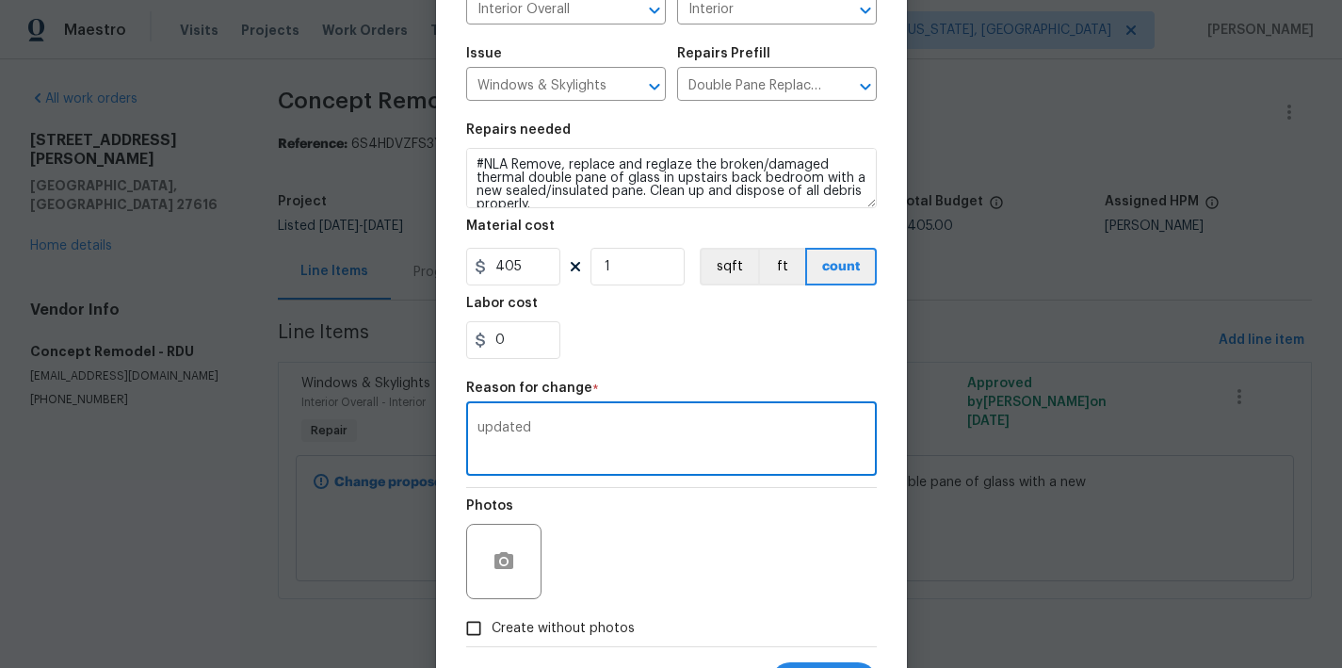
scroll to position [261, 0]
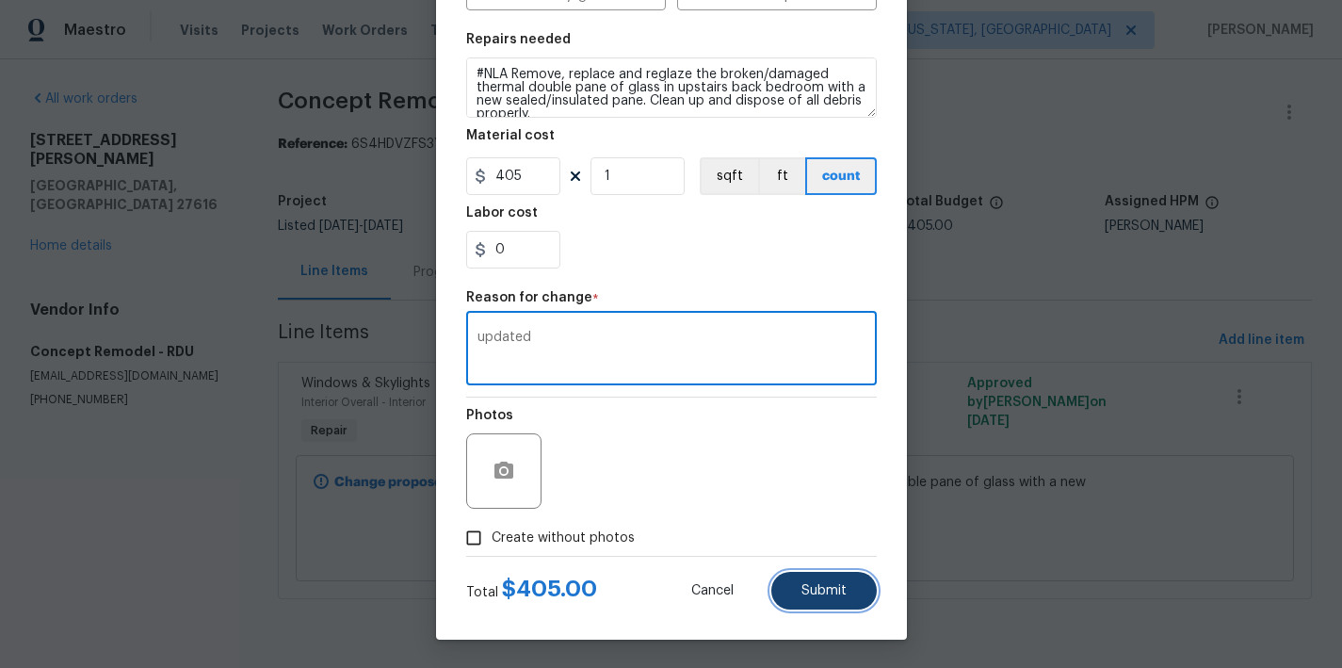
click at [841, 577] on button "Submit" at bounding box center [824, 591] width 106 height 38
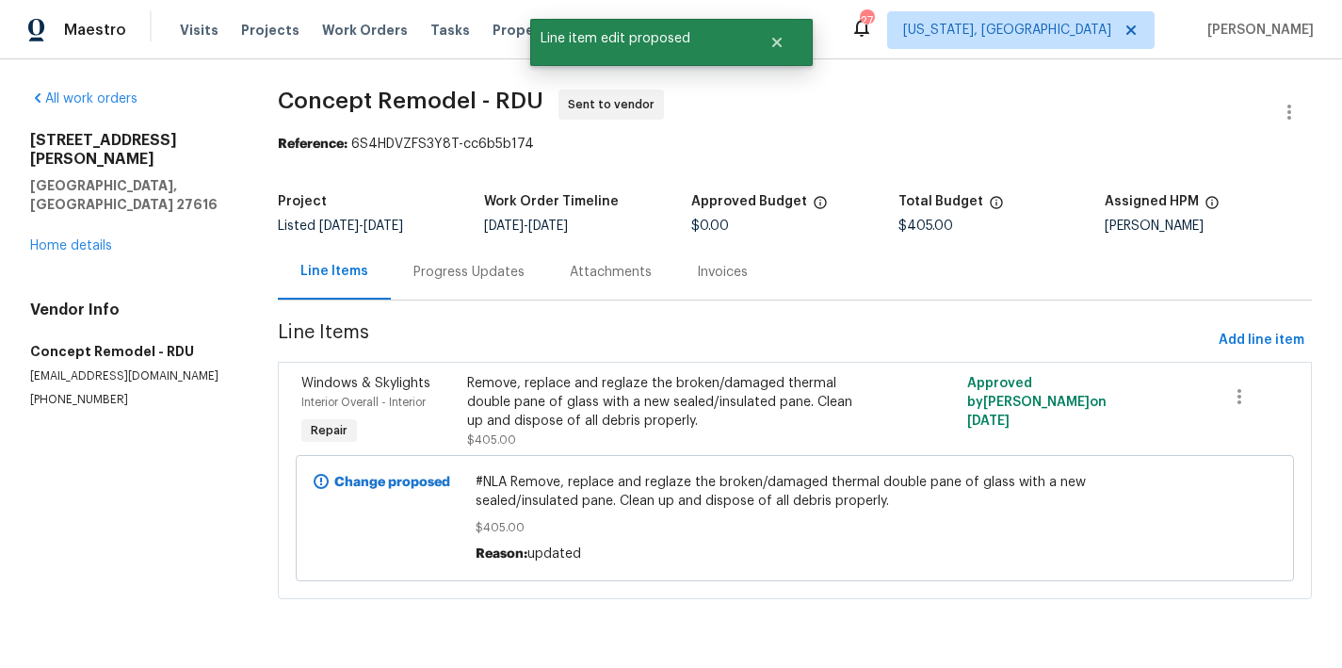
scroll to position [0, 0]
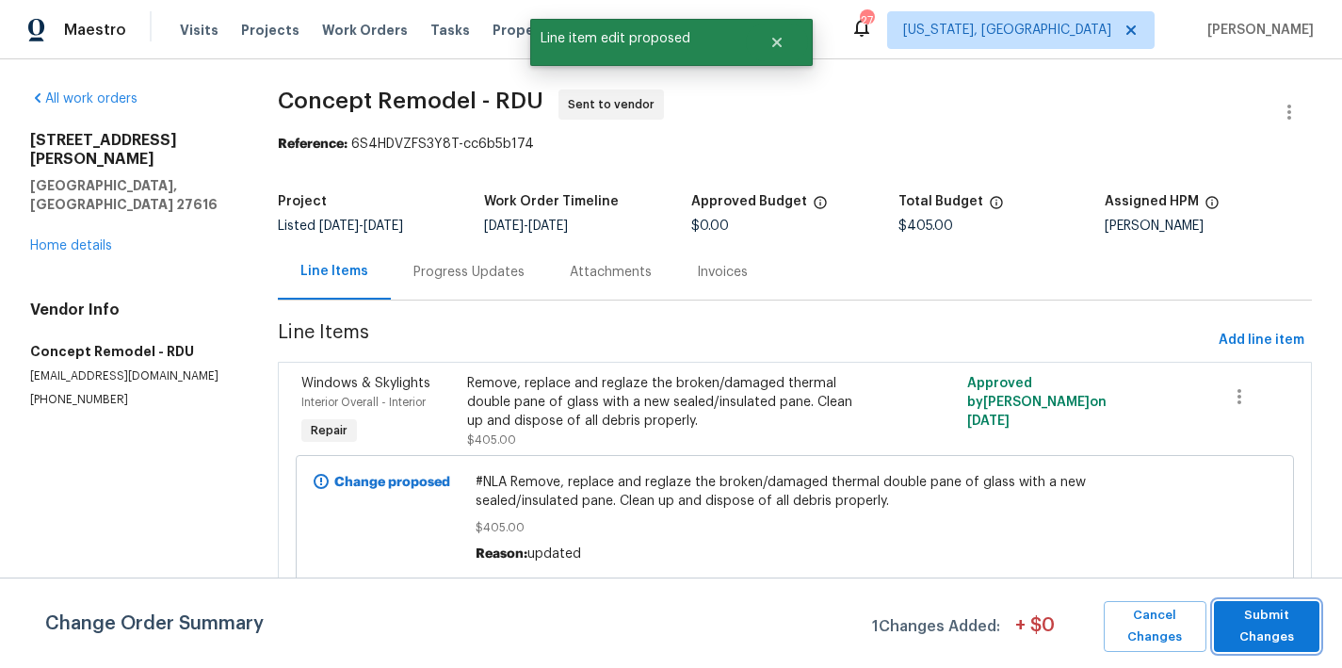
click at [1261, 638] on span "Submit Changes" at bounding box center [1267, 626] width 87 height 43
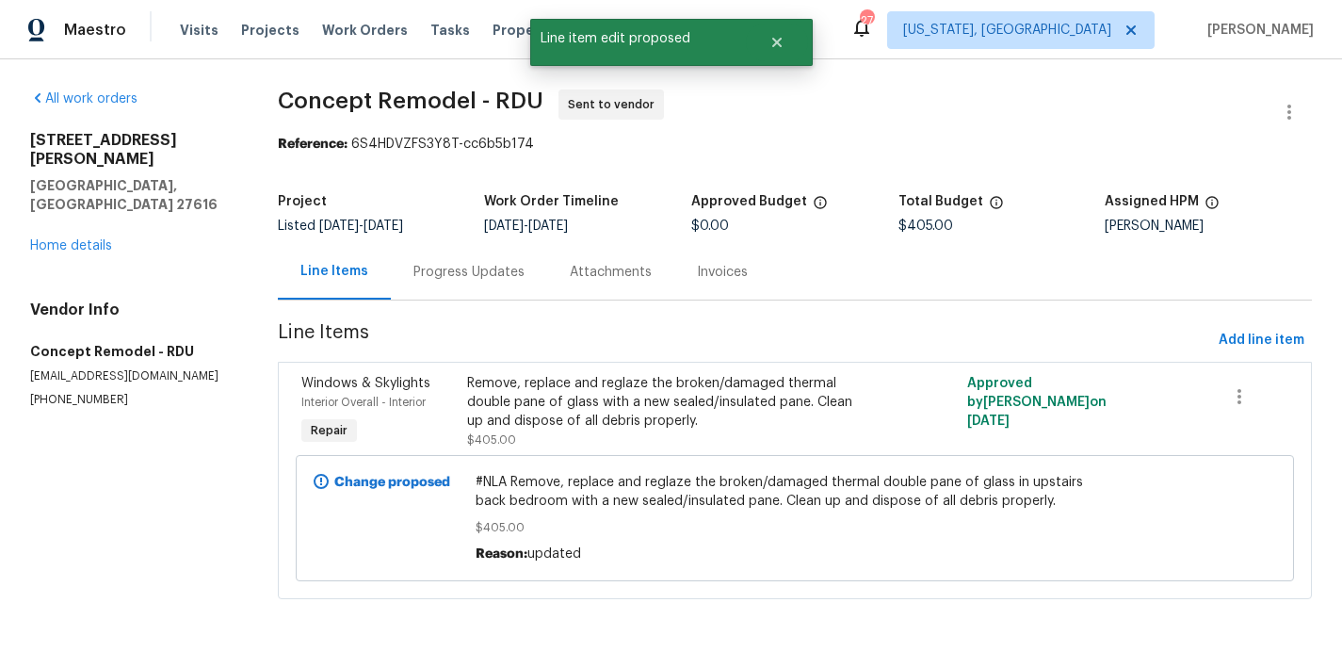
click at [215, 463] on section "All work orders 4420 Archibald Way Raleigh, NC 27616 Home details Vendor Info C…" at bounding box center [131, 355] width 203 height 532
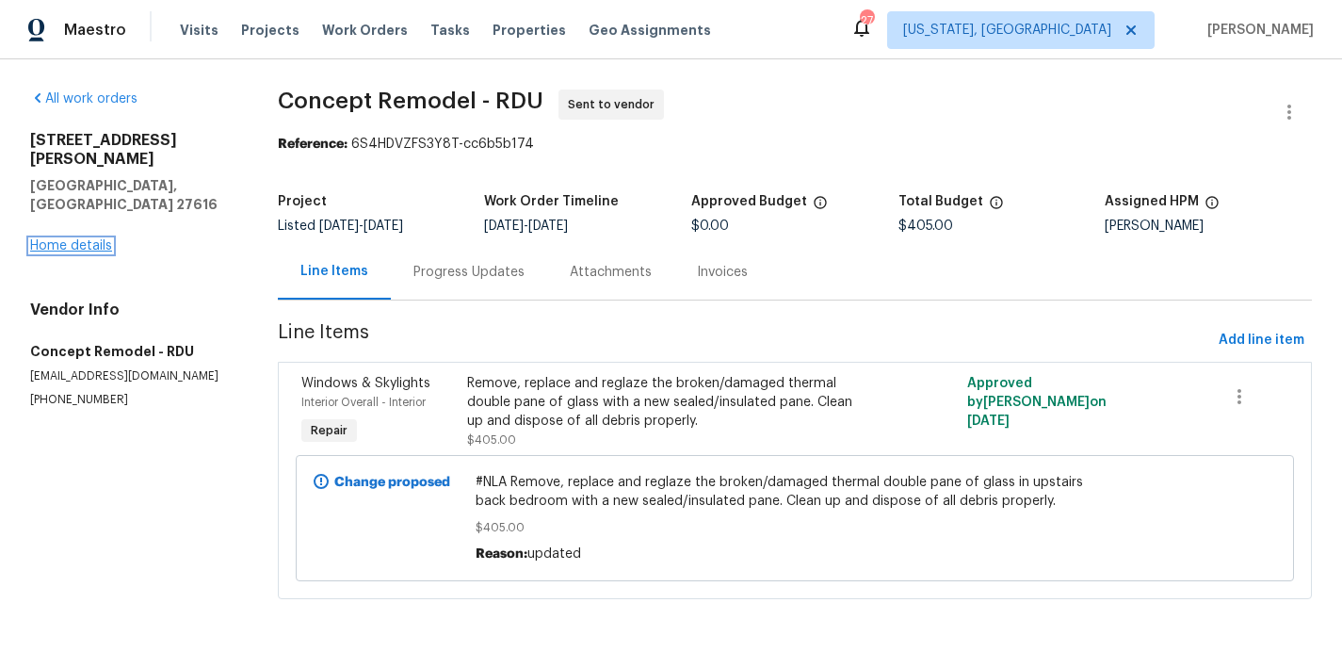
click at [75, 239] on link "Home details" at bounding box center [71, 245] width 82 height 13
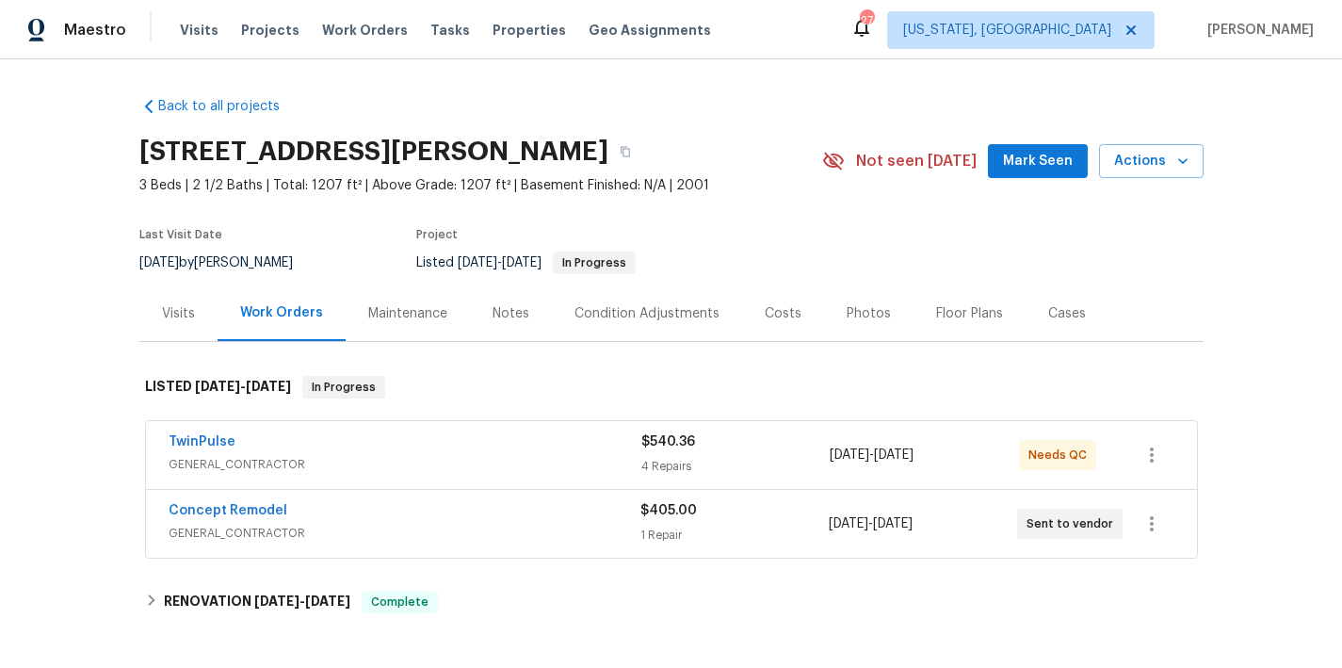
click at [822, 20] on div "Maestro Visits Projects Work Orders Tasks Properties Geo Assignments 27 Washing…" at bounding box center [671, 29] width 1342 height 59
click at [55, 332] on div "Back to all projects 4420 Archibald Way, Raleigh, NC 27616 3 Beds | 2 1/2 Baths…" at bounding box center [671, 363] width 1342 height 609
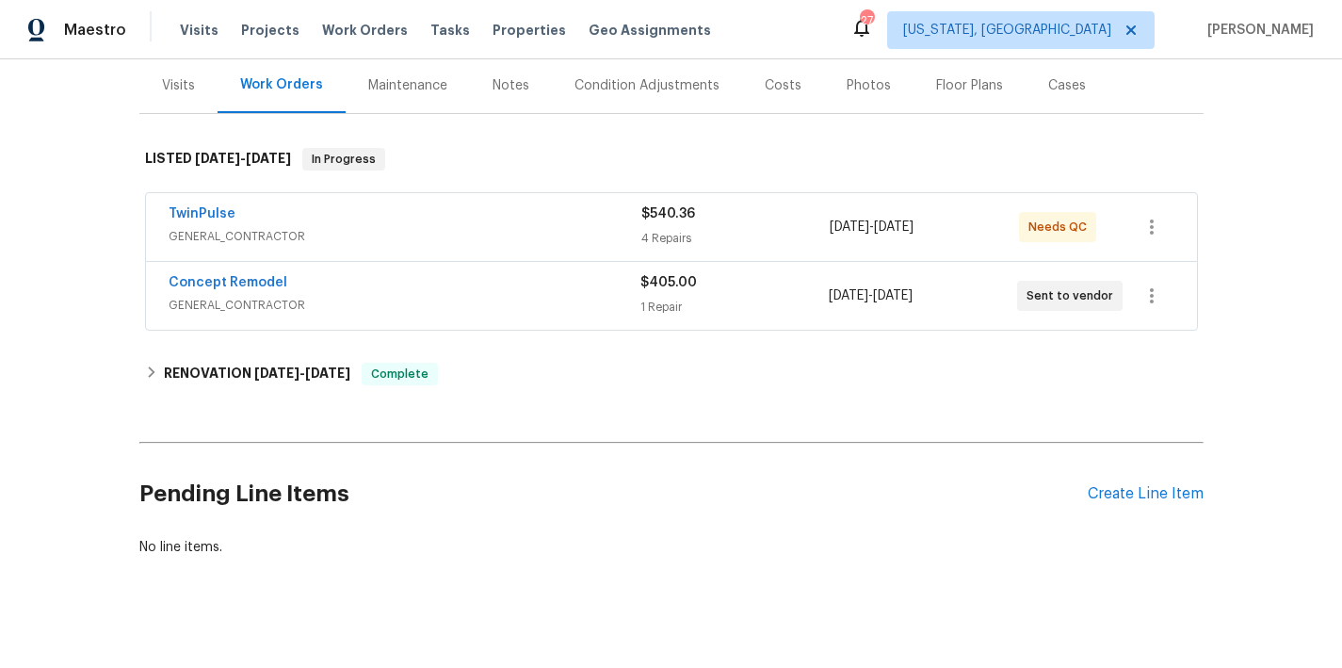
scroll to position [259, 0]
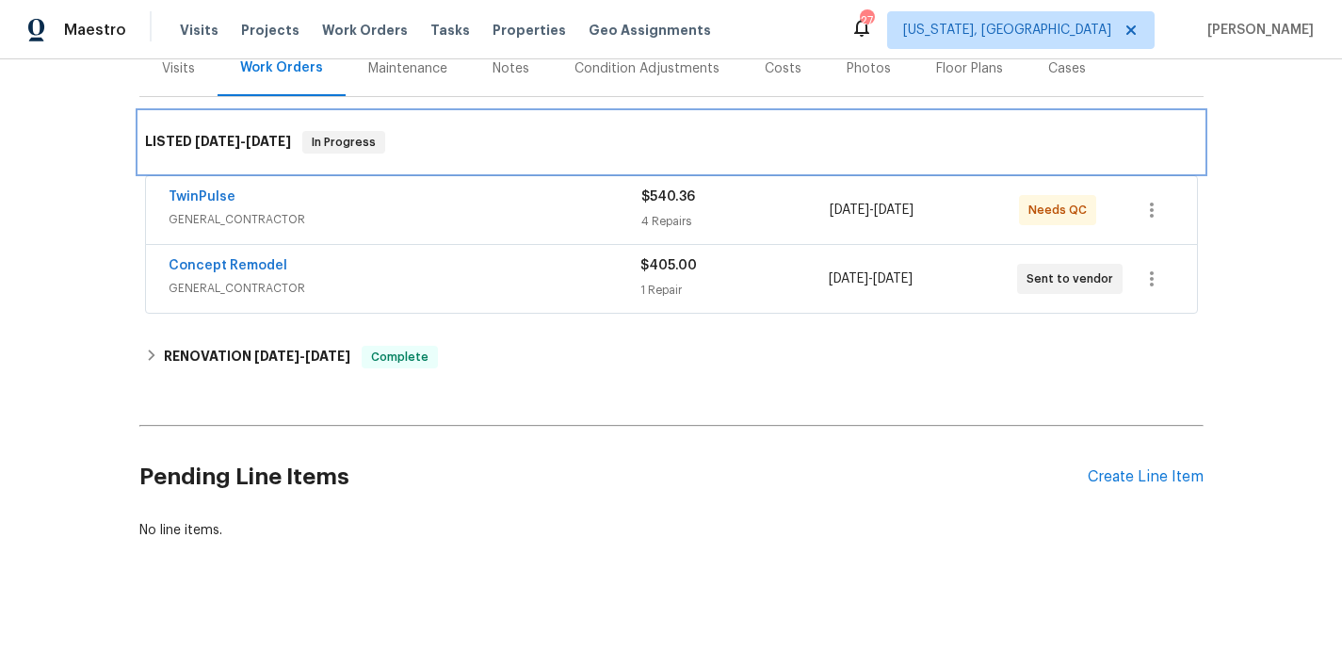
click at [607, 112] on div "LISTED 8/14/25 - 8/21/25 In Progress" at bounding box center [671, 142] width 1064 height 60
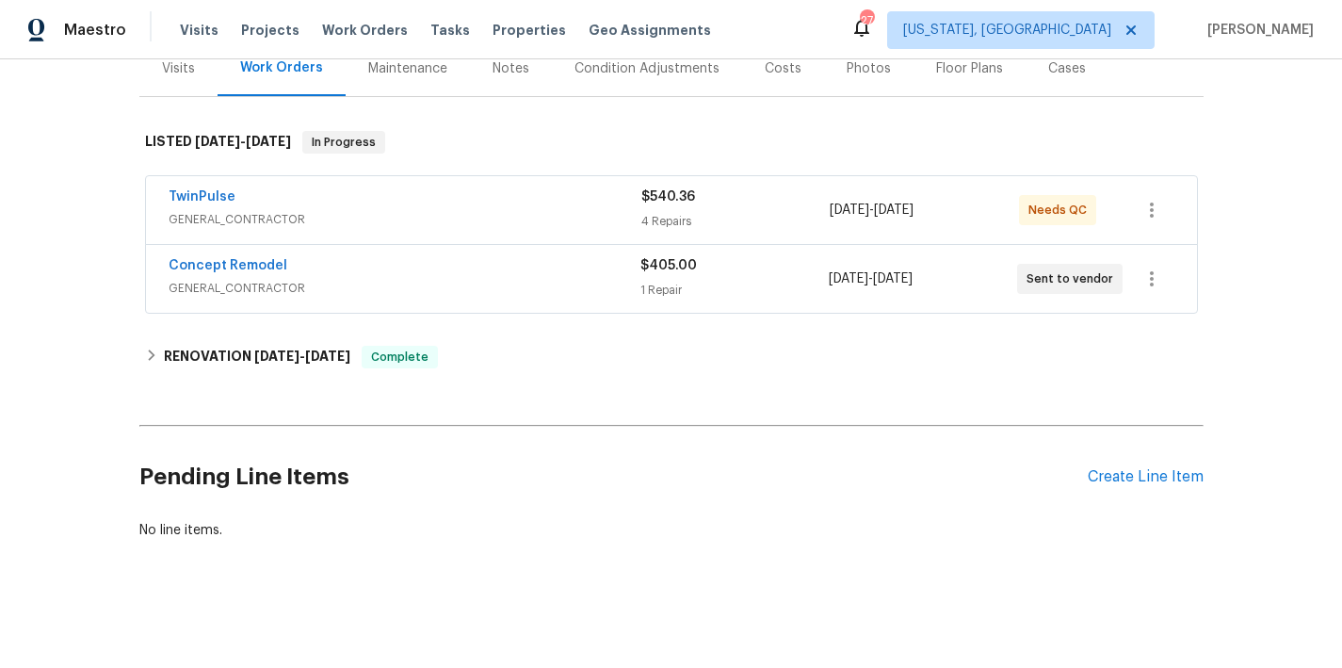
click at [93, 196] on div "Back to all projects 4420 Archibald Way, Raleigh, NC 27616 3 Beds | 2 1/2 Baths…" at bounding box center [671, 363] width 1342 height 609
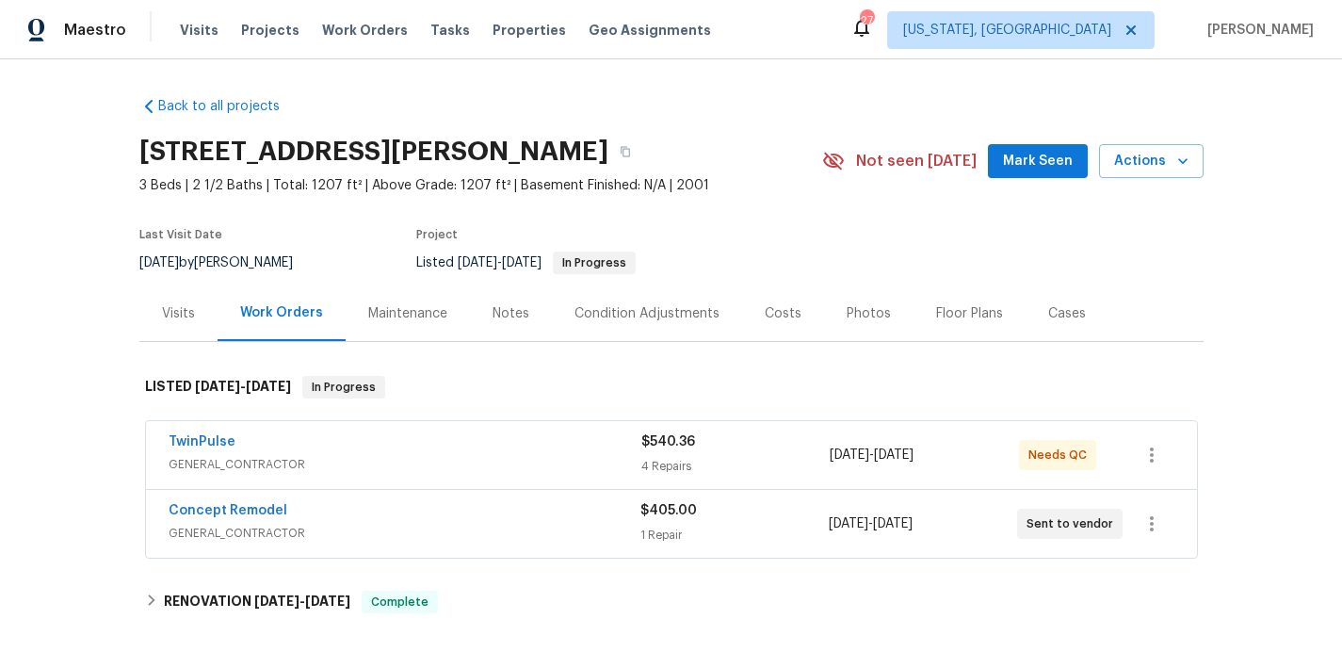
click at [855, 102] on div "Back to all projects 4420 Archibald Way, Raleigh, NC 27616 3 Beds | 2 1/2 Baths…" at bounding box center [671, 441] width 1064 height 718
click at [880, 25] on div "Maestro Visits Projects Work Orders Tasks Properties Geo Assignments 27 Washing…" at bounding box center [671, 29] width 1342 height 59
click at [769, 22] on div "Maestro Visits Projects Work Orders Tasks Properties Geo Assignments 27 Washing…" at bounding box center [671, 29] width 1342 height 59
click at [513, 98] on div "Back to all projects 4420 Archibald Way, Raleigh, NC 27616 3 Beds | 2 1/2 Baths…" at bounding box center [671, 441] width 1064 height 718
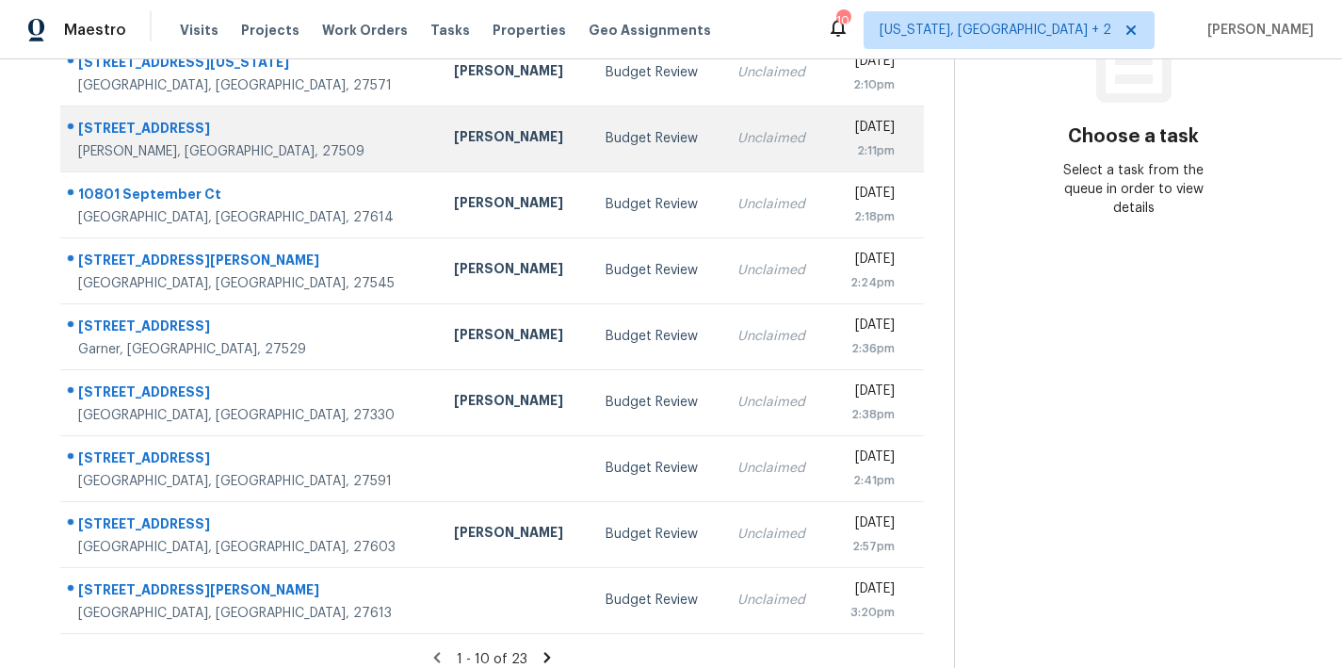
scroll to position [327, 0]
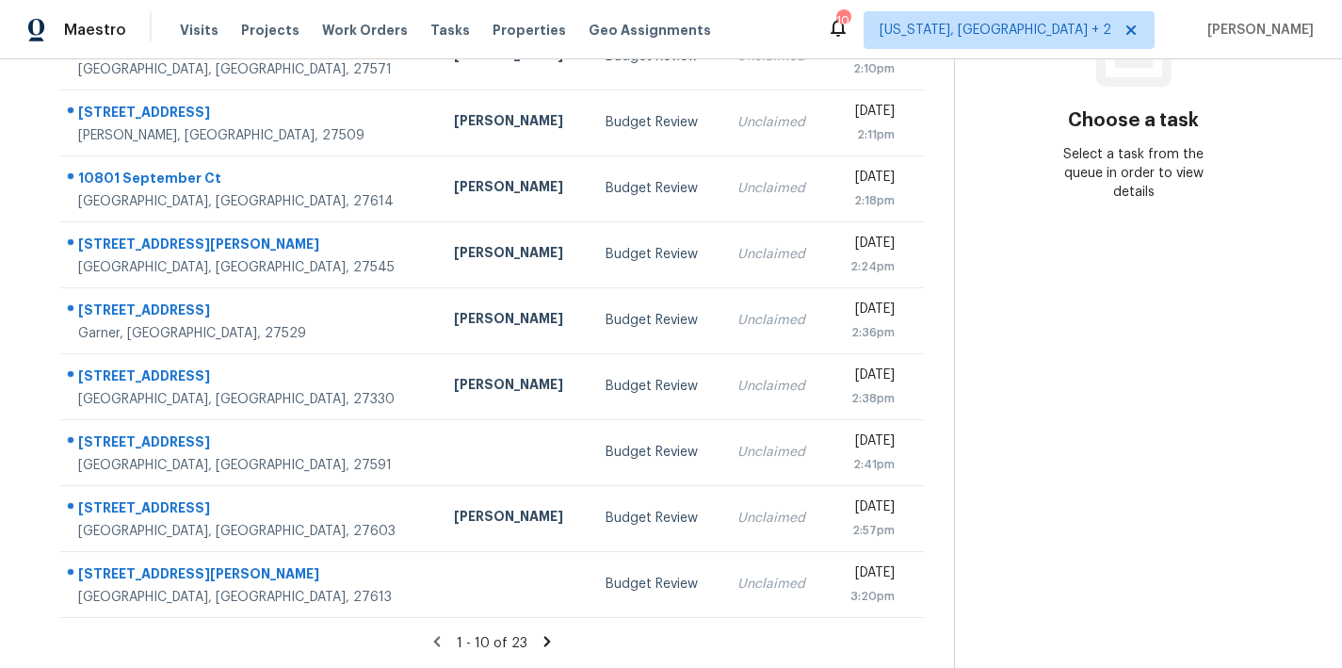
click at [544, 636] on icon at bounding box center [547, 641] width 7 height 10
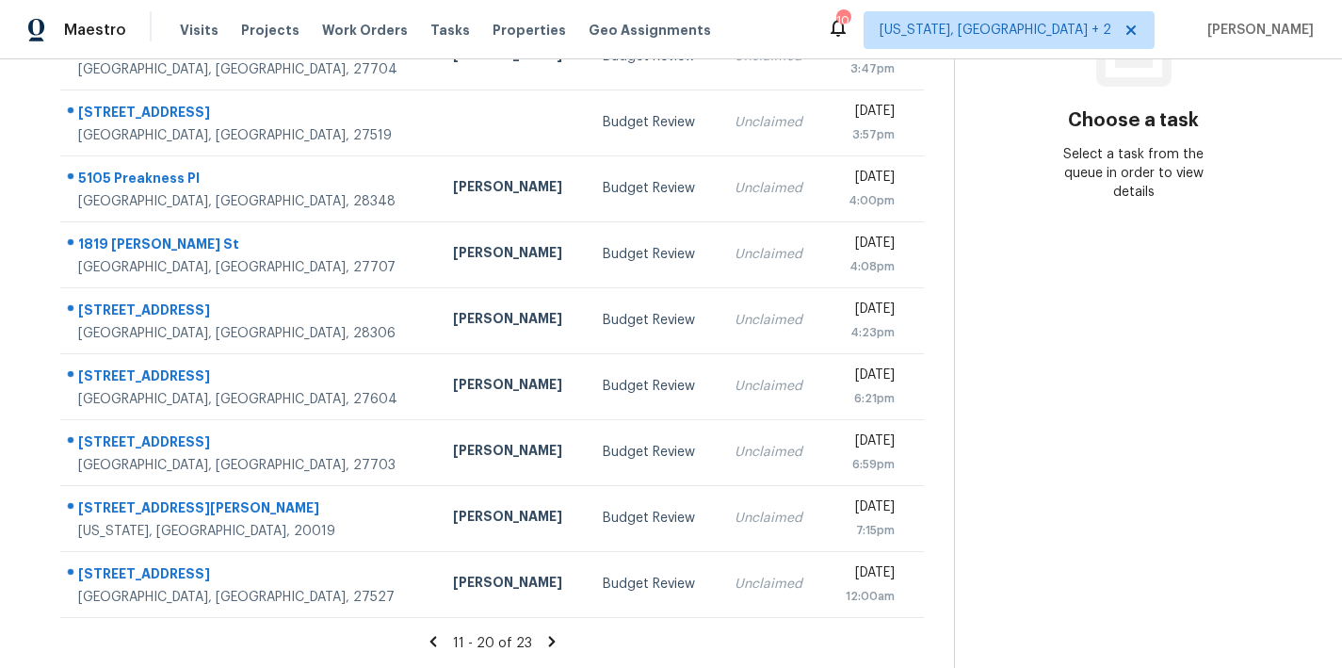
click at [551, 633] on div "11 - 20 of 23" at bounding box center [492, 643] width 924 height 20
click at [544, 633] on icon at bounding box center [552, 641] width 17 height 17
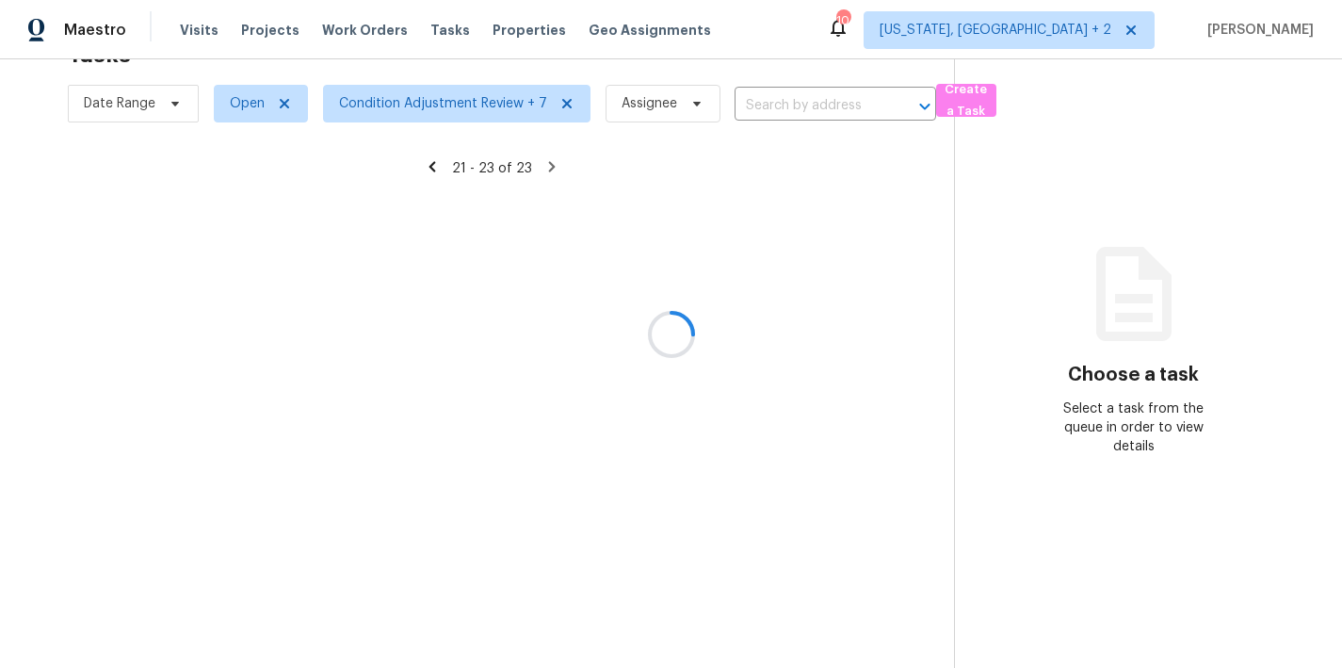
scroll to position [73, 0]
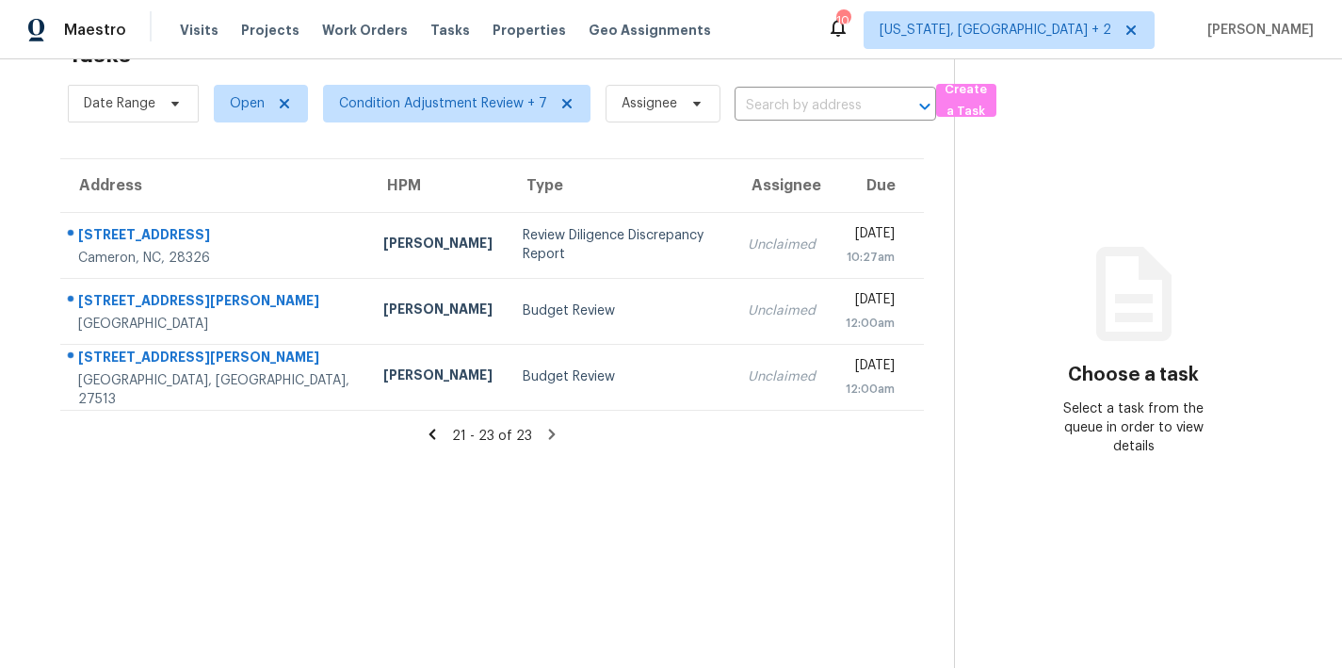
click at [430, 429] on icon at bounding box center [433, 434] width 7 height 10
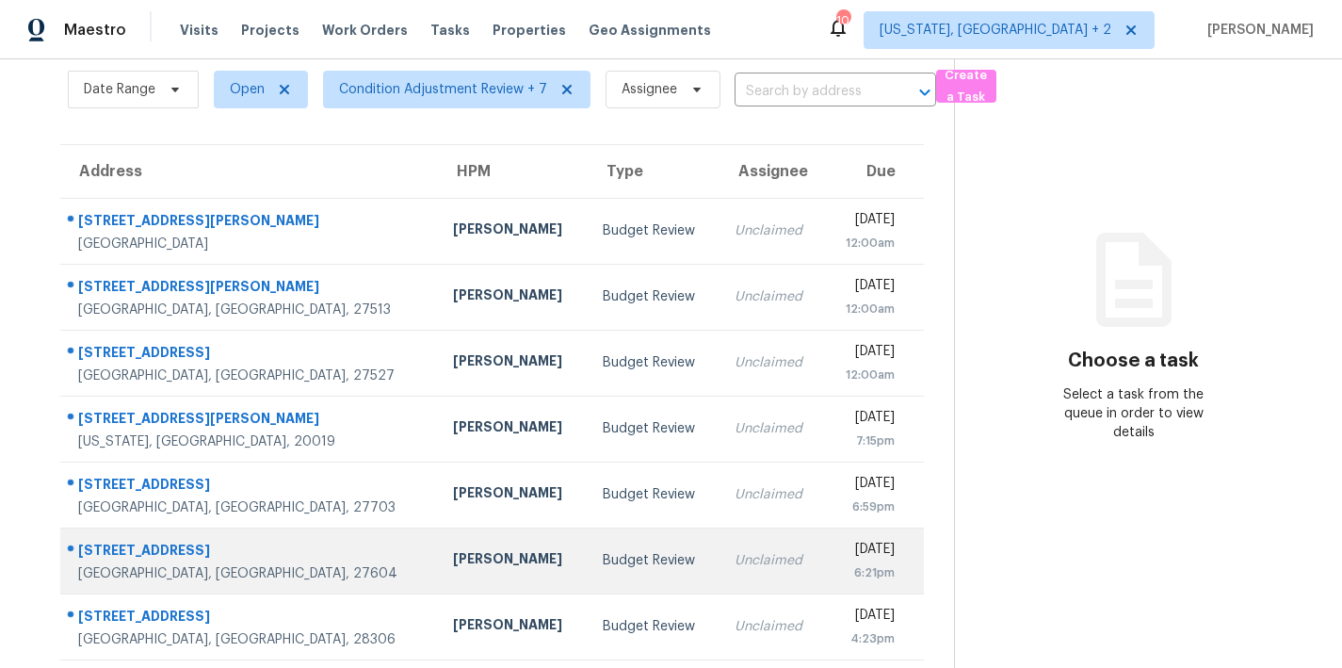
scroll to position [327, 0]
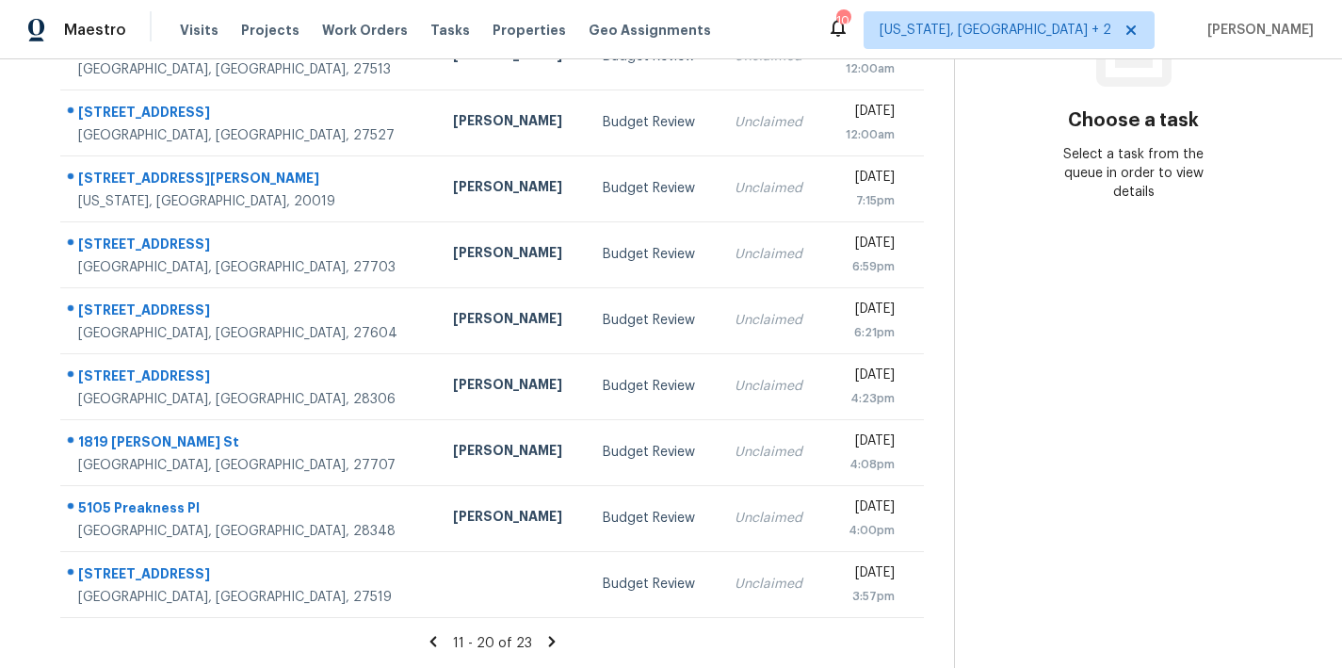
click at [436, 633] on icon at bounding box center [433, 641] width 17 height 17
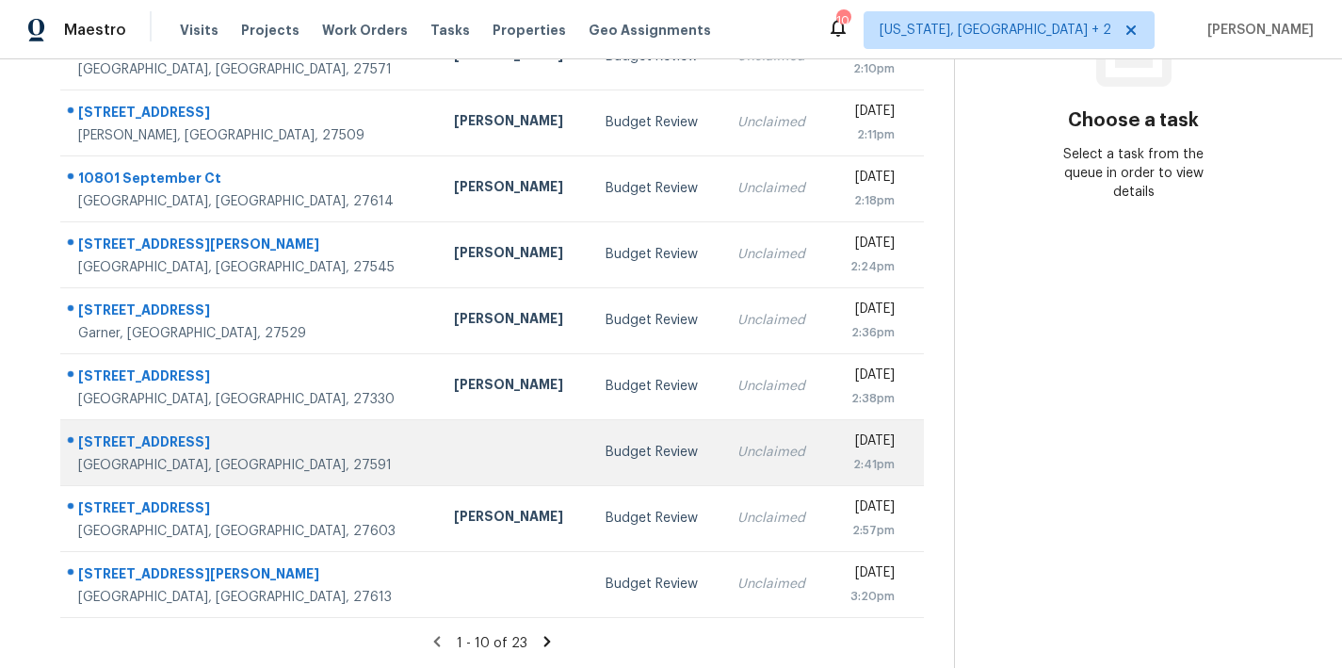
scroll to position [0, 0]
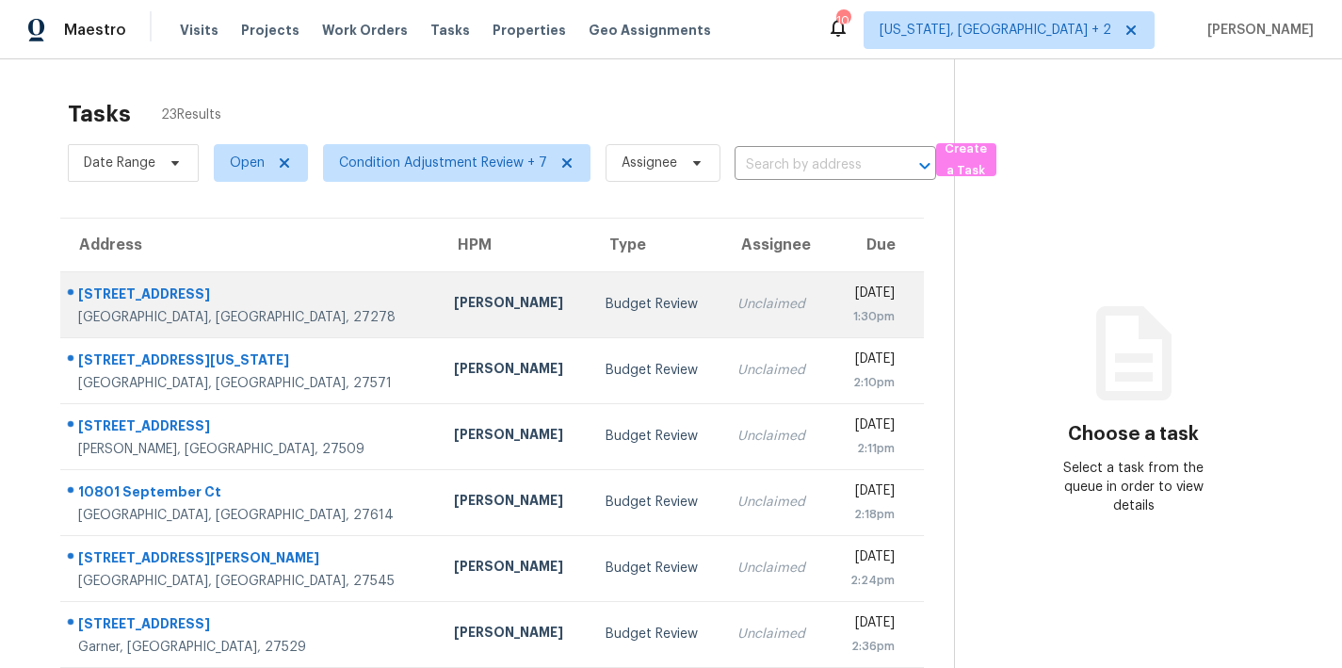
click at [829, 293] on td "[DATE] 1:30pm" at bounding box center [877, 304] width 96 height 66
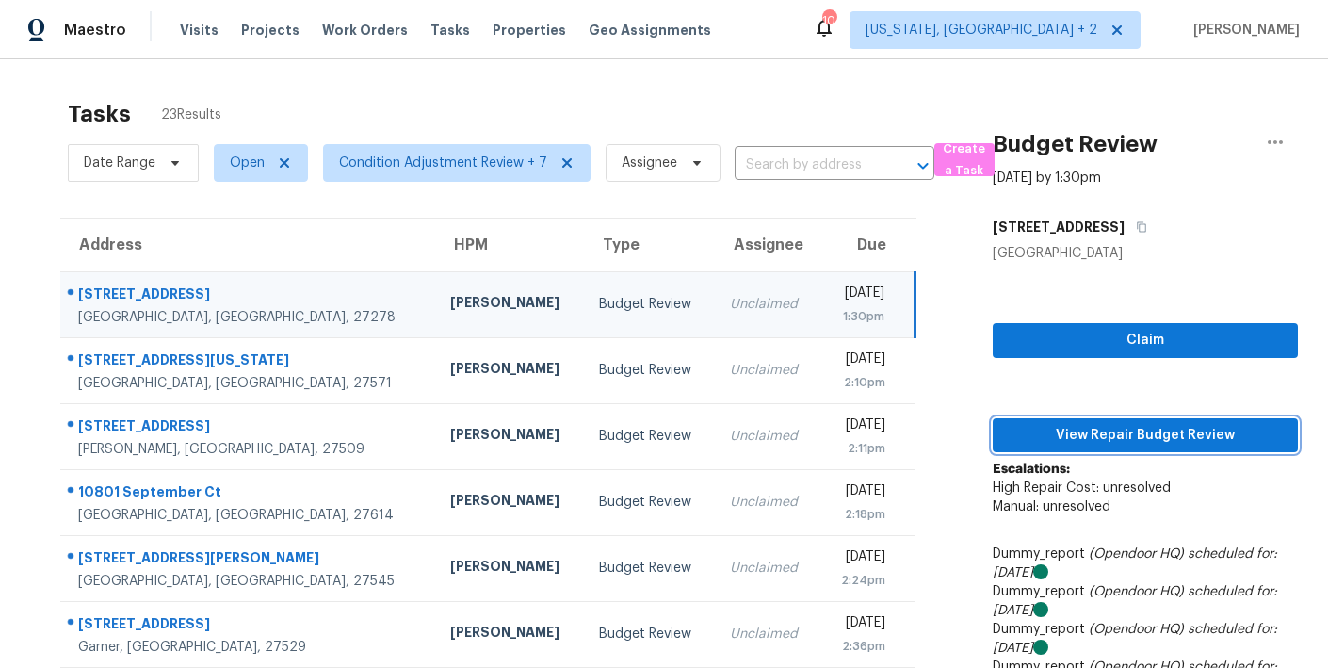
click at [1242, 439] on span "View Repair Budget Review" at bounding box center [1145, 436] width 275 height 24
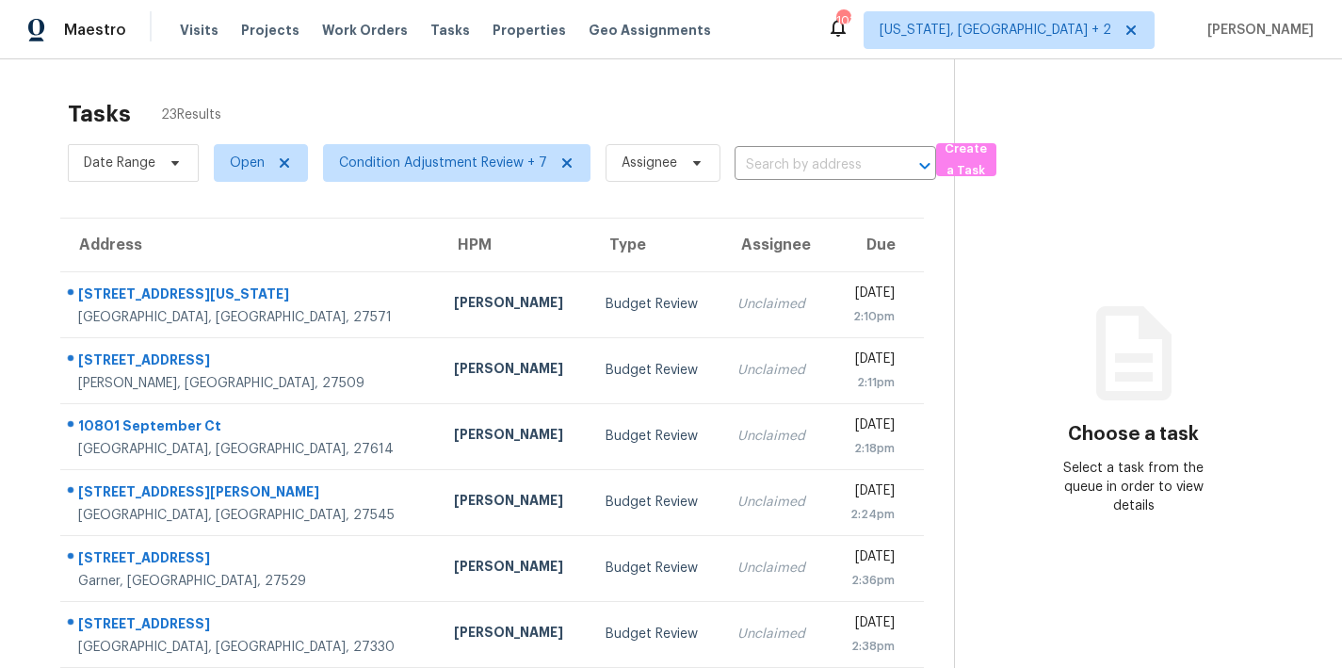
click at [581, 73] on div "Tasks 23 Results Date Range Open Condition Adjustment Review + 7 Assignee ​ Cre…" at bounding box center [671, 520] width 1342 height 922
click at [683, 49] on div "Maestro Visits Projects Work Orders Tasks Properties Geo Assignments 103 [US_ST…" at bounding box center [671, 29] width 1342 height 59
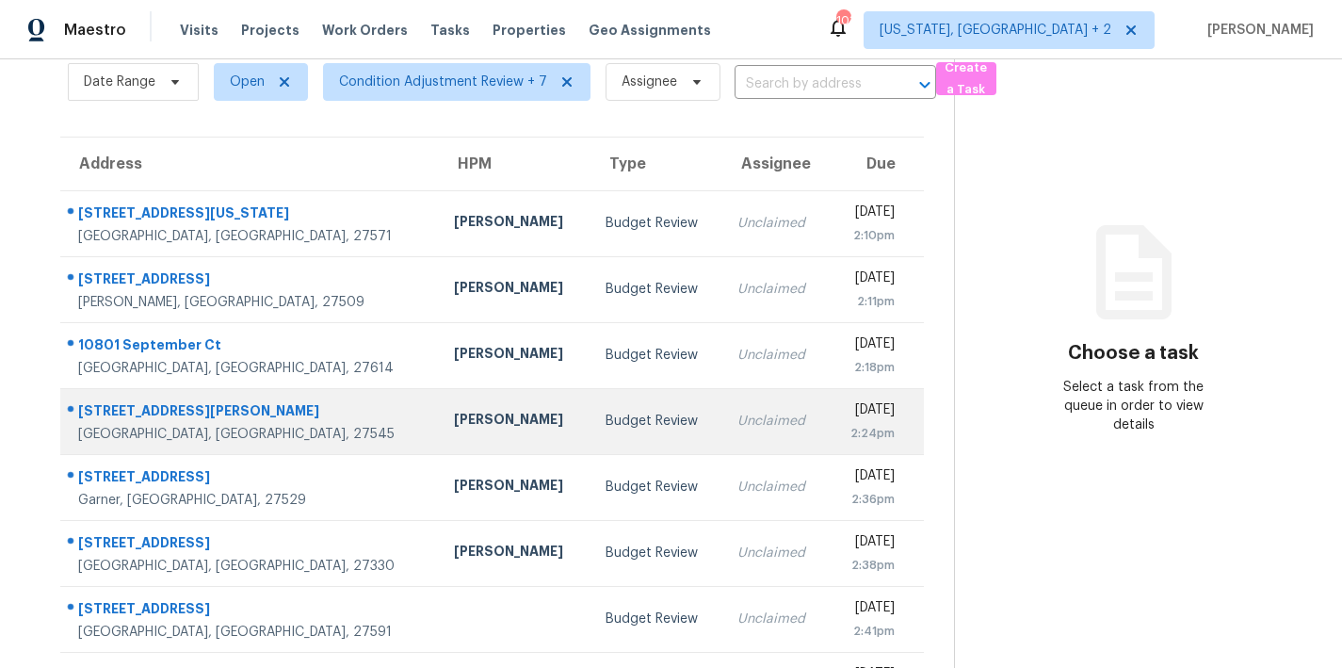
scroll to position [154, 0]
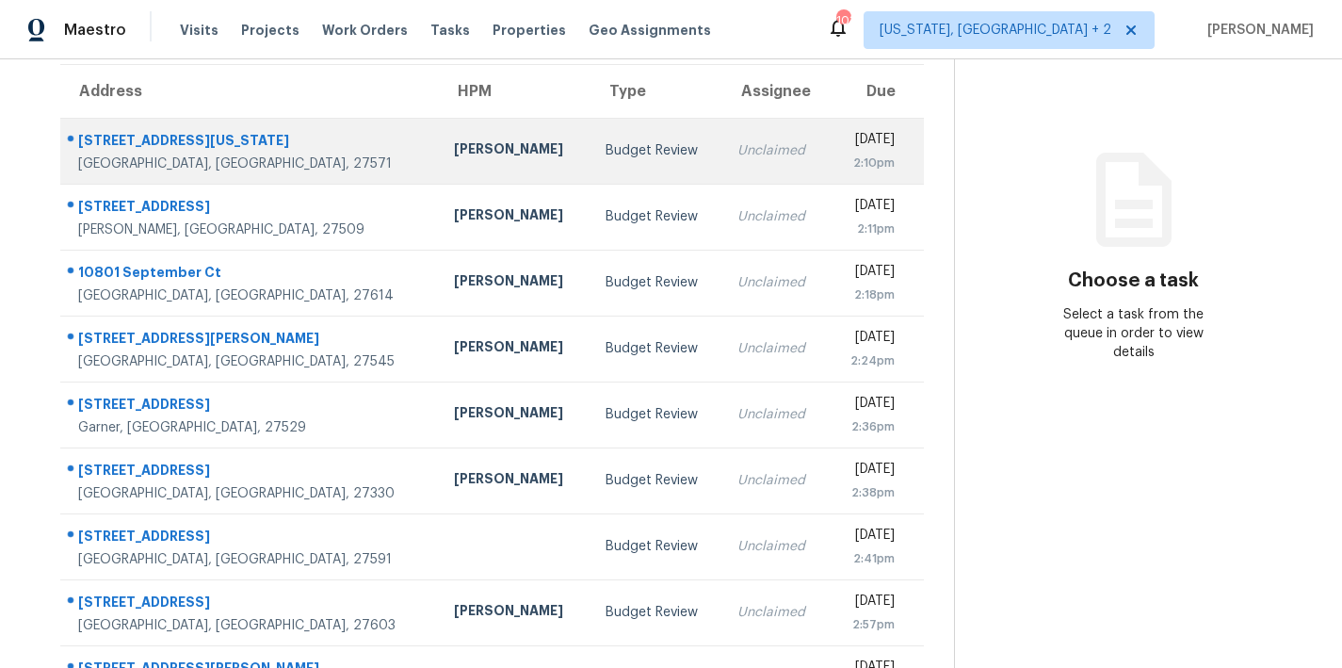
click at [723, 148] on td "Unclaimed" at bounding box center [776, 151] width 106 height 66
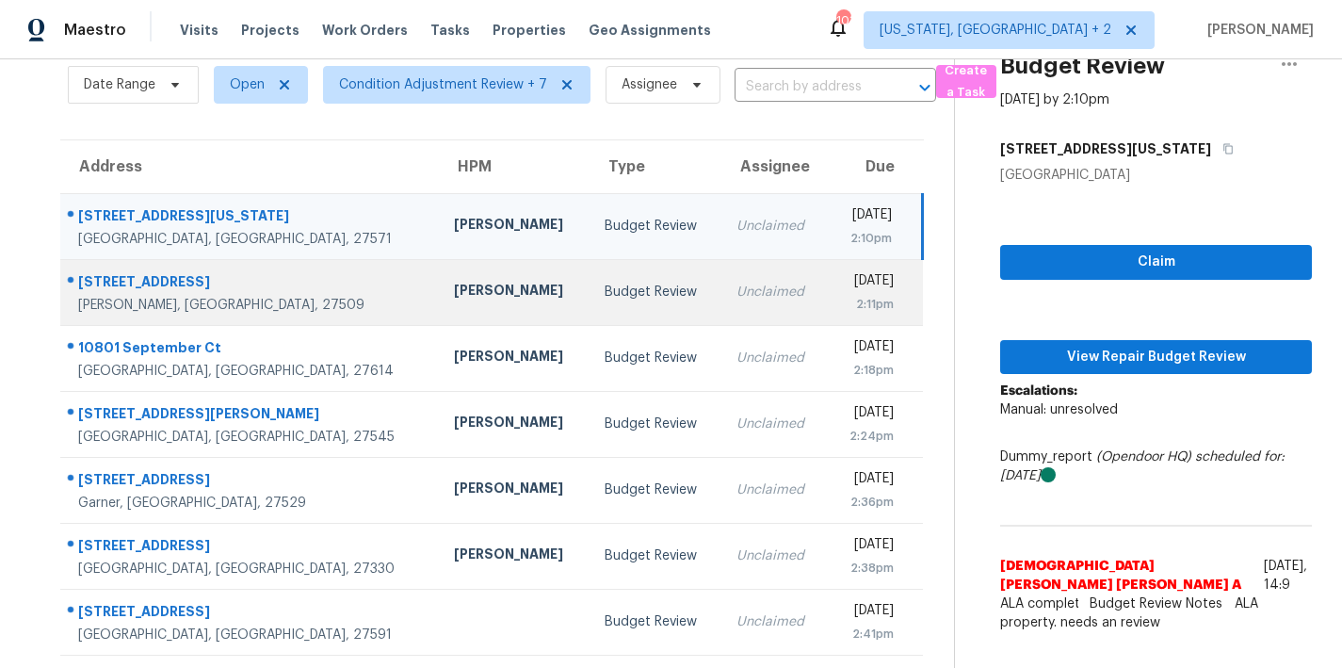
scroll to position [0, 0]
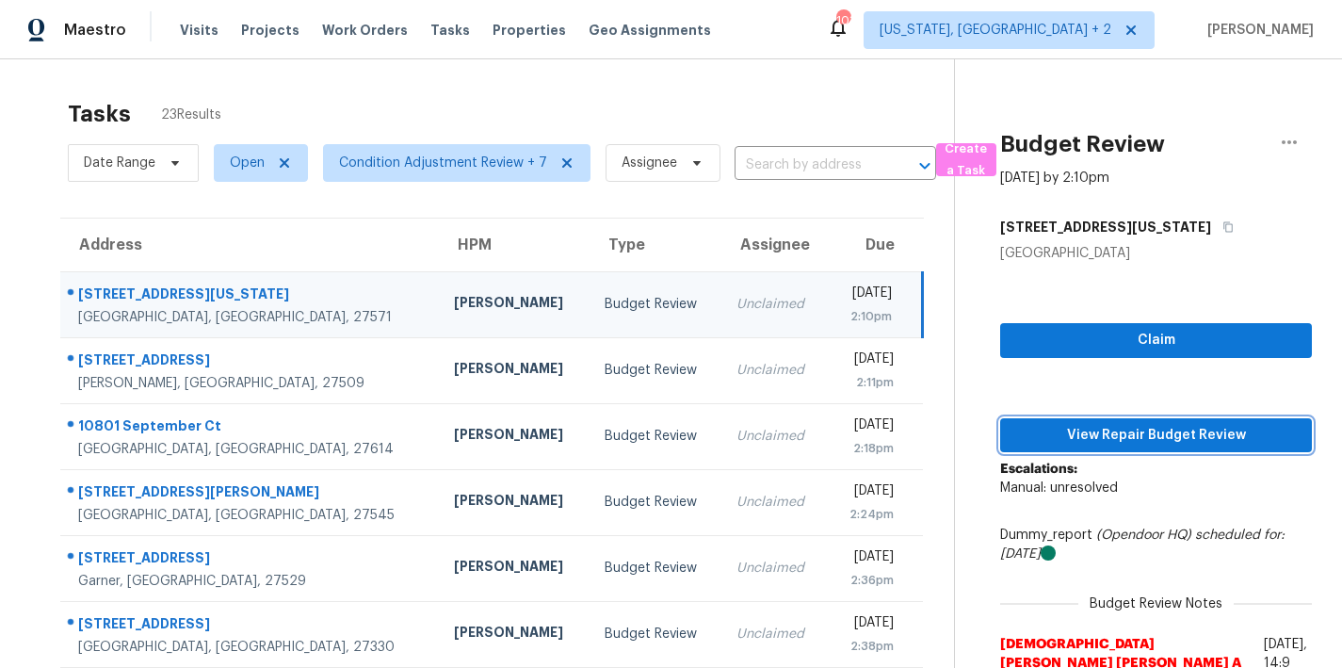
click at [1084, 447] on button "View Repair Budget Review" at bounding box center [1156, 435] width 312 height 35
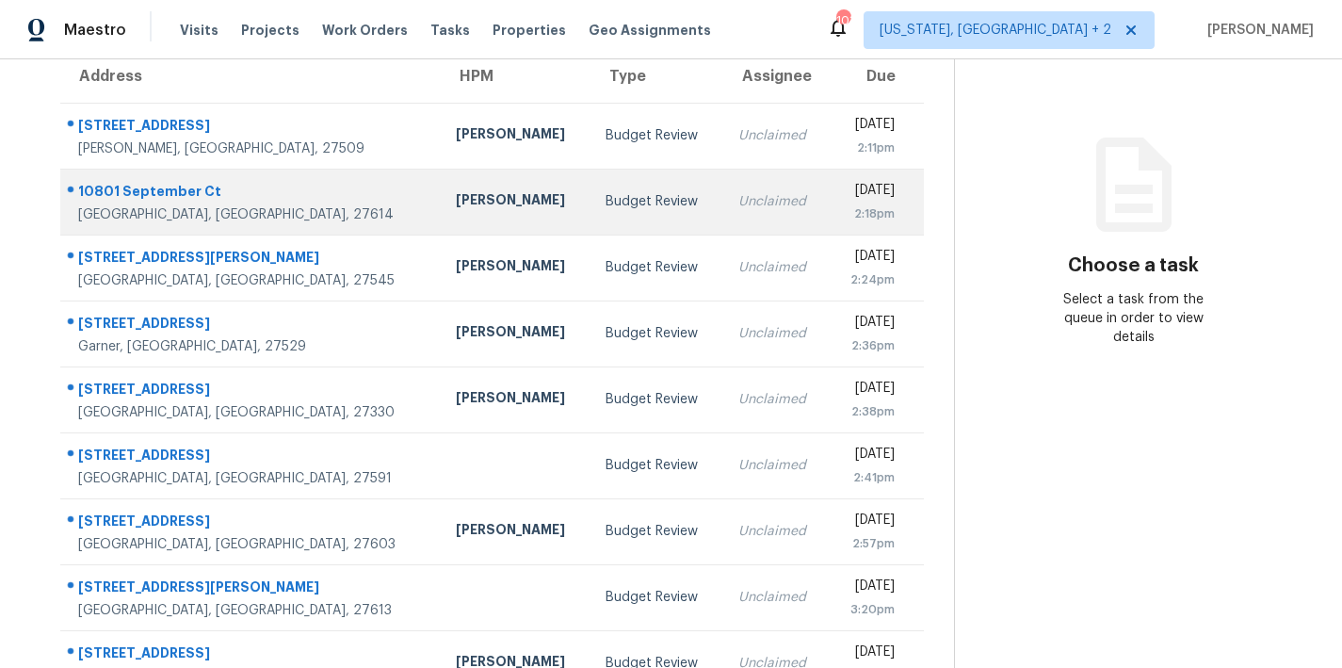
scroll to position [138, 0]
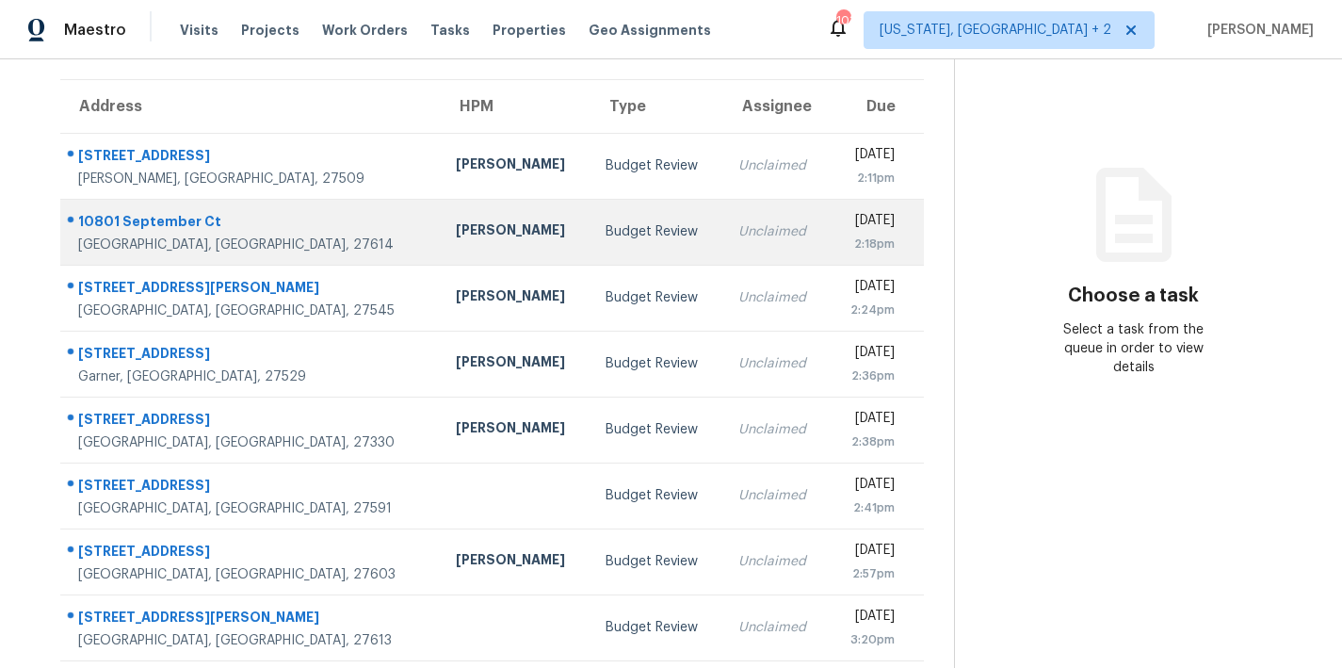
click at [591, 182] on td "Budget Review" at bounding box center [657, 166] width 132 height 66
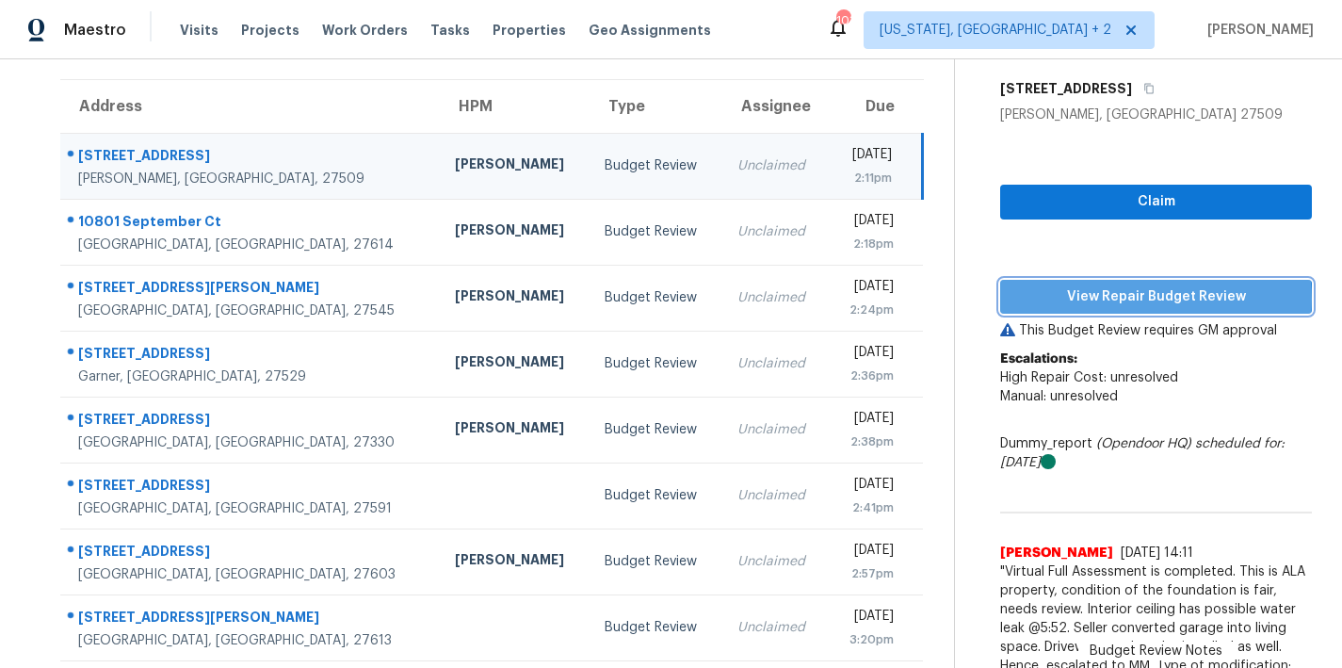
click at [1139, 299] on span "View Repair Budget Review" at bounding box center [1156, 297] width 282 height 24
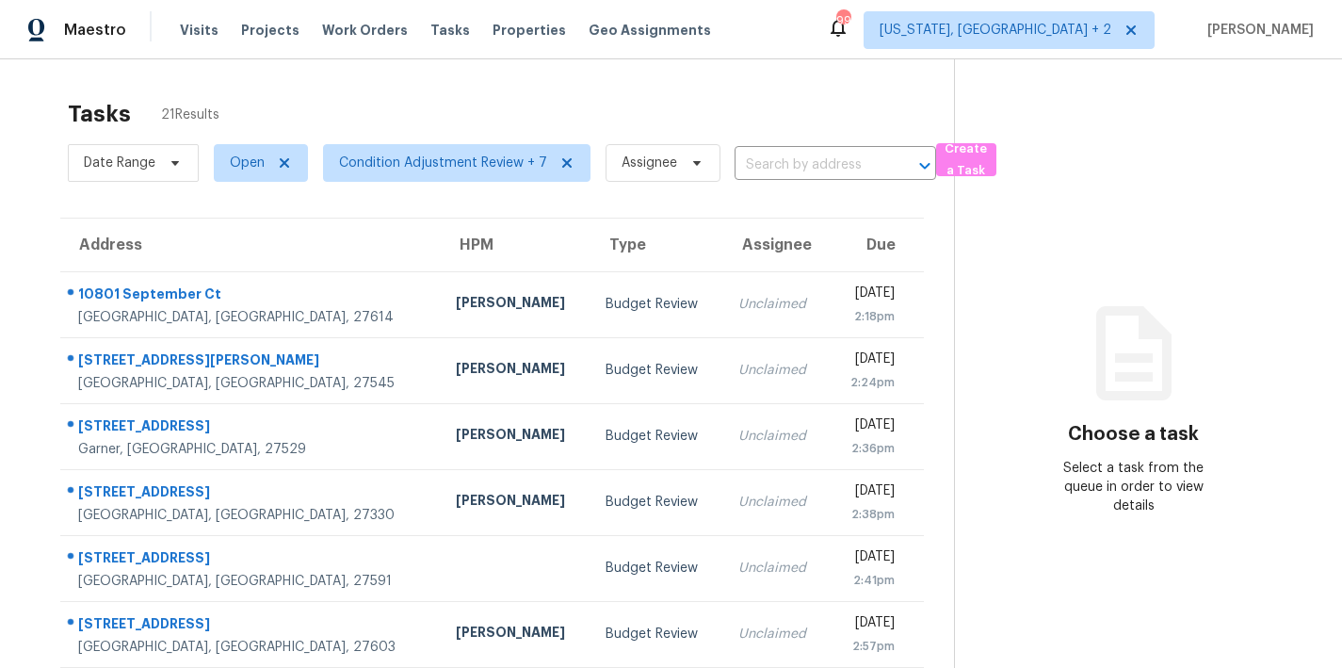
click at [379, 78] on div "Tasks 21 Results Date Range Open Condition Adjustment Review + 7 Assignee ​ Cre…" at bounding box center [671, 520] width 1342 height 922
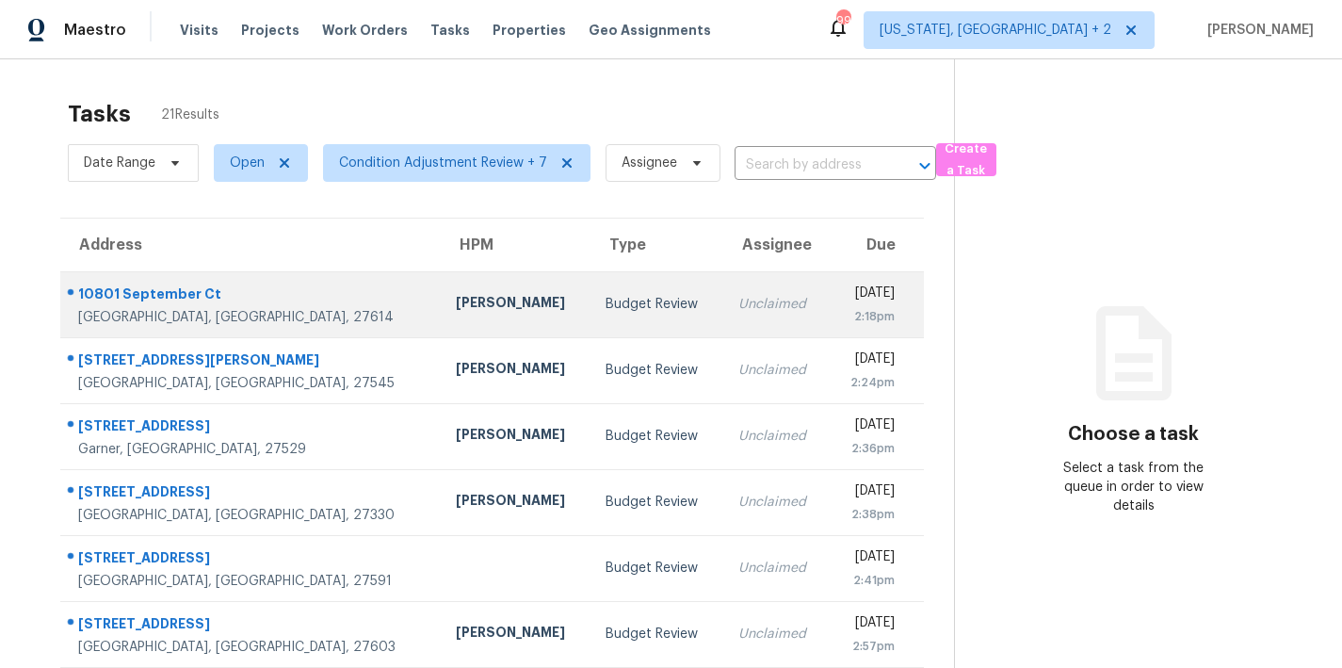
click at [591, 299] on td "Budget Review" at bounding box center [657, 304] width 132 height 66
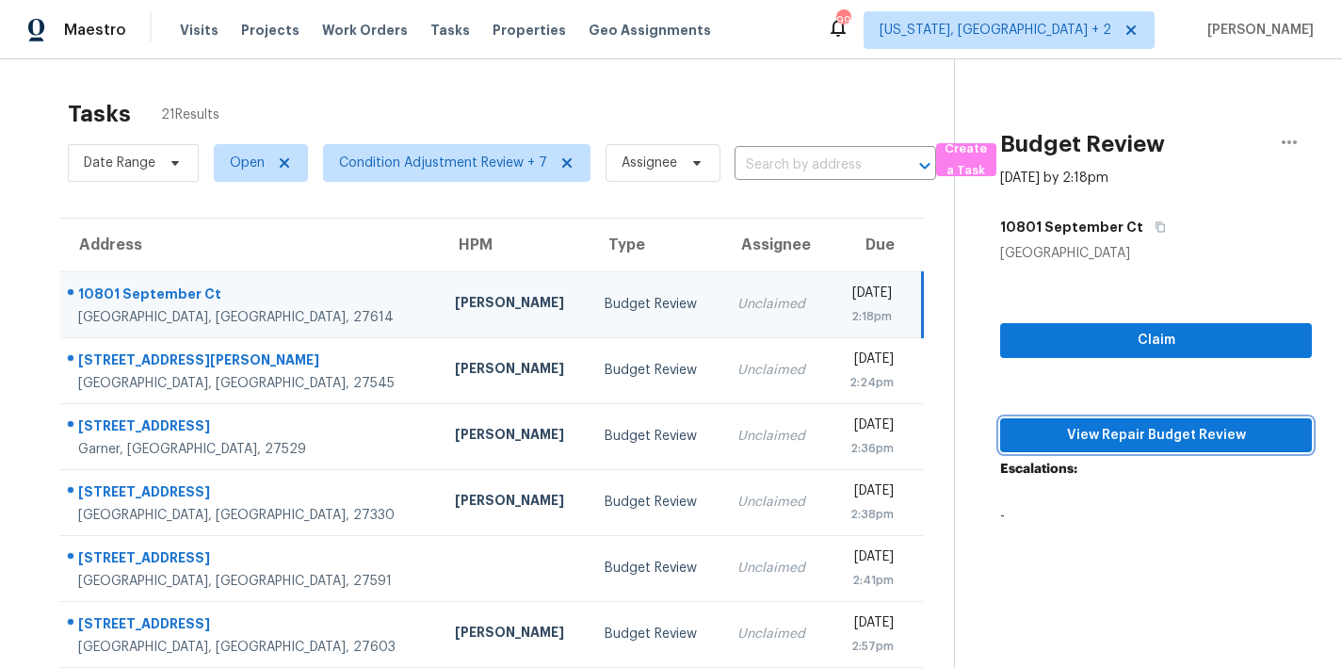
click at [1125, 441] on span "View Repair Budget Review" at bounding box center [1156, 436] width 282 height 24
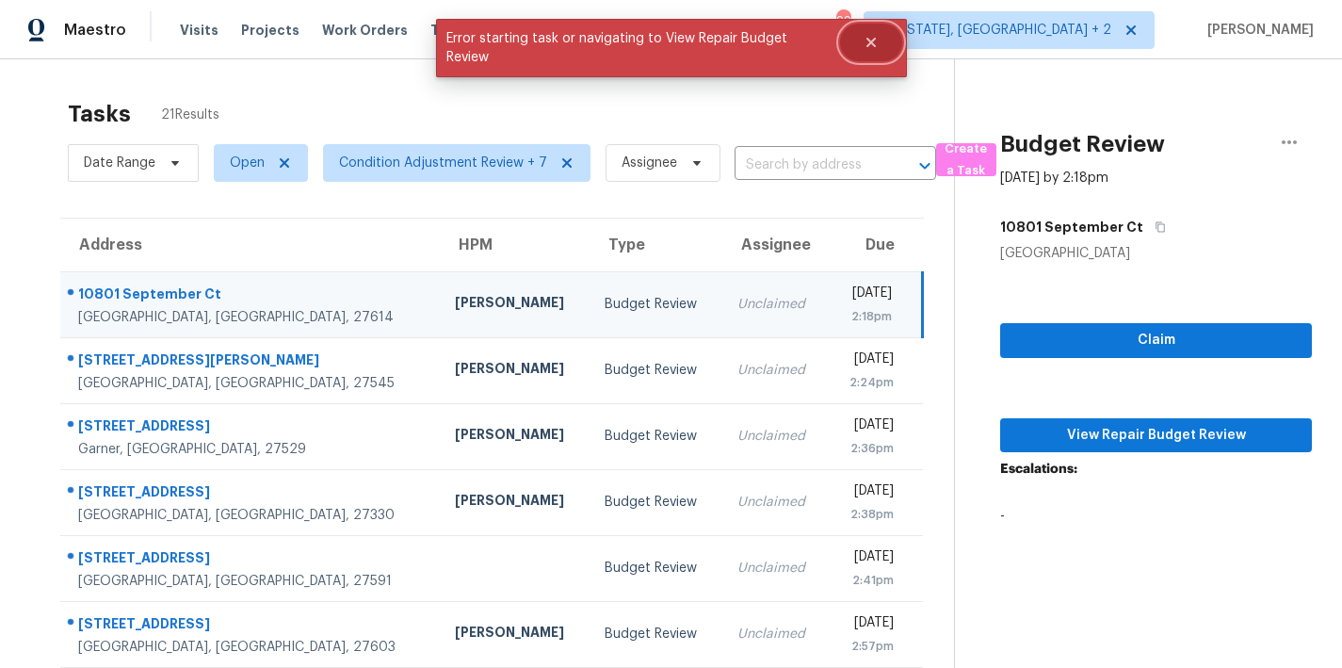
click at [861, 41] on button "Close" at bounding box center [871, 43] width 62 height 38
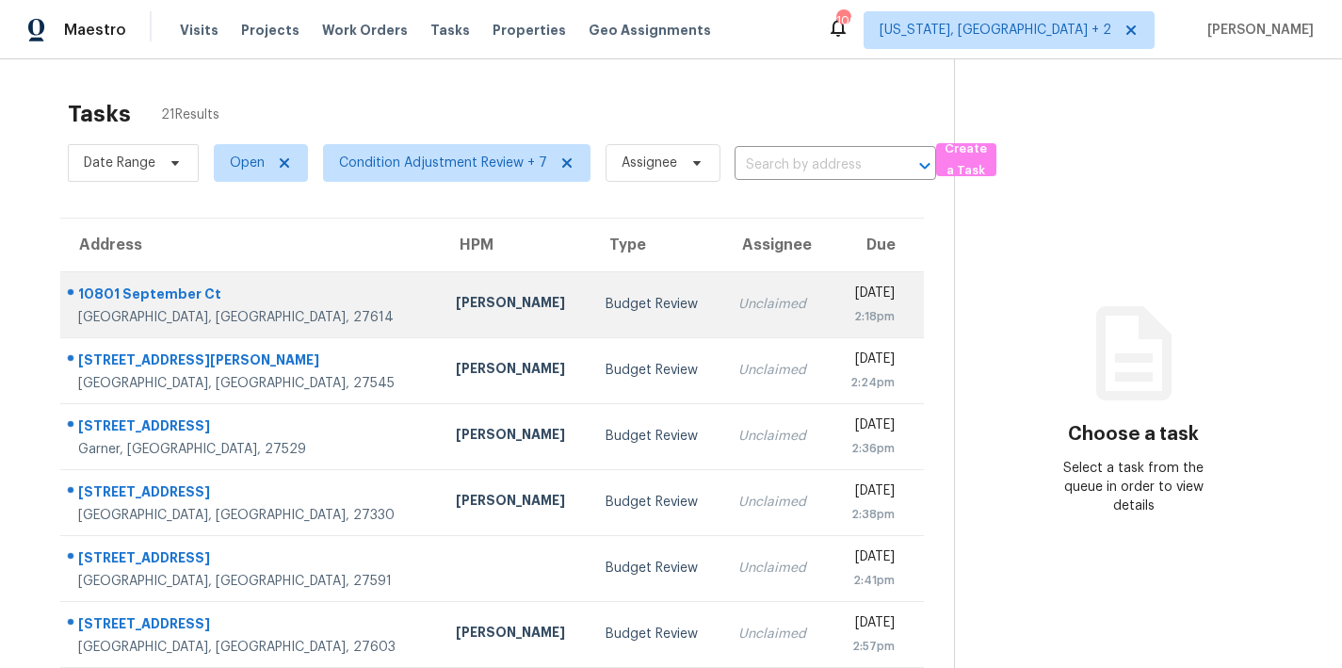
click at [591, 291] on td "Budget Review" at bounding box center [657, 304] width 132 height 66
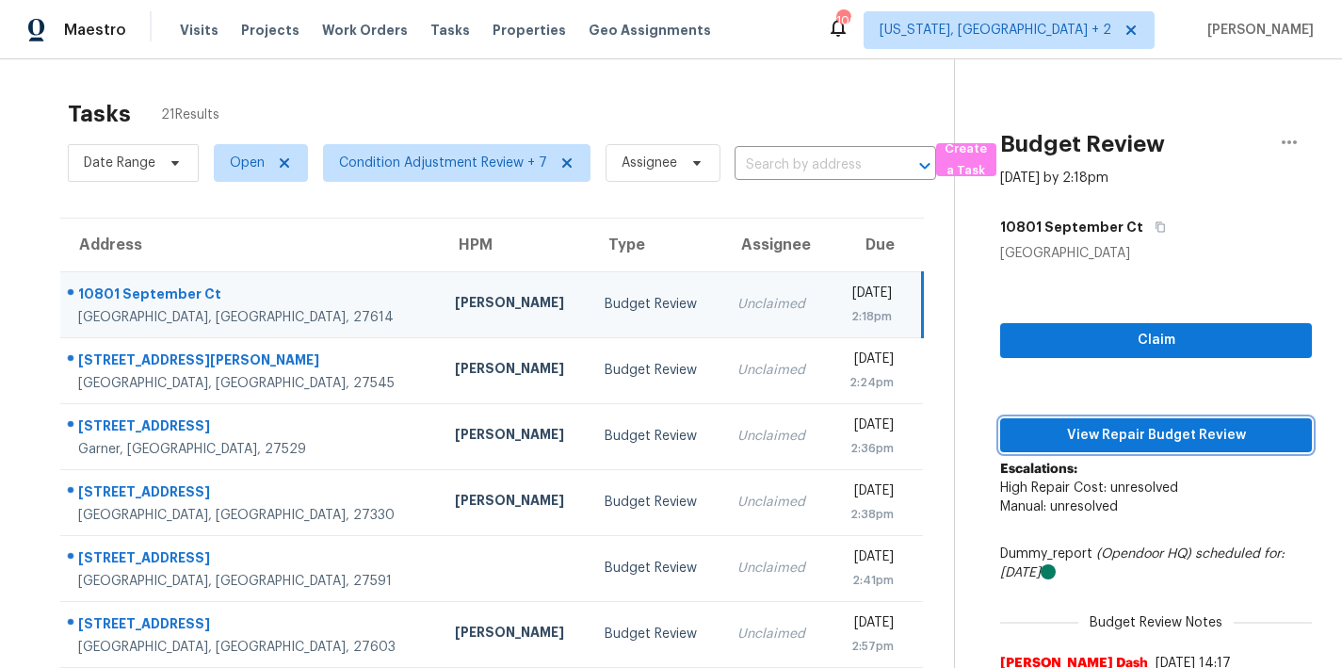
click at [1164, 436] on span "View Repair Budget Review" at bounding box center [1156, 436] width 282 height 24
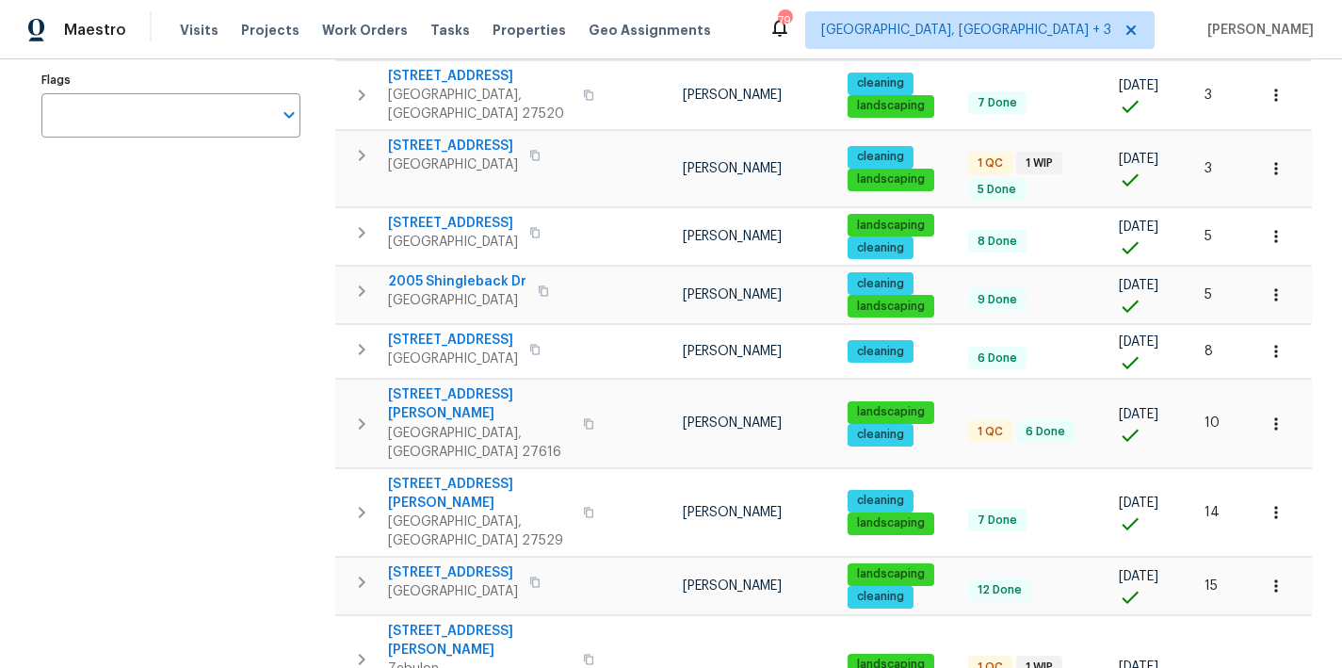
scroll to position [235, 0]
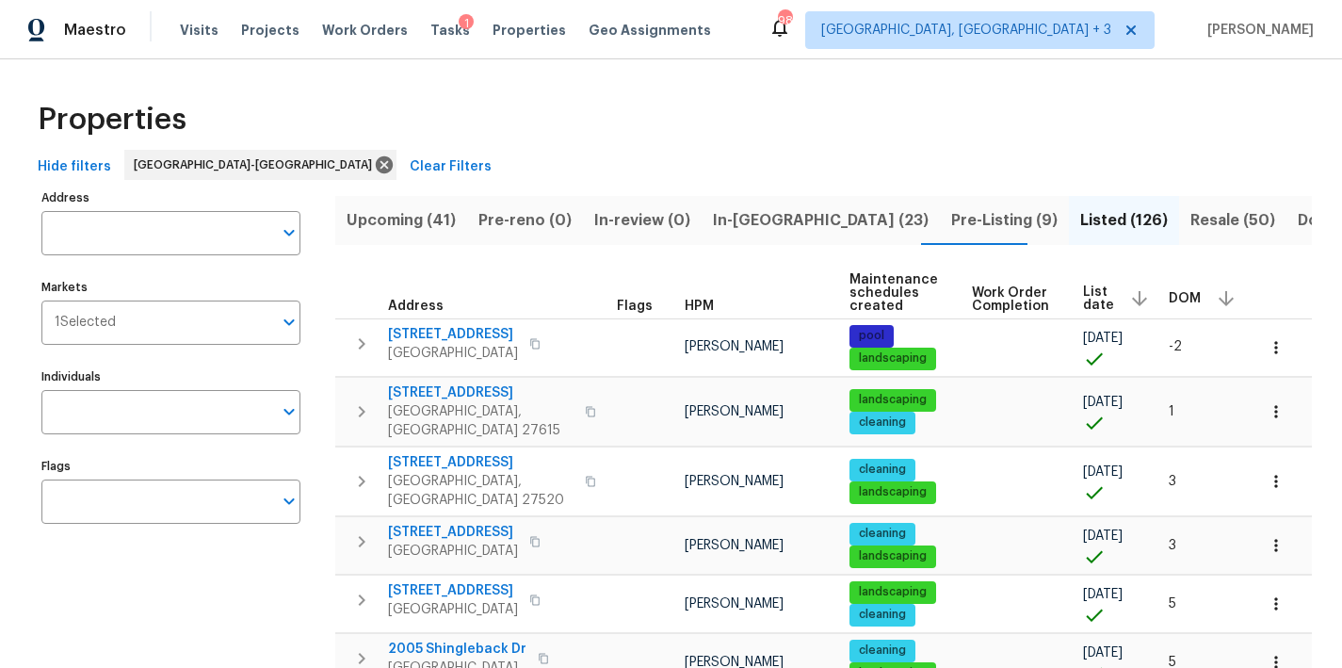
click at [748, 218] on span "In-[GEOGRAPHIC_DATA] (23)" at bounding box center [821, 220] width 216 height 26
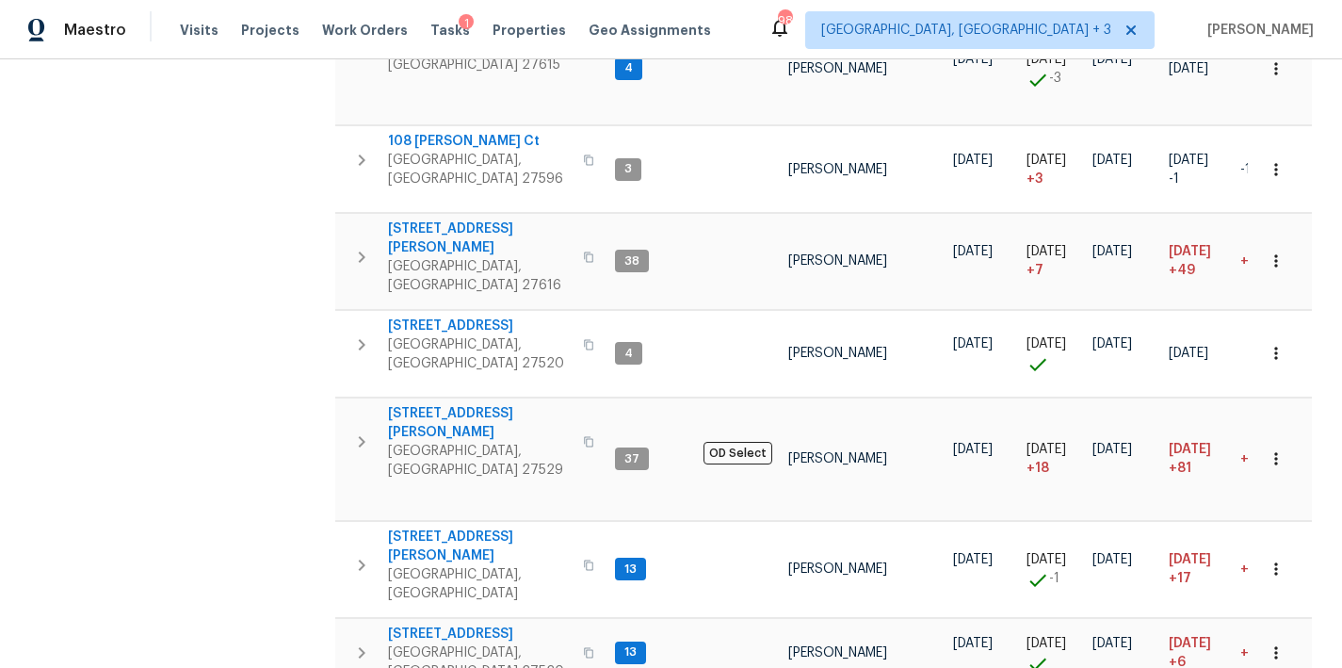
scroll to position [1372, 0]
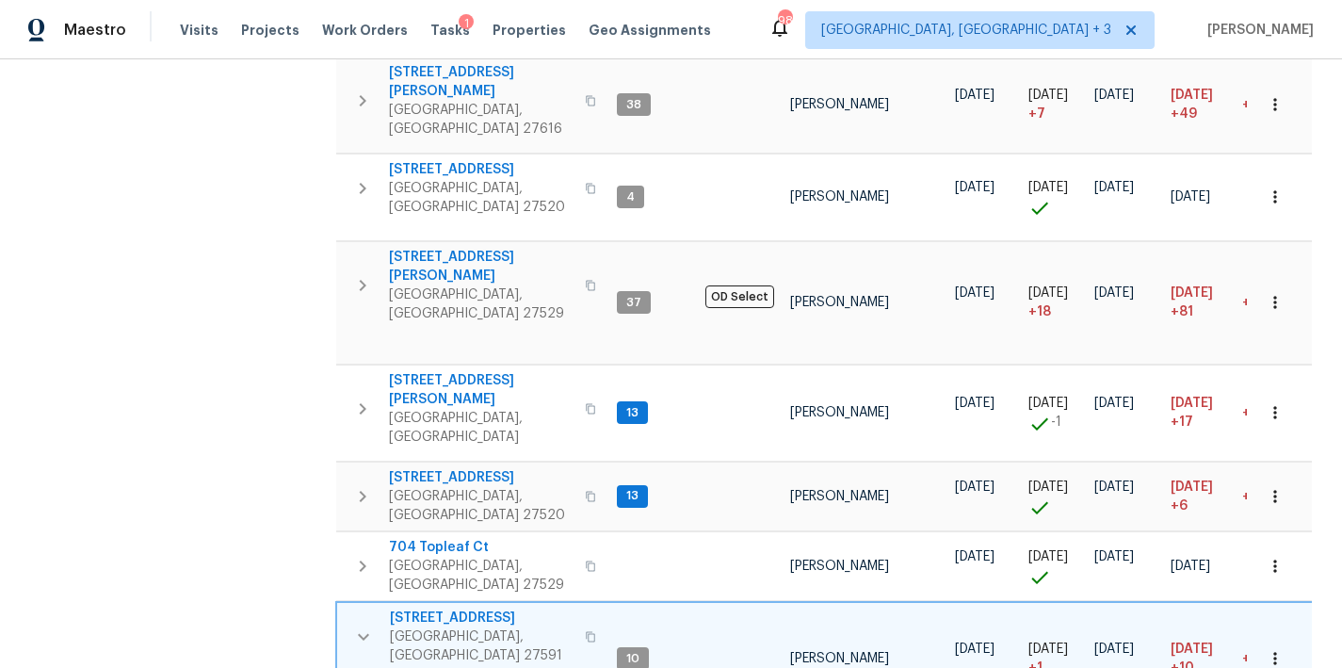
scroll to position [1632, 0]
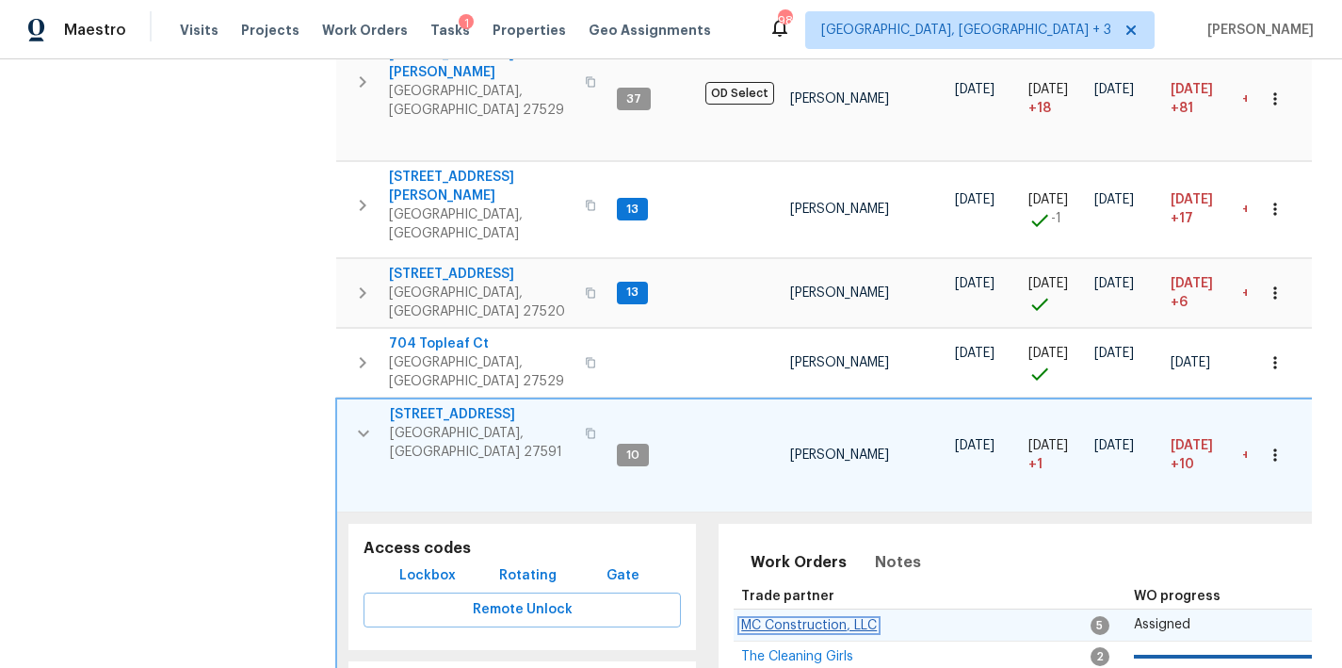
click at [811, 619] on span "MC Construction, LLC" at bounding box center [809, 625] width 136 height 13
click at [365, 422] on icon "button" at bounding box center [363, 433] width 23 height 23
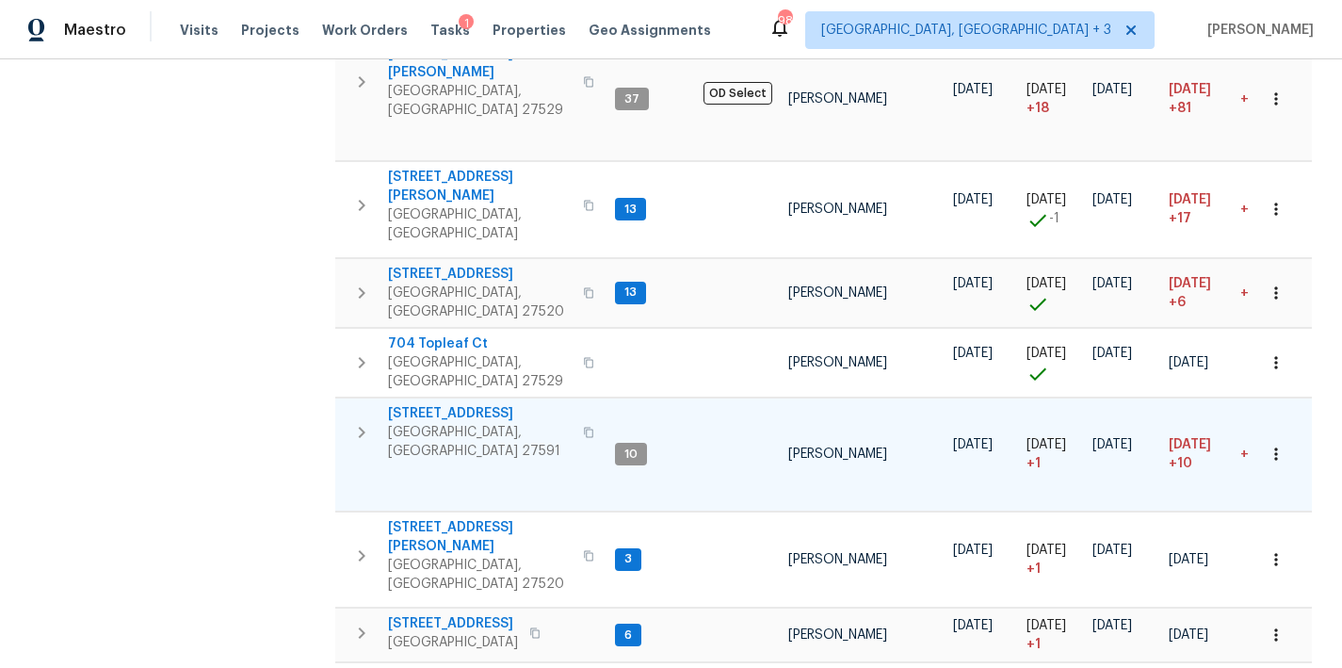
scroll to position [1593, 0]
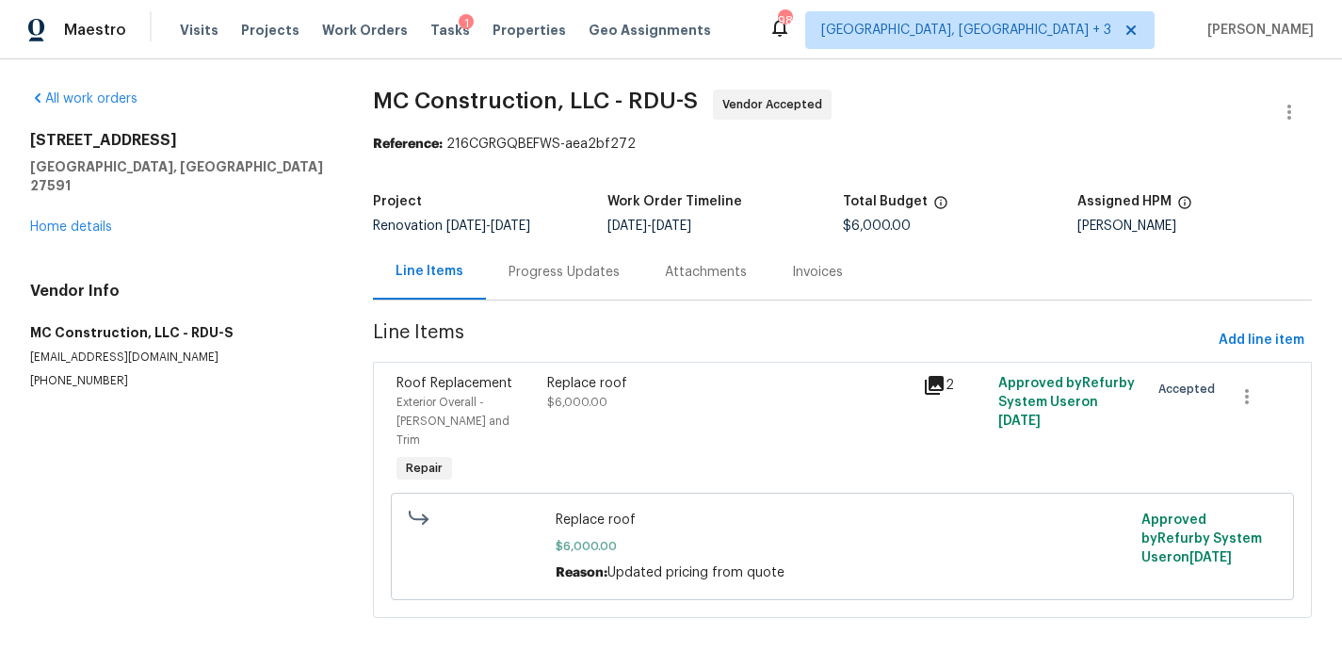
click at [538, 280] on div "Progress Updates" at bounding box center [564, 272] width 111 height 19
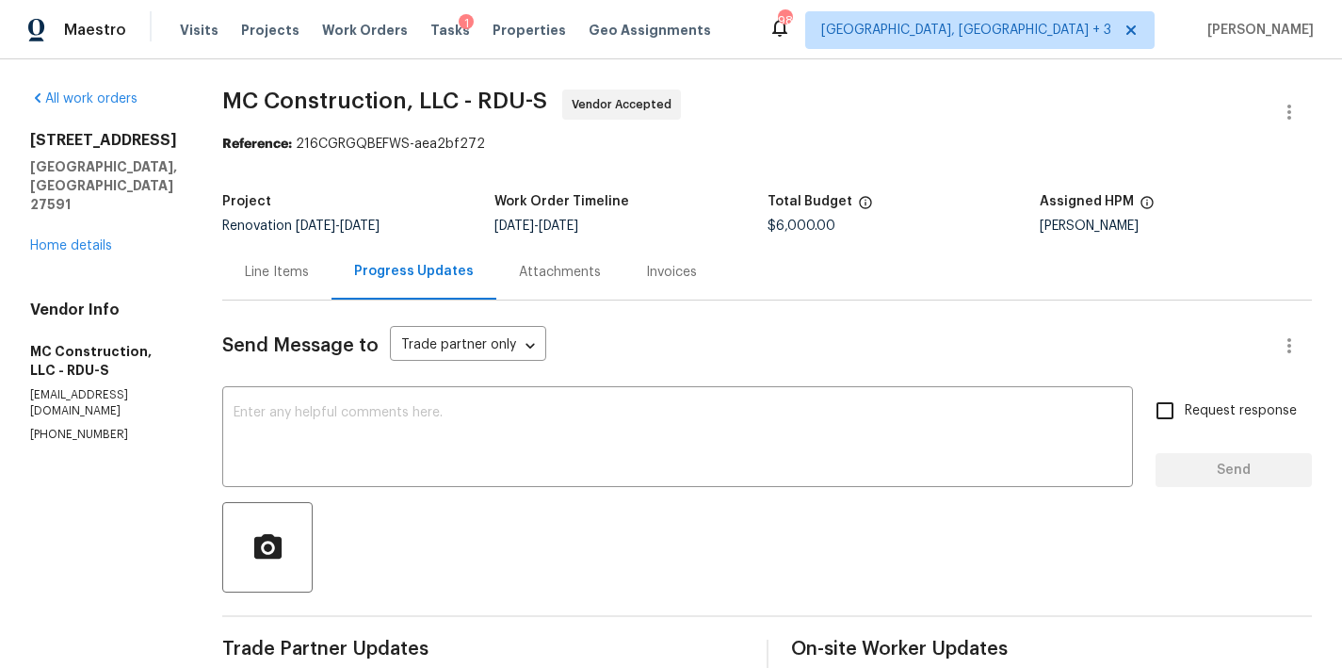
click at [717, 117] on span "MC Construction, LLC - RDU-S Vendor Accepted" at bounding box center [744, 111] width 1045 height 45
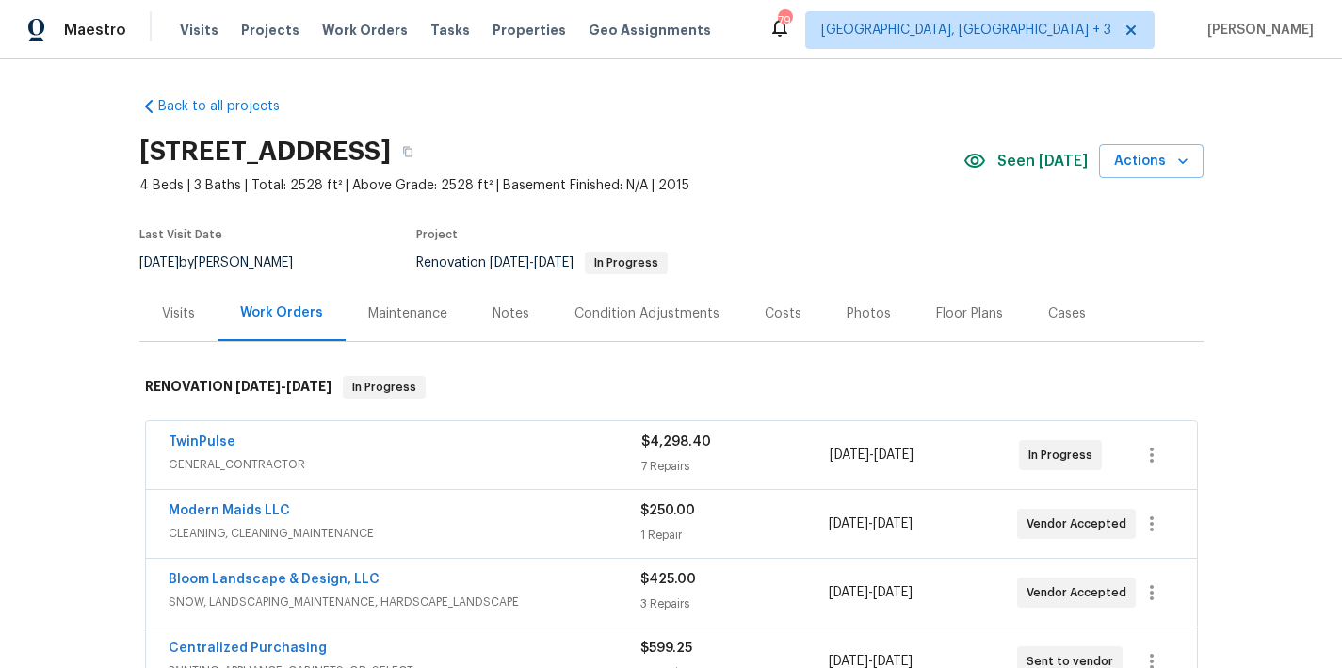
scroll to position [149, 0]
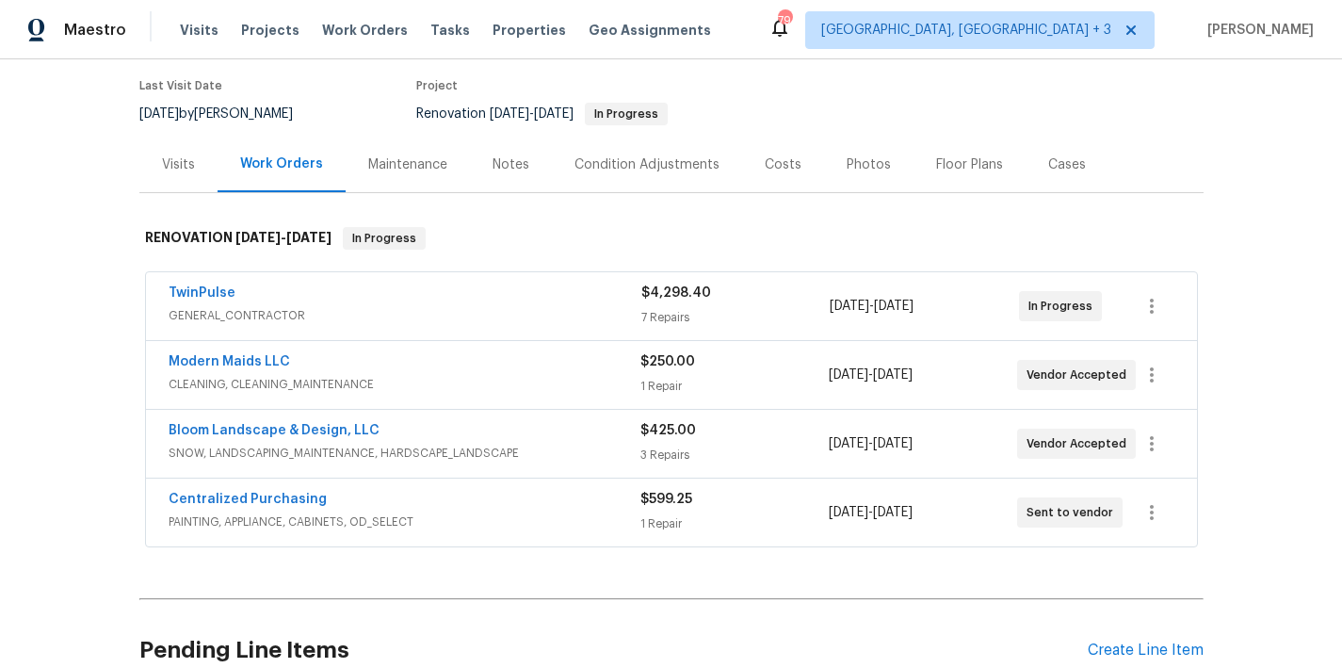
click at [99, 269] on div "Back to all projects [STREET_ADDRESS] 4 Beds | 3 Baths | Total: 2528 ft² | Abov…" at bounding box center [671, 363] width 1342 height 609
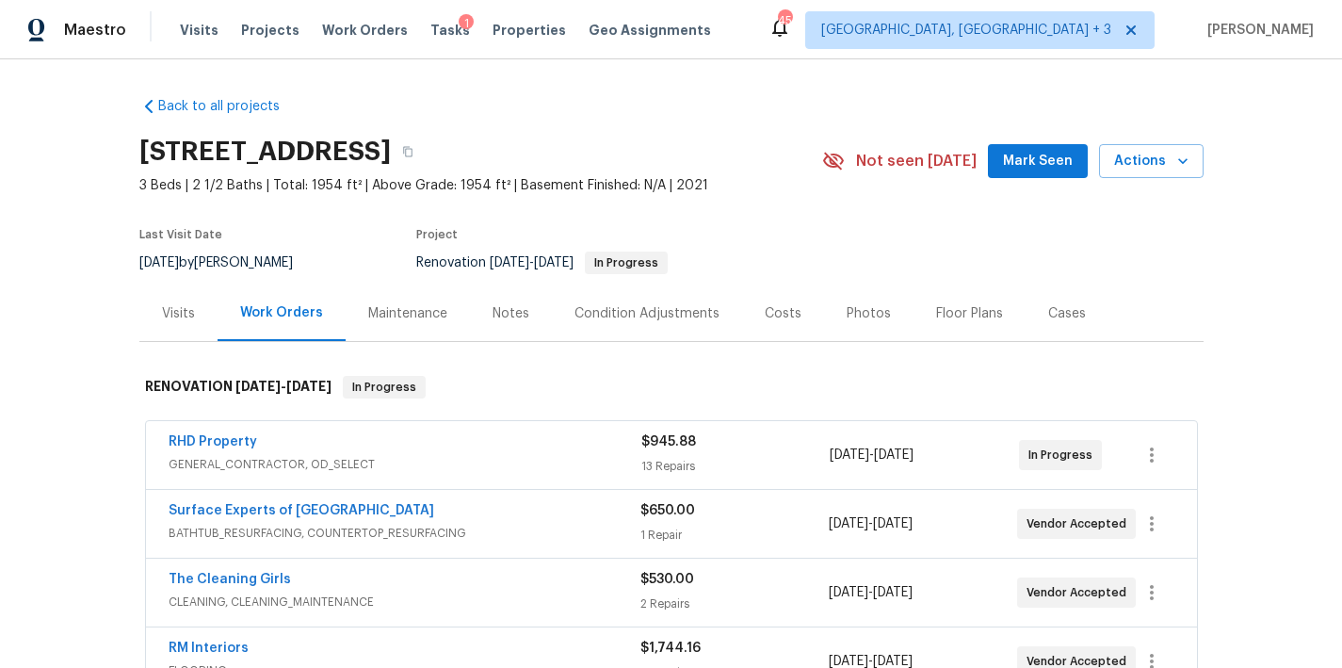
scroll to position [291, 0]
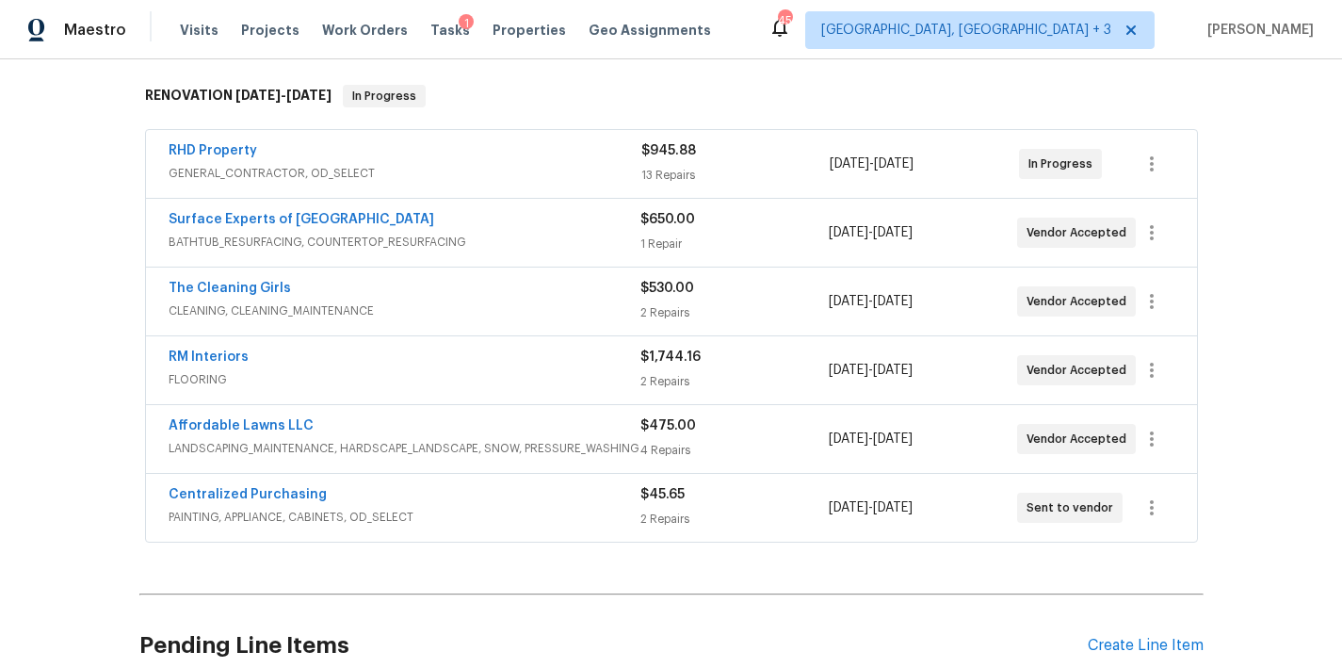
click at [791, 24] on div "Maestro Visits Projects Work Orders Tasks 1 Properties Geo Assignments [STREET_…" at bounding box center [671, 29] width 1342 height 59
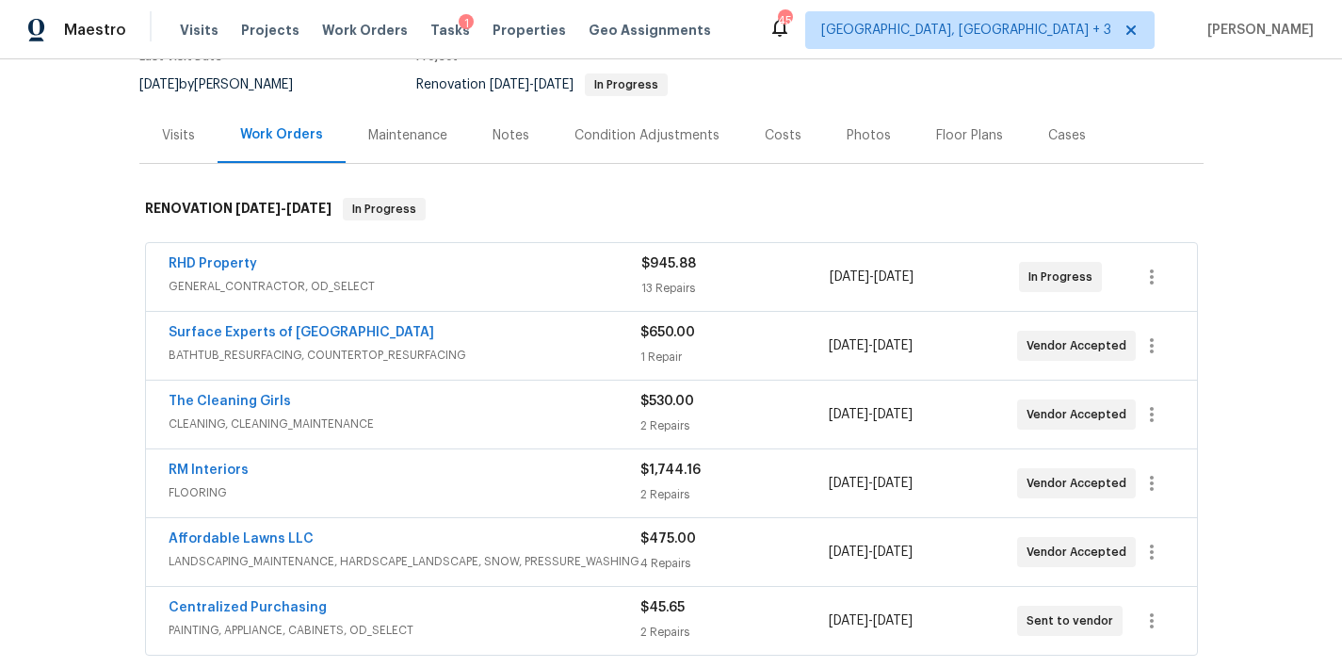
scroll to position [0, 0]
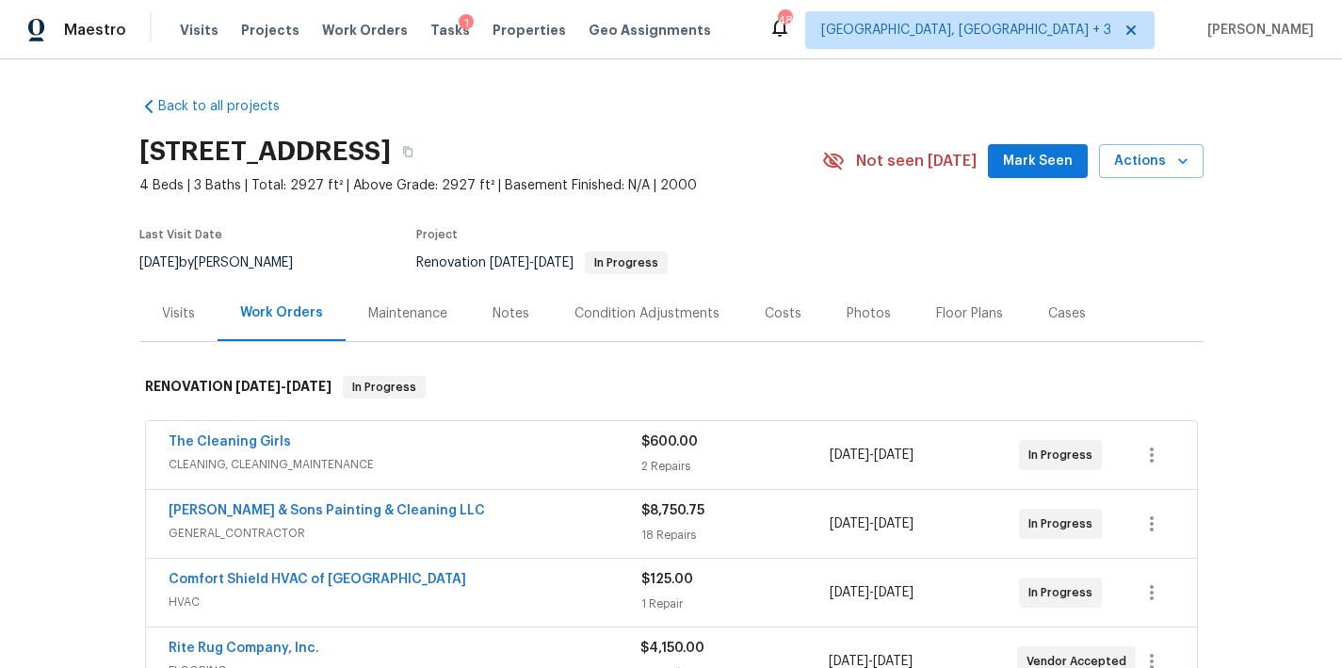
scroll to position [72, 0]
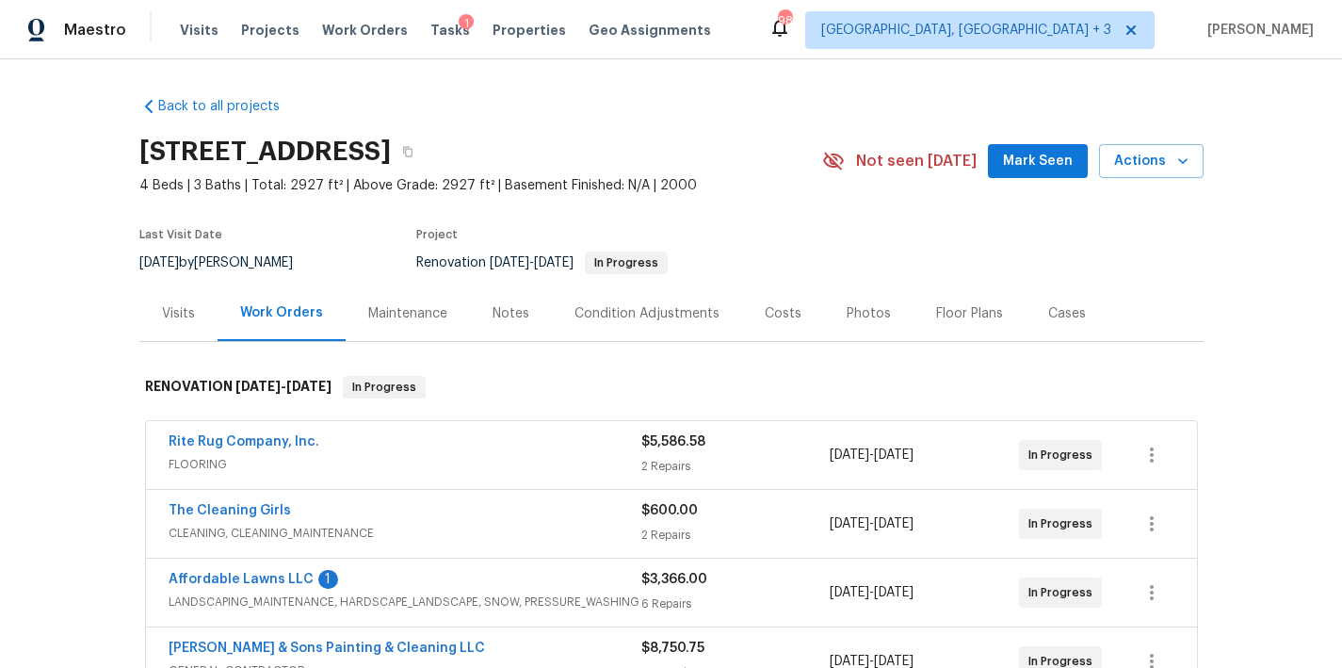
scroll to position [157, 0]
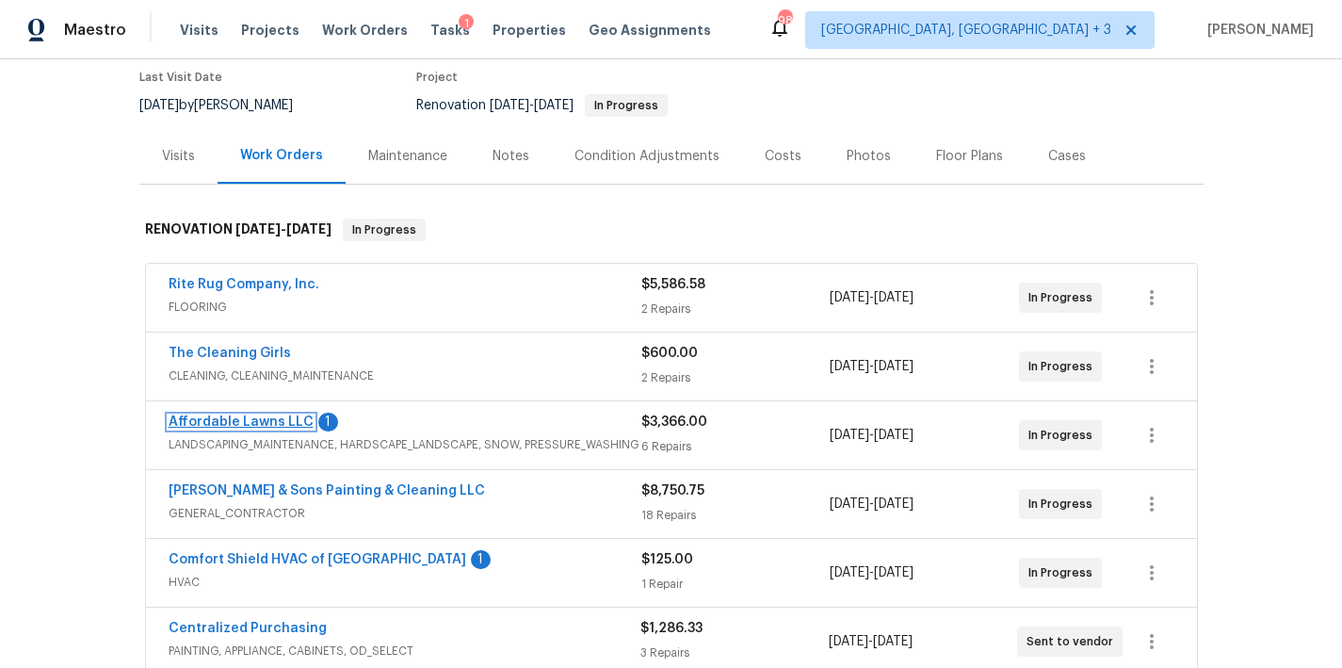
click at [257, 421] on link "Affordable Lawns LLC" at bounding box center [241, 421] width 145 height 13
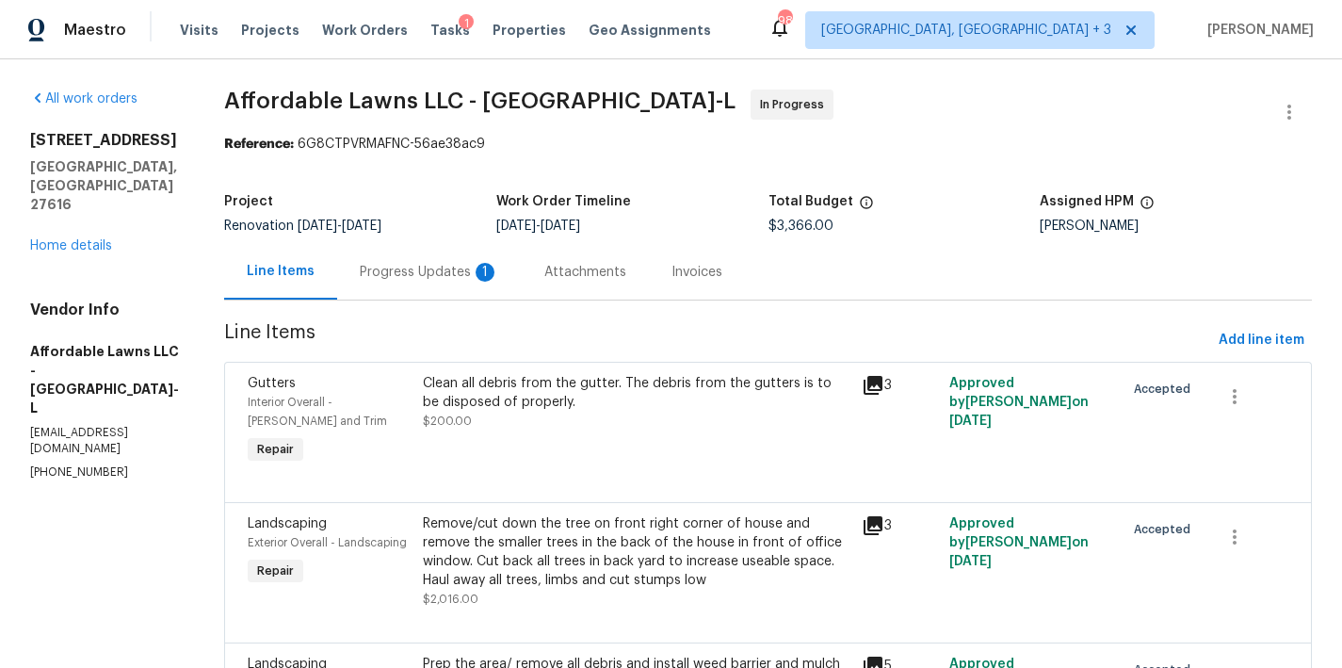
click at [431, 276] on div "Progress Updates 1" at bounding box center [429, 272] width 139 height 19
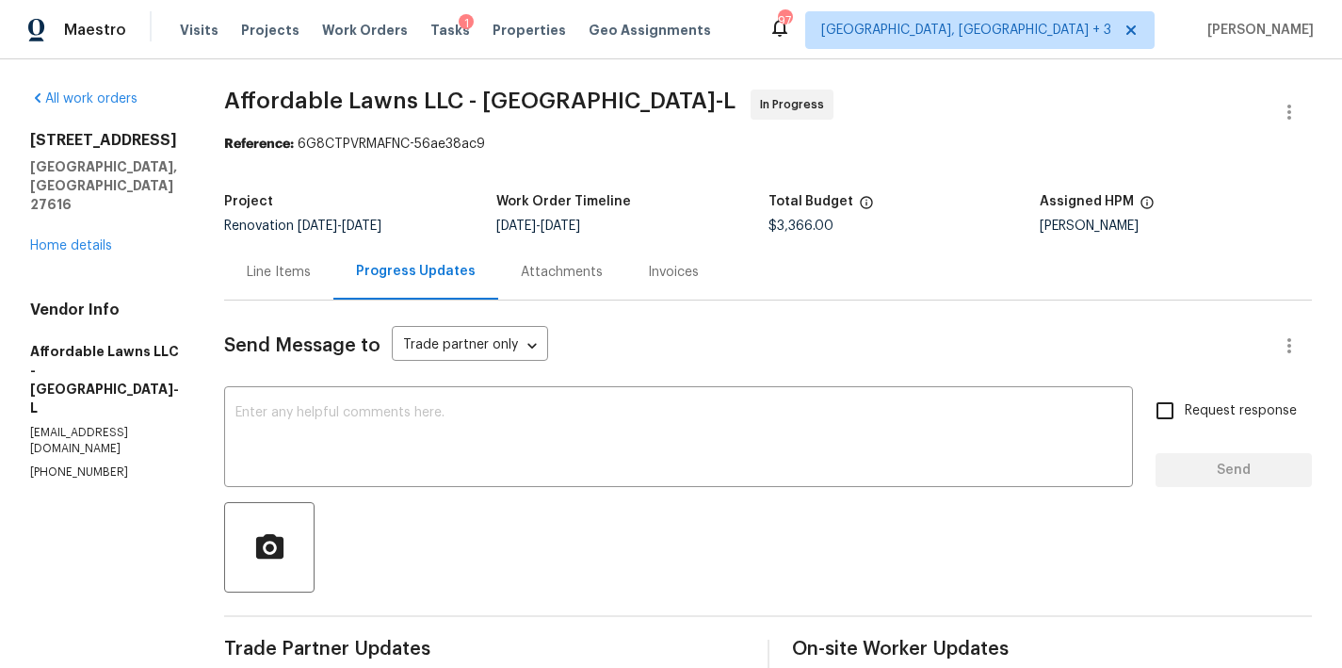
click at [91, 215] on div "8204 Coosa Ct Raleigh, NC 27616 Home details" at bounding box center [104, 193] width 149 height 124
click at [82, 239] on link "Home details" at bounding box center [71, 245] width 82 height 13
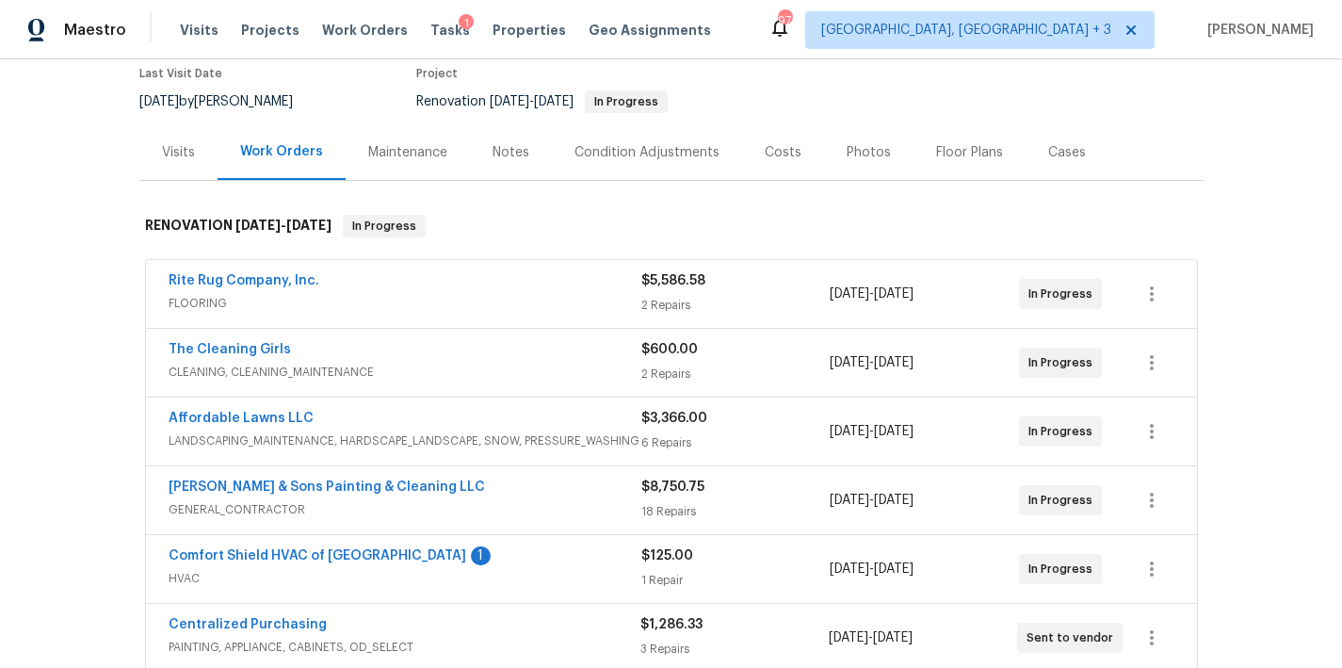
scroll to position [184, 0]
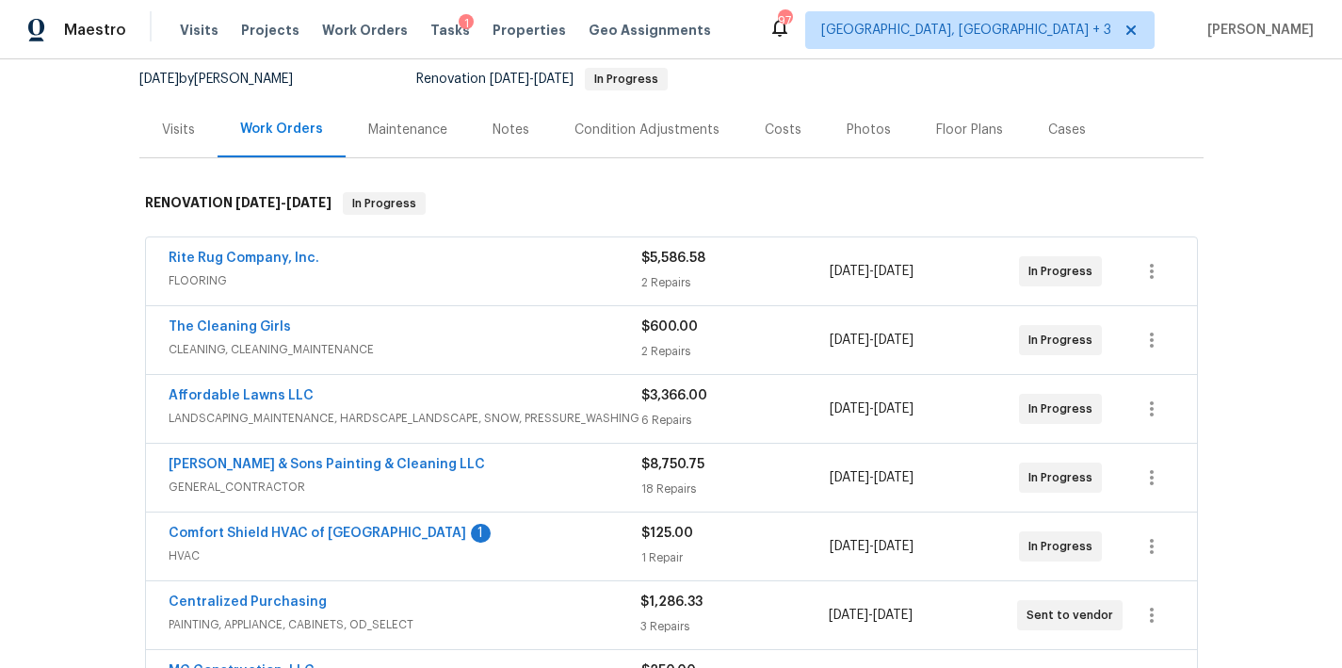
click at [327, 544] on div "Comfort Shield HVAC of NC 1" at bounding box center [405, 535] width 473 height 23
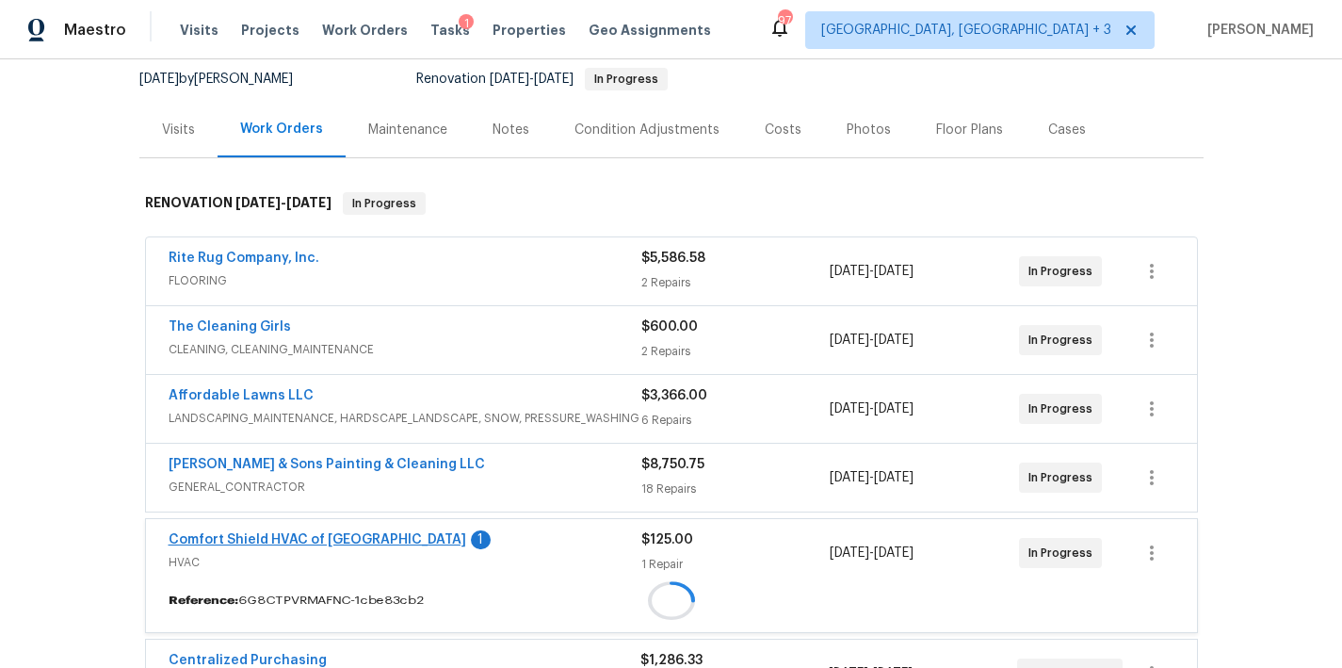
click at [327, 535] on div "Comfort Shield HVAC of NC 1 HVAC $125.00 1 Repair 8/14/2025 - 8/19/2025 In Prog…" at bounding box center [671, 553] width 1051 height 68
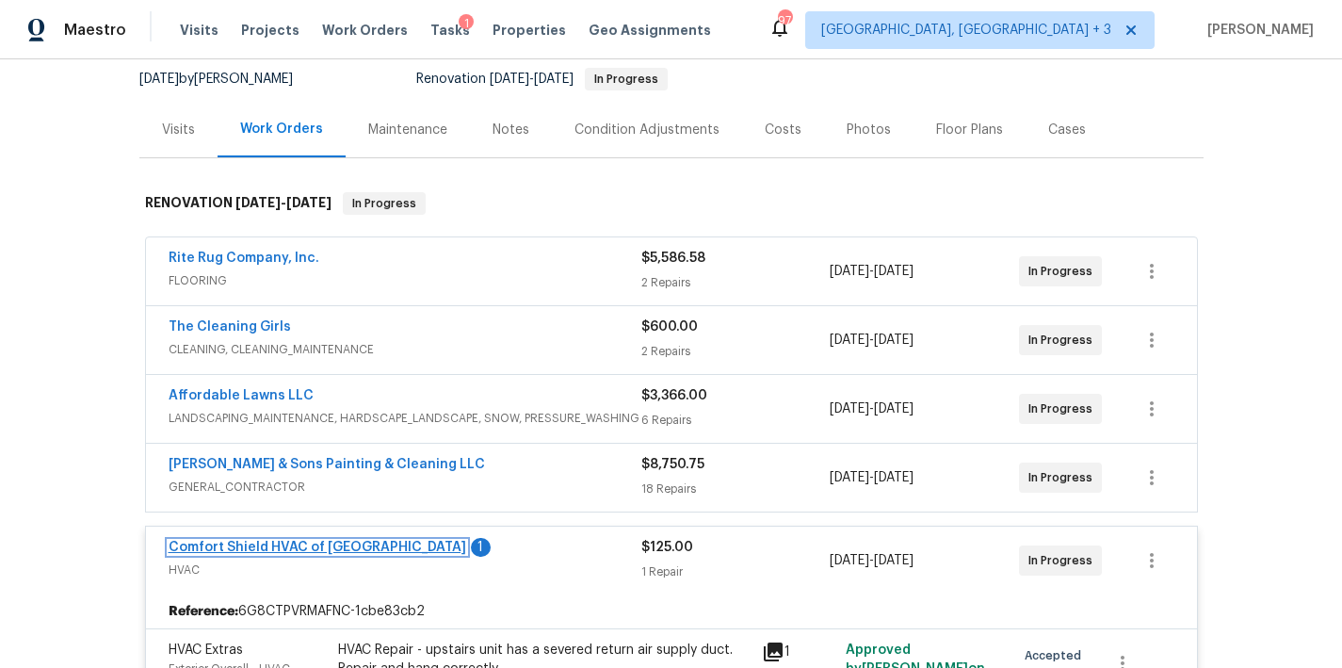
click at [288, 544] on link "Comfort Shield HVAC of NC" at bounding box center [318, 547] width 298 height 13
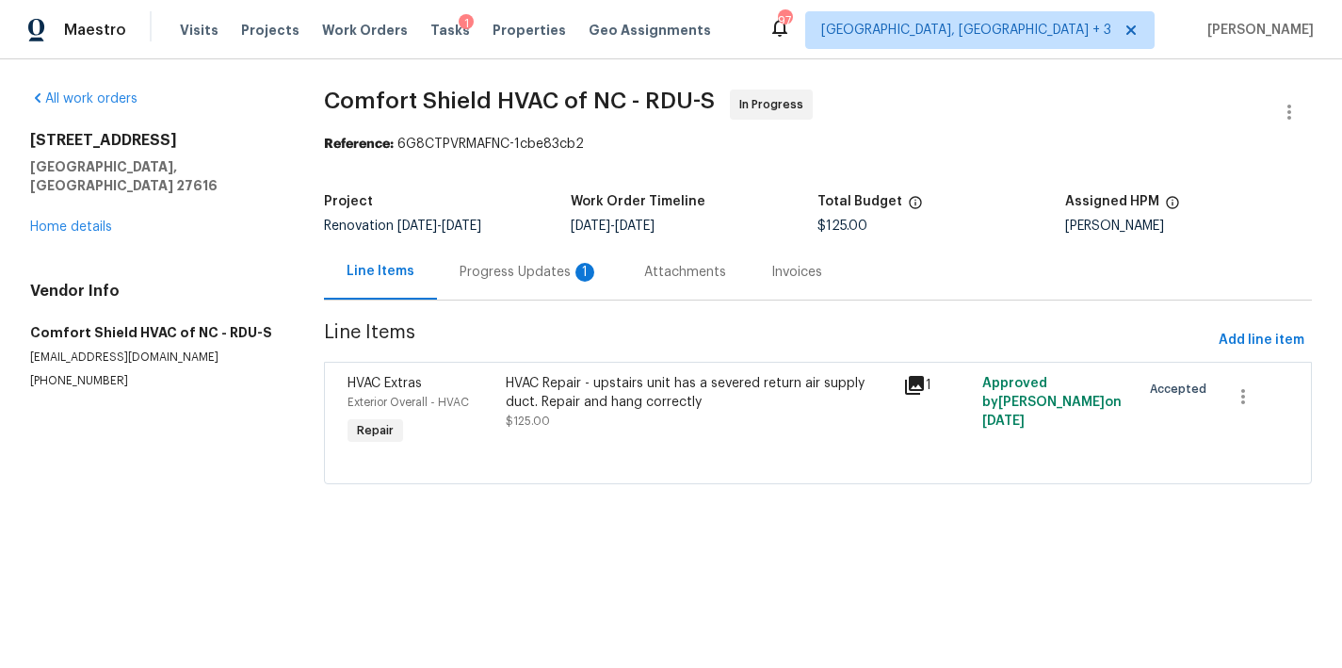
click at [500, 278] on div "Progress Updates 1" at bounding box center [529, 272] width 139 height 19
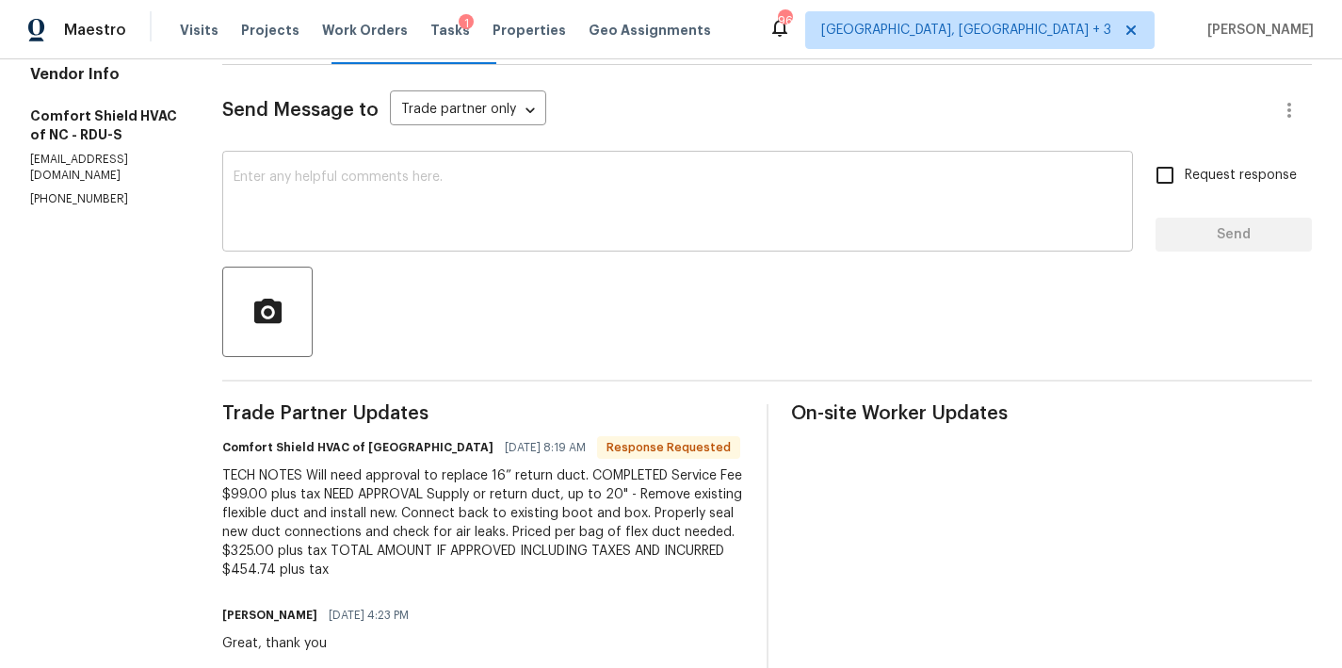
scroll to position [199, 0]
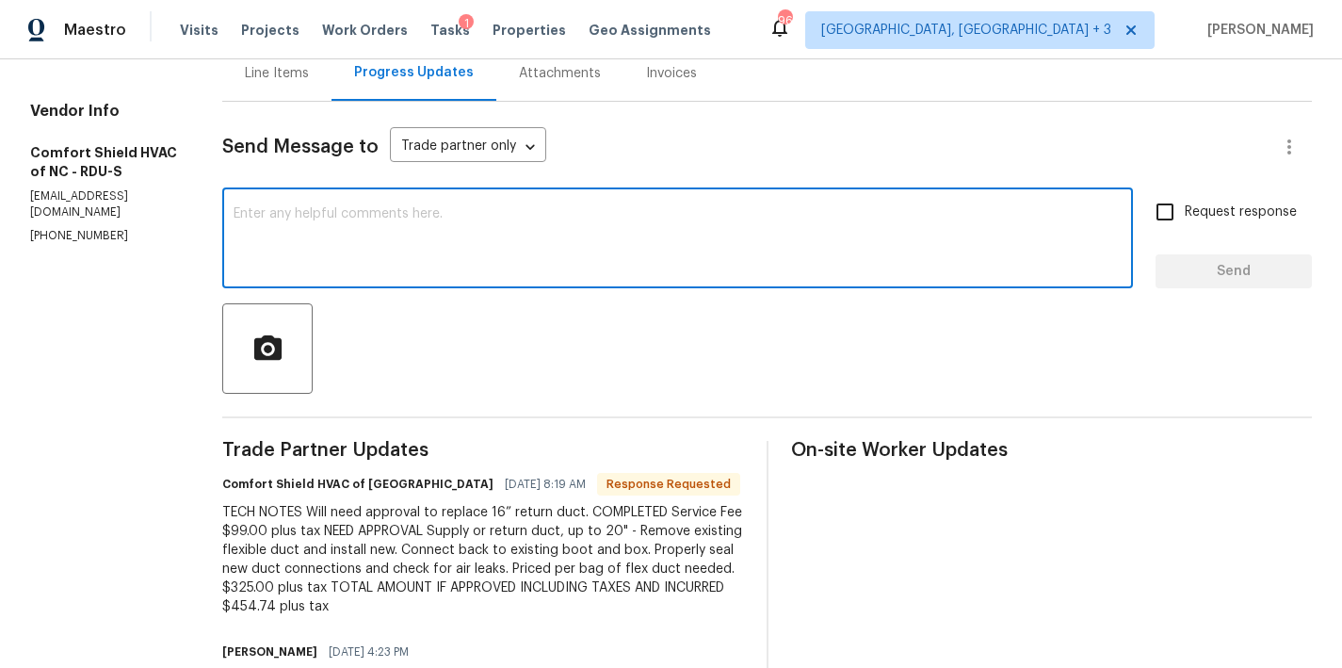
click at [405, 238] on textarea at bounding box center [678, 240] width 888 height 66
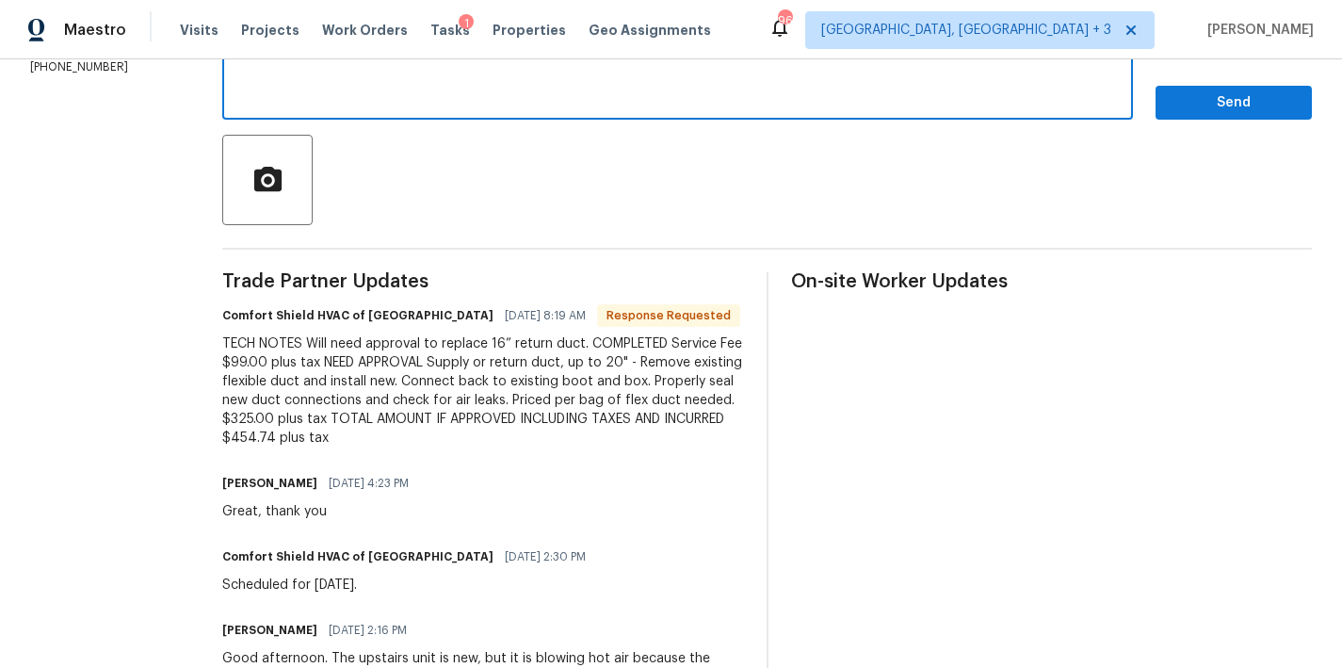
scroll to position [217, 0]
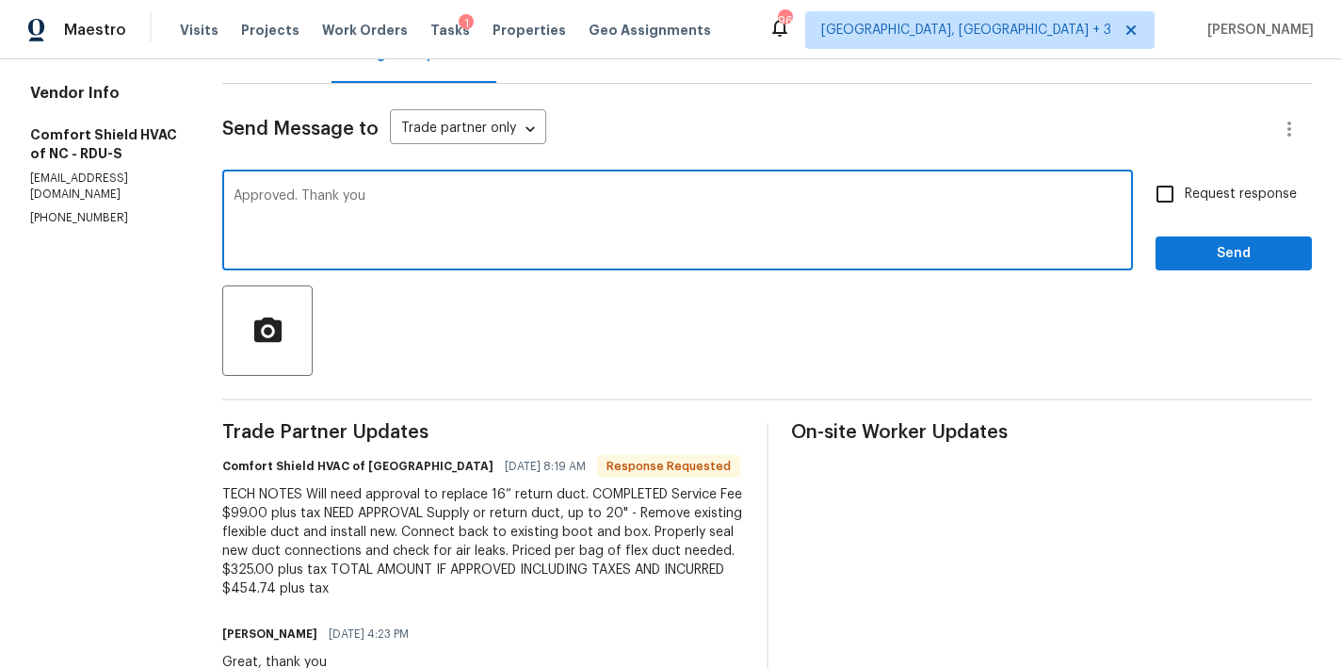
type textarea "Approved. Thank you"
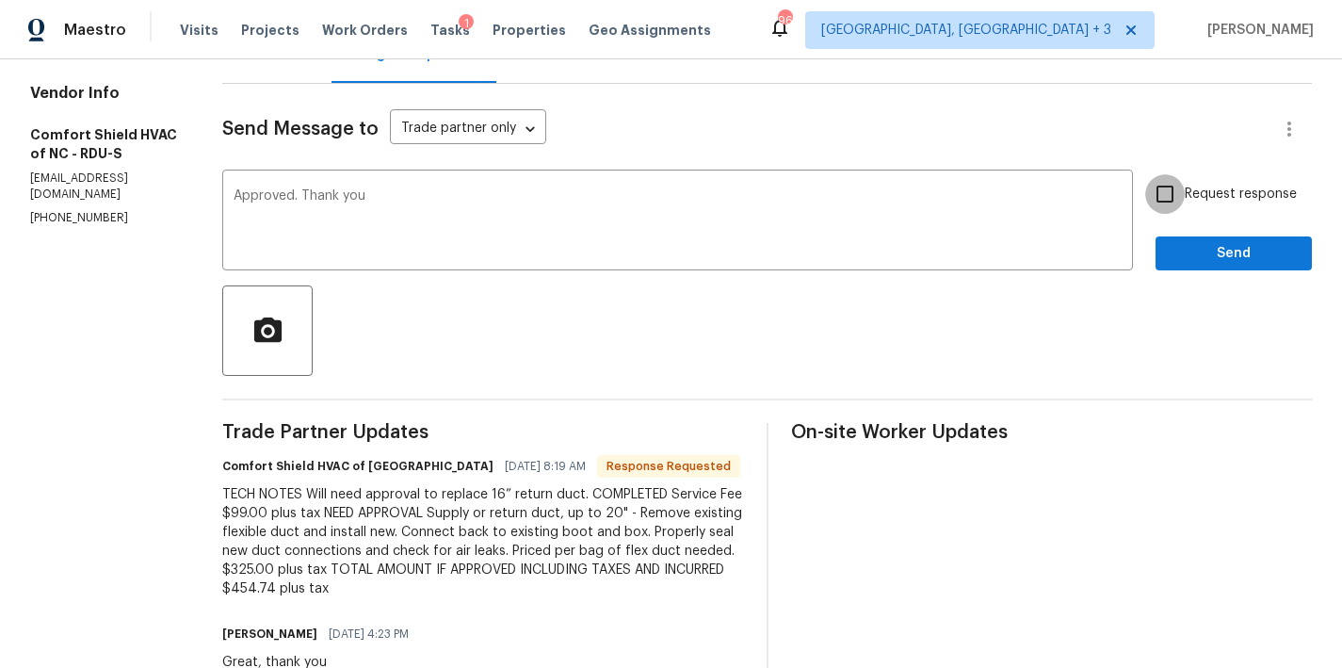
click at [1156, 196] on input "Request response" at bounding box center [1165, 194] width 40 height 40
checkbox input "true"
click at [1226, 252] on span "Send" at bounding box center [1234, 254] width 126 height 24
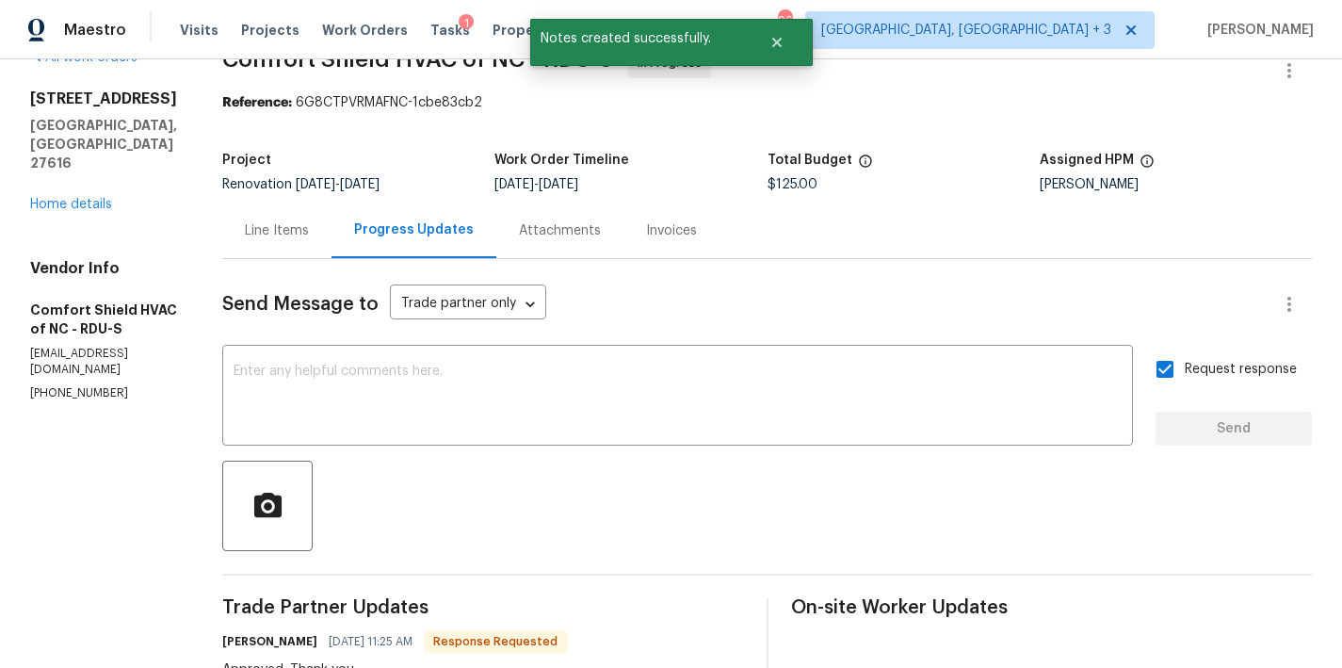
scroll to position [0, 0]
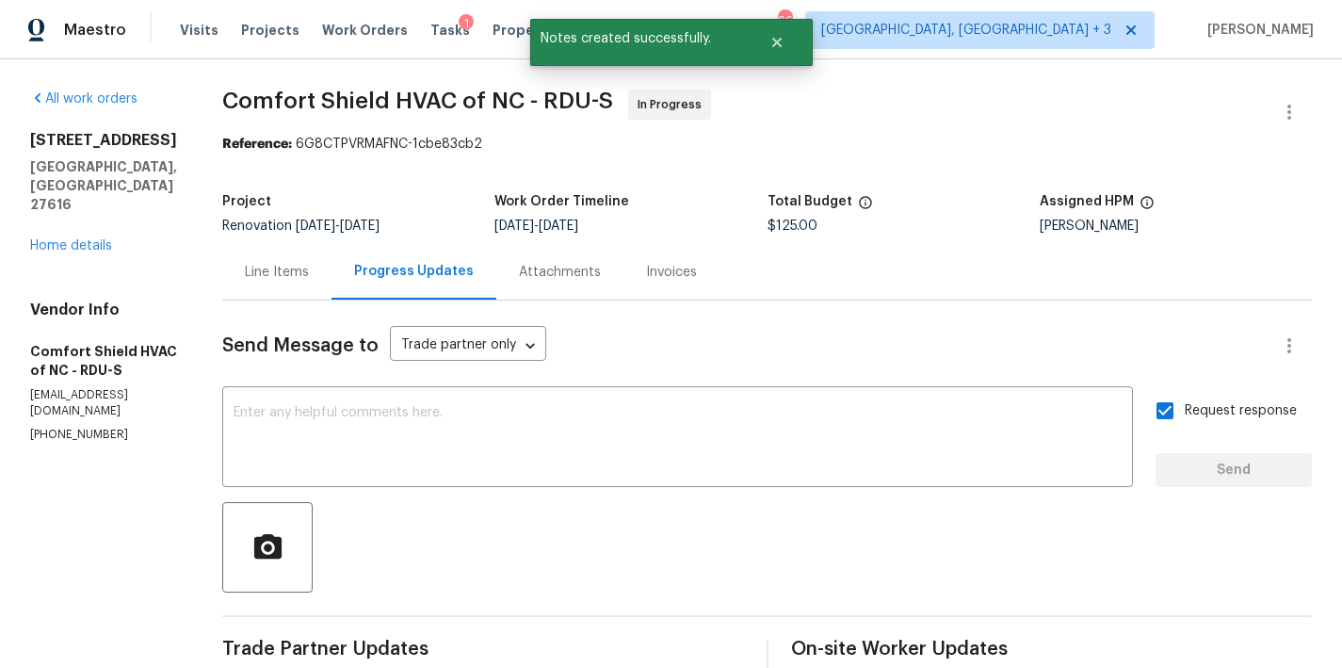
click at [309, 264] on div "Line Items" at bounding box center [277, 272] width 64 height 19
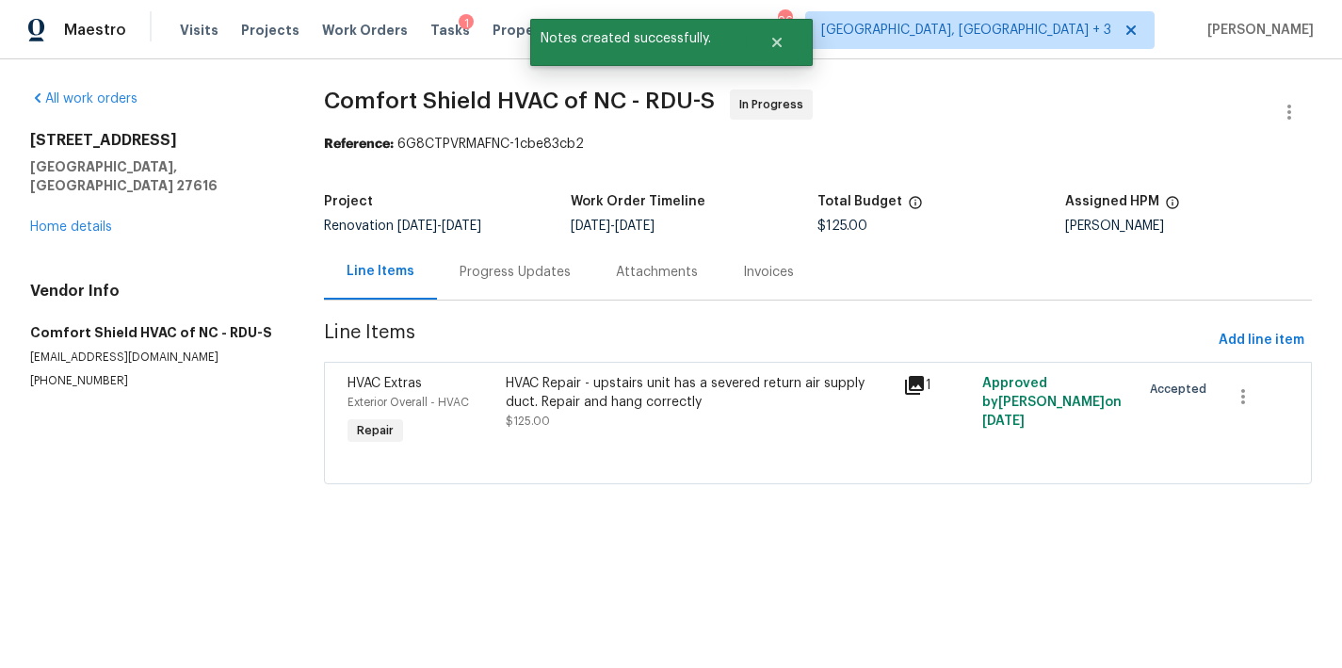
click at [583, 395] on div "HVAC Repair - upstairs unit has a severed return air supply duct. Repair and ha…" at bounding box center [698, 393] width 385 height 38
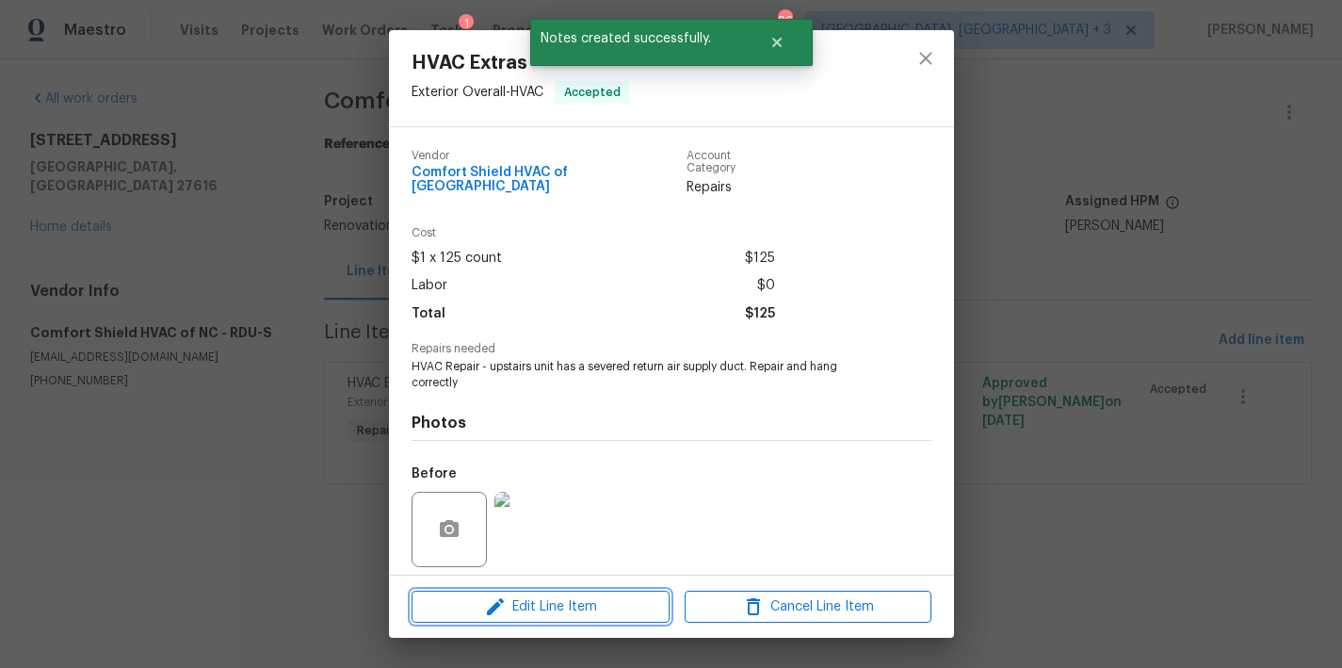
click at [498, 609] on icon "button" at bounding box center [495, 606] width 23 height 23
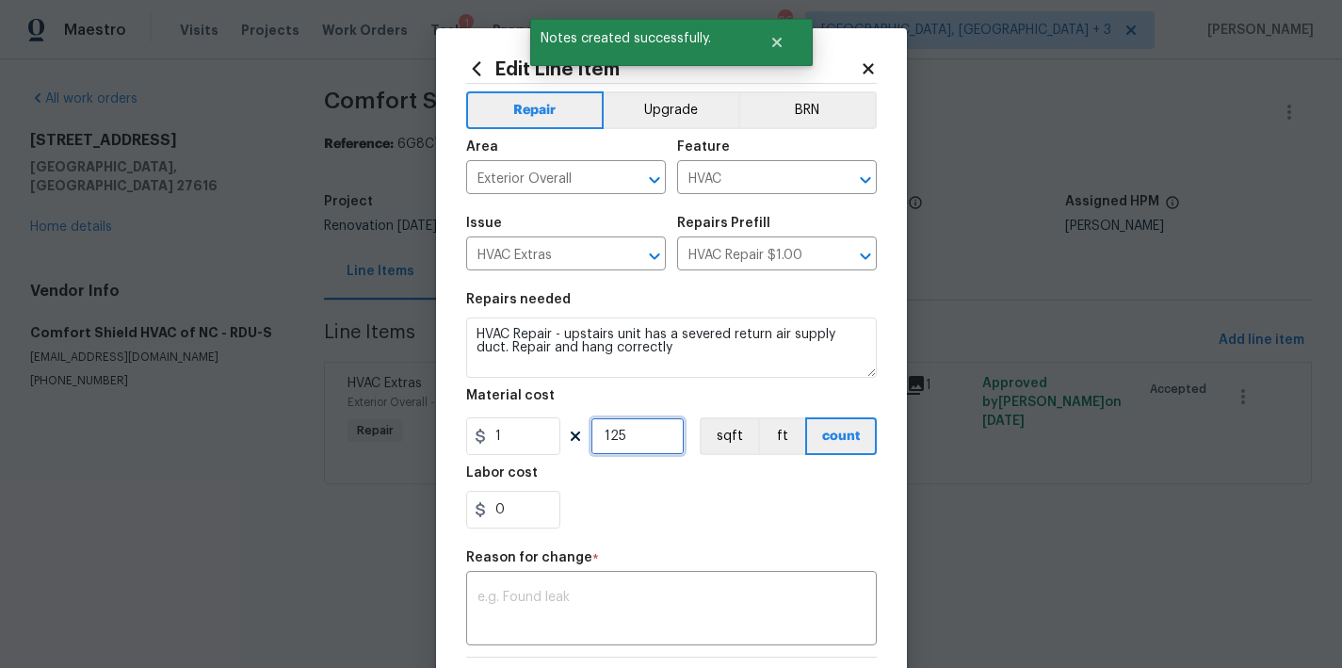
click at [662, 439] on input "125" at bounding box center [638, 436] width 94 height 38
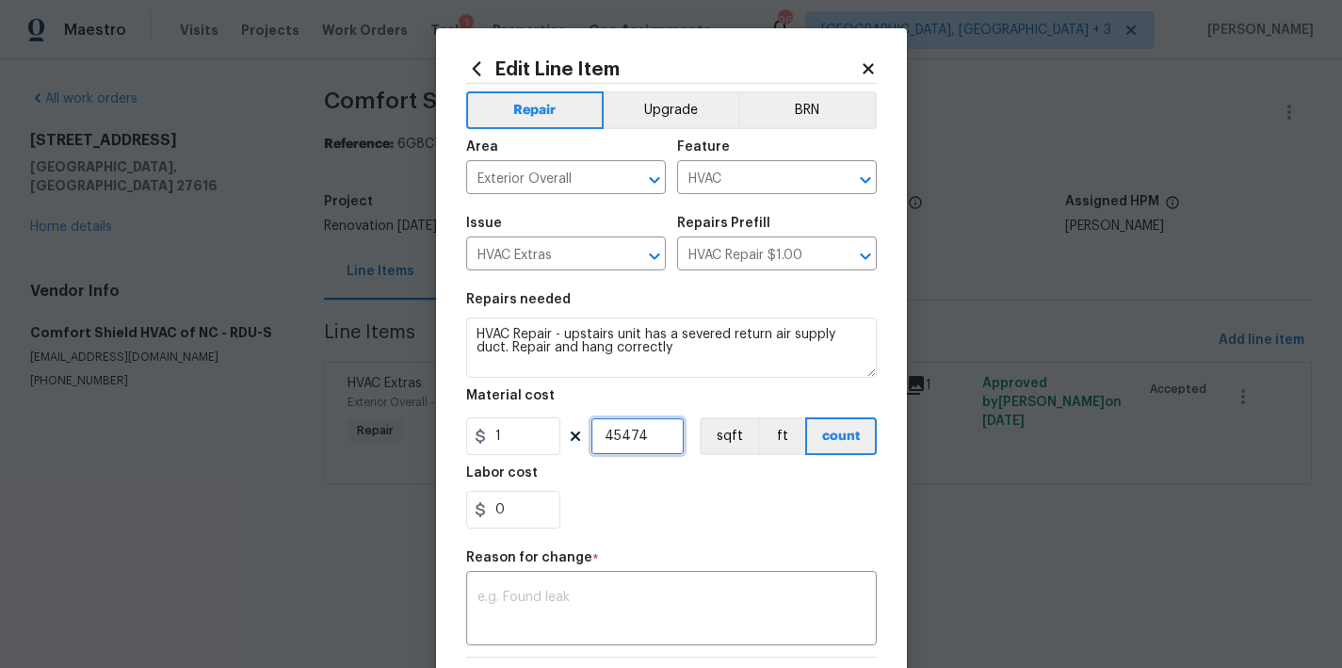
drag, startPoint x: 655, startPoint y: 434, endPoint x: 621, endPoint y: 448, distance: 36.7
click at [621, 448] on input "45474" at bounding box center [638, 436] width 94 height 38
type input "1"
click at [509, 443] on input "1" at bounding box center [513, 436] width 94 height 38
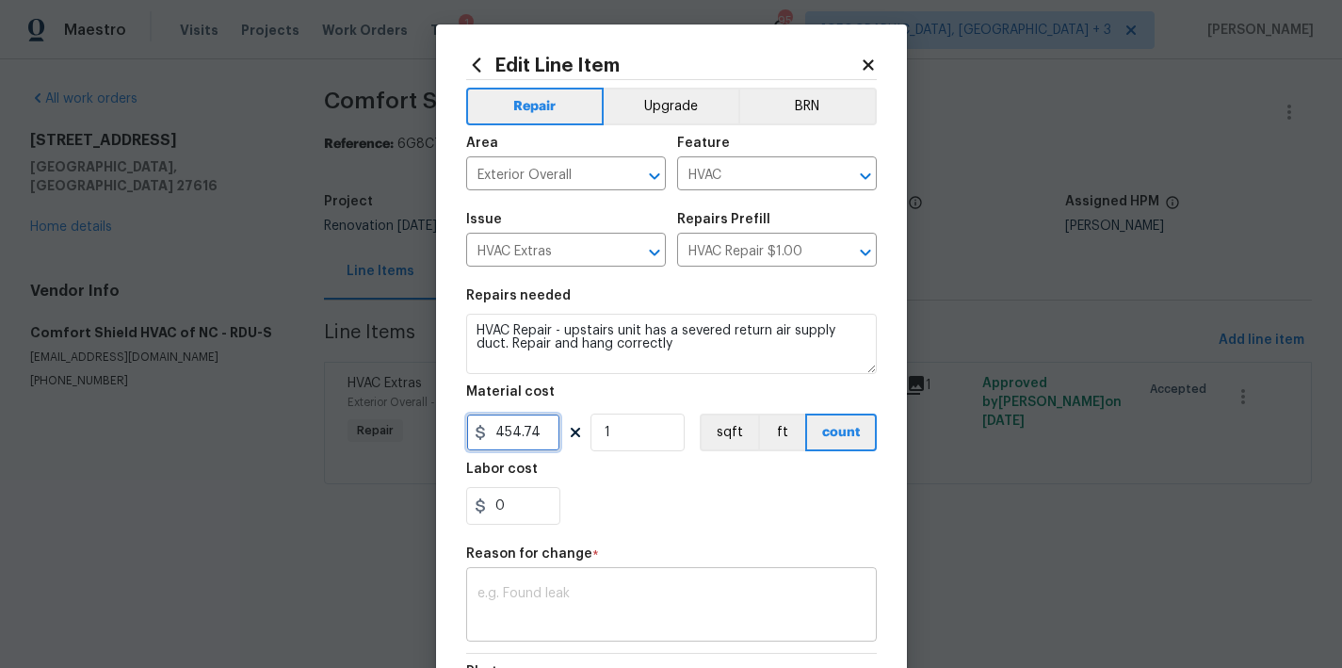
type input "454.74"
click at [630, 601] on div "Repair Upgrade BRN Area Exterior Overall ​ Feature HVAC ​ Issue HVAC Extras ​ R…" at bounding box center [671, 446] width 411 height 732
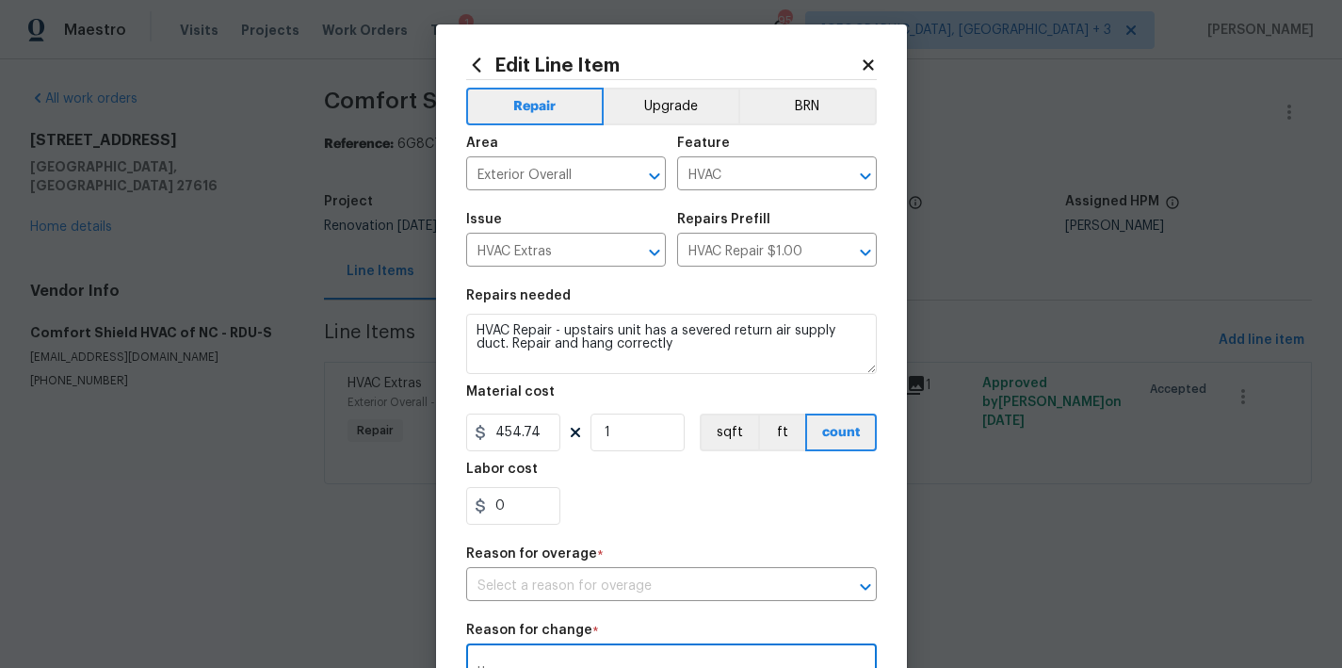
scroll to position [13, 0]
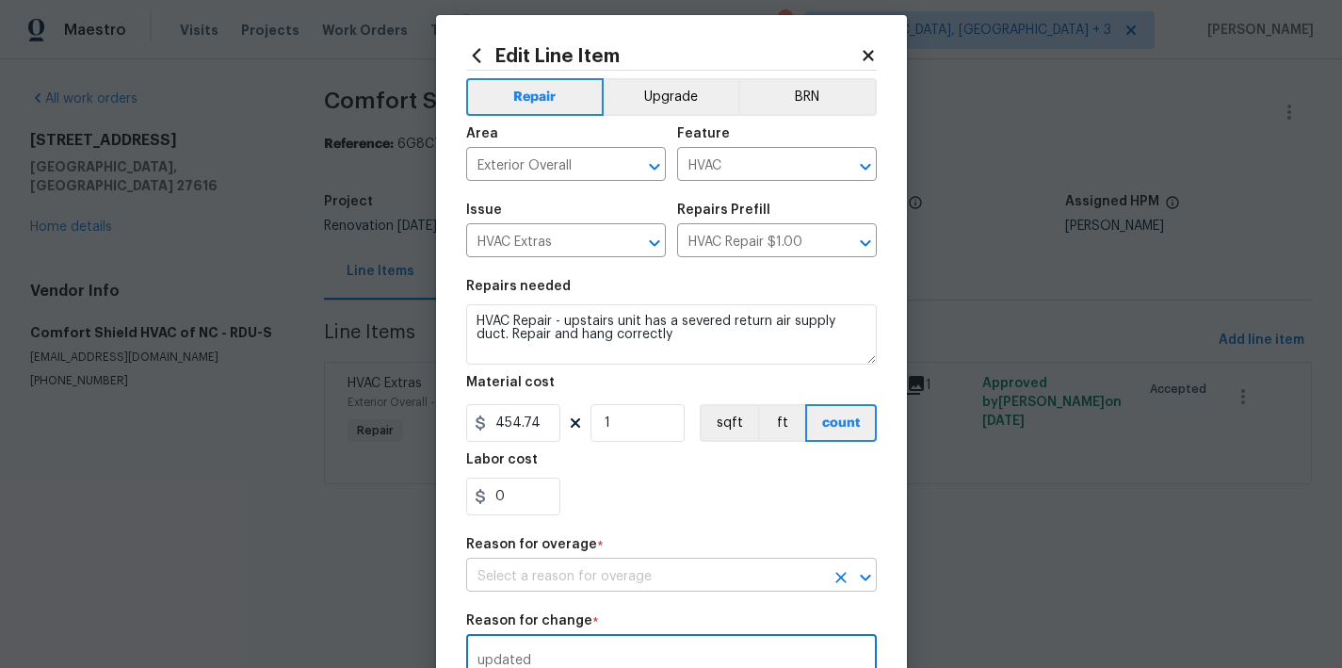
type textarea "updated"
click at [659, 591] on input "text" at bounding box center [645, 576] width 358 height 29
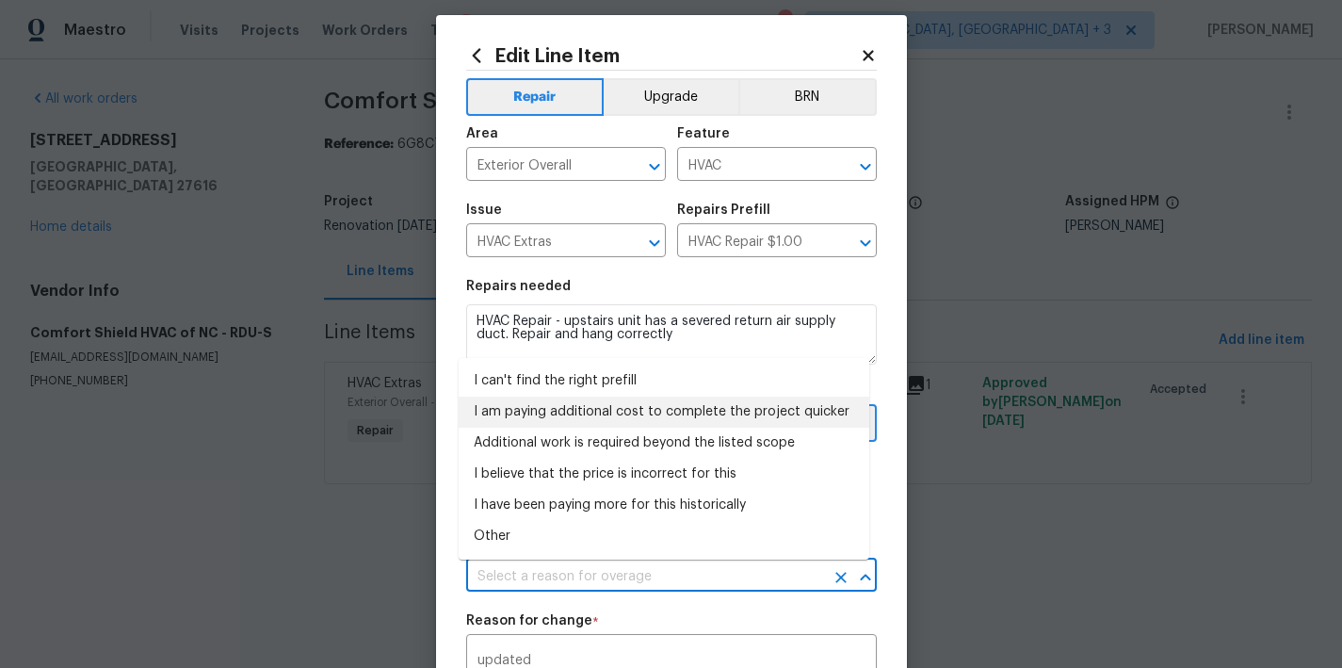
click at [589, 378] on li "I can't find the right prefill" at bounding box center [664, 380] width 411 height 31
type input "I can't find the right prefill"
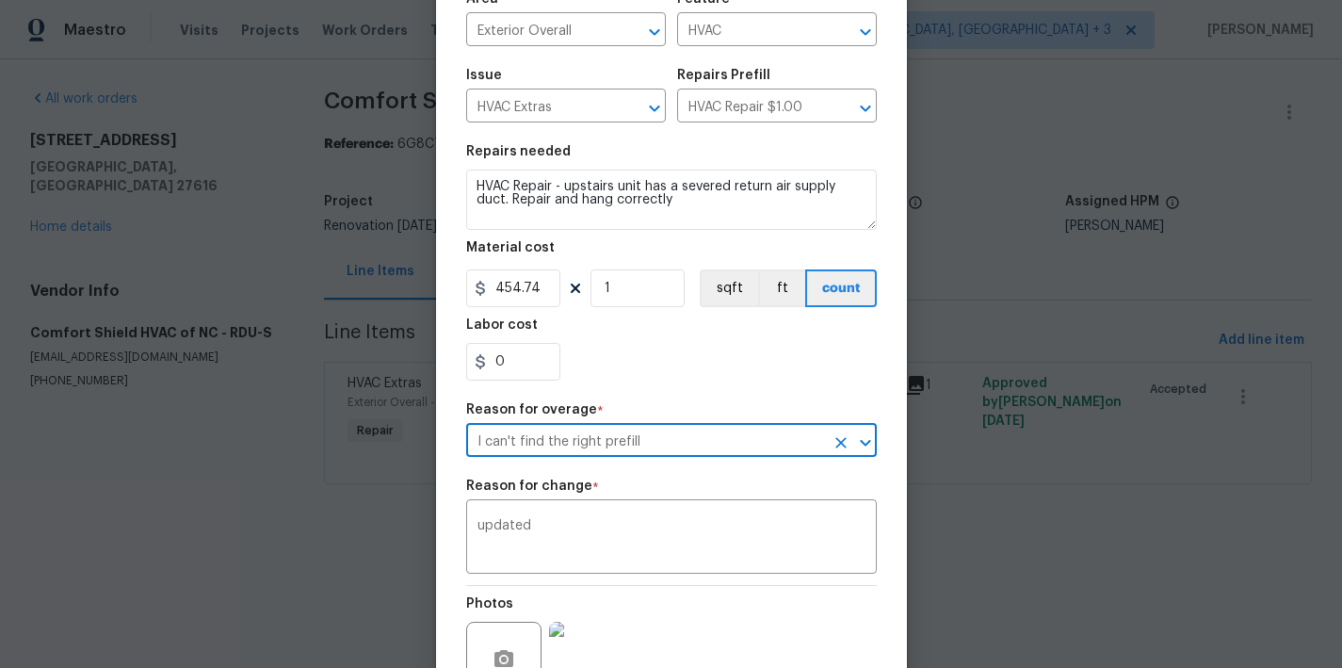
scroll to position [337, 0]
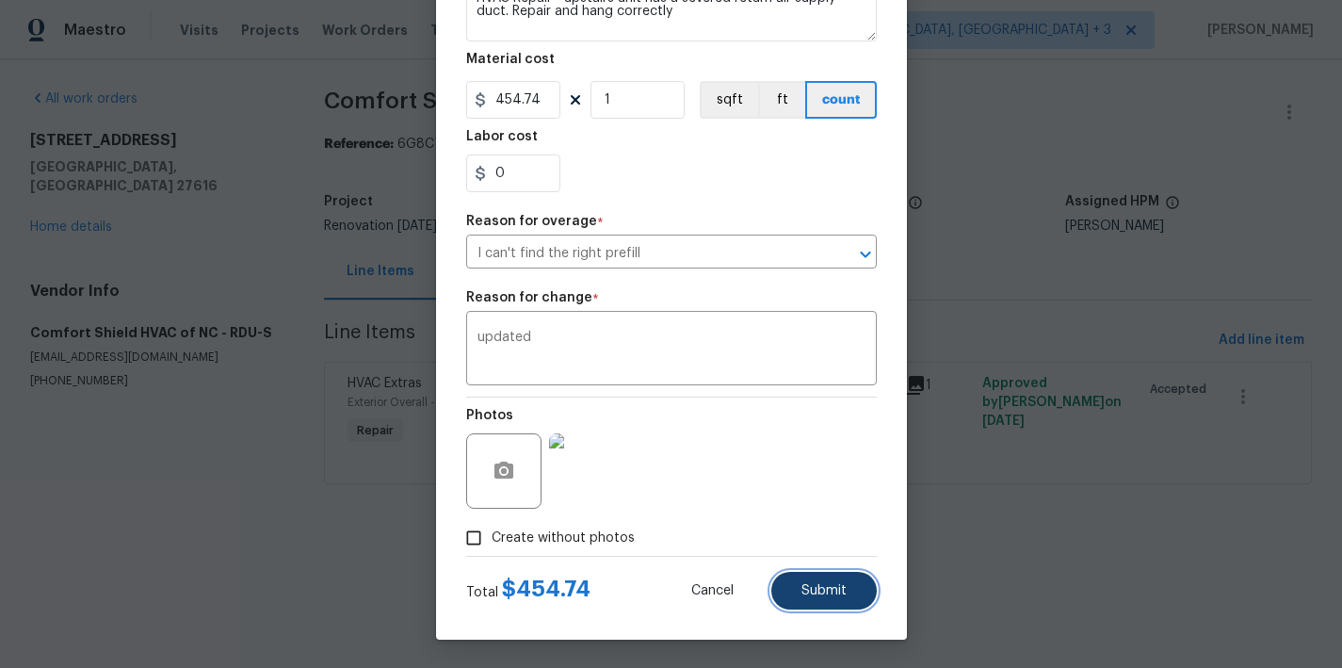
click at [813, 592] on span "Submit" at bounding box center [824, 591] width 45 height 14
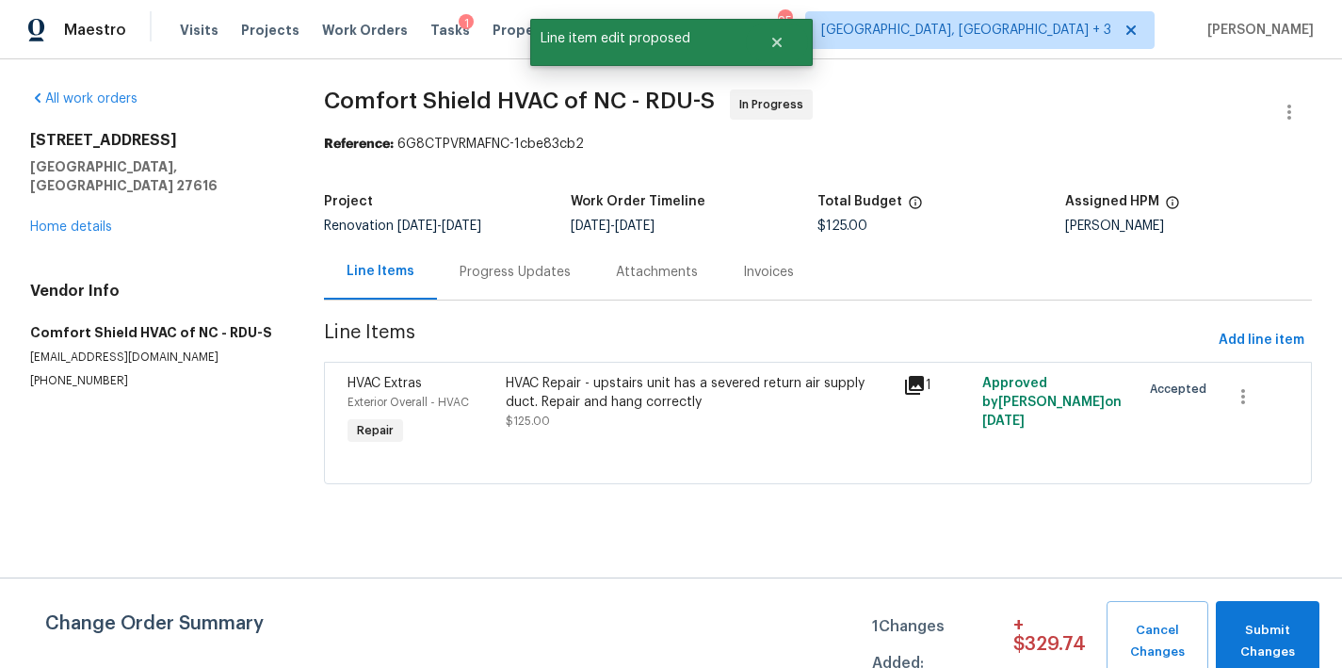
scroll to position [0, 0]
click at [1282, 653] on span "Submit Changes" at bounding box center [1268, 641] width 85 height 43
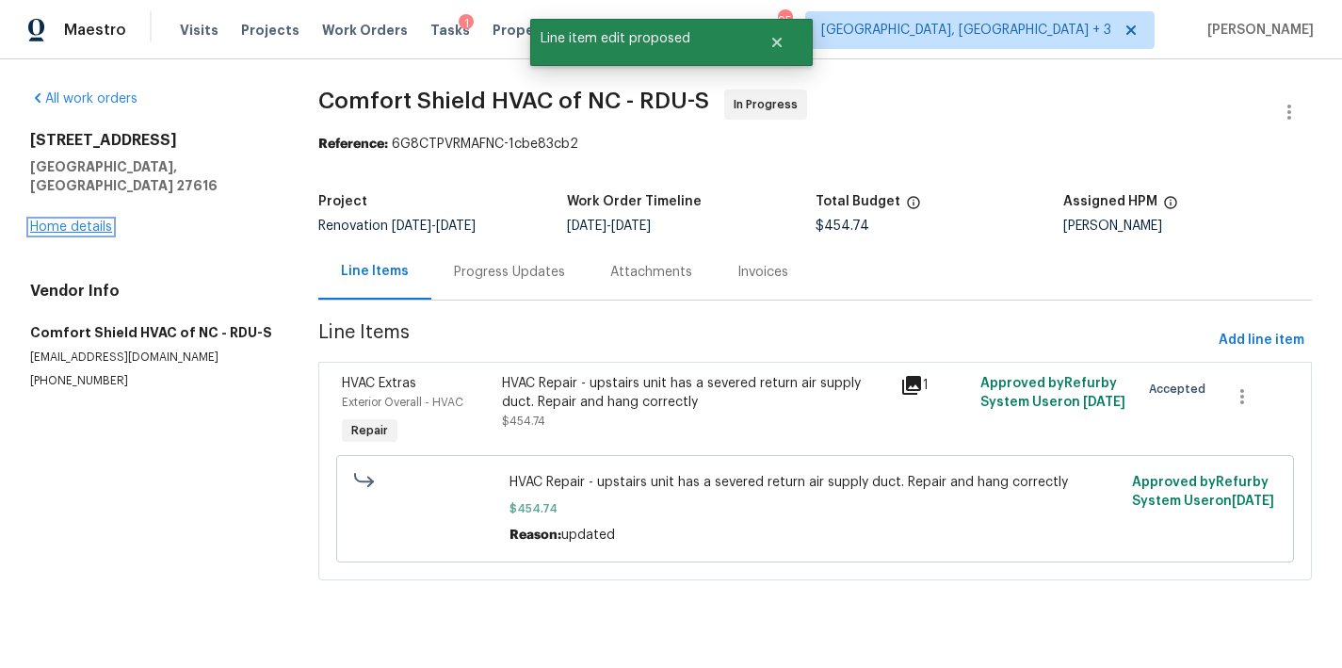
click at [90, 220] on link "Home details" at bounding box center [71, 226] width 82 height 13
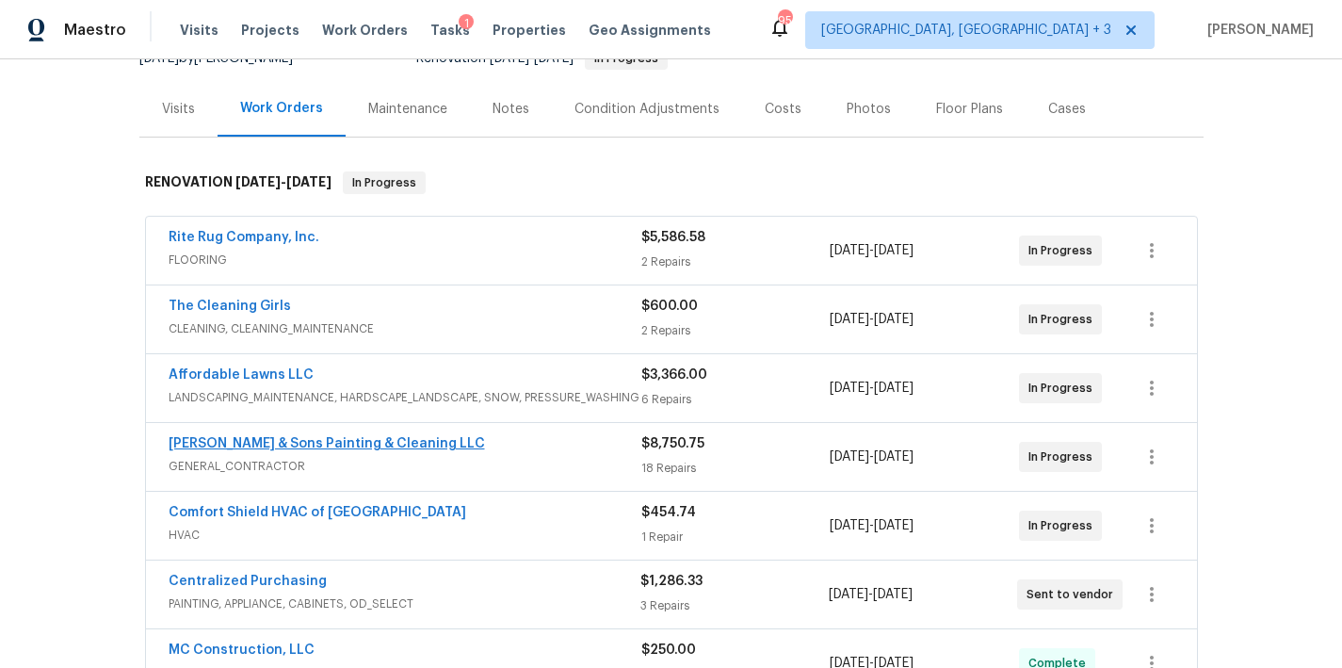
scroll to position [174, 0]
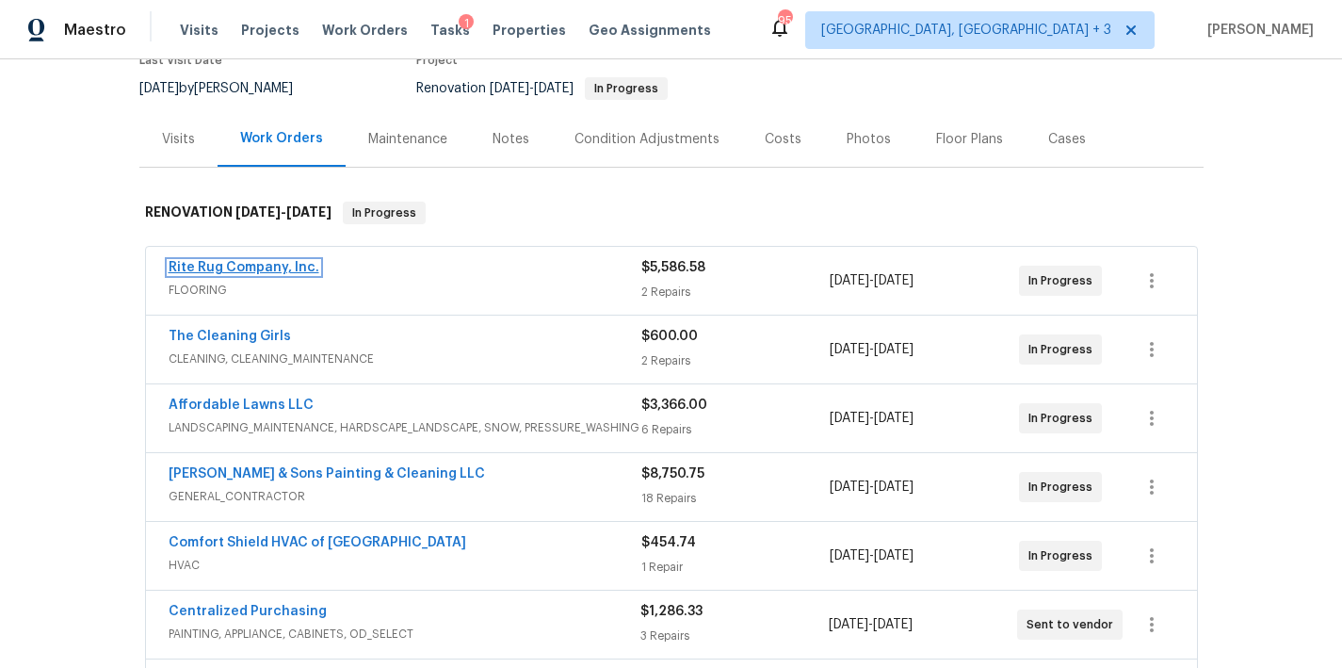
click at [229, 271] on link "Rite Rug Company, Inc." at bounding box center [244, 267] width 151 height 13
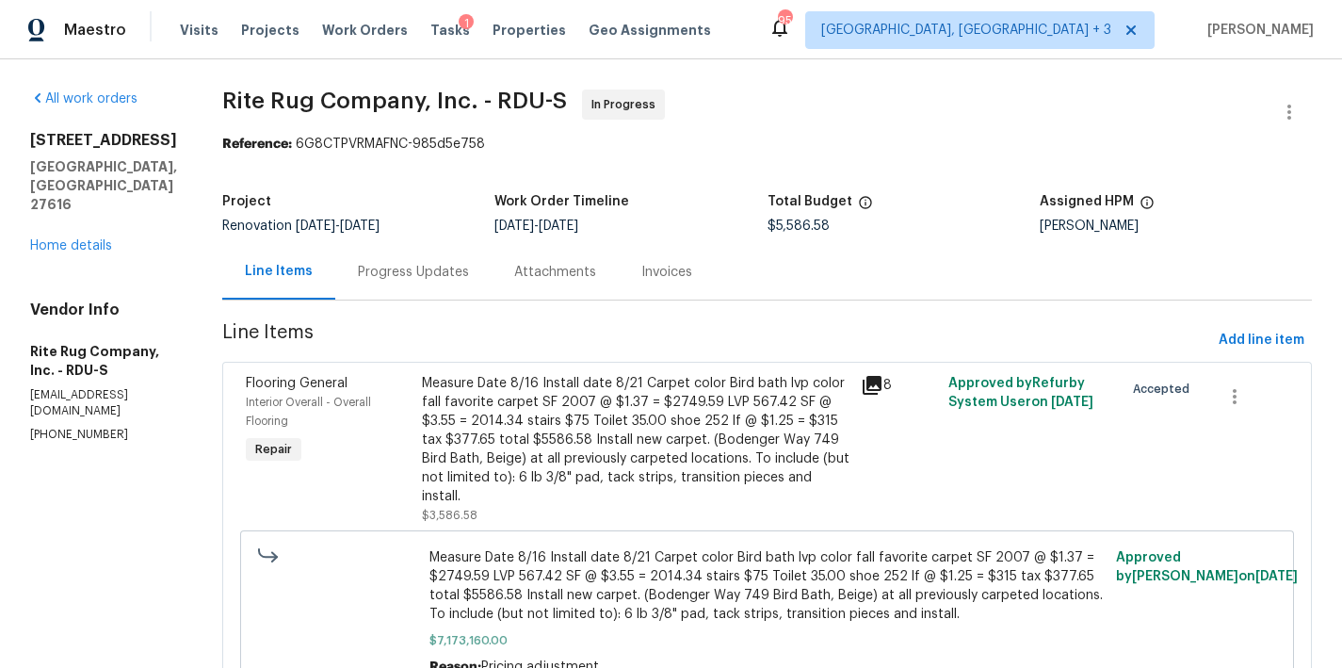
click at [392, 269] on div "Progress Updates" at bounding box center [413, 272] width 111 height 19
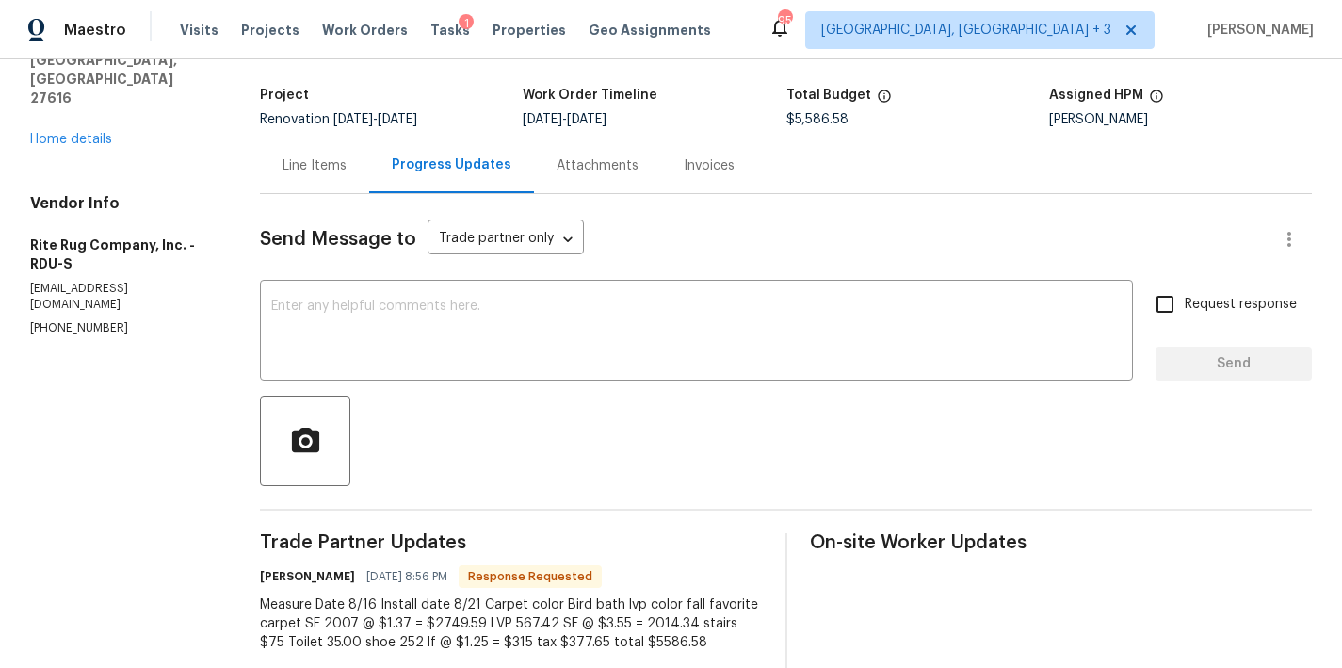
scroll to position [106, 0]
click at [70, 134] on link "Home details" at bounding box center [71, 140] width 82 height 13
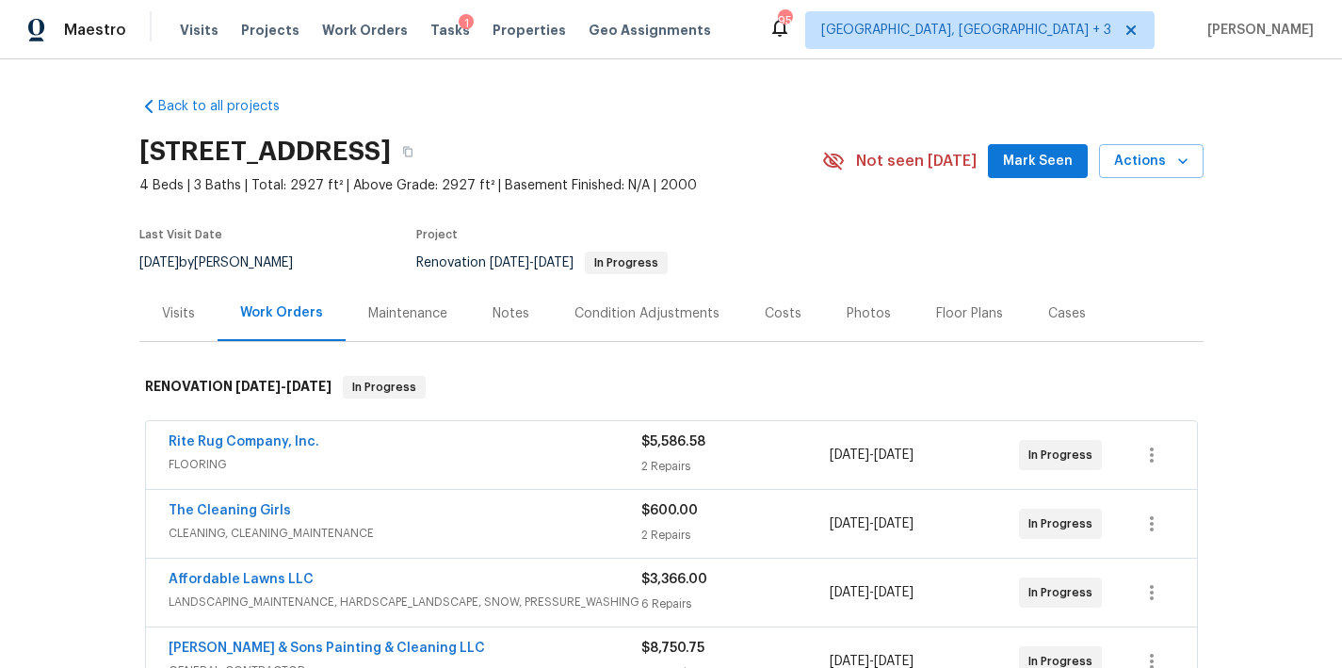
click at [885, 34] on div "Maestro Visits Projects Work Orders Tasks 1 Properties Geo Assignments 95 Green…" at bounding box center [671, 29] width 1342 height 59
click at [699, 111] on div "Back to all projects 8204 Coosa Ct, Raleigh, NC 27616 4 Beds | 3 Baths | Total:…" at bounding box center [671, 617] width 1064 height 1070
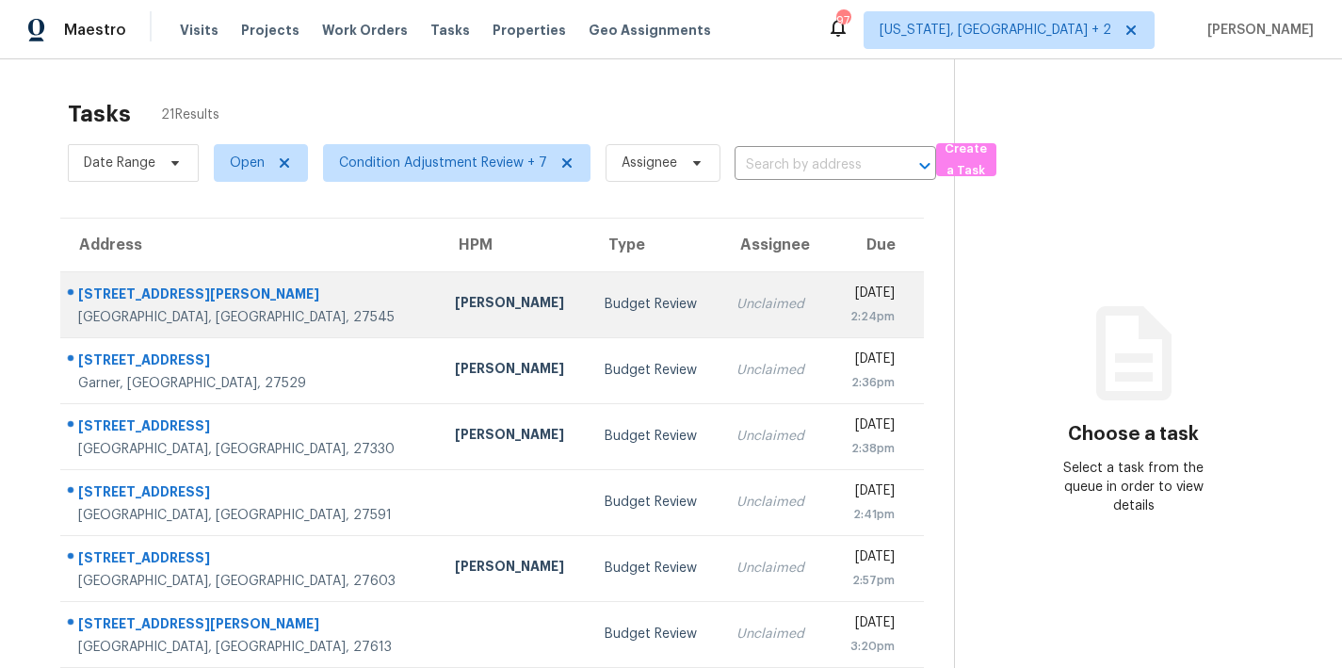
click at [605, 305] on div "Budget Review" at bounding box center [656, 304] width 102 height 19
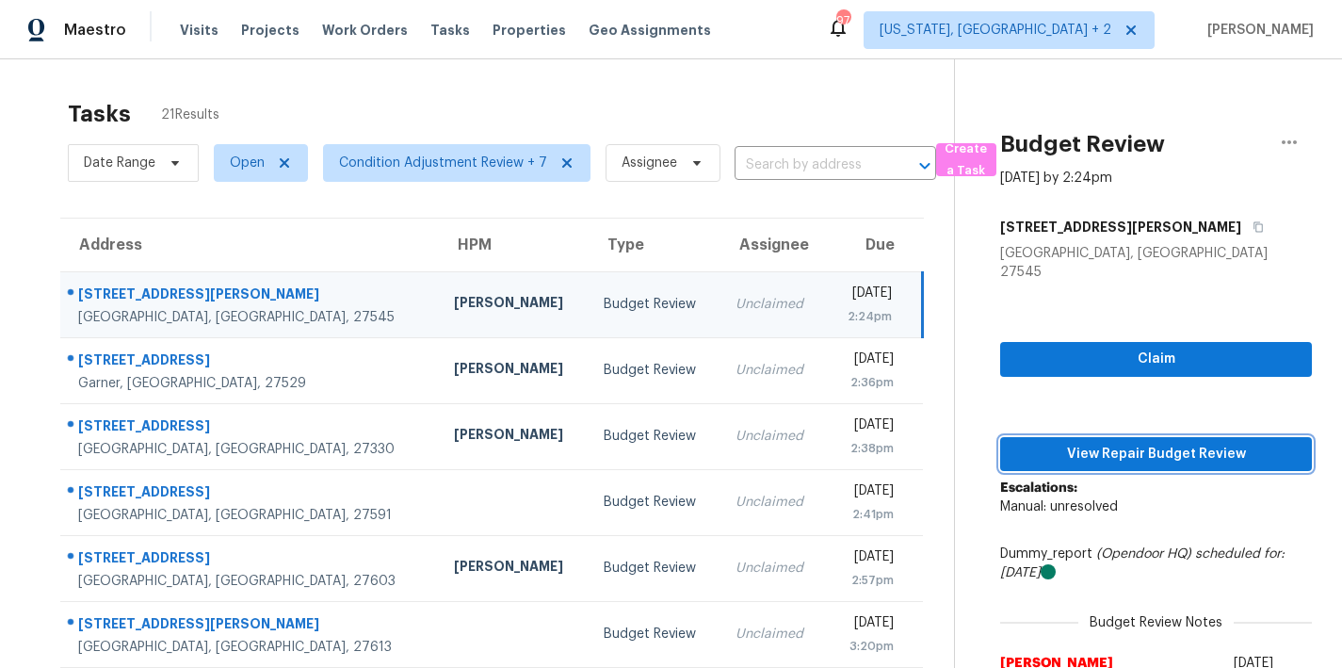
click at [1174, 443] on span "View Repair Budget Review" at bounding box center [1156, 455] width 282 height 24
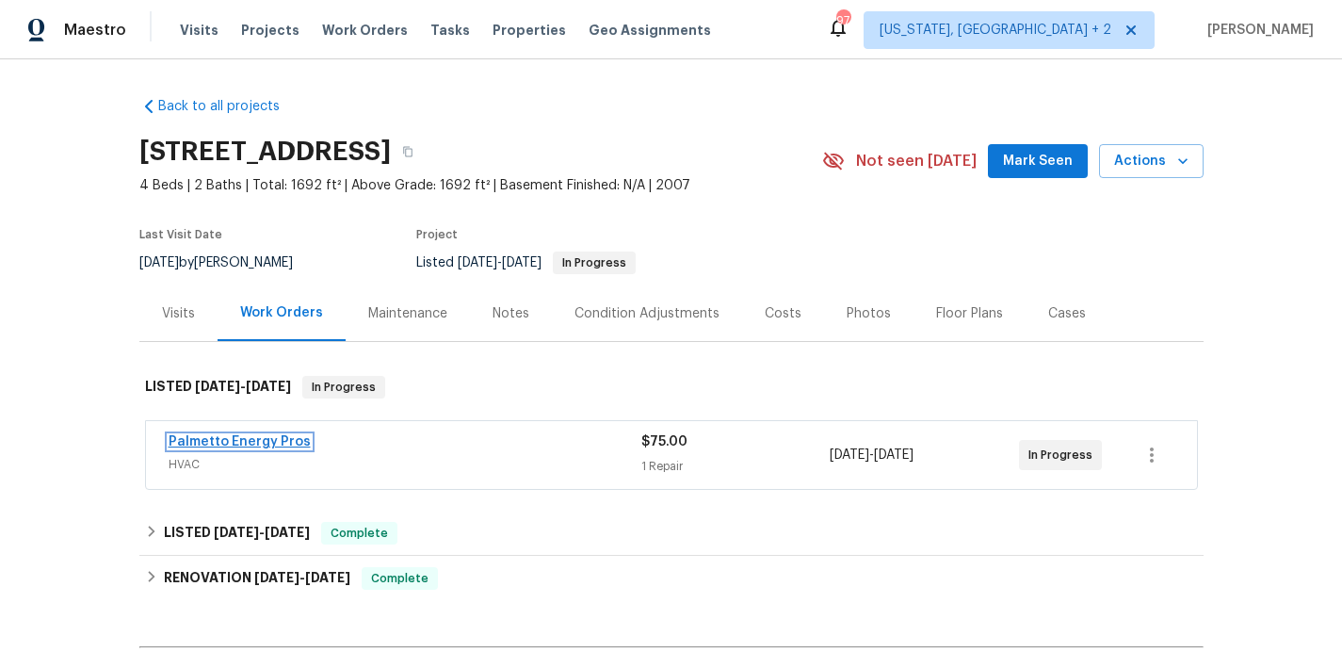
click at [203, 437] on link "Palmetto Energy Pros" at bounding box center [240, 441] width 142 height 13
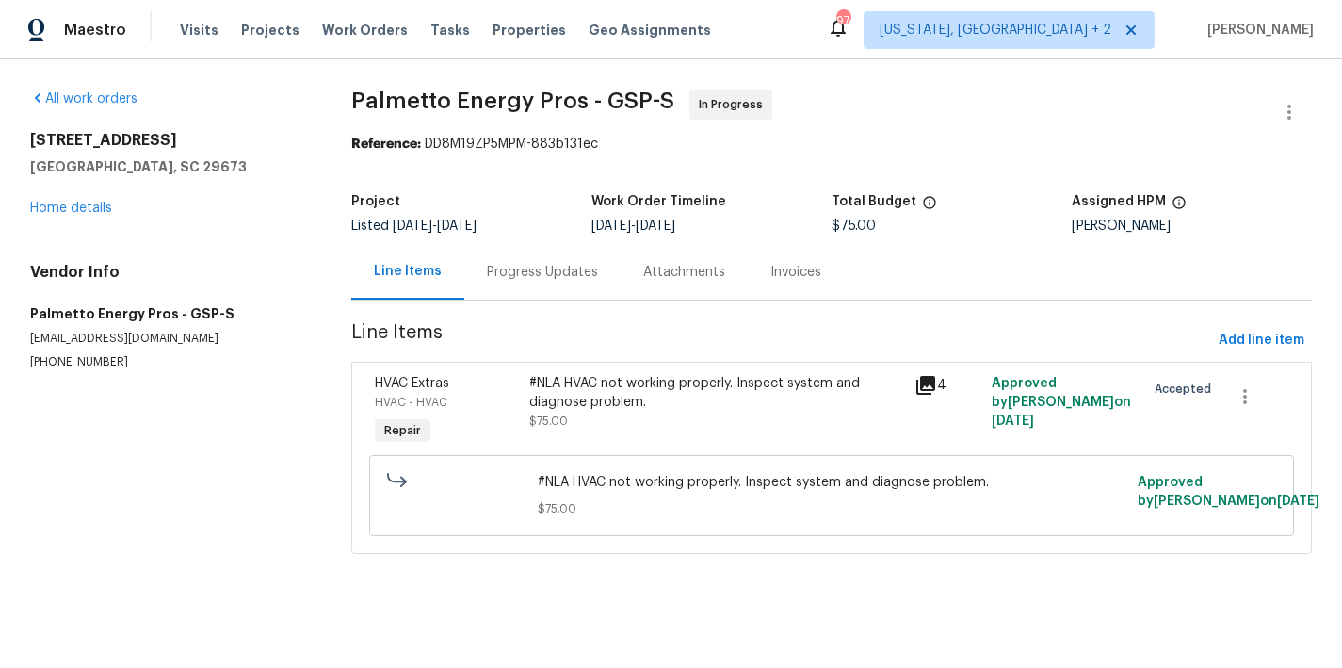
click at [539, 270] on div "Progress Updates" at bounding box center [542, 272] width 111 height 19
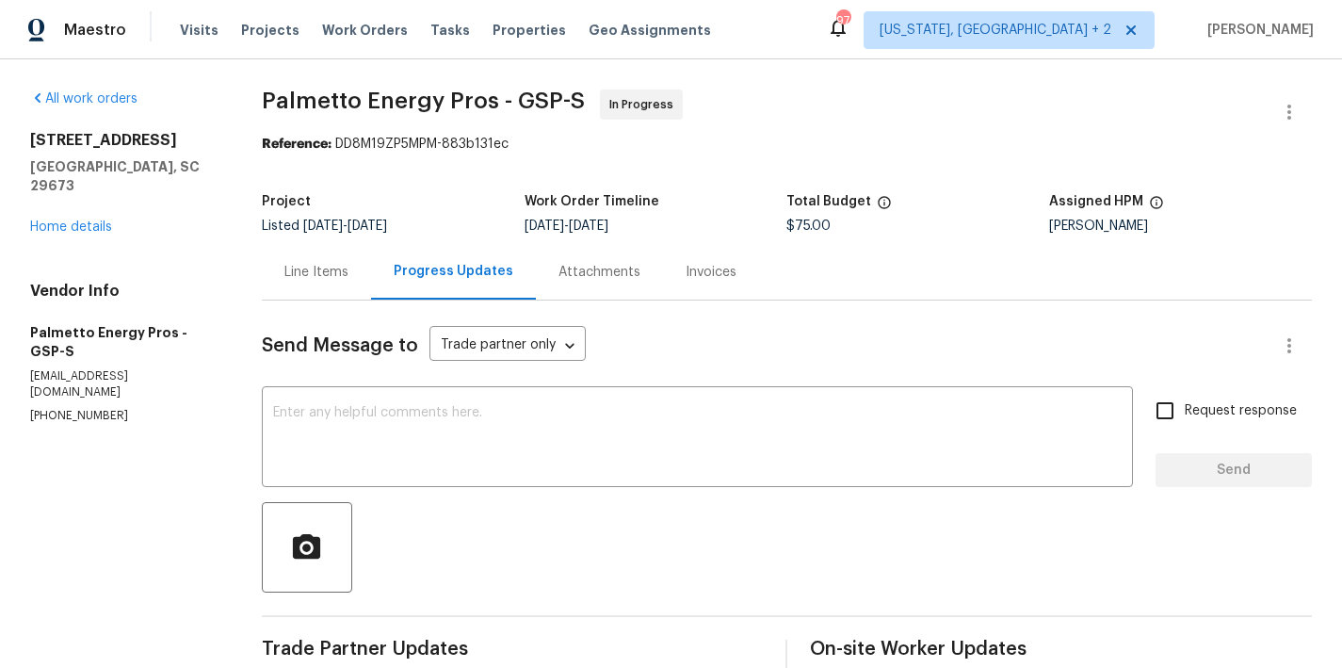
click at [315, 268] on div "Line Items" at bounding box center [316, 272] width 64 height 19
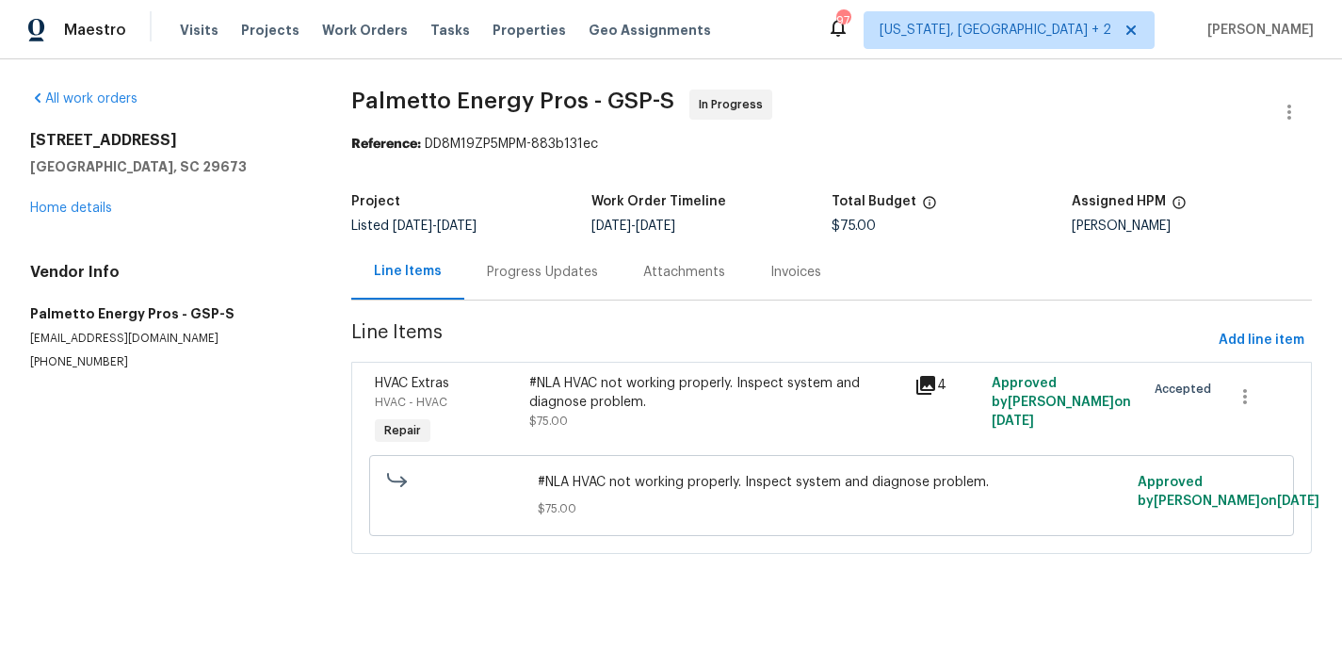
click at [609, 396] on div "#NLA HVAC not working properly. Inspect system and diagnose problem." at bounding box center [716, 393] width 374 height 38
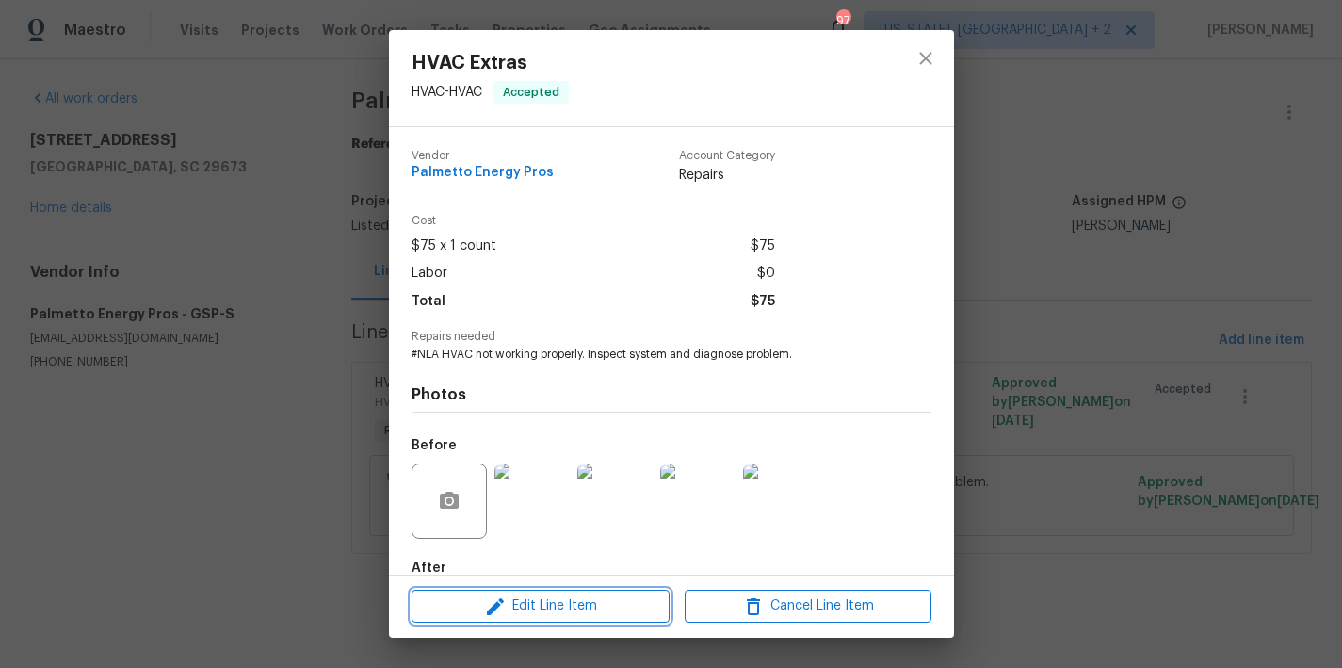
click at [528, 609] on span "Edit Line Item" at bounding box center [540, 606] width 247 height 24
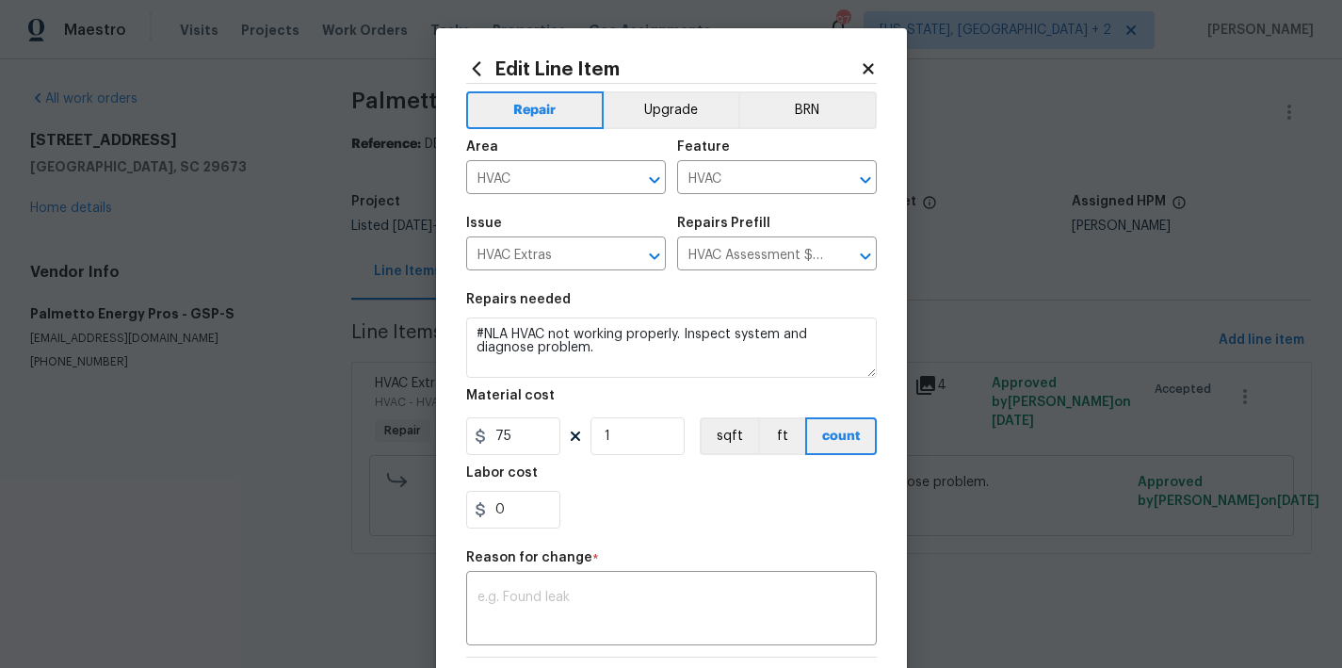
scroll to position [175, 0]
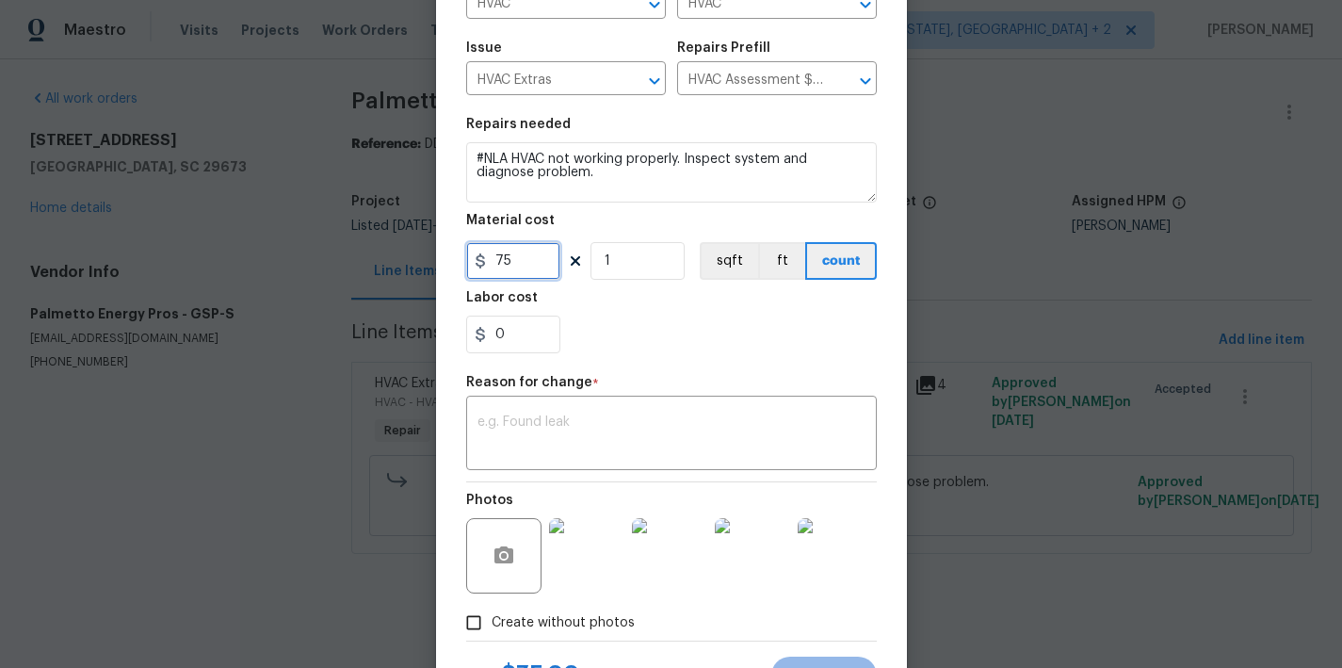
click at [511, 258] on input "75" at bounding box center [513, 261] width 94 height 38
type input "5600"
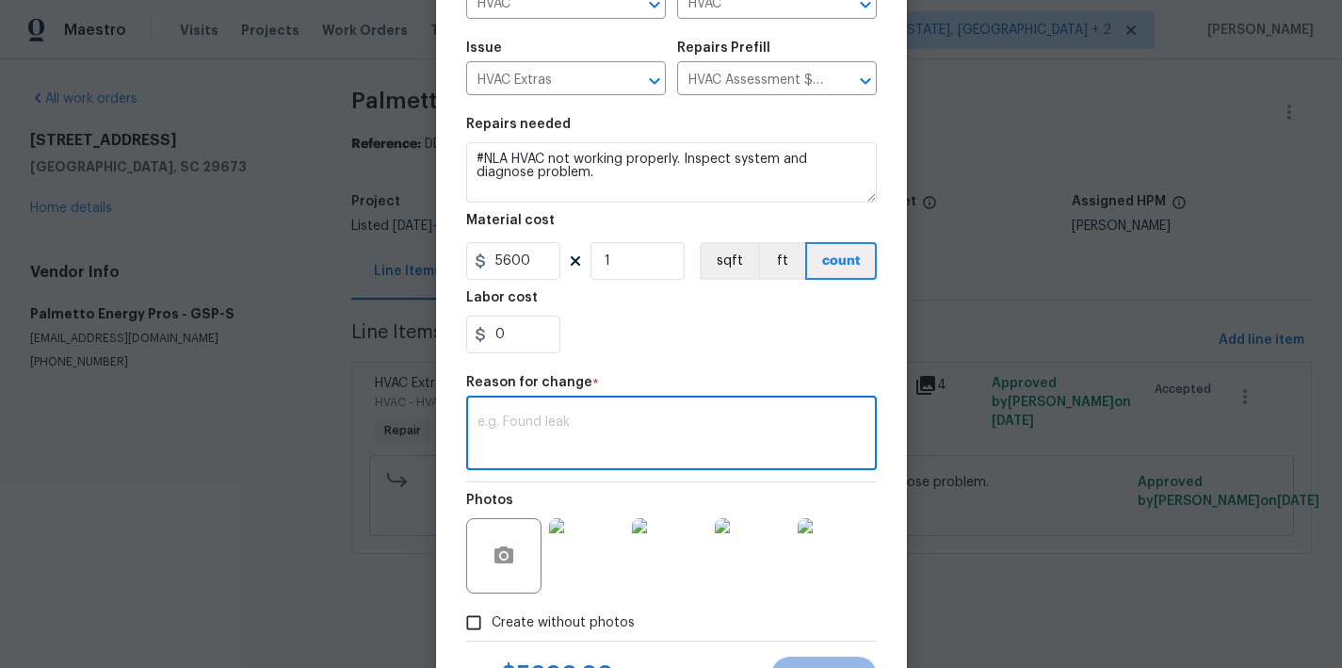
click at [670, 447] on textarea at bounding box center [672, 435] width 388 height 40
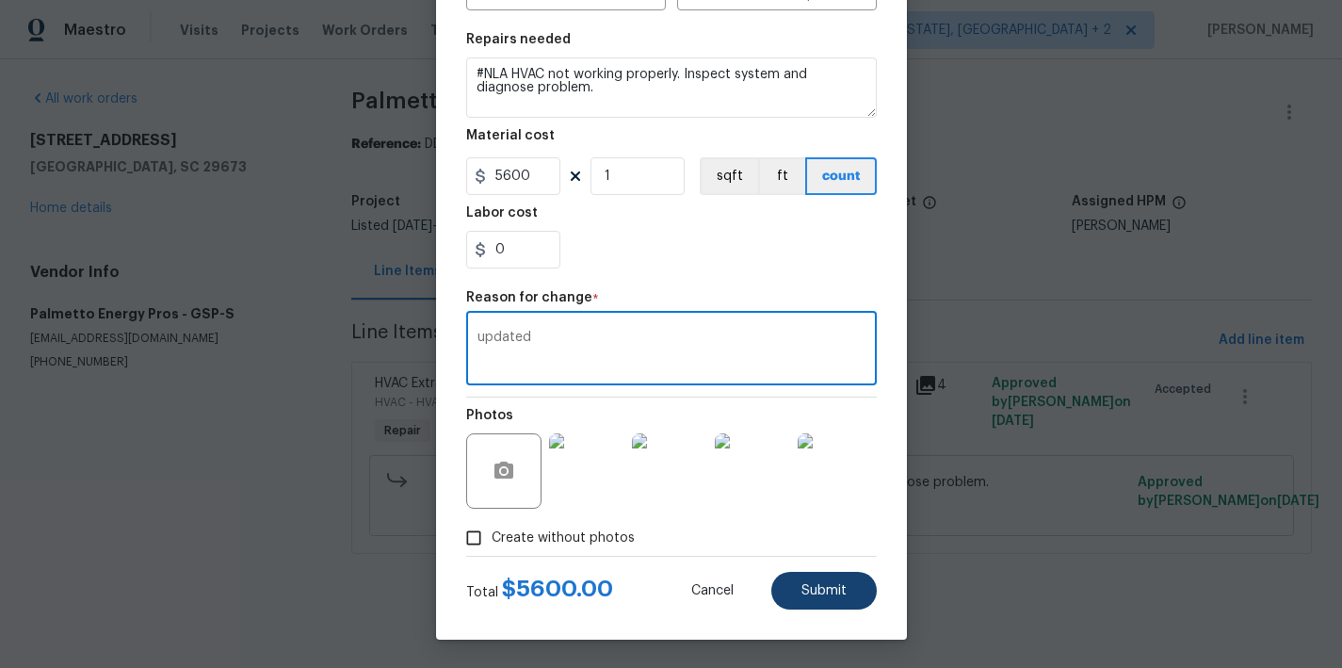
type textarea "updated"
click at [838, 602] on button "Submit" at bounding box center [824, 591] width 106 height 38
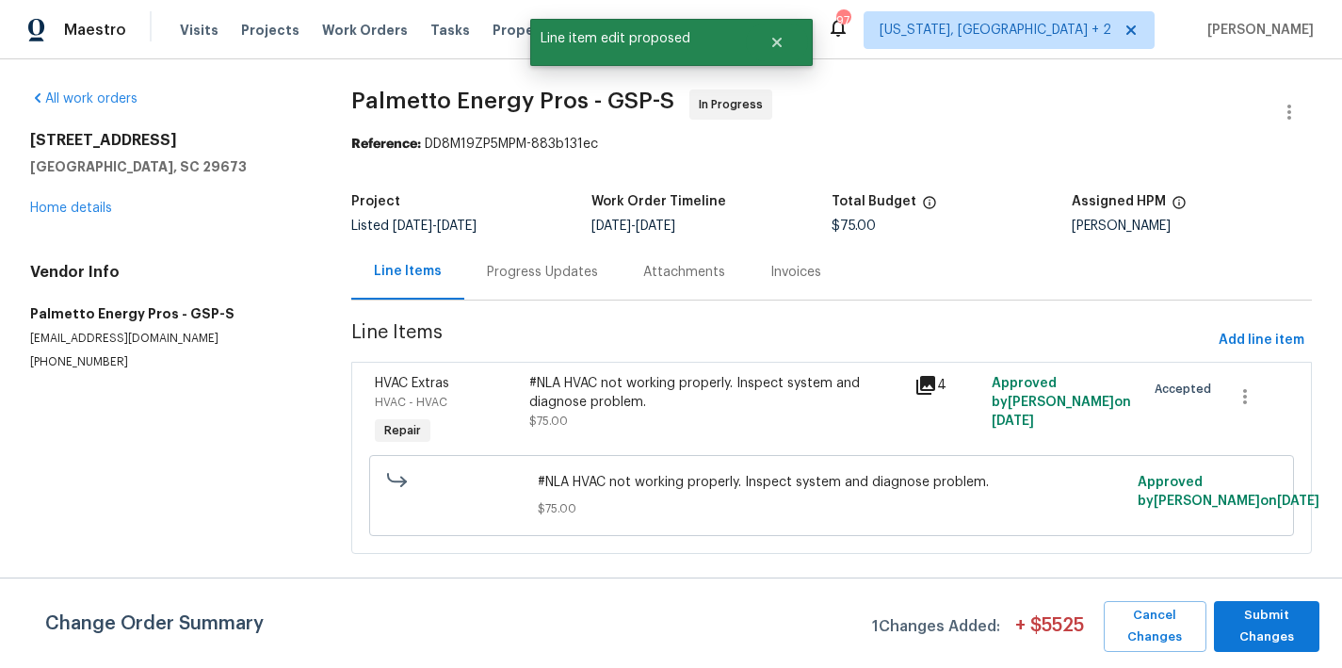
scroll to position [0, 0]
click at [1251, 626] on span "Submit Changes" at bounding box center [1267, 626] width 87 height 43
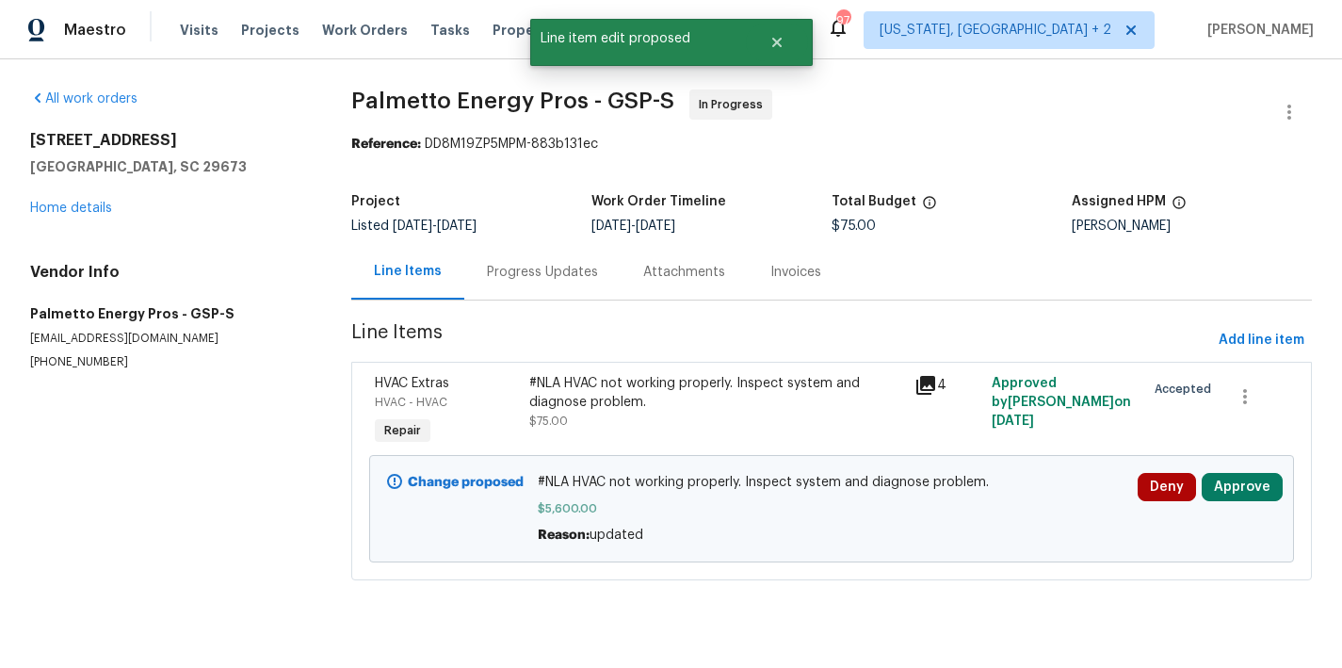
click at [527, 290] on div "Progress Updates" at bounding box center [542, 272] width 156 height 56
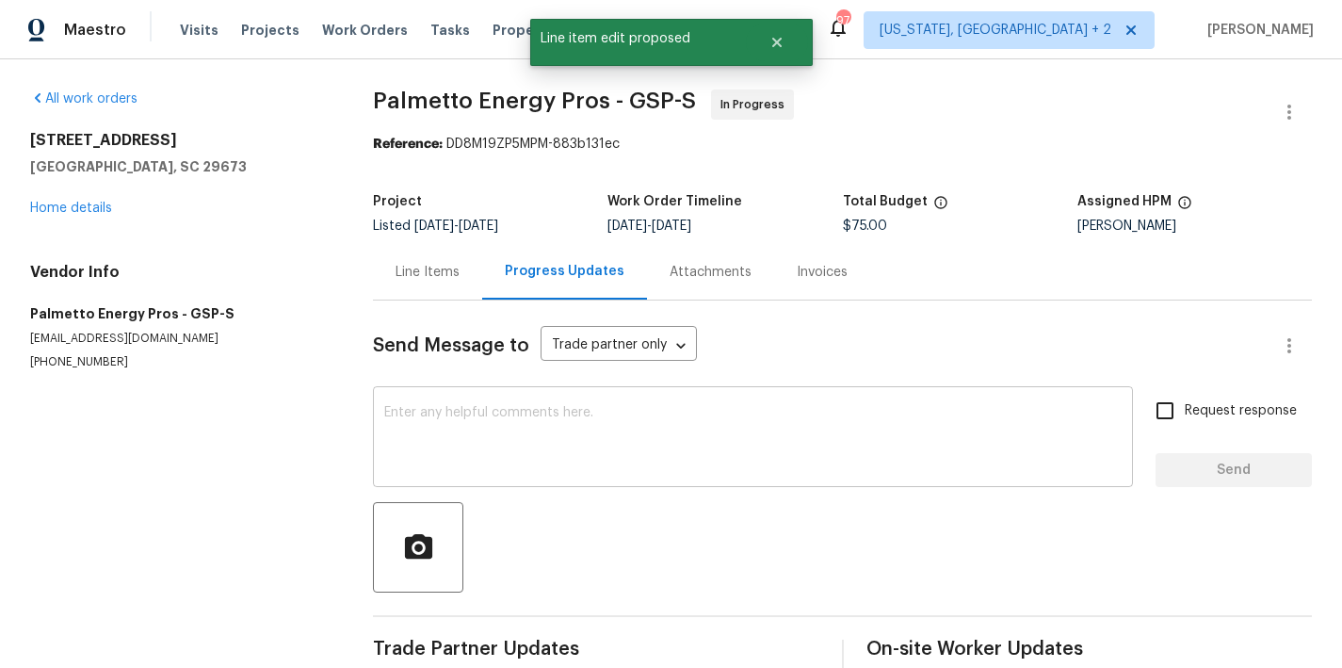
click at [635, 441] on textarea at bounding box center [753, 439] width 738 height 66
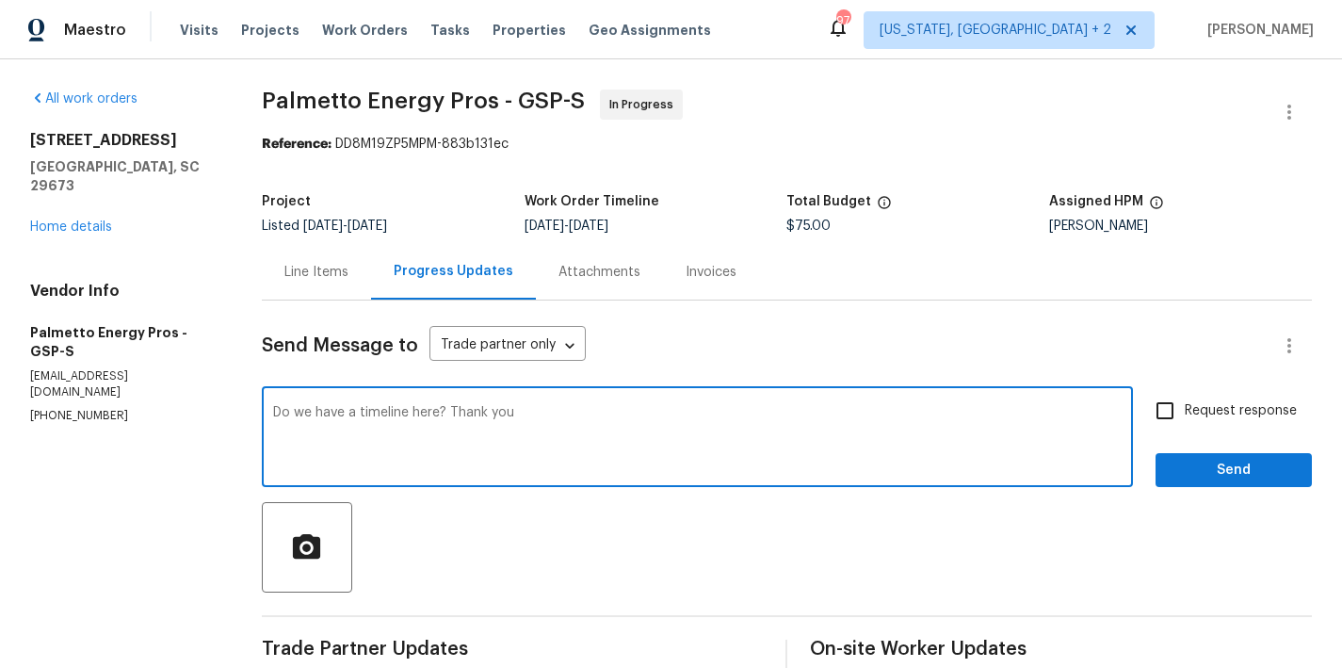
type textarea "Do we have a timeline here? Thank you"
click at [1168, 400] on input "Request response" at bounding box center [1165, 411] width 40 height 40
checkbox input "true"
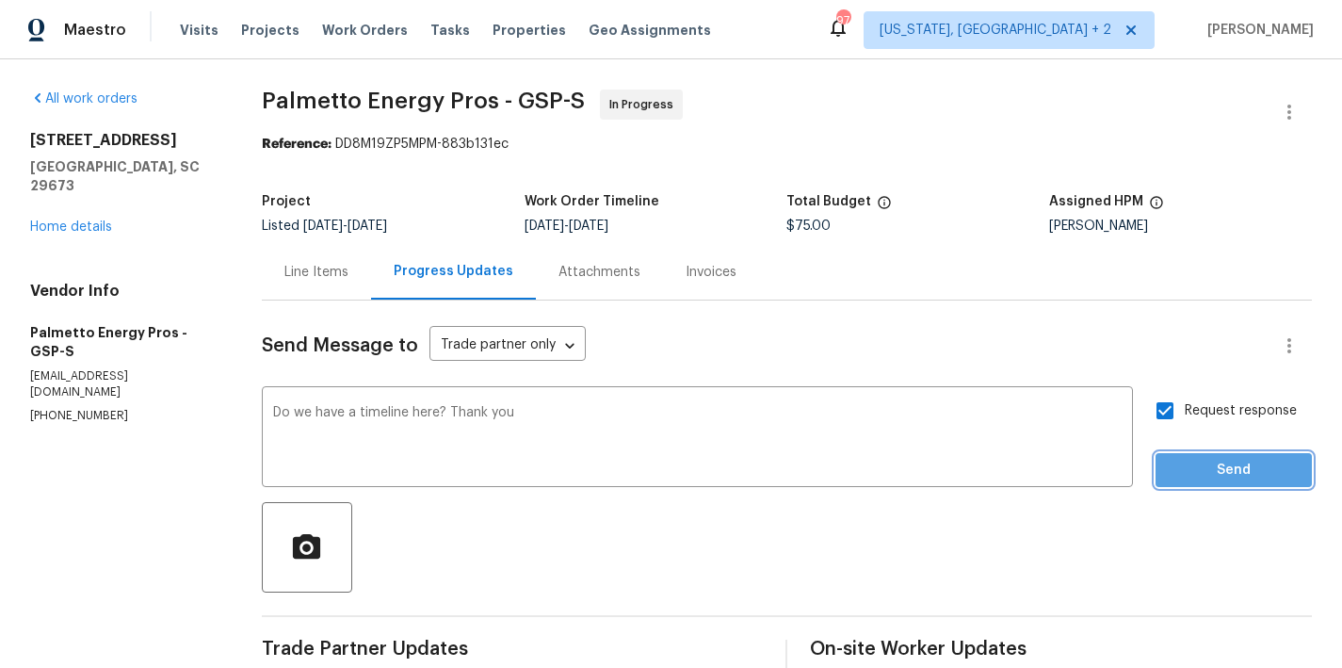
click at [1232, 475] on span "Send" at bounding box center [1234, 471] width 126 height 24
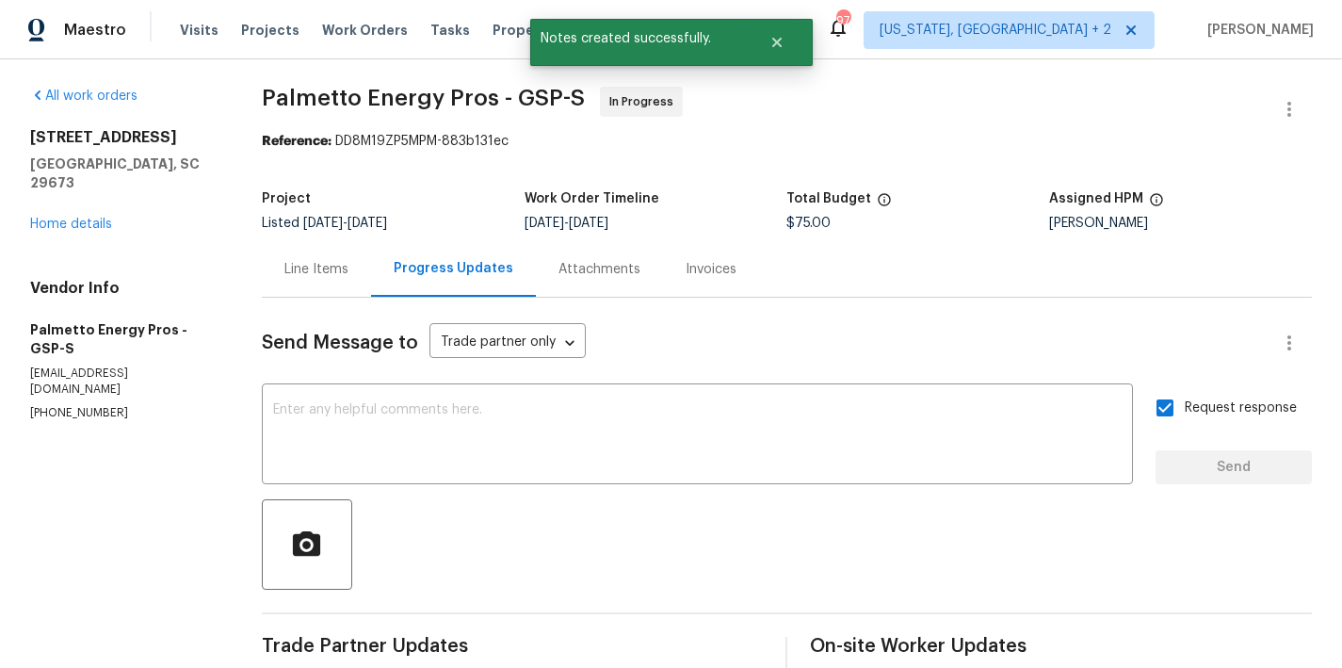
scroll to position [4, 0]
click at [99, 217] on link "Home details" at bounding box center [71, 223] width 82 height 13
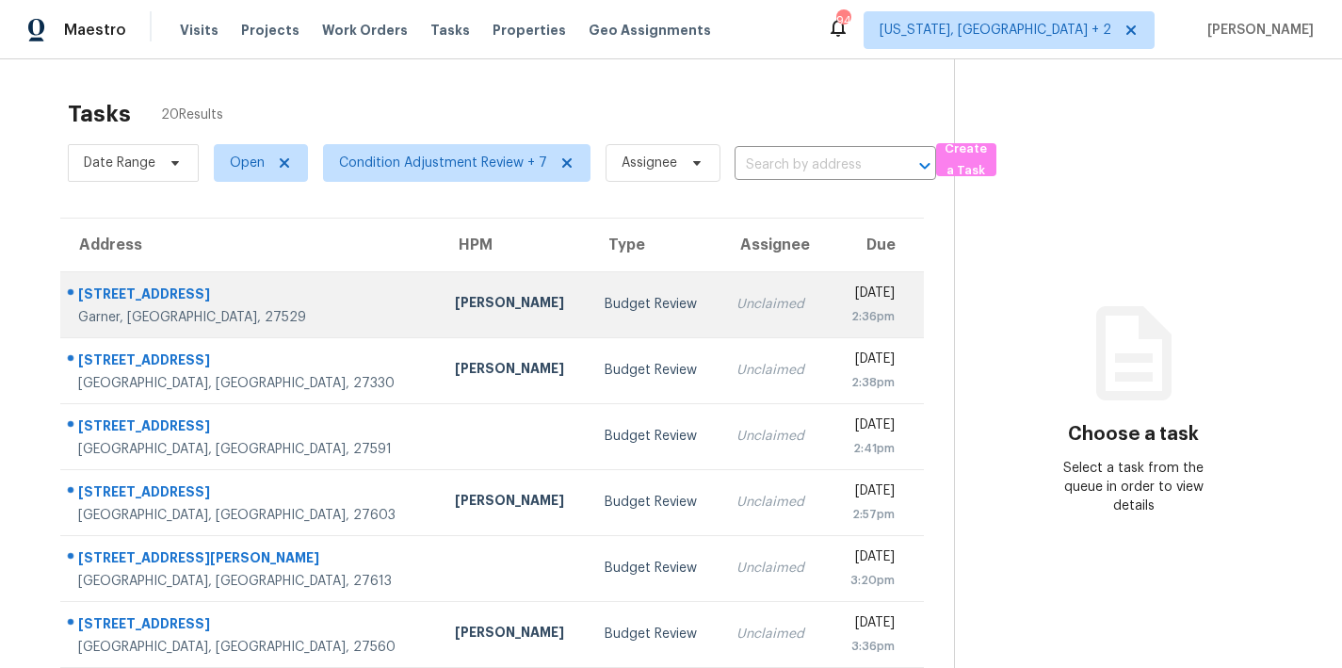
click at [605, 306] on div "Budget Review" at bounding box center [656, 304] width 102 height 19
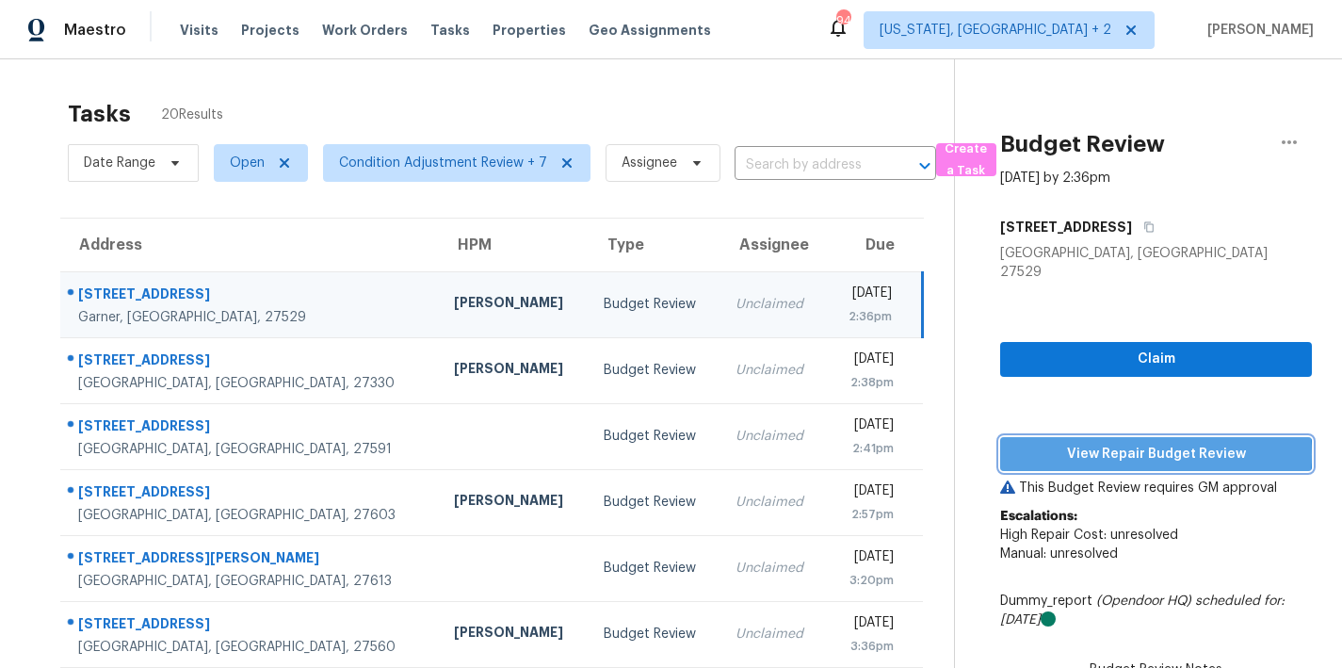
click at [1140, 443] on span "View Repair Budget Review" at bounding box center [1156, 455] width 282 height 24
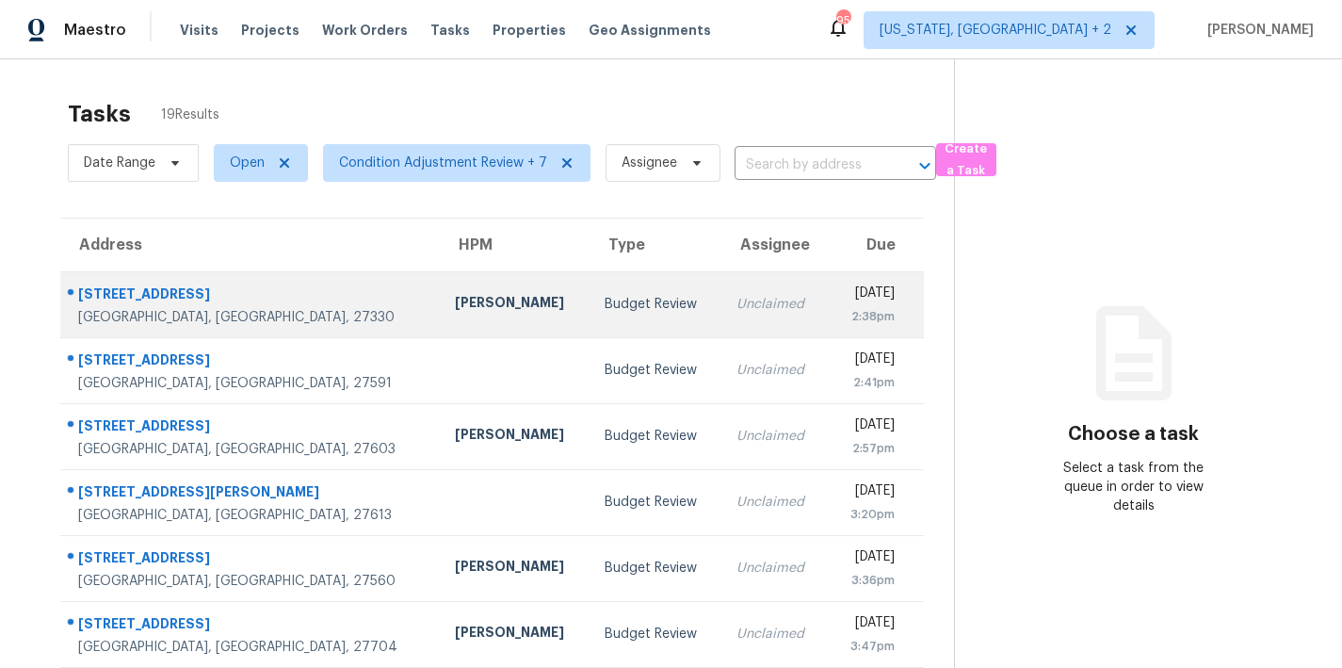
click at [440, 302] on td "[PERSON_NAME]" at bounding box center [515, 304] width 150 height 66
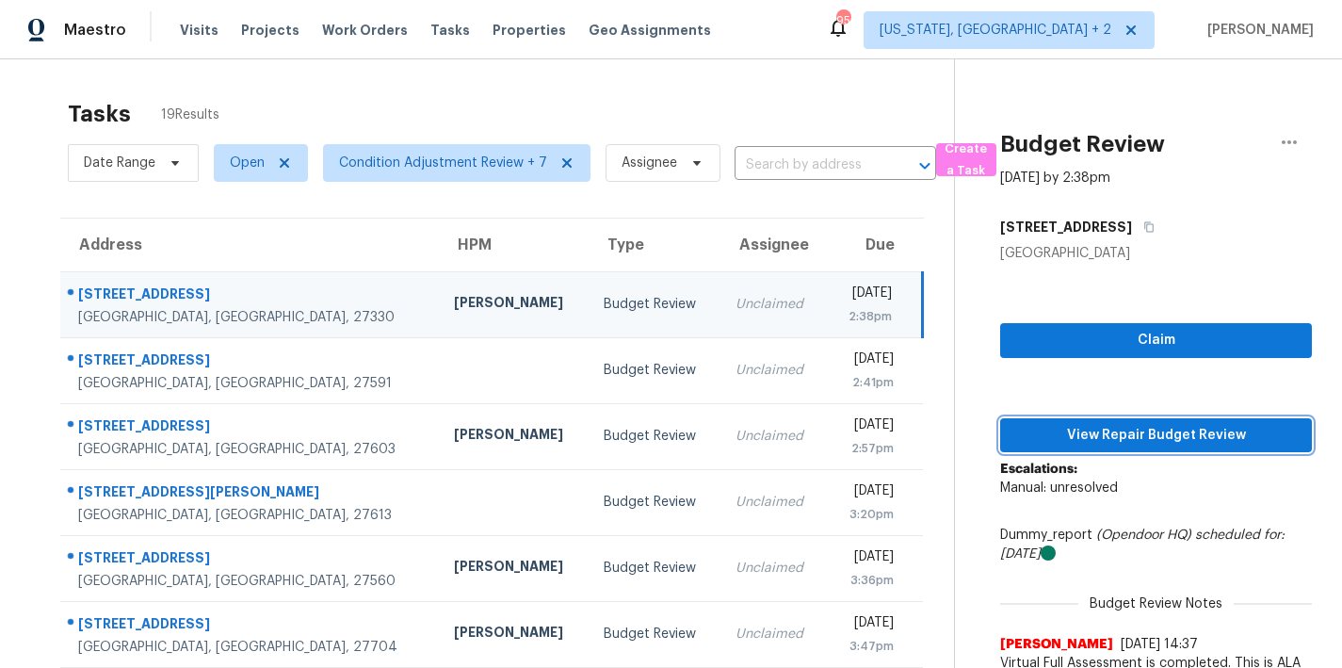
click at [1125, 427] on span "View Repair Budget Review" at bounding box center [1156, 436] width 282 height 24
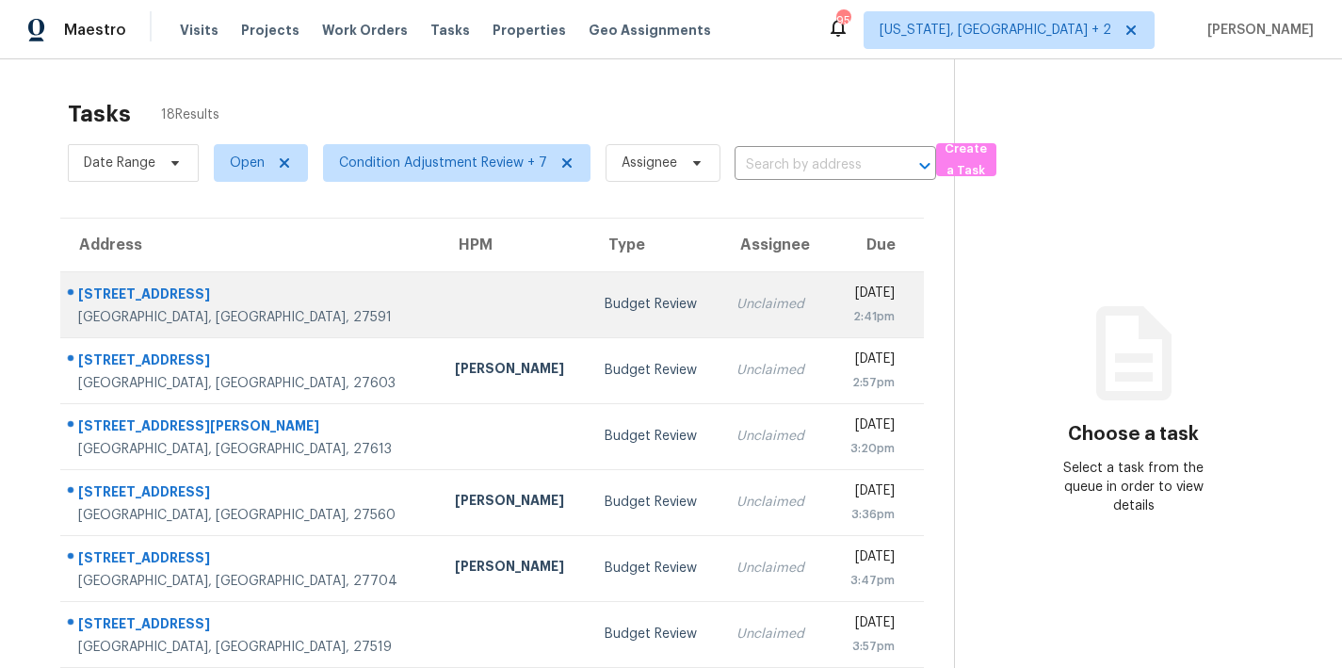
click at [737, 300] on div "Unclaimed" at bounding box center [774, 304] width 75 height 19
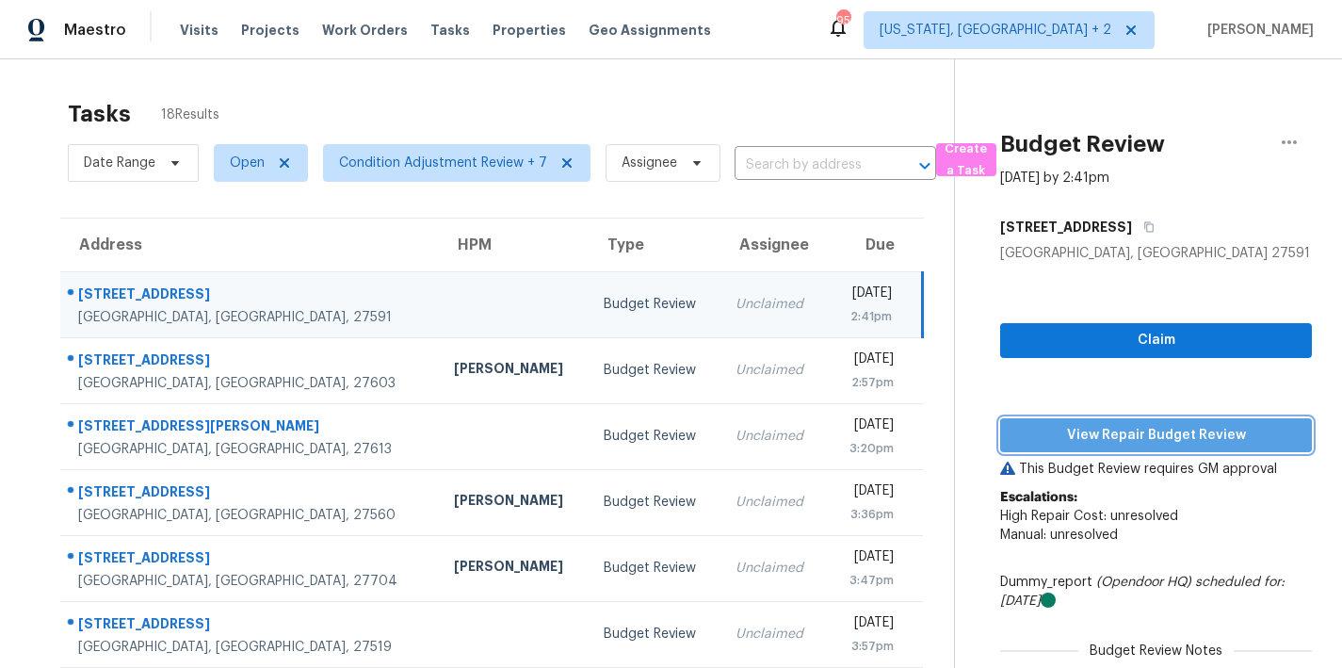
click at [1156, 440] on span "View Repair Budget Review" at bounding box center [1156, 436] width 282 height 24
